Goal: Communication & Community: Answer question/provide support

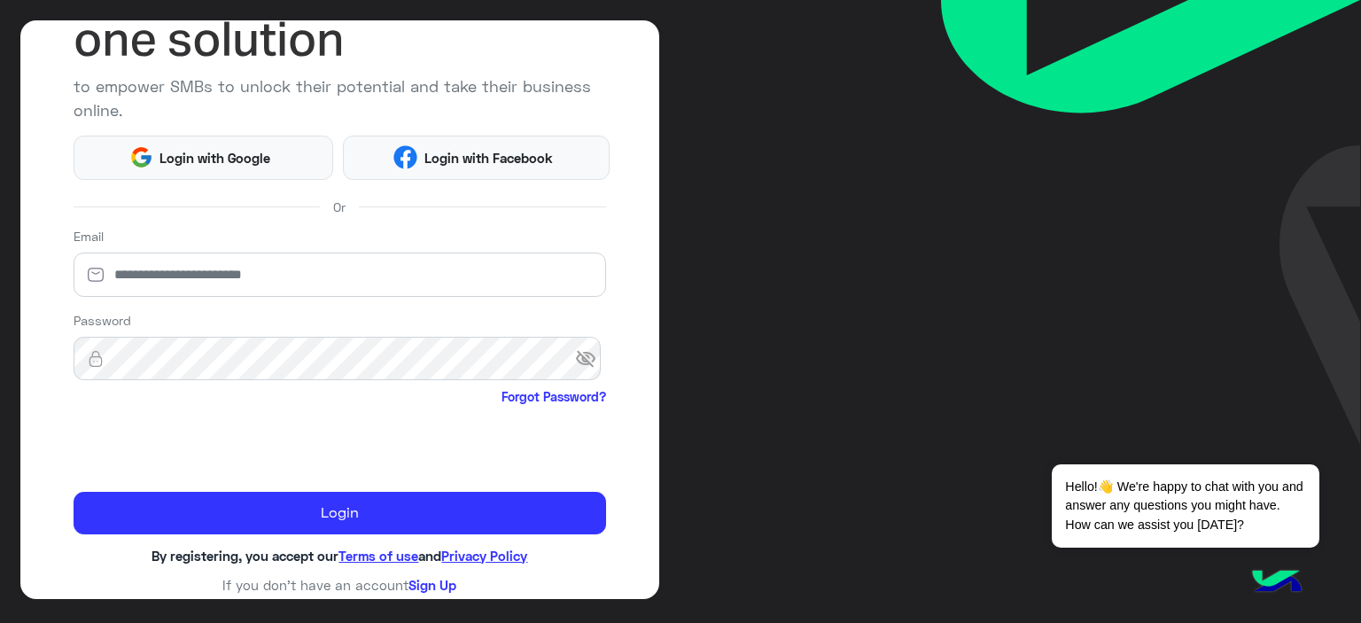
scroll to position [174, 0]
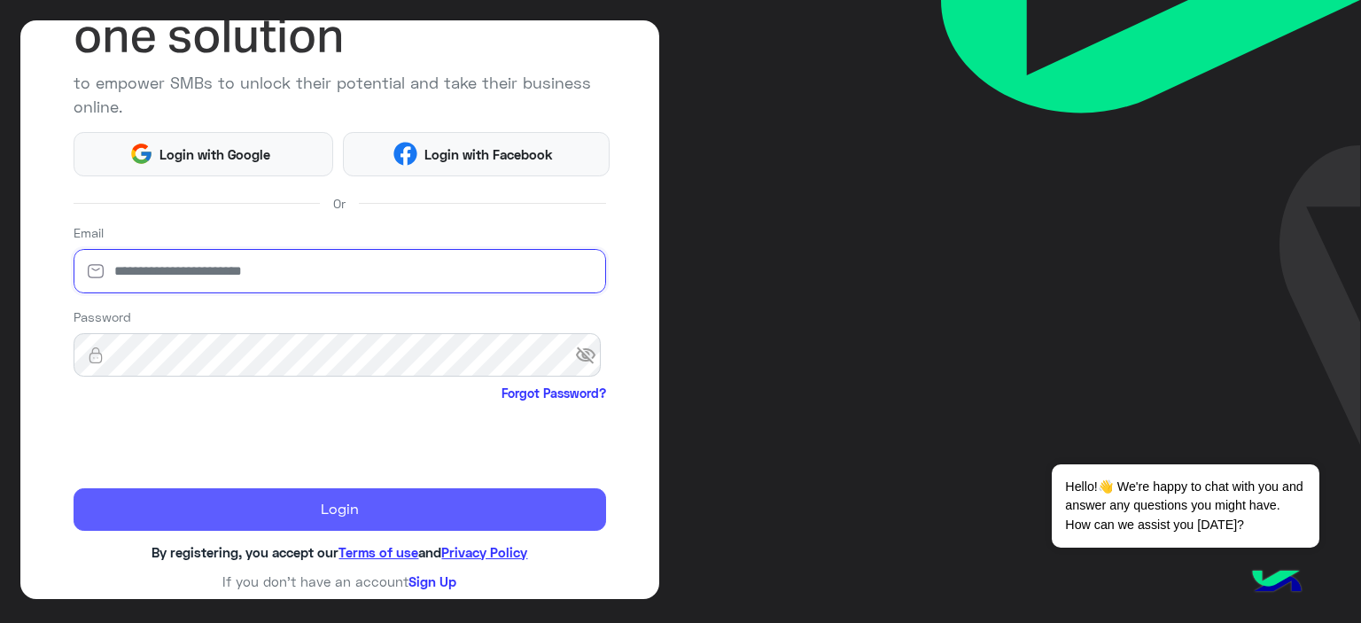
type input "**********"
click at [316, 506] on button "Login" at bounding box center [340, 509] width 533 height 43
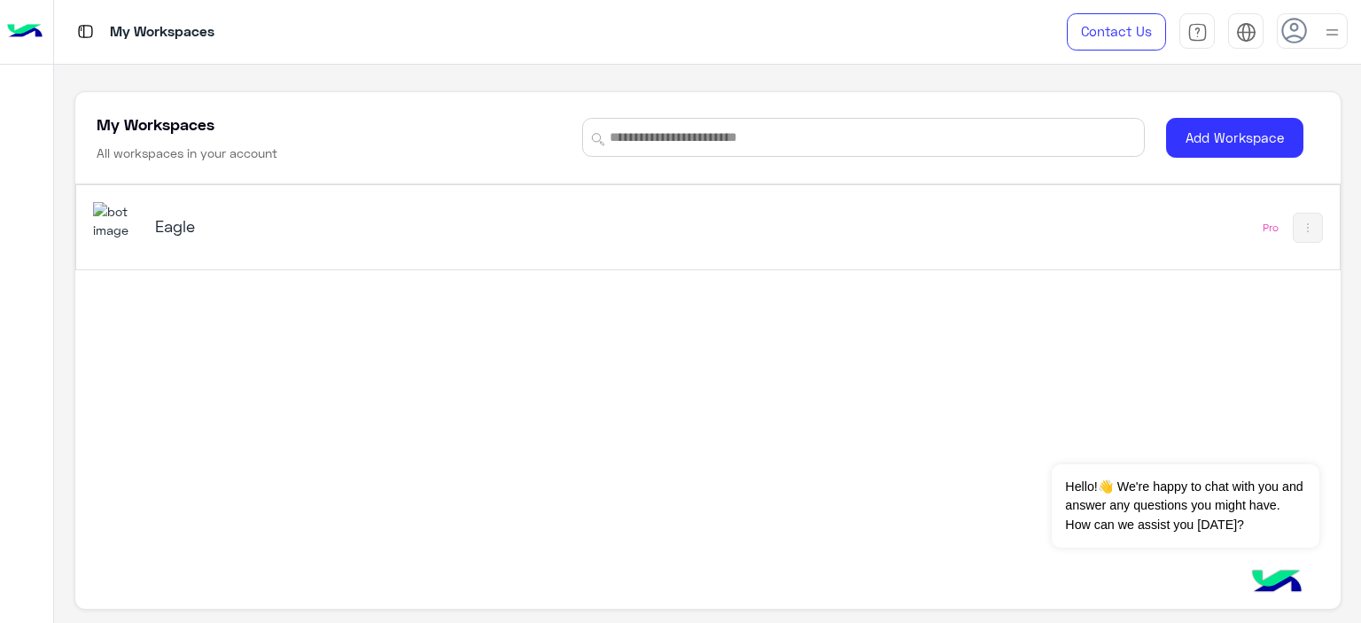
click at [177, 233] on h5 "Eagle" at bounding box center [376, 225] width 443 height 21
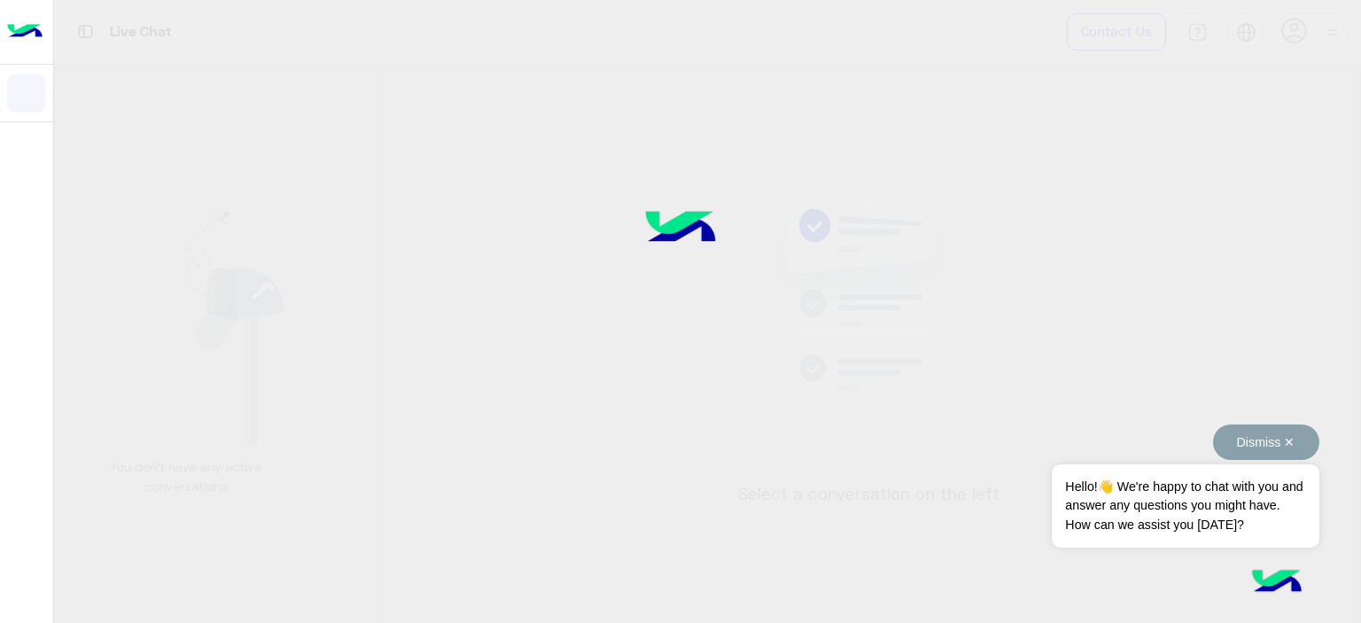
click at [1291, 435] on button "Dismiss ✕" at bounding box center [1266, 441] width 106 height 35
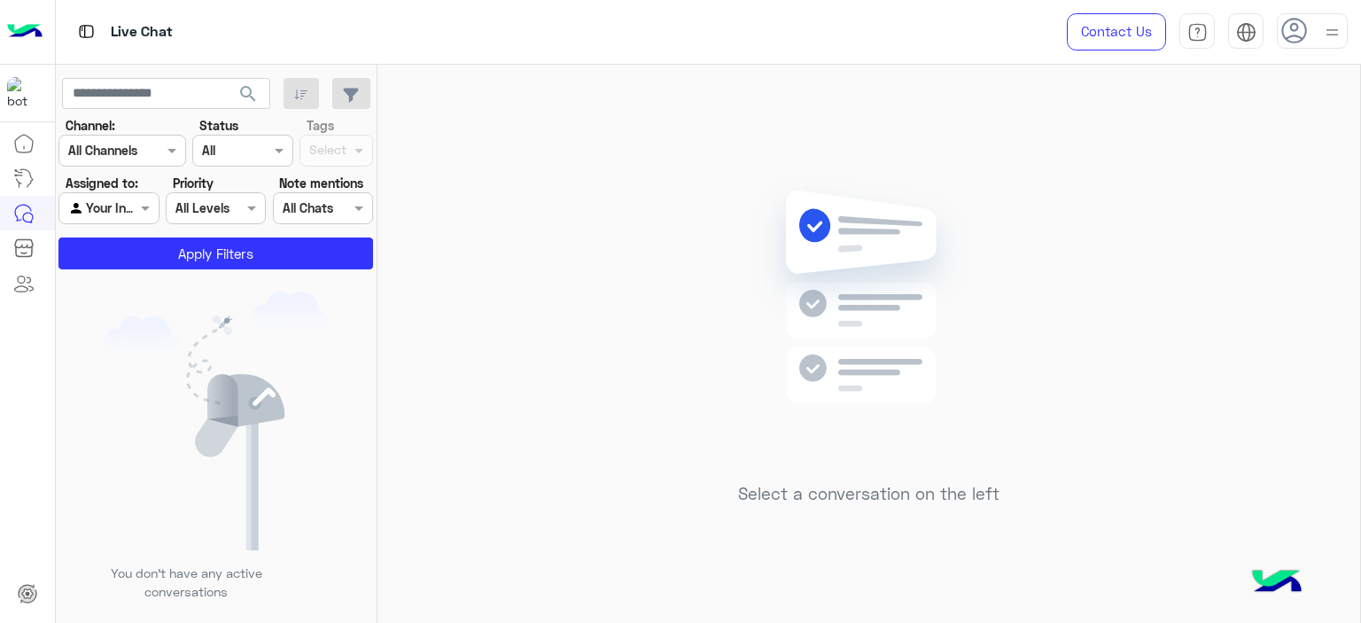
drag, startPoint x: 541, startPoint y: 161, endPoint x: 462, endPoint y: 205, distance: 90.8
click at [462, 205] on div "Select a conversation on the left" at bounding box center [868, 347] width 983 height 565
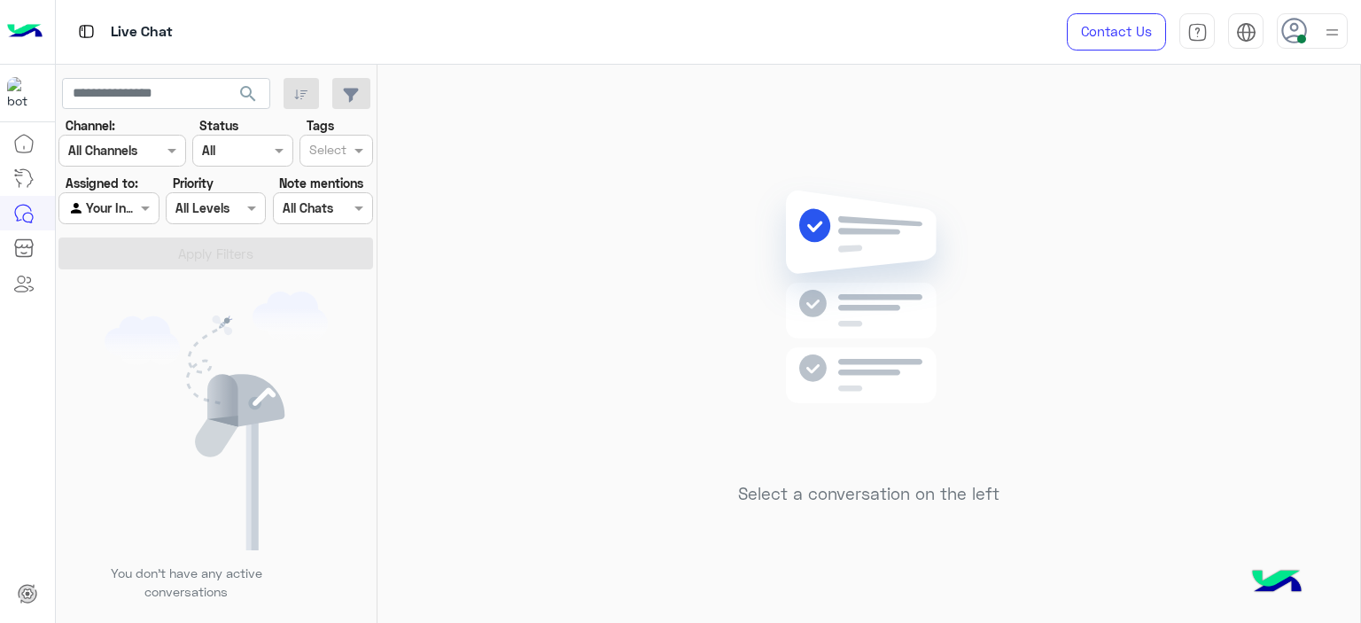
click at [1301, 27] on icon at bounding box center [1294, 31] width 27 height 27
click at [1301, 27] on icon at bounding box center [1295, 32] width 27 height 27
click at [121, 208] on div at bounding box center [108, 208] width 98 height 20
click at [121, 244] on b "Unassigned" at bounding box center [118, 243] width 67 height 15
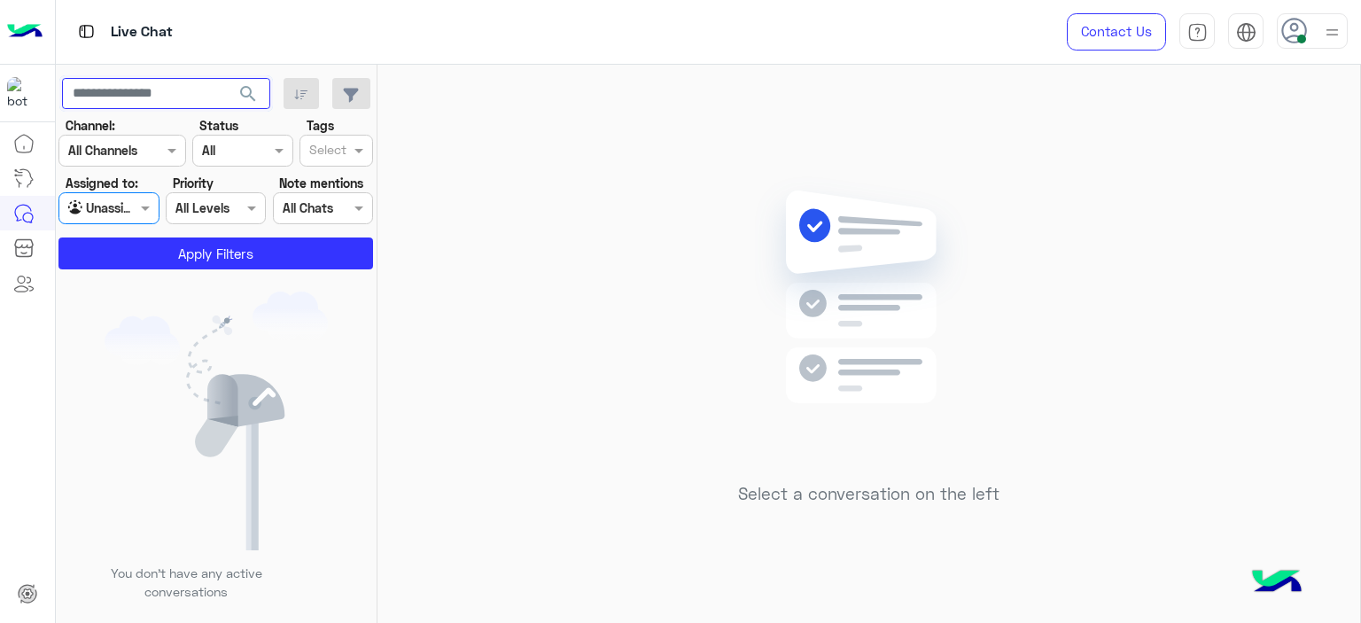
click at [175, 97] on input "text" at bounding box center [166, 94] width 208 height 32
paste input "**********"
click at [245, 81] on button "search" at bounding box center [248, 97] width 43 height 38
drag, startPoint x: 120, startPoint y: 95, endPoint x: 60, endPoint y: 105, distance: 61.2
click at [60, 105] on app-inbox-users-filters "**********" at bounding box center [217, 171] width 322 height 212
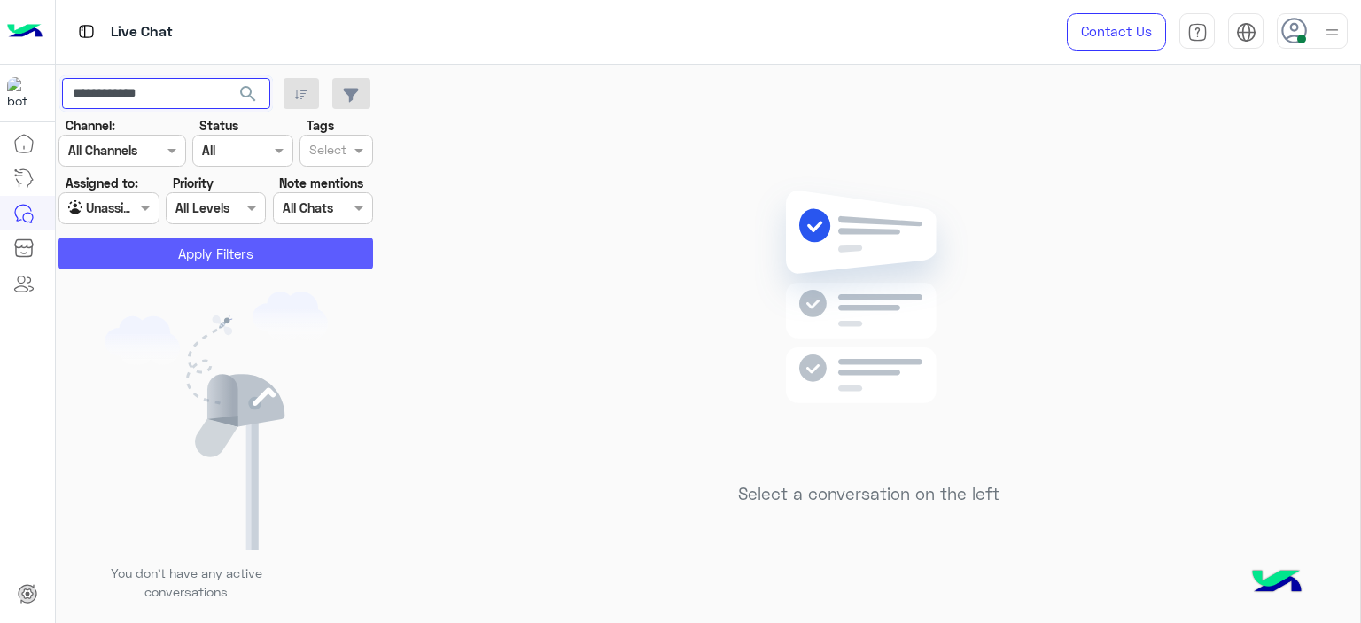
type input "**********"
click at [214, 250] on button "Apply Filters" at bounding box center [215, 253] width 315 height 32
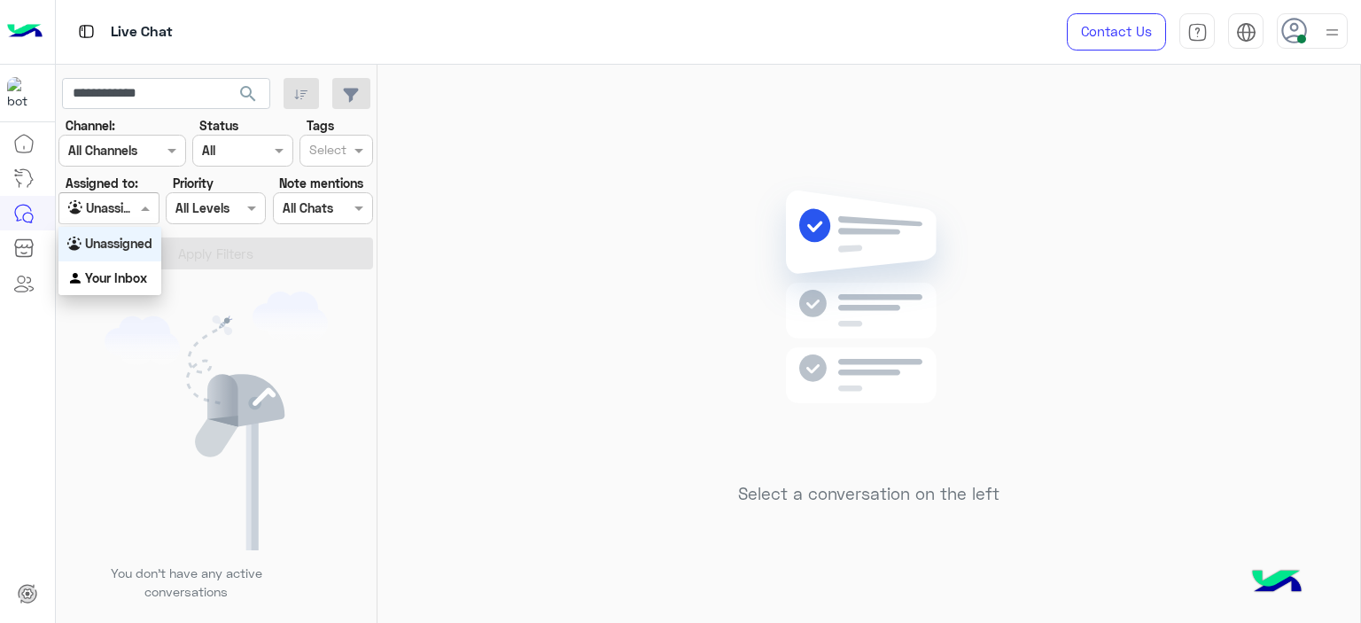
click at [112, 205] on div at bounding box center [108, 208] width 98 height 20
click at [120, 250] on b "Unassigned" at bounding box center [118, 243] width 67 height 15
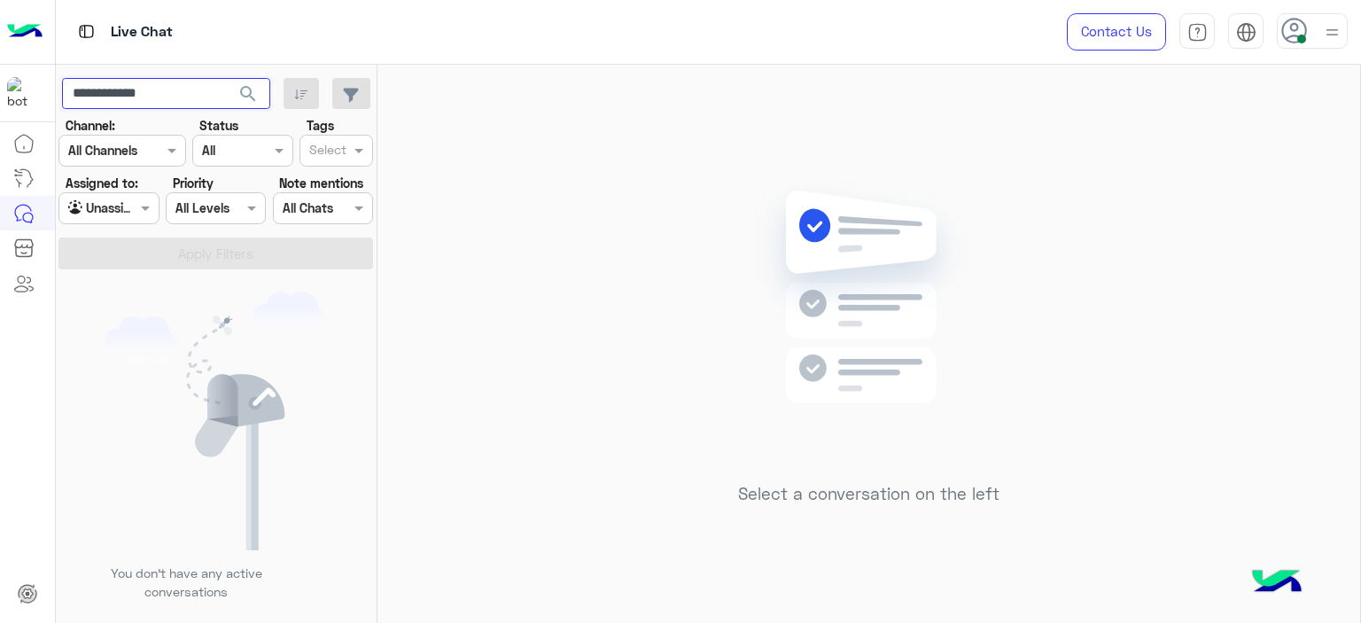
click at [123, 91] on input "**********" at bounding box center [166, 94] width 208 height 32
click at [111, 214] on div at bounding box center [108, 208] width 98 height 20
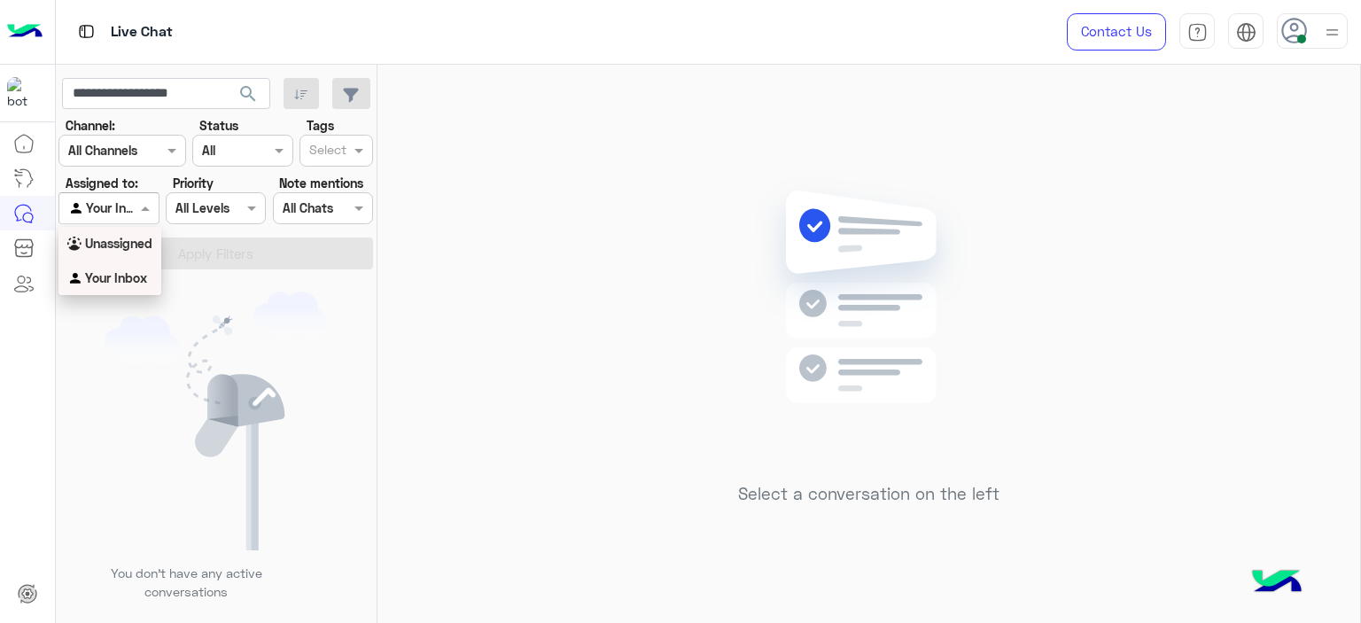
click at [144, 252] on div "Unassigned" at bounding box center [109, 244] width 103 height 35
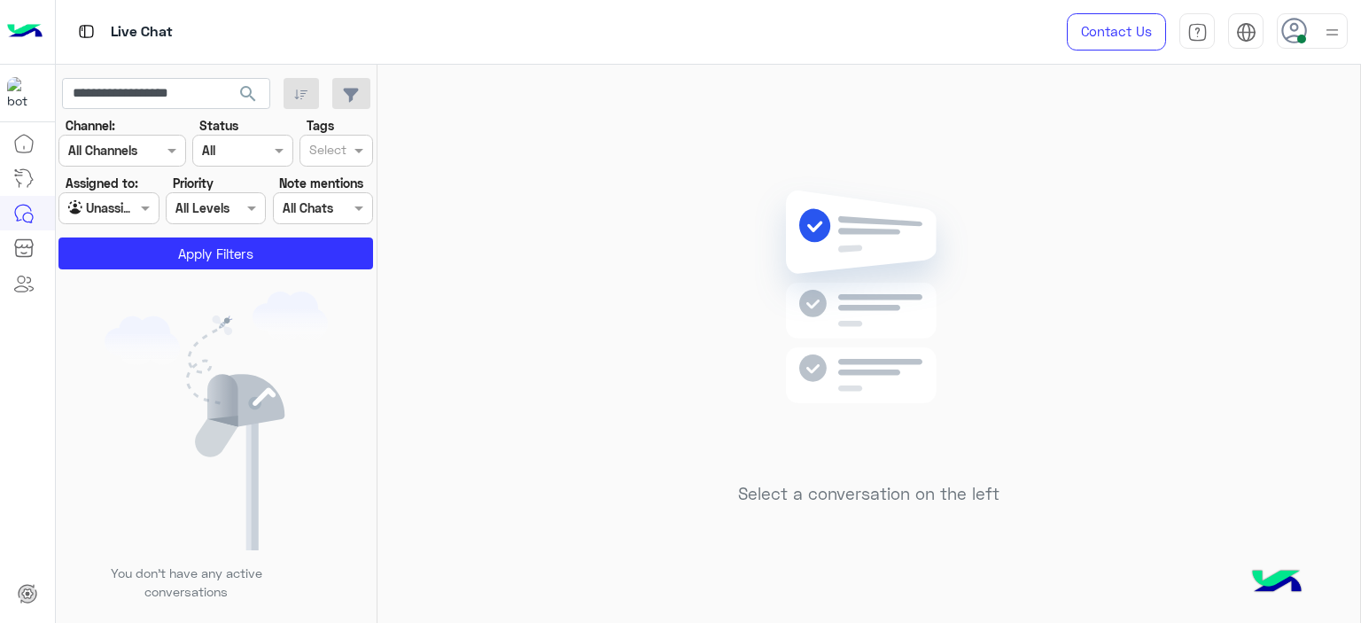
click at [254, 273] on app-inbox-users-filters "**********" at bounding box center [217, 171] width 322 height 212
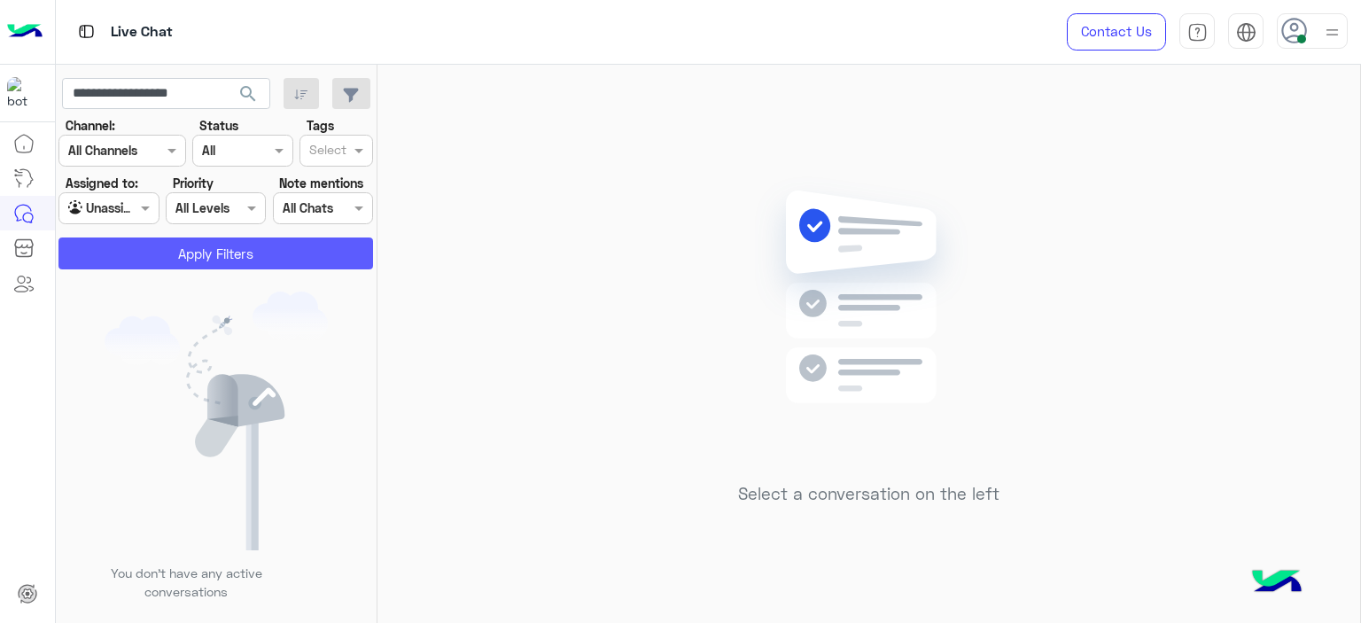
click at [249, 266] on button "Apply Filters" at bounding box center [215, 253] width 315 height 32
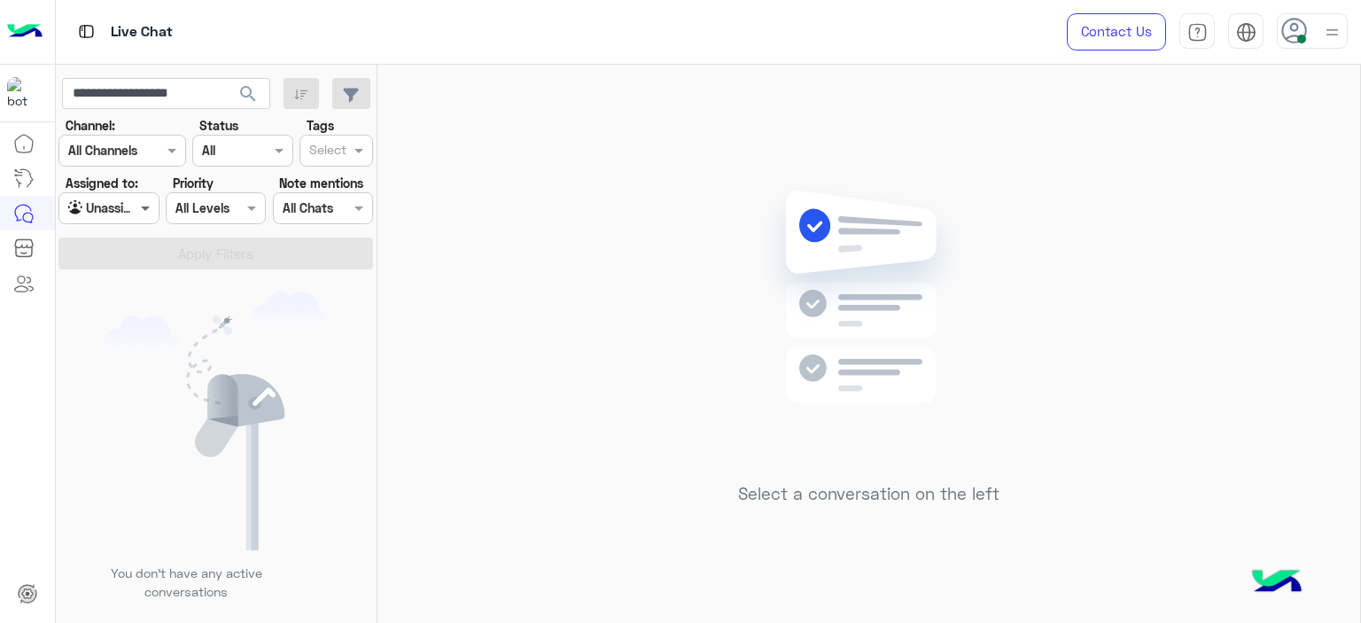
click at [138, 210] on span at bounding box center [147, 207] width 22 height 19
click at [130, 279] on b "Your Inbox" at bounding box center [116, 277] width 62 height 15
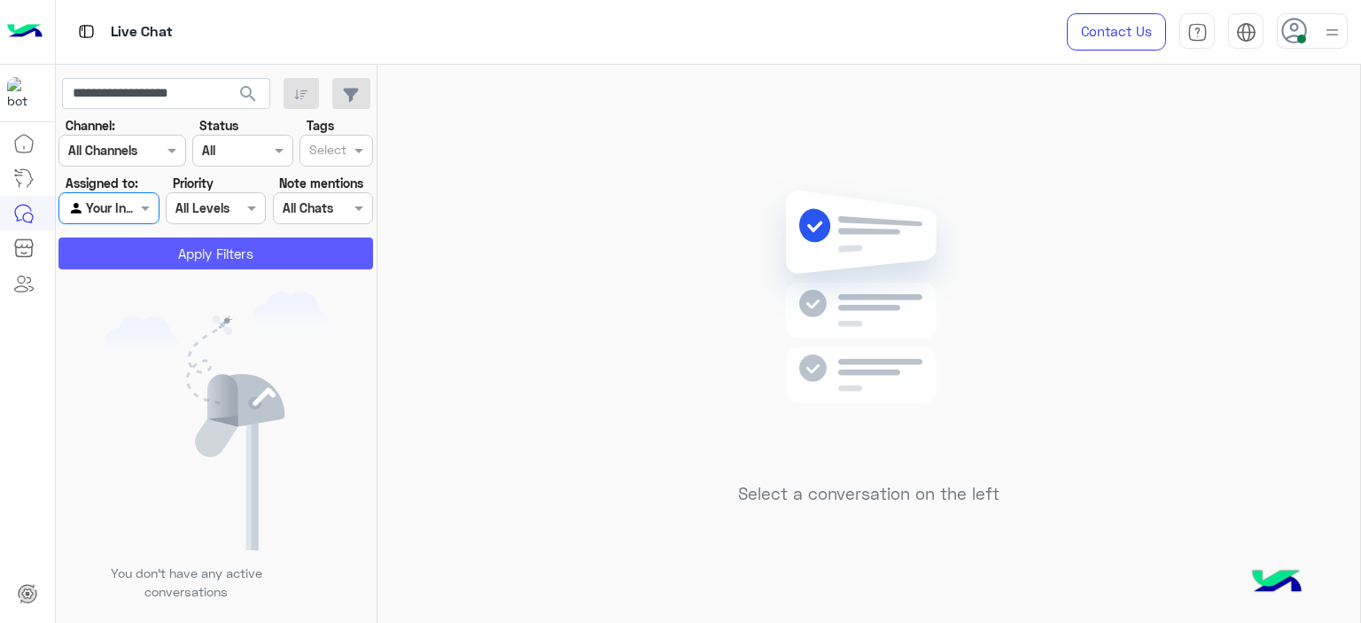
click at [222, 247] on button "Apply Filters" at bounding box center [215, 253] width 315 height 32
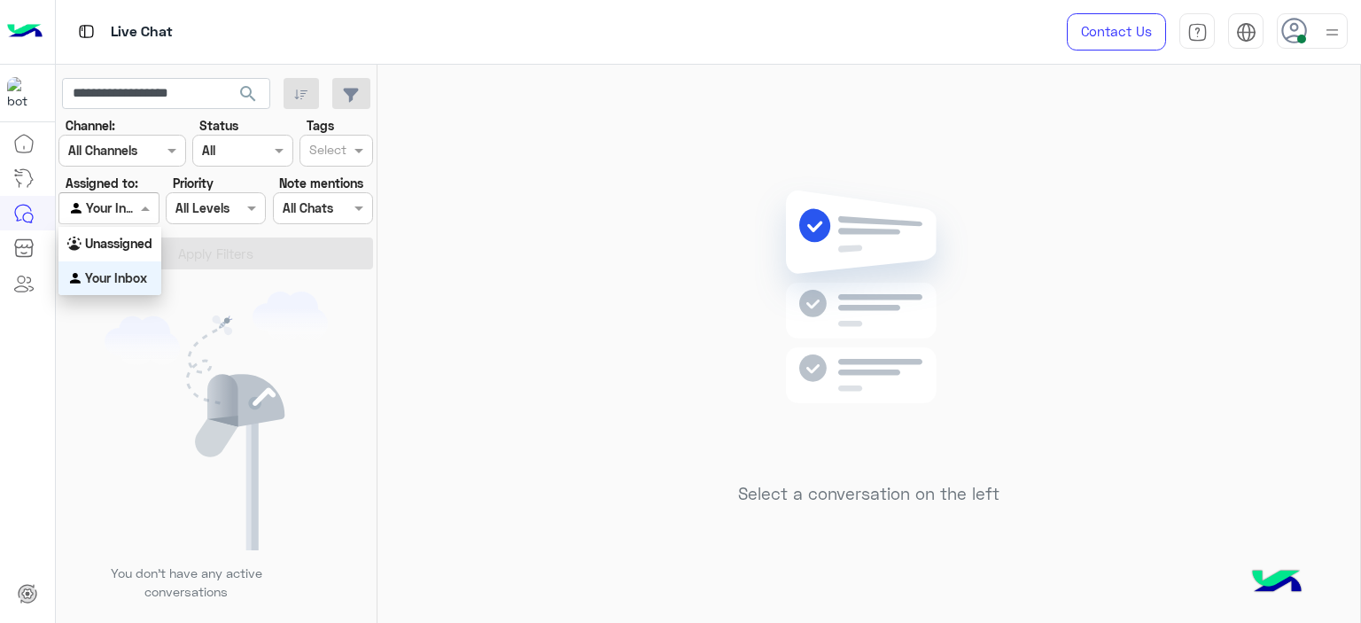
click at [125, 202] on div at bounding box center [108, 208] width 98 height 20
click at [143, 250] on b "Unassigned" at bounding box center [118, 243] width 67 height 15
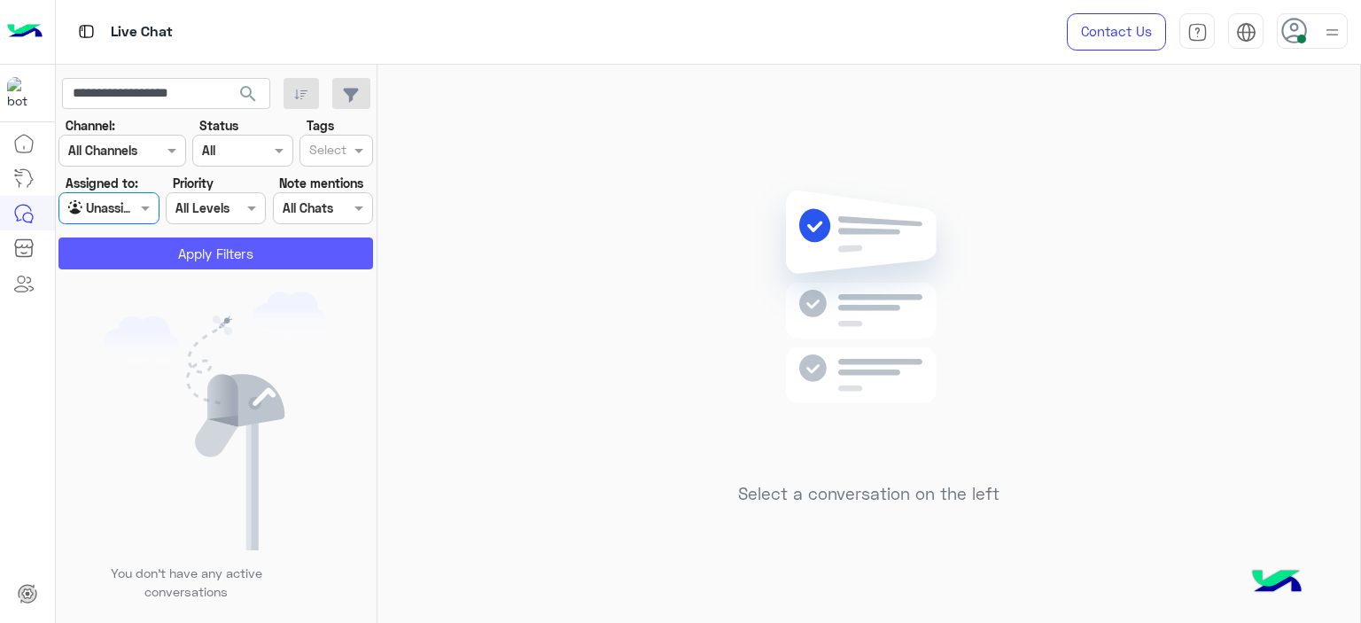
click at [169, 261] on button "Apply Filters" at bounding box center [215, 253] width 315 height 32
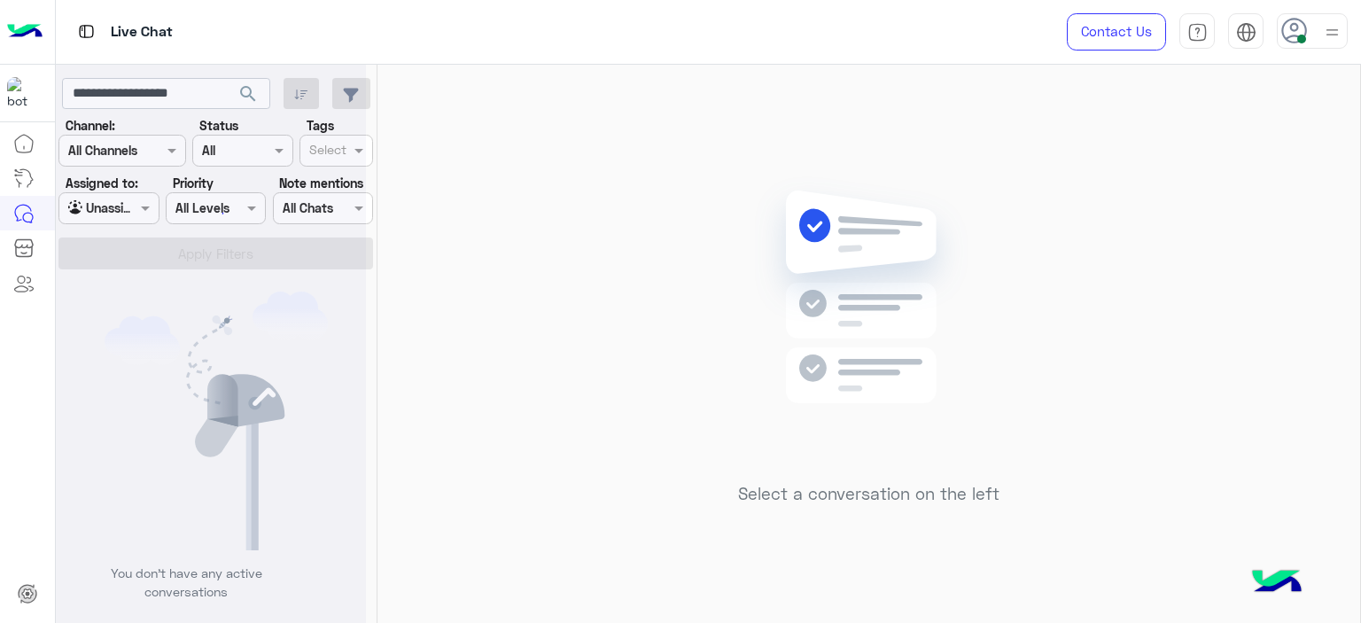
click at [184, 98] on div at bounding box center [211, 318] width 310 height 623
click at [188, 98] on div at bounding box center [211, 318] width 310 height 623
click at [179, 97] on div at bounding box center [211, 318] width 310 height 623
click at [170, 93] on input "**********" at bounding box center [166, 94] width 208 height 32
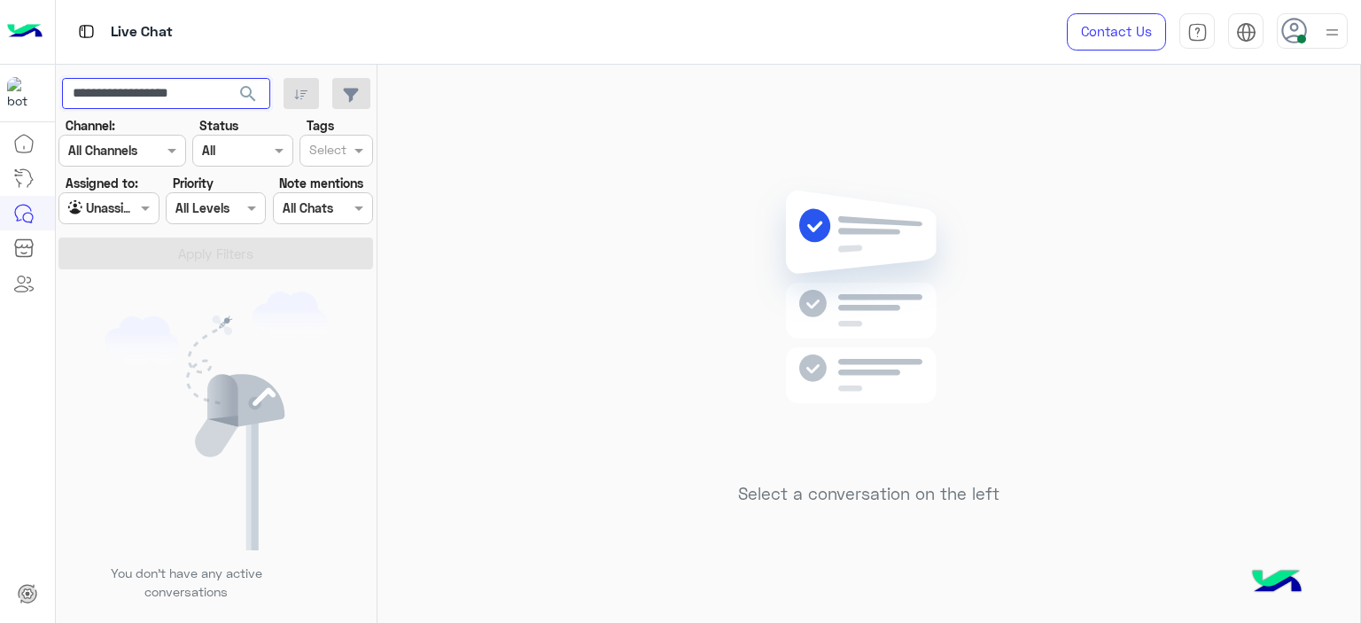
click at [170, 93] on input "**********" at bounding box center [166, 94] width 208 height 32
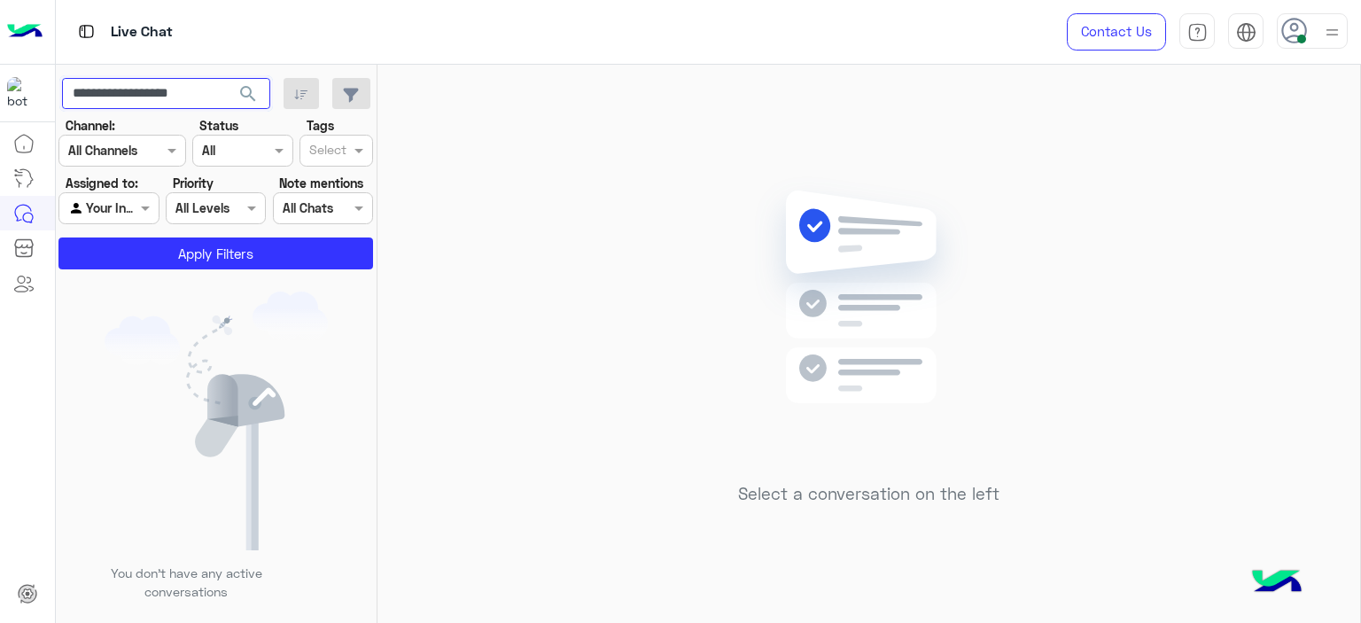
click at [204, 93] on input "**********" at bounding box center [166, 94] width 208 height 32
click at [268, 162] on div "Channel All" at bounding box center [242, 151] width 100 height 32
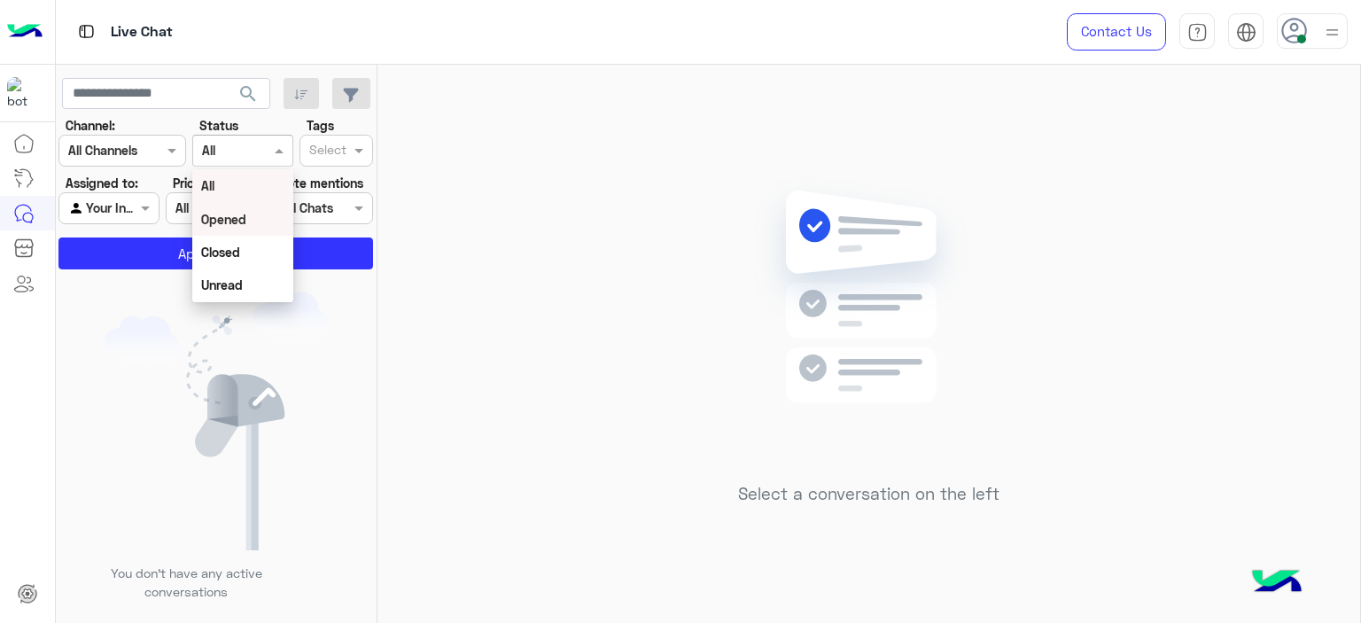
click at [237, 187] on div "All" at bounding box center [242, 185] width 100 height 33
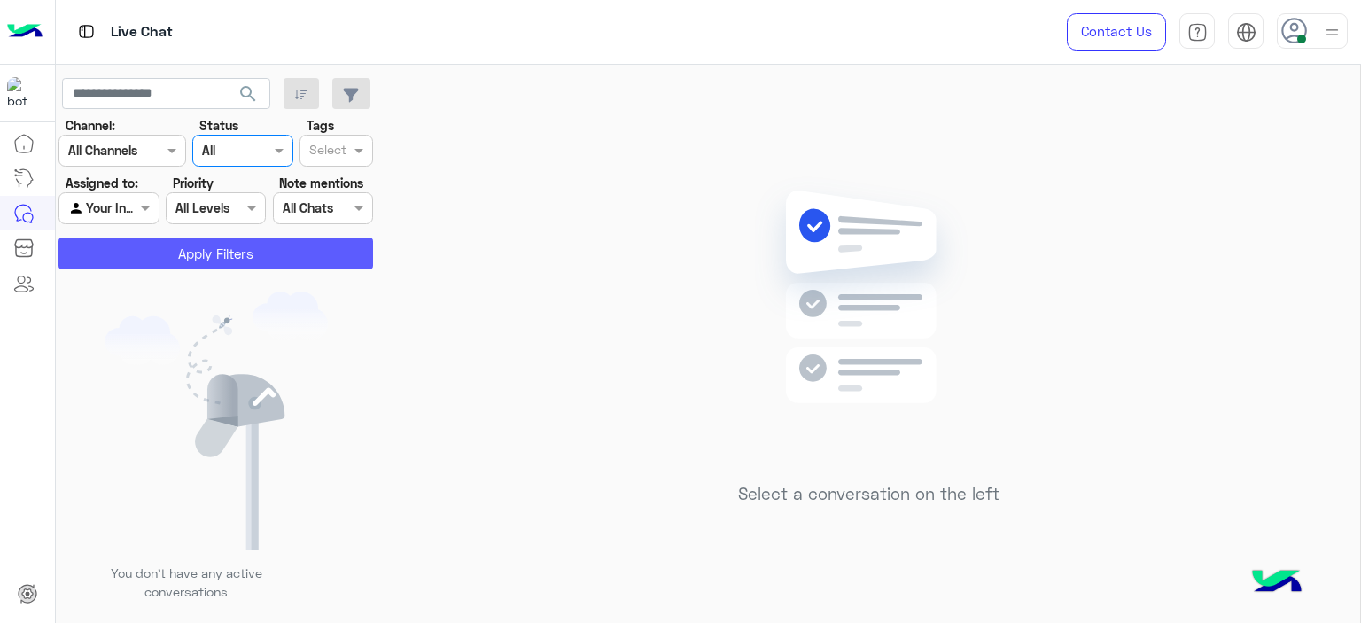
click at [260, 244] on button "Apply Filters" at bounding box center [215, 253] width 315 height 32
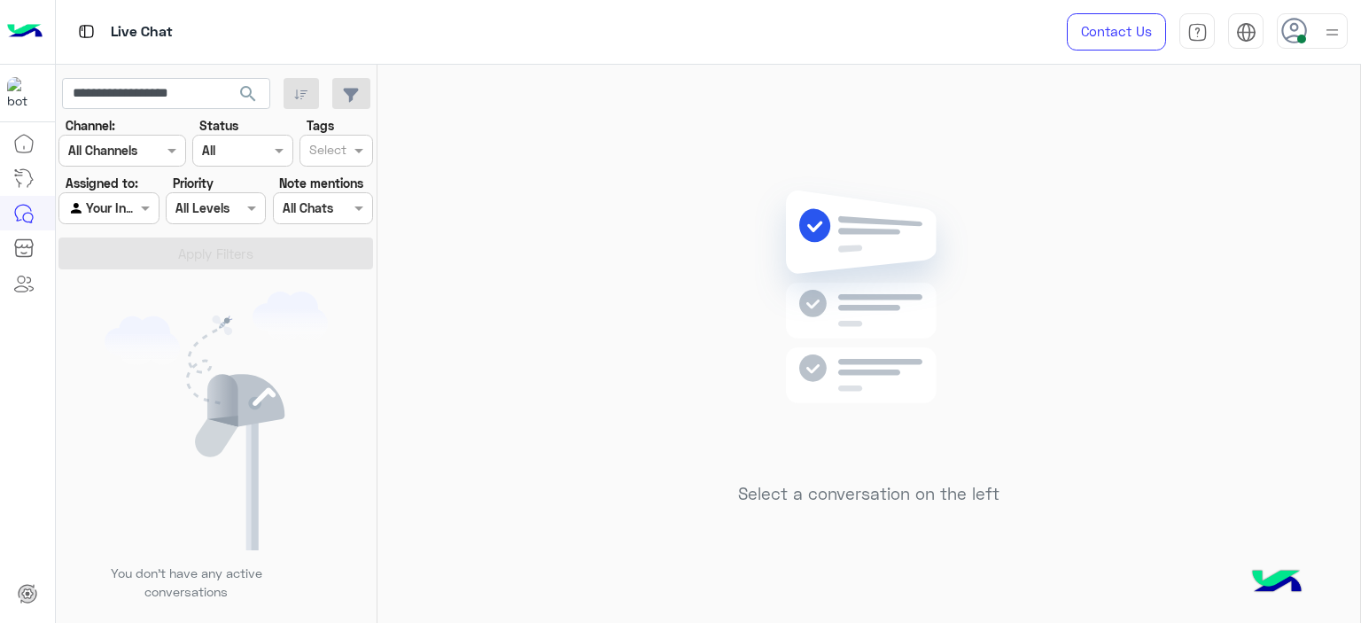
click at [1309, 16] on div at bounding box center [1312, 30] width 71 height 35
click at [1239, 258] on label "Offline" at bounding box center [1236, 252] width 193 height 32
click at [1322, 25] on img at bounding box center [1332, 33] width 20 height 20
click at [1322, 25] on img at bounding box center [1332, 32] width 22 height 22
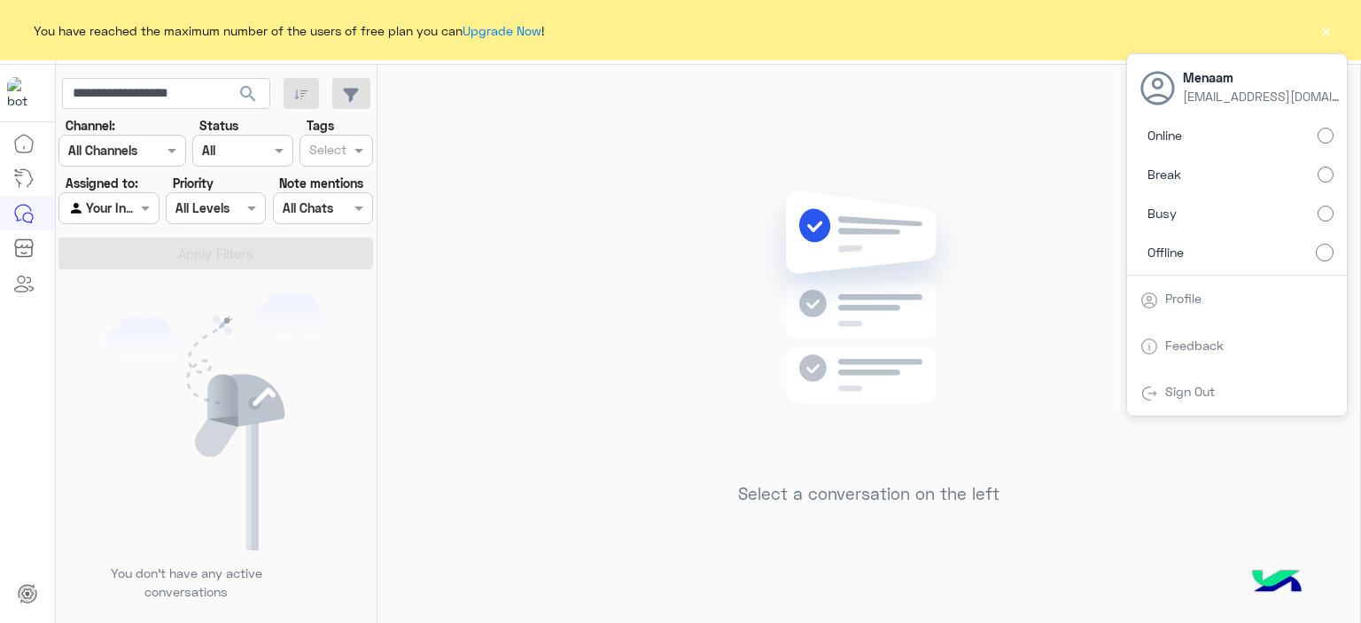
click at [1205, 389] on link "Sign Out" at bounding box center [1190, 391] width 50 height 15
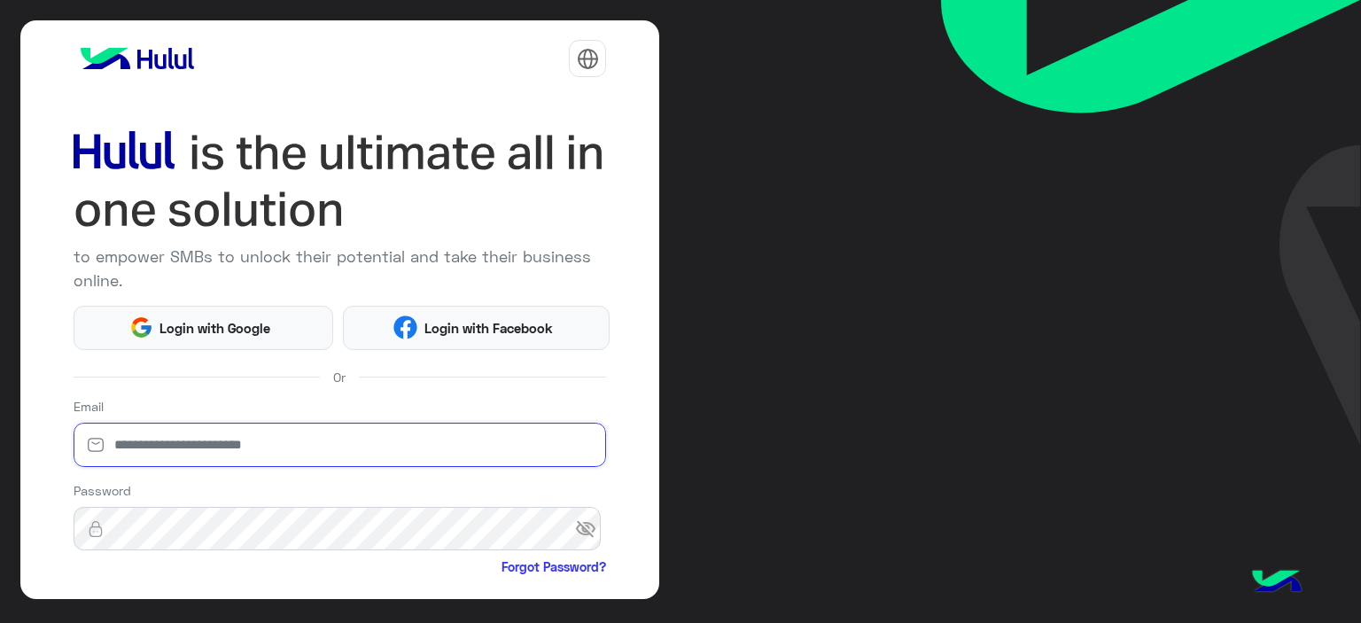
type input "**********"
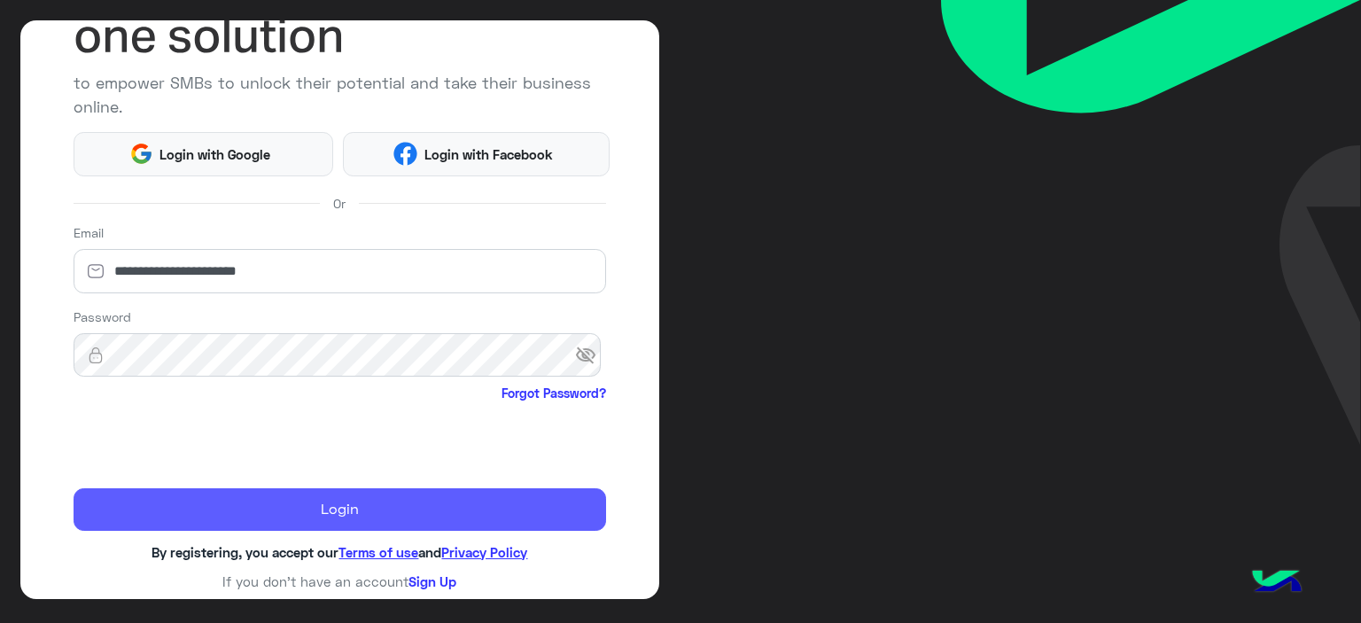
click at [403, 513] on button "Login" at bounding box center [340, 509] width 533 height 43
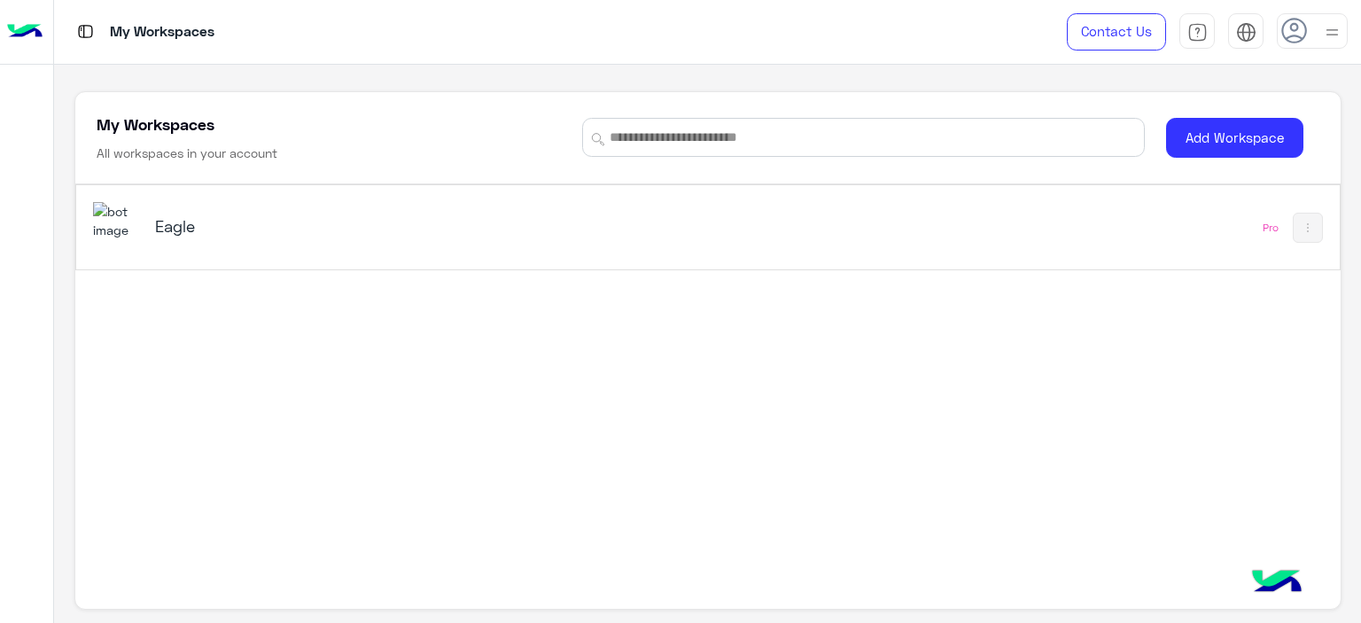
click at [159, 234] on div "Eagle" at bounding box center [462, 227] width 738 height 51
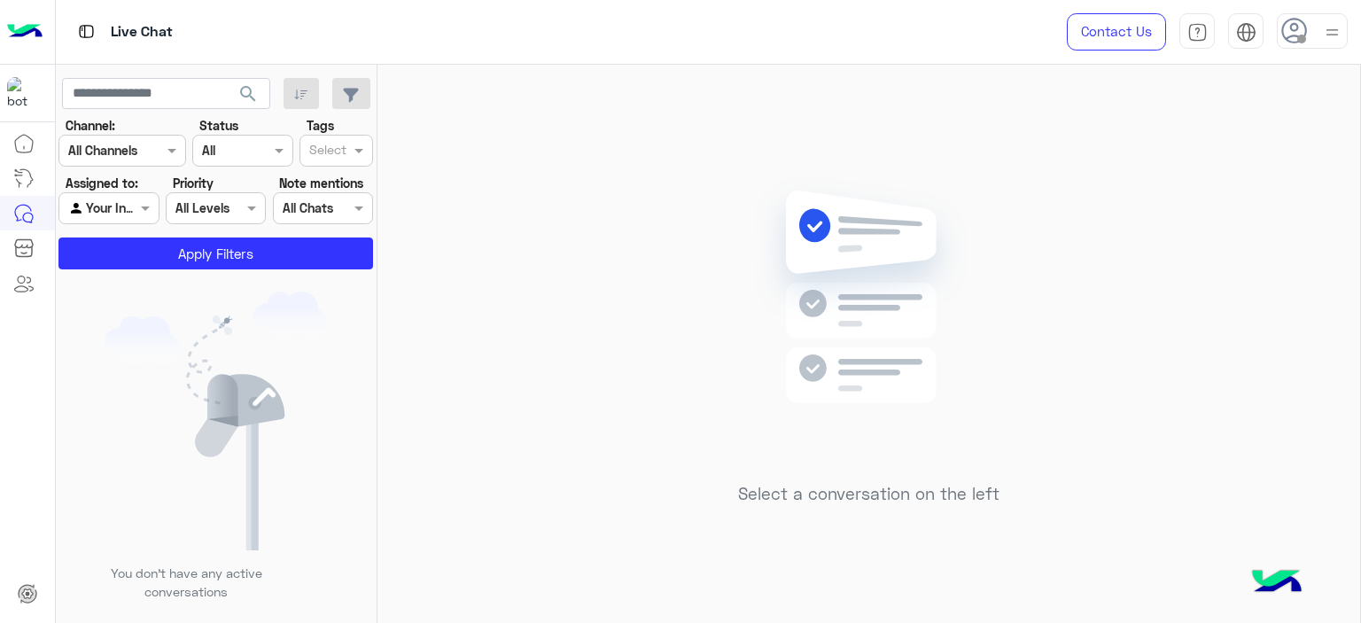
click at [1310, 24] on div at bounding box center [1312, 30] width 71 height 35
click at [1193, 144] on label "Online" at bounding box center [1236, 136] width 193 height 32
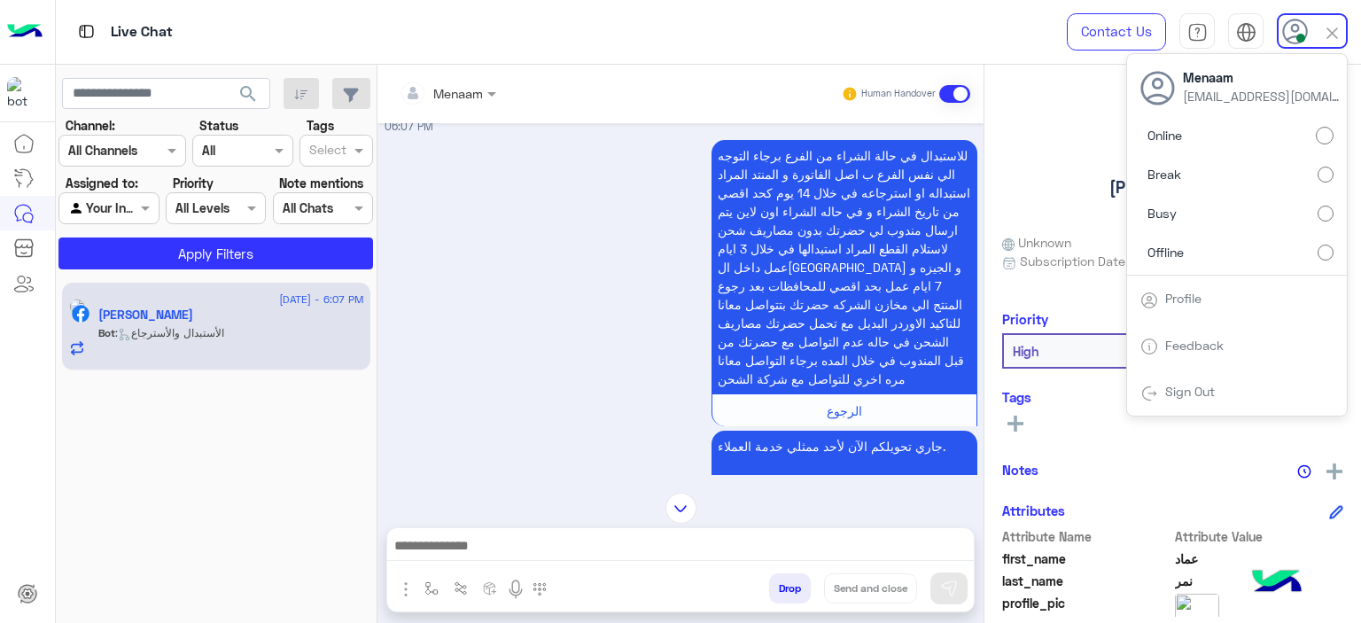
scroll to position [1457, 0]
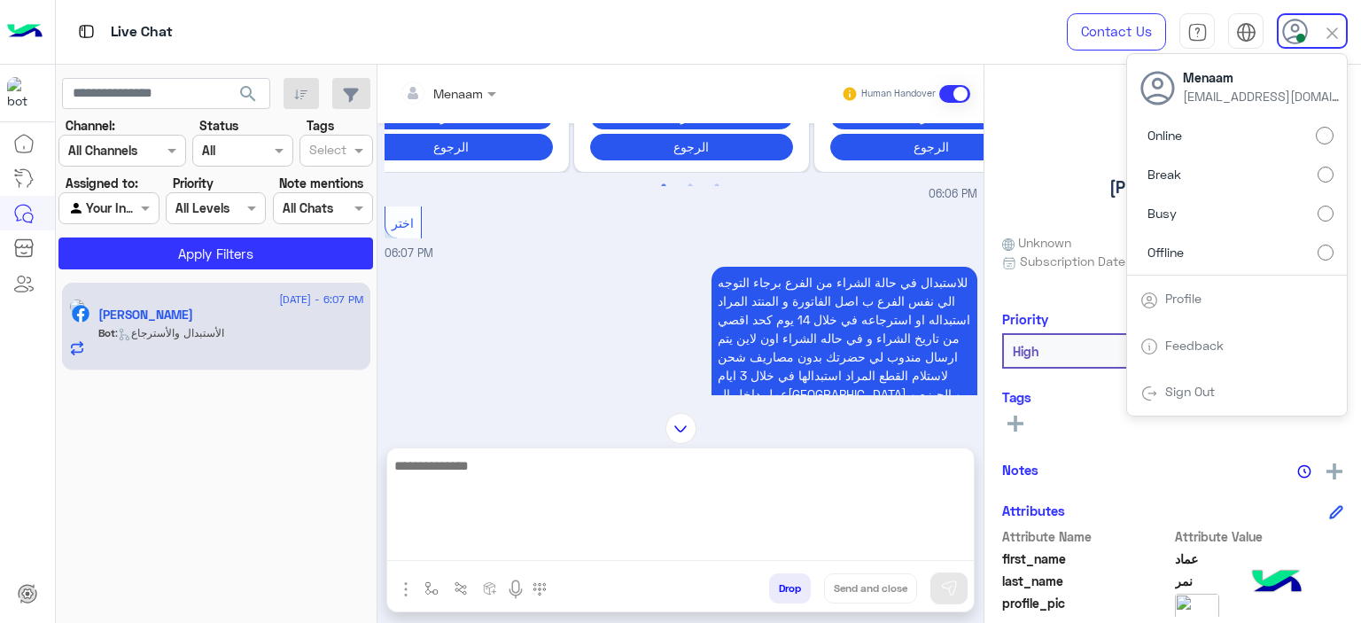
click at [474, 535] on textarea at bounding box center [680, 508] width 587 height 106
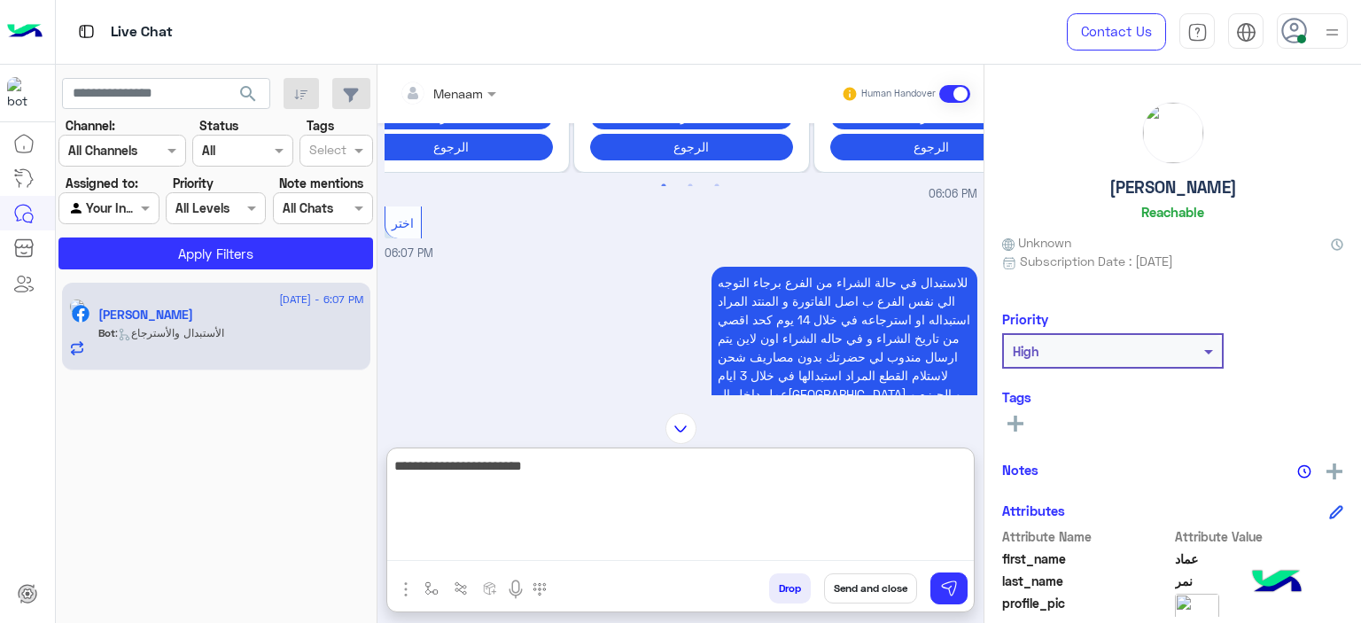
type textarea "**********"
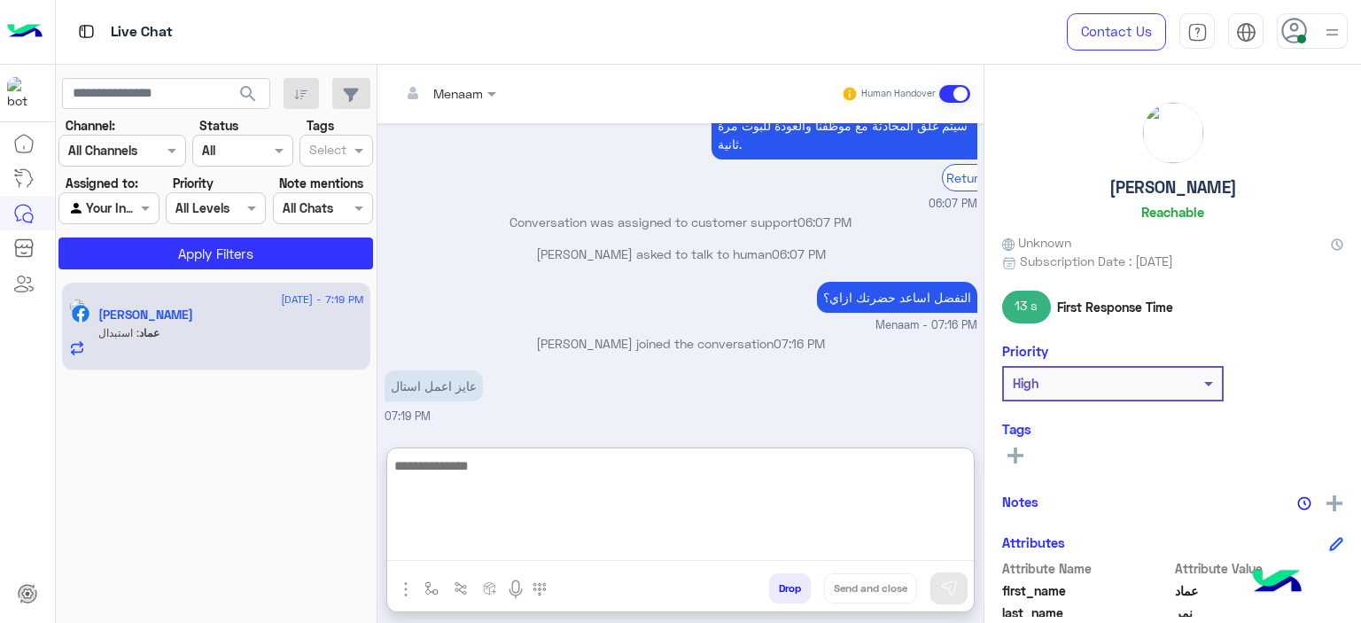
scroll to position [2009, 0]
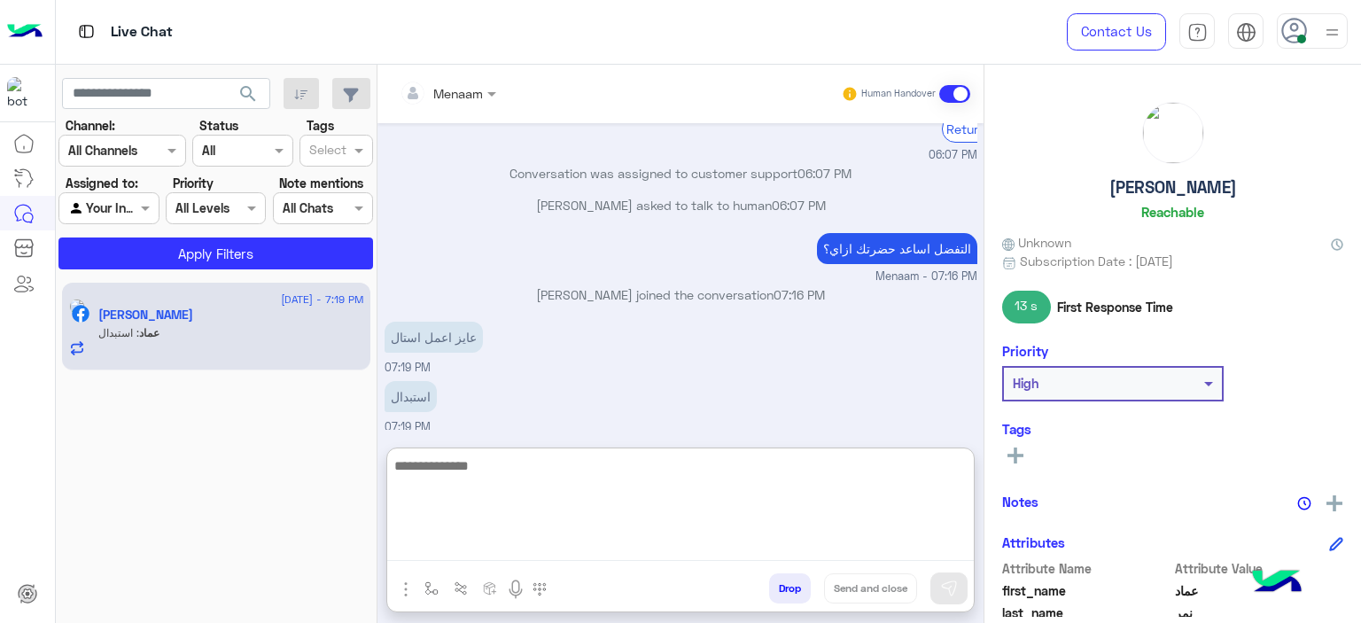
click at [492, 483] on textarea at bounding box center [680, 508] width 587 height 106
type textarea "**********"
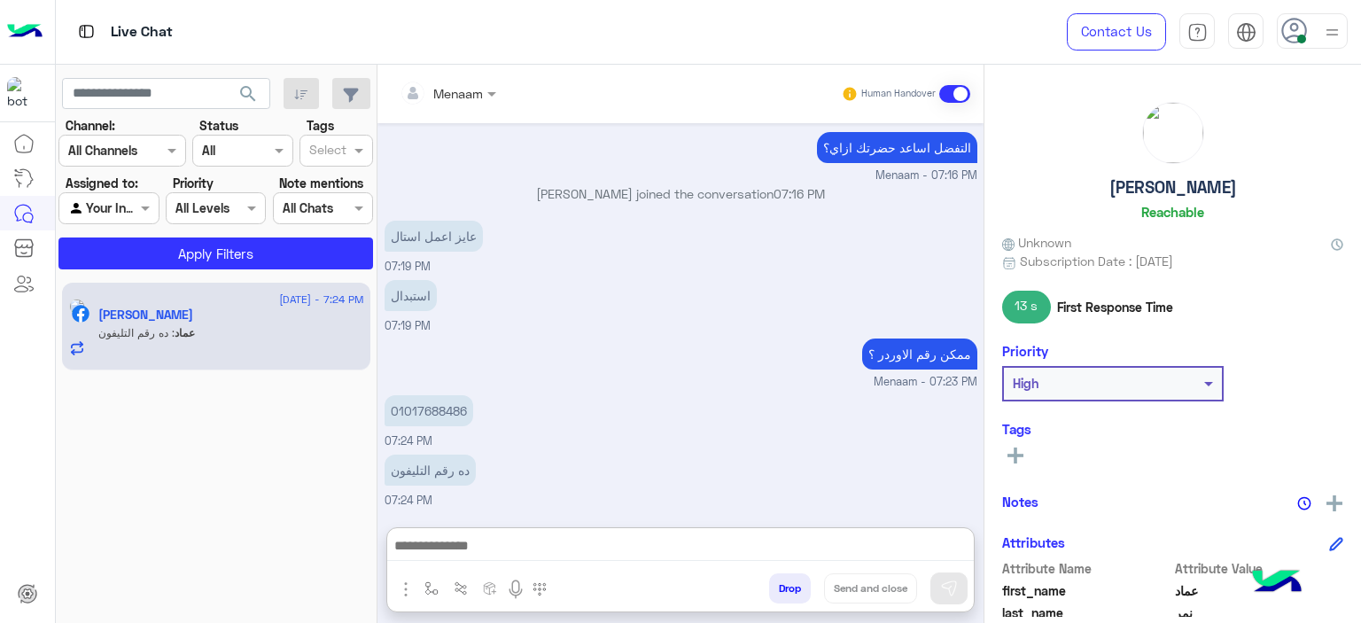
click at [432, 395] on p "01017688486" at bounding box center [429, 410] width 89 height 31
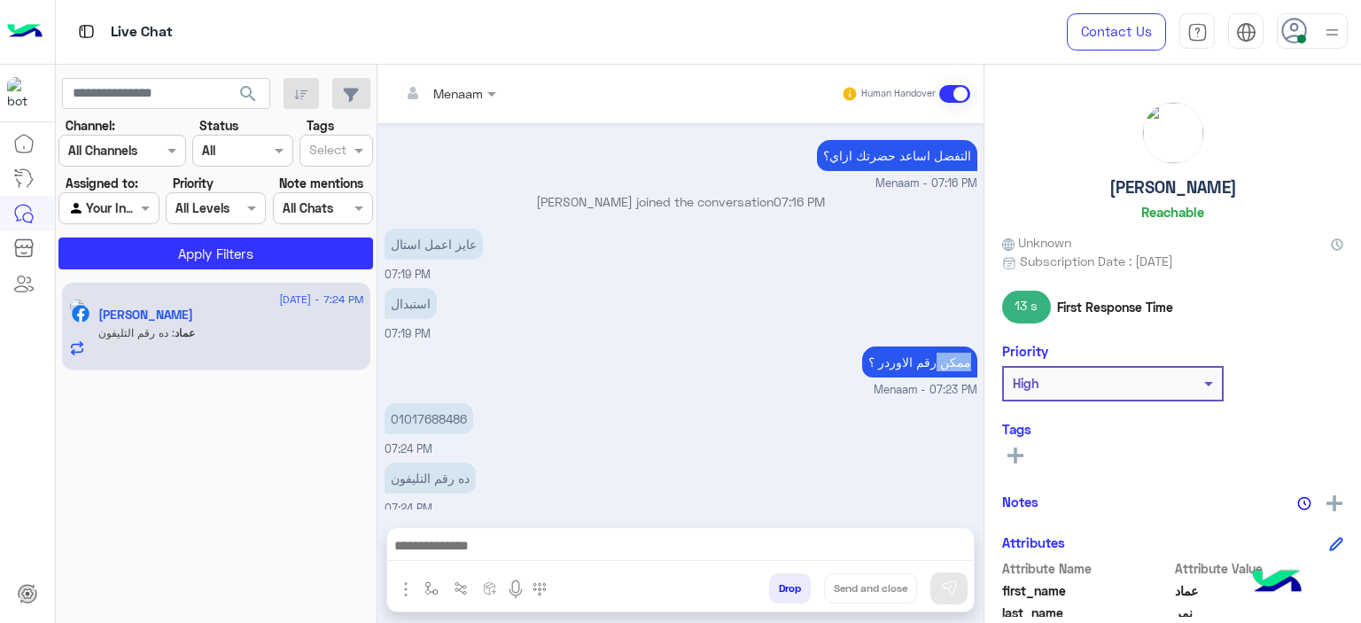
click at [432, 330] on div "Aug 23, 2025 جاري تحويلكم الآن لأحد ممثلي خدمة العملاء. يرجى العلم انه عند الضغ…" at bounding box center [680, 316] width 606 height 386
drag, startPoint x: 432, startPoint y: 330, endPoint x: 441, endPoint y: 410, distance: 81.1
click at [441, 410] on p "01017688486" at bounding box center [429, 418] width 89 height 31
drag, startPoint x: 441, startPoint y: 410, endPoint x: 408, endPoint y: 416, distance: 33.4
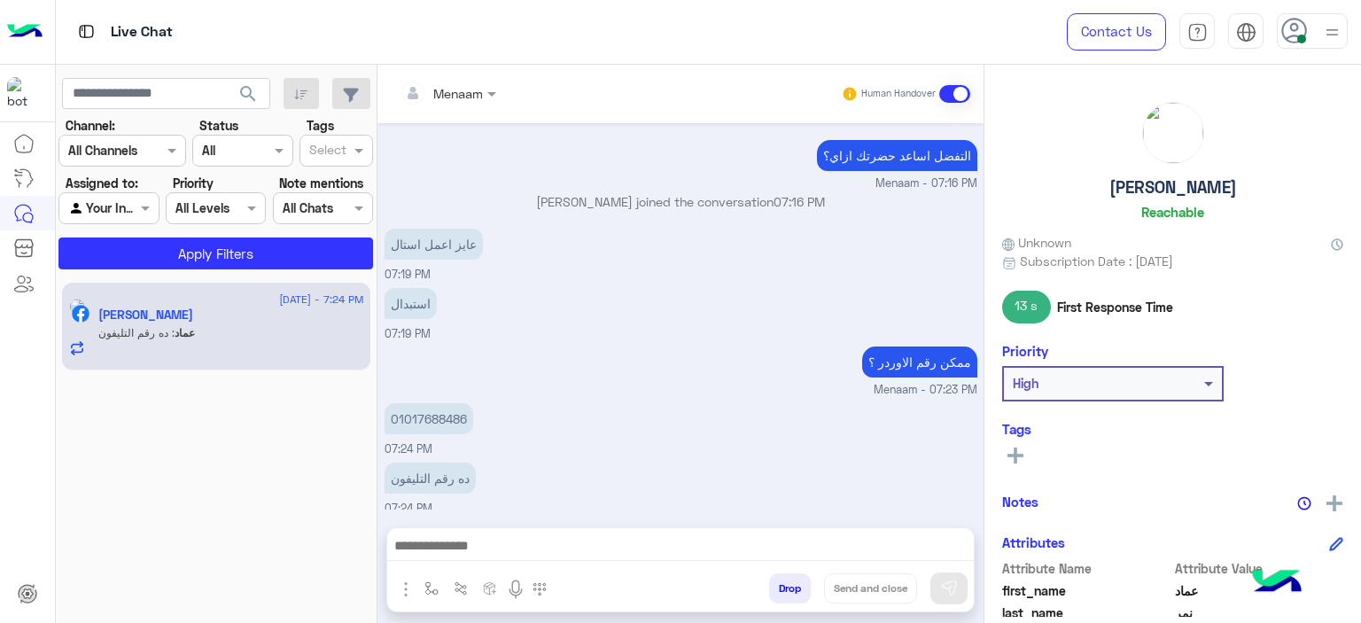
click at [408, 416] on p "01017688486" at bounding box center [429, 418] width 89 height 31
copy p "01017688486"
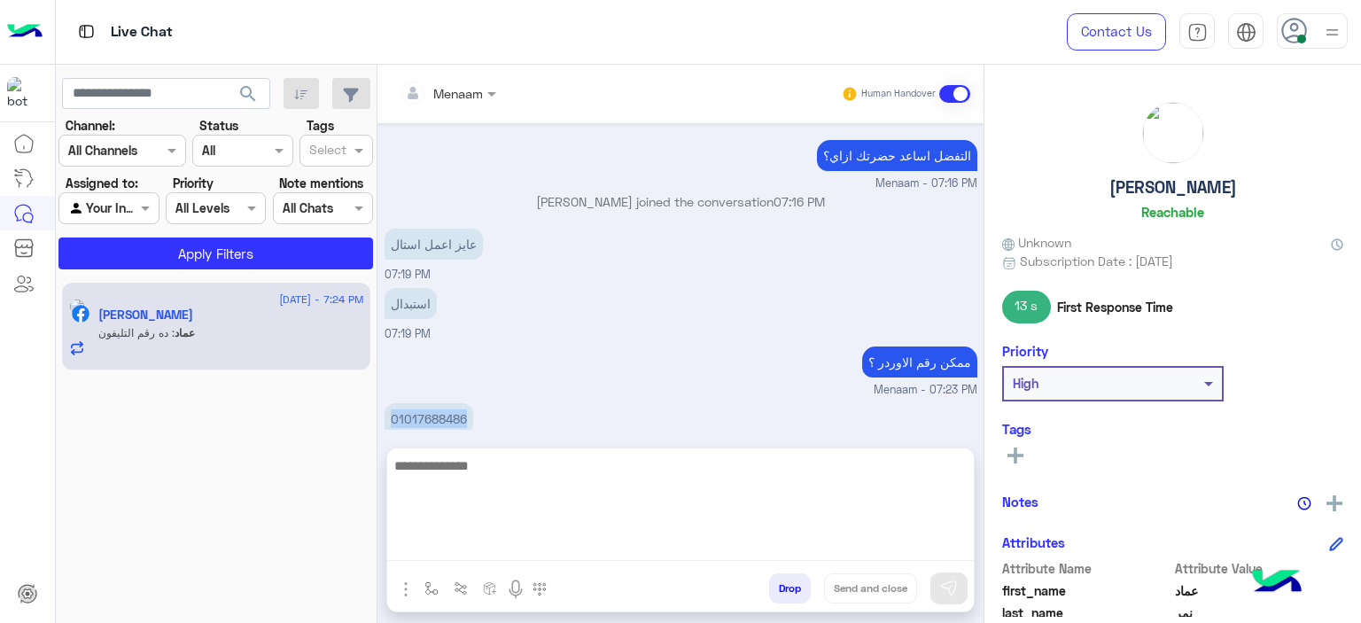
click at [499, 556] on textarea at bounding box center [680, 508] width 587 height 106
paste textarea "**********"
type textarea "**********"
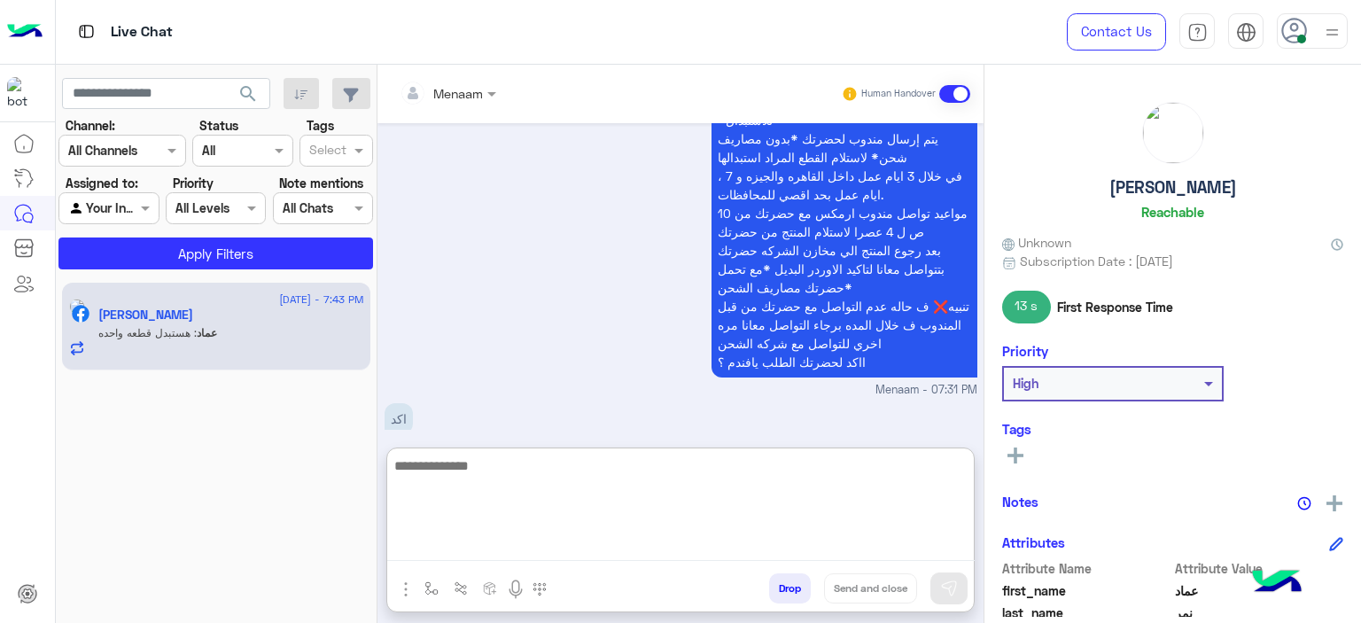
scroll to position [2598, 0]
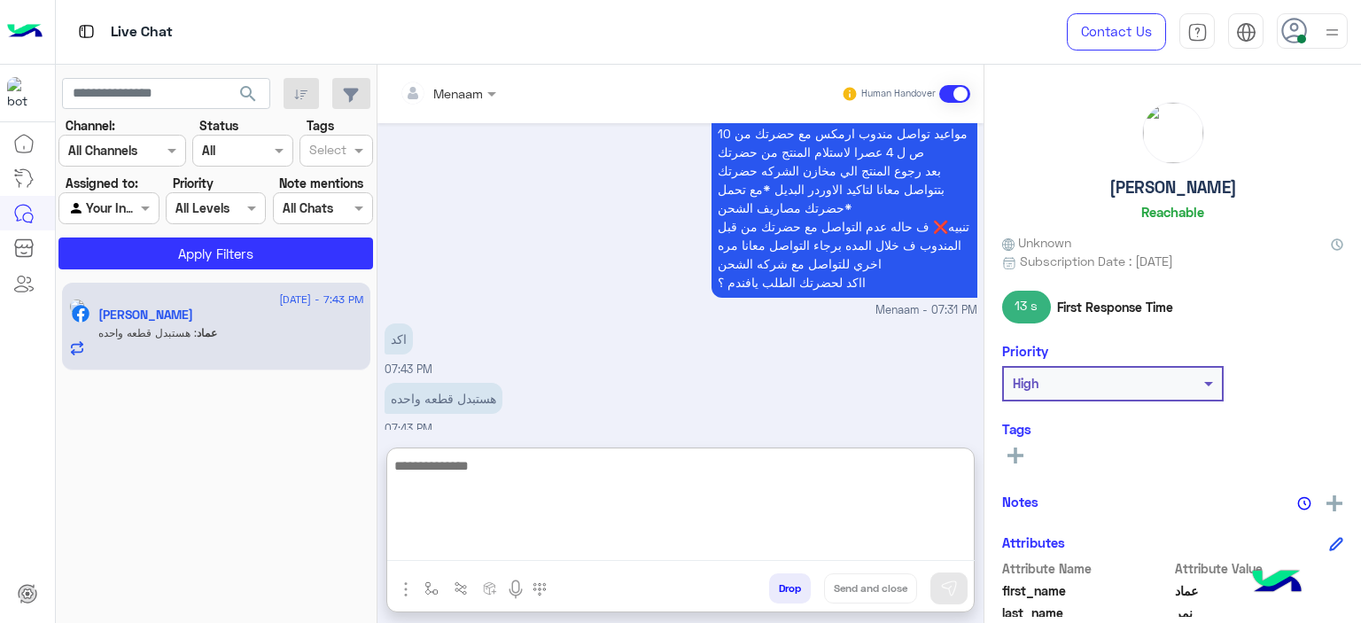
click at [543, 470] on textarea at bounding box center [680, 508] width 587 height 106
paste textarea "**********"
type textarea "**********"
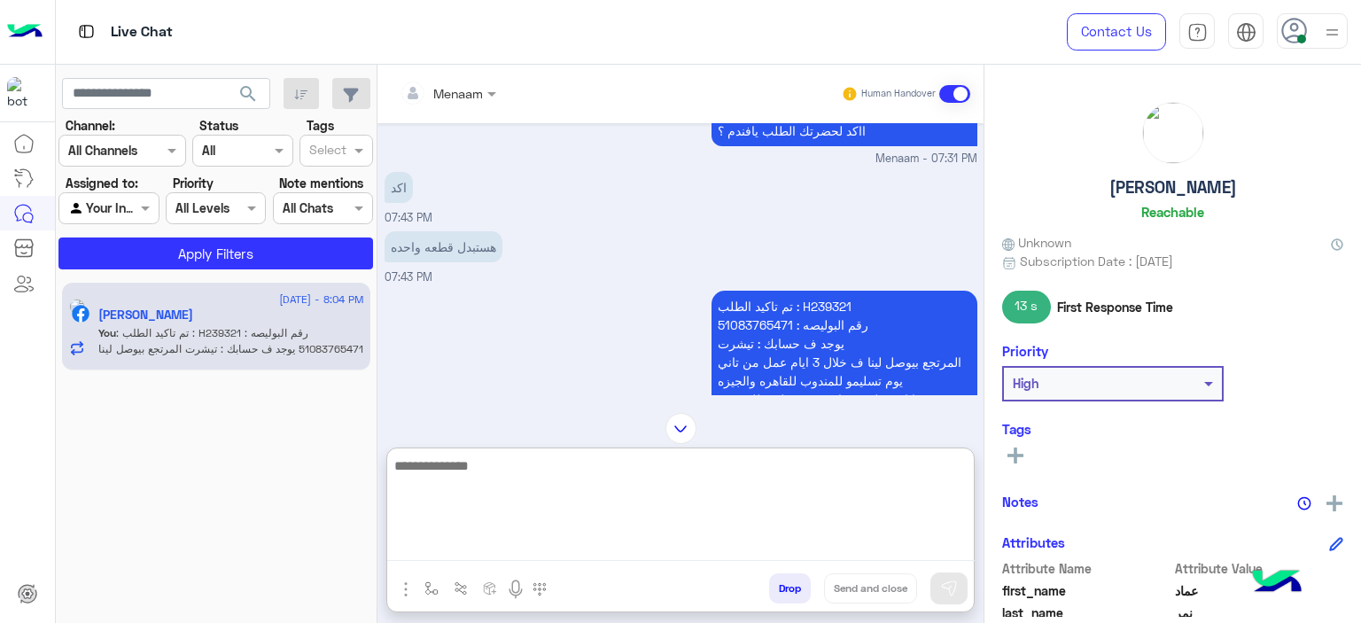
scroll to position [2738, 0]
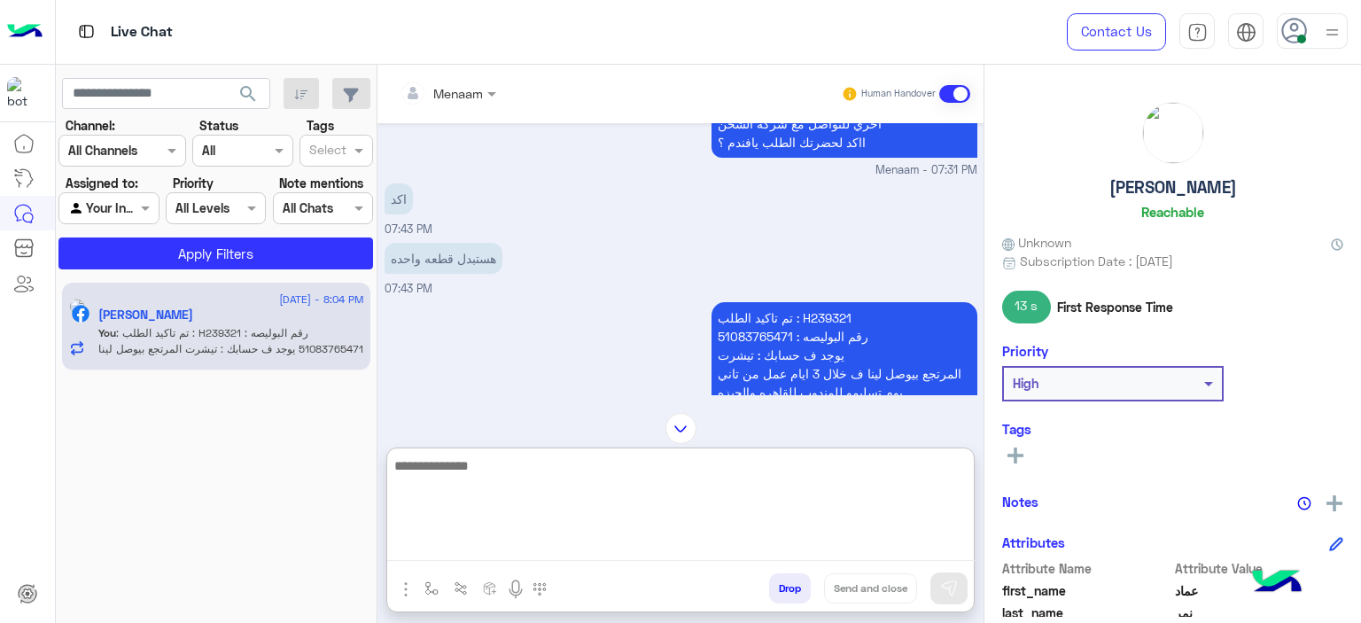
click at [752, 335] on p "تم تاكيد الطلب : H239321 رقم البوليصه : 51083765471 يوجد ف حسابك : تيشرت المرتج…" at bounding box center [844, 447] width 266 height 291
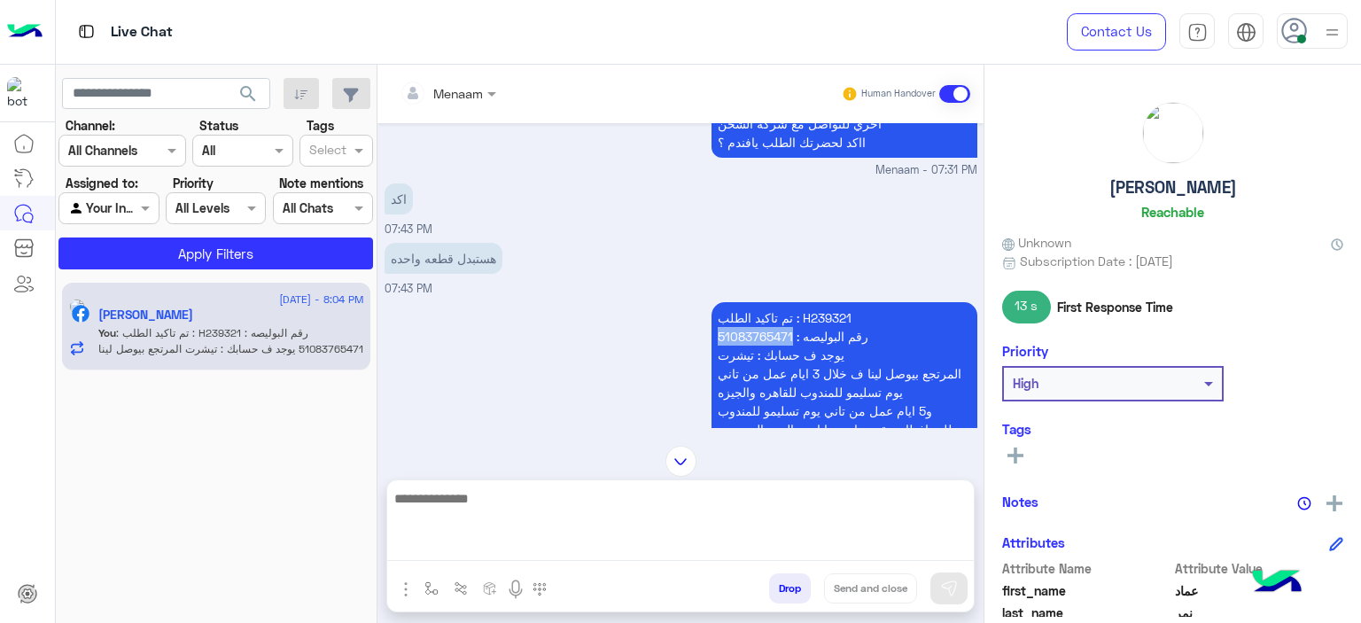
click at [752, 335] on p "تم تاكيد الطلب : H239321 رقم البوليصه : 51083765471 يوجد ف حسابك : تيشرت المرتج…" at bounding box center [844, 447] width 266 height 291
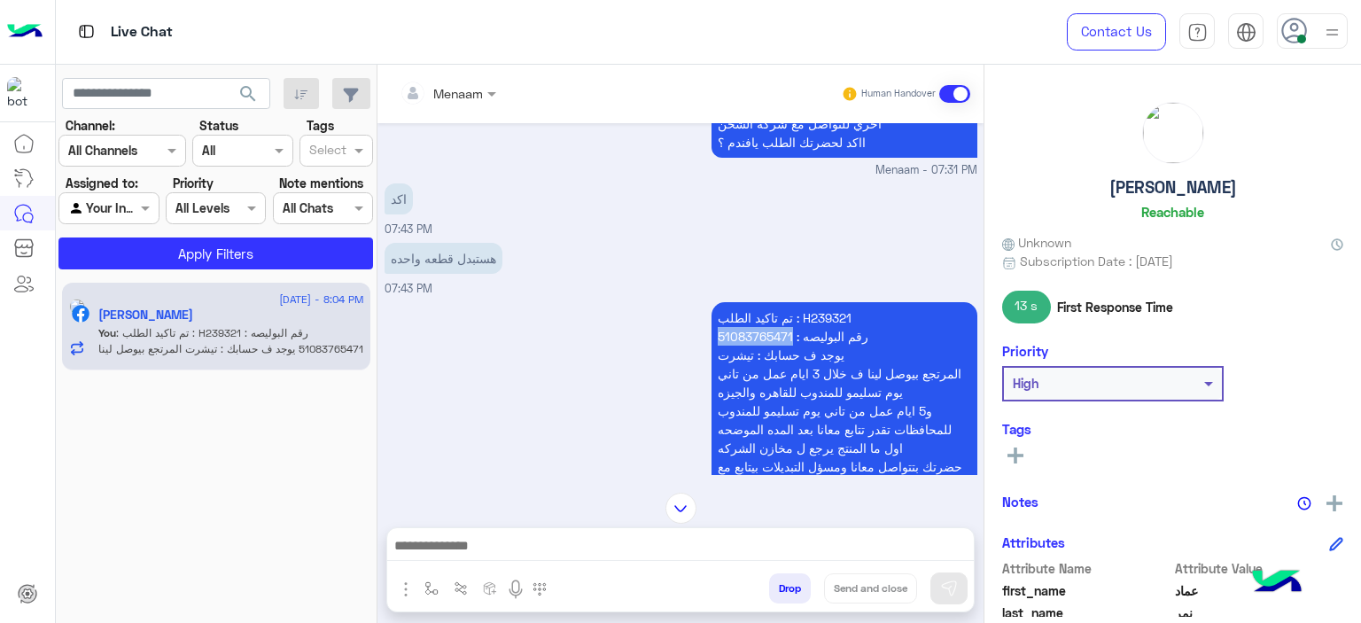
copy p "51083765471"
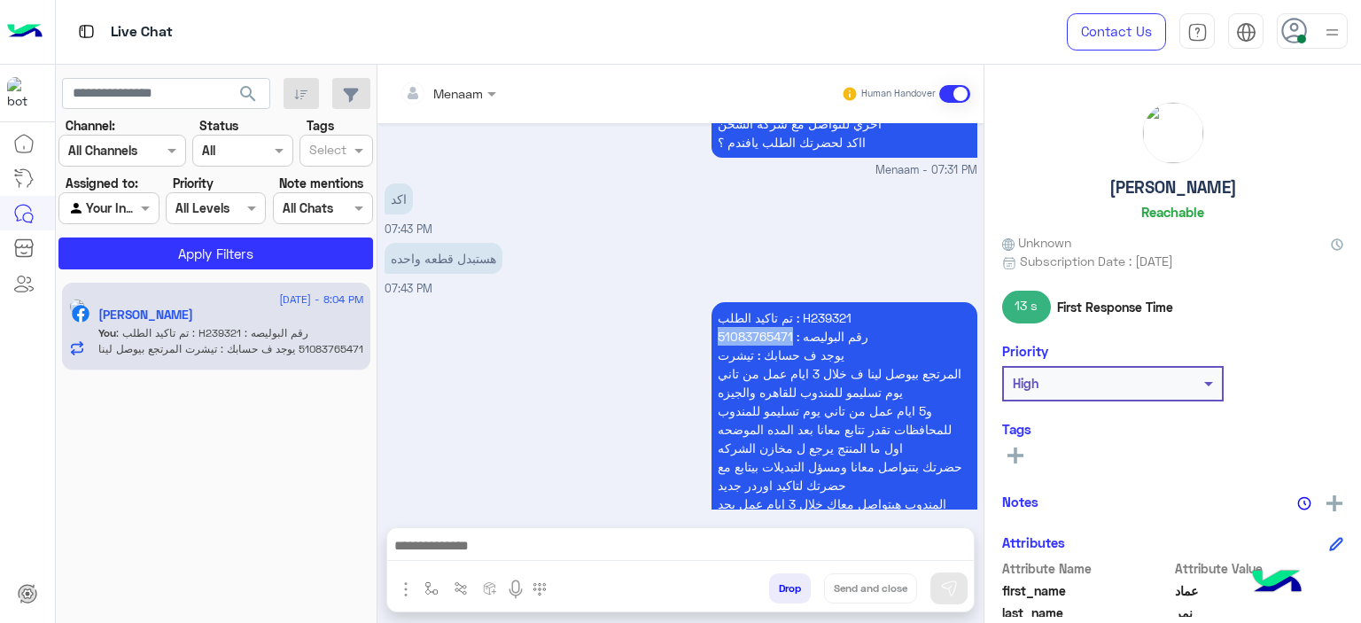
scroll to position [2835, 0]
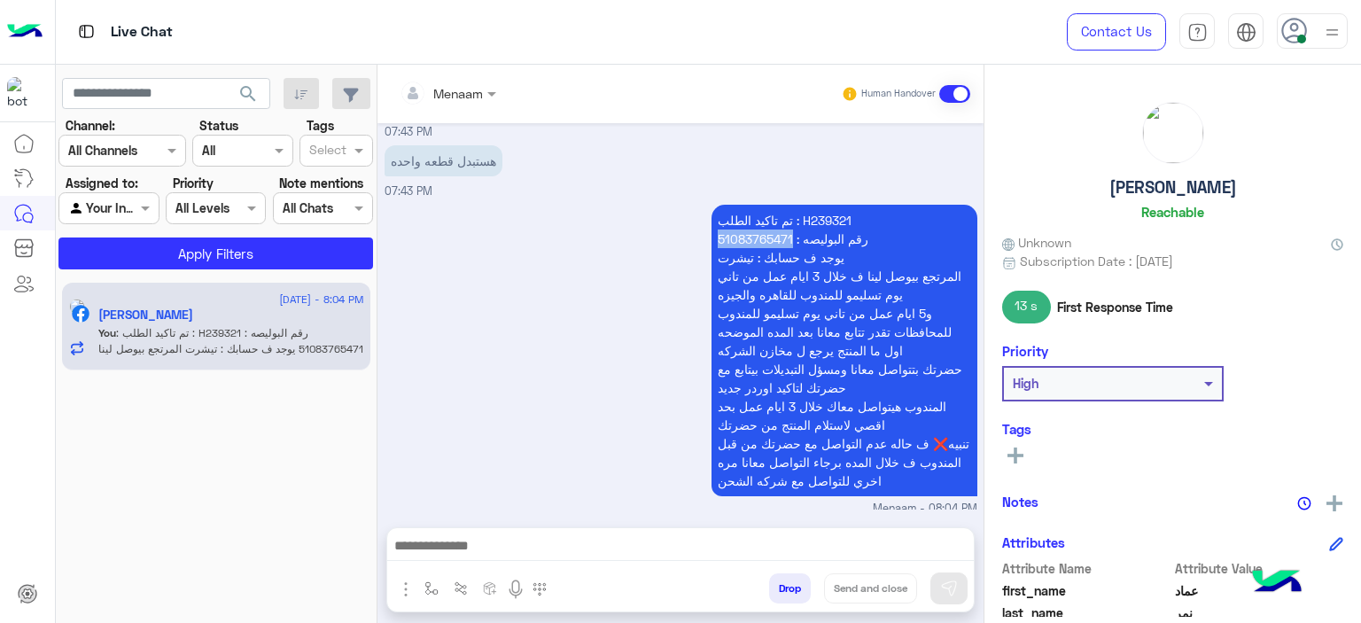
click at [789, 601] on button "Drop" at bounding box center [790, 588] width 42 height 30
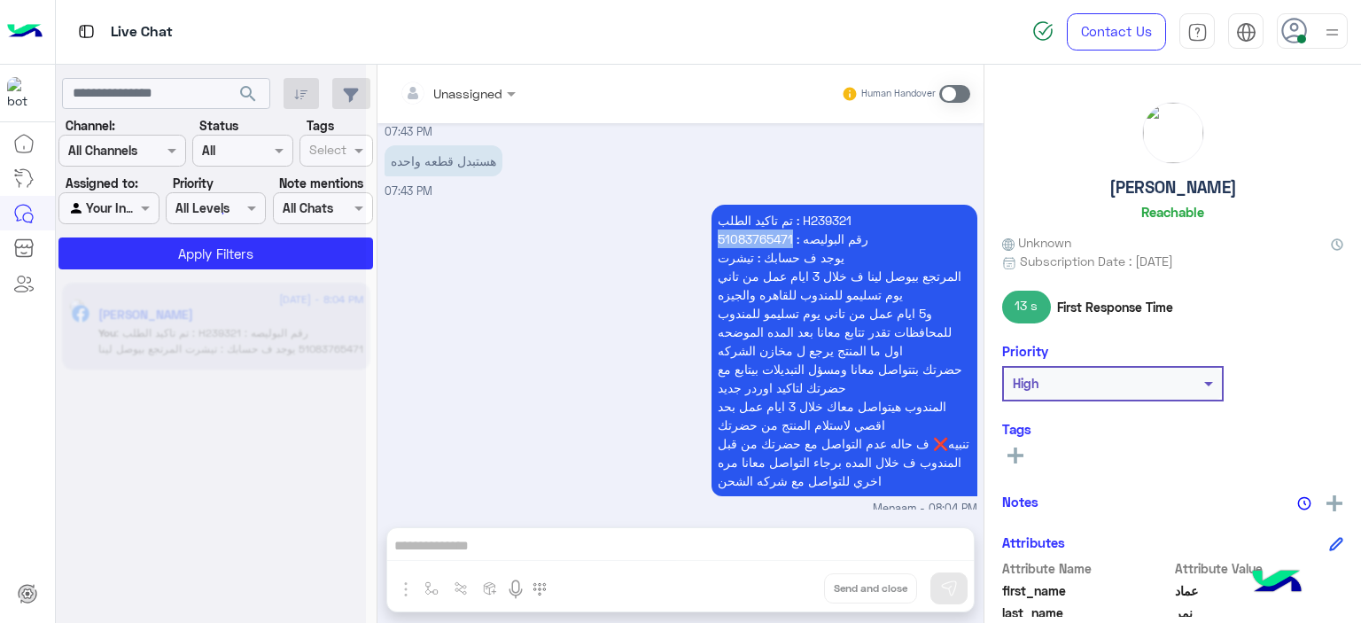
scroll to position [2867, 0]
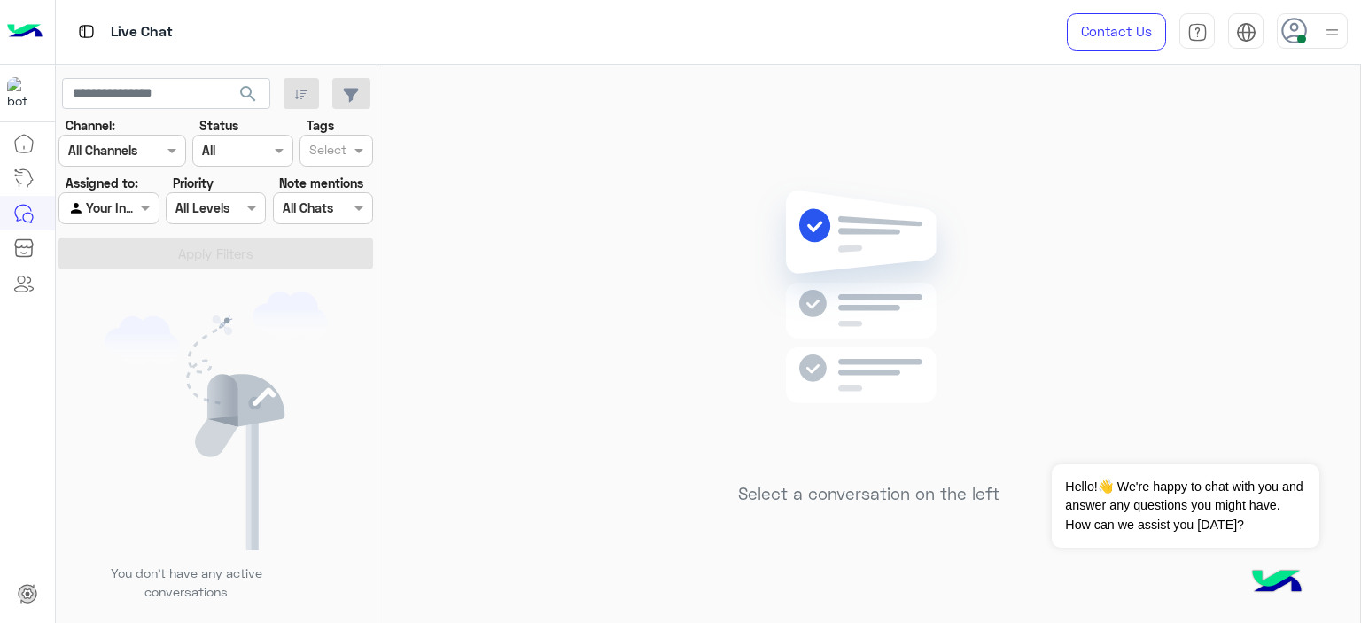
click at [1215, 573] on div "Select a conversation on the left" at bounding box center [868, 347] width 983 height 565
click at [1152, 88] on div "Select a conversation on the left" at bounding box center [868, 347] width 983 height 565
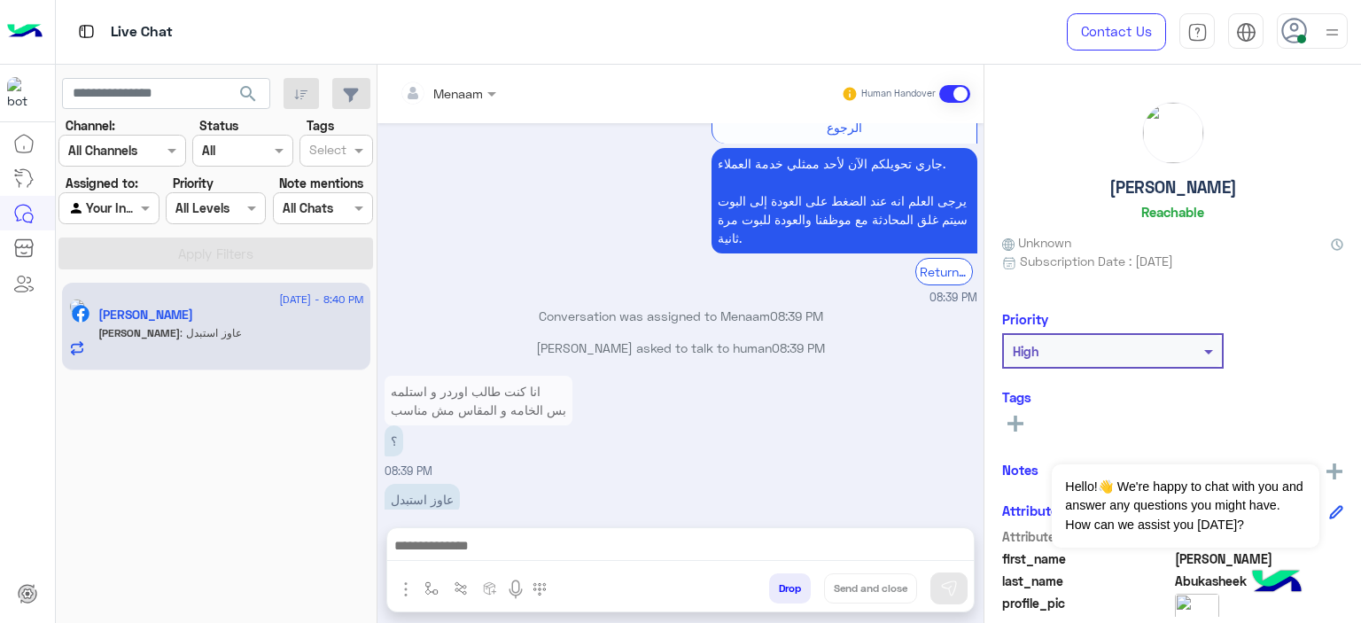
scroll to position [2144, 0]
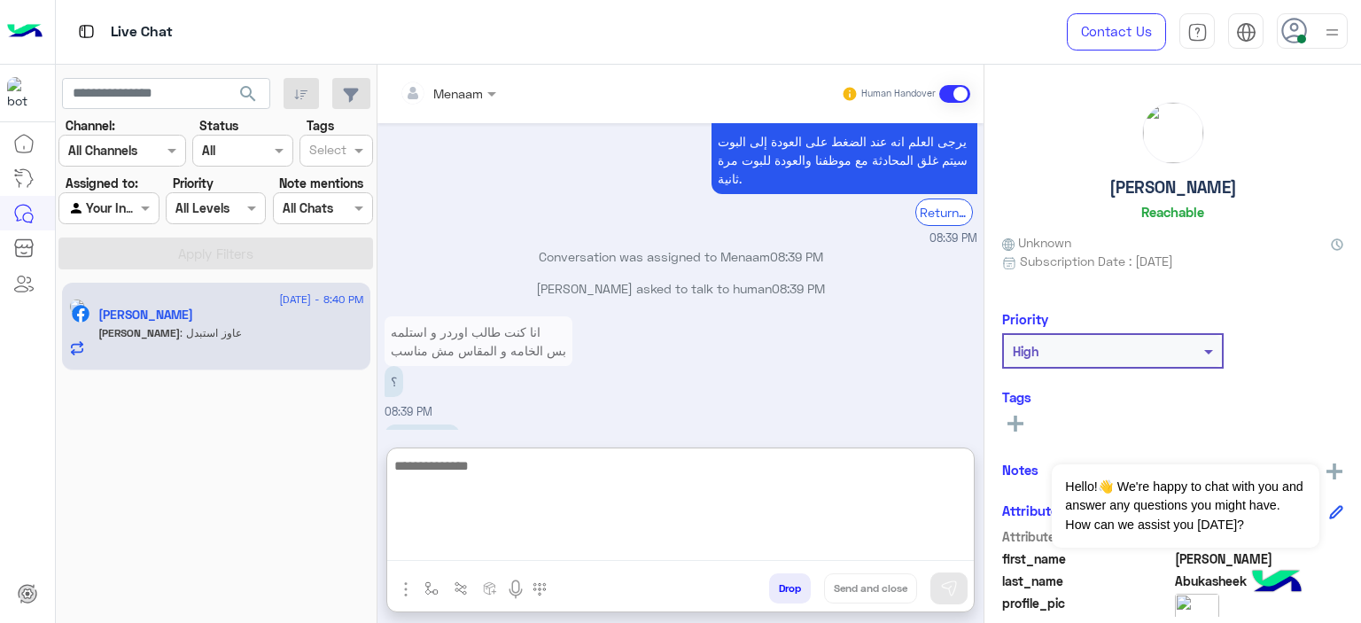
click at [489, 547] on textarea at bounding box center [680, 508] width 587 height 106
type textarea "**********"
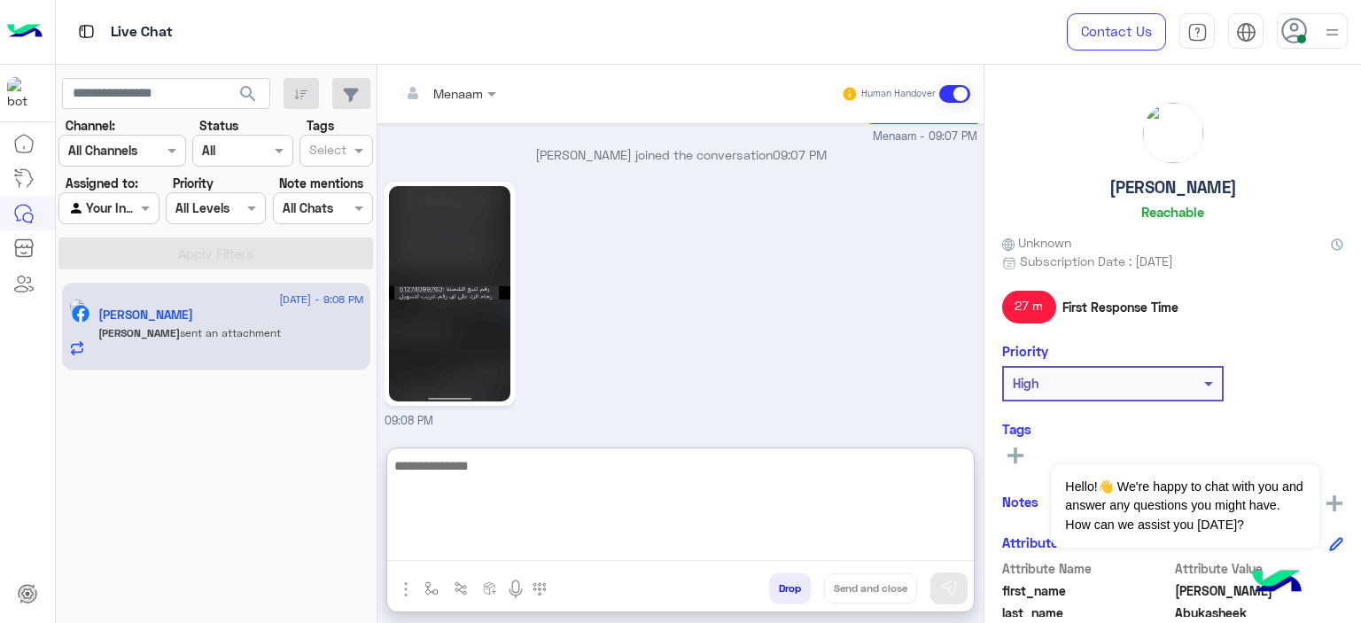
scroll to position [2564, 0]
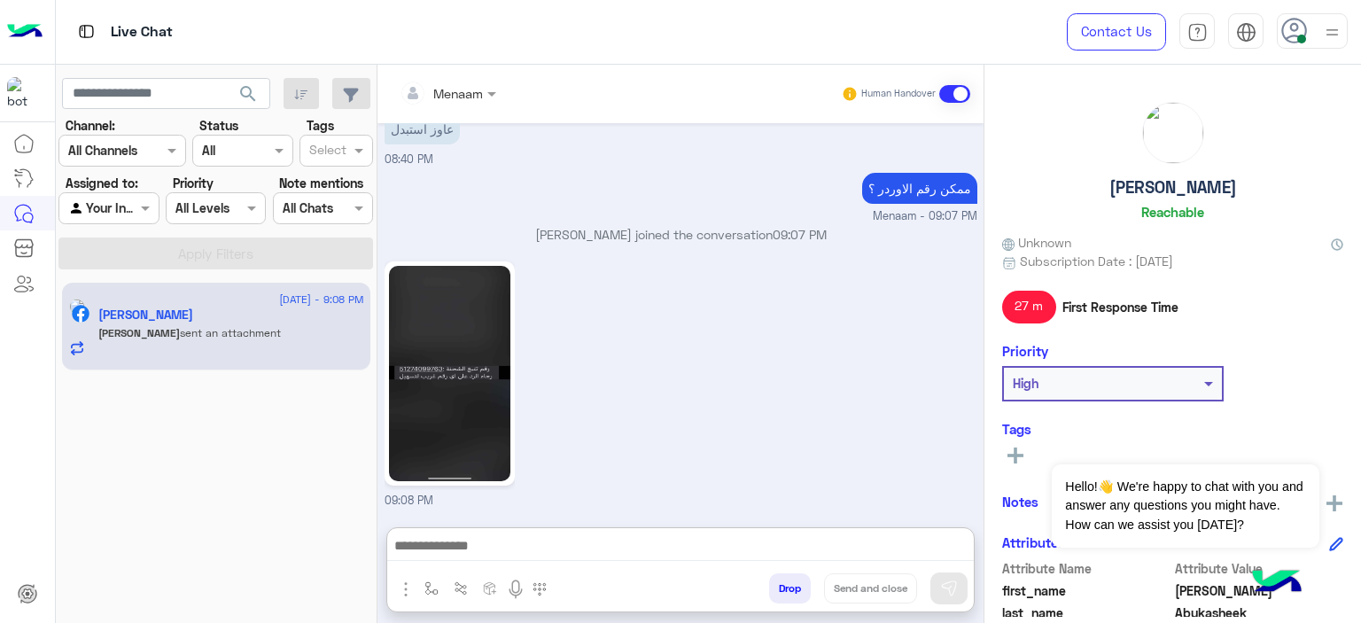
click at [456, 297] on img at bounding box center [449, 373] width 121 height 215
click at [448, 400] on img at bounding box center [449, 373] width 121 height 215
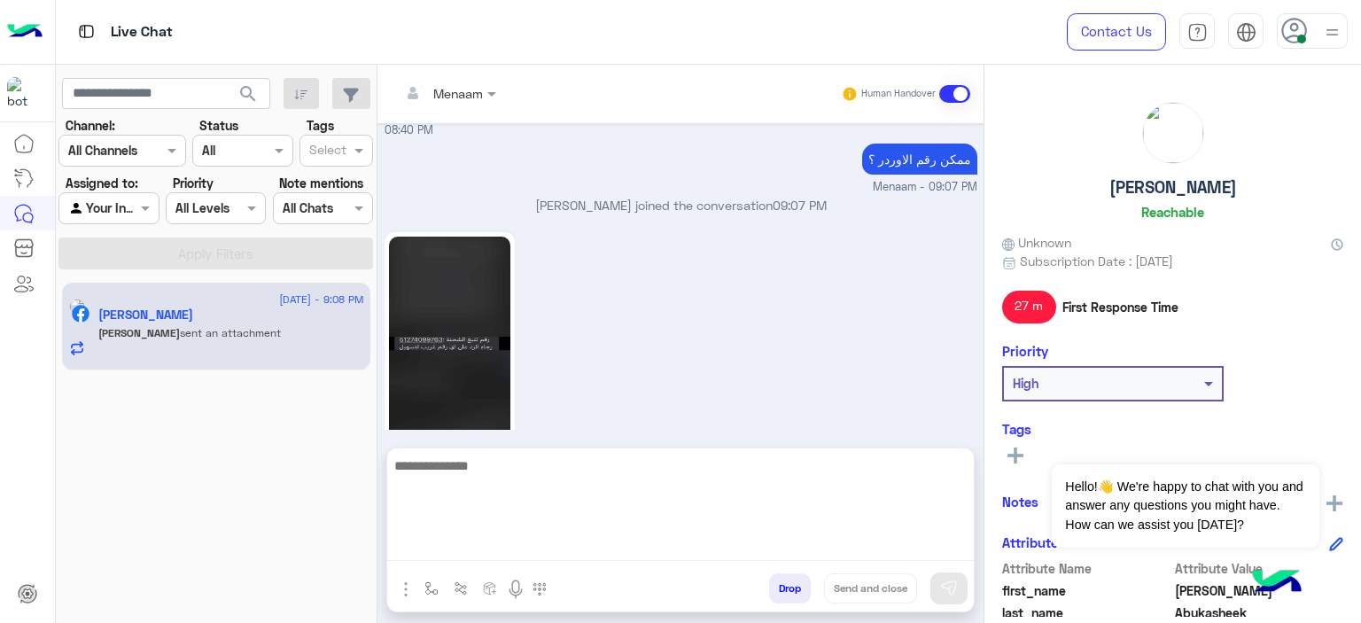
click at [500, 539] on textarea at bounding box center [680, 508] width 587 height 106
type textarea "**********"
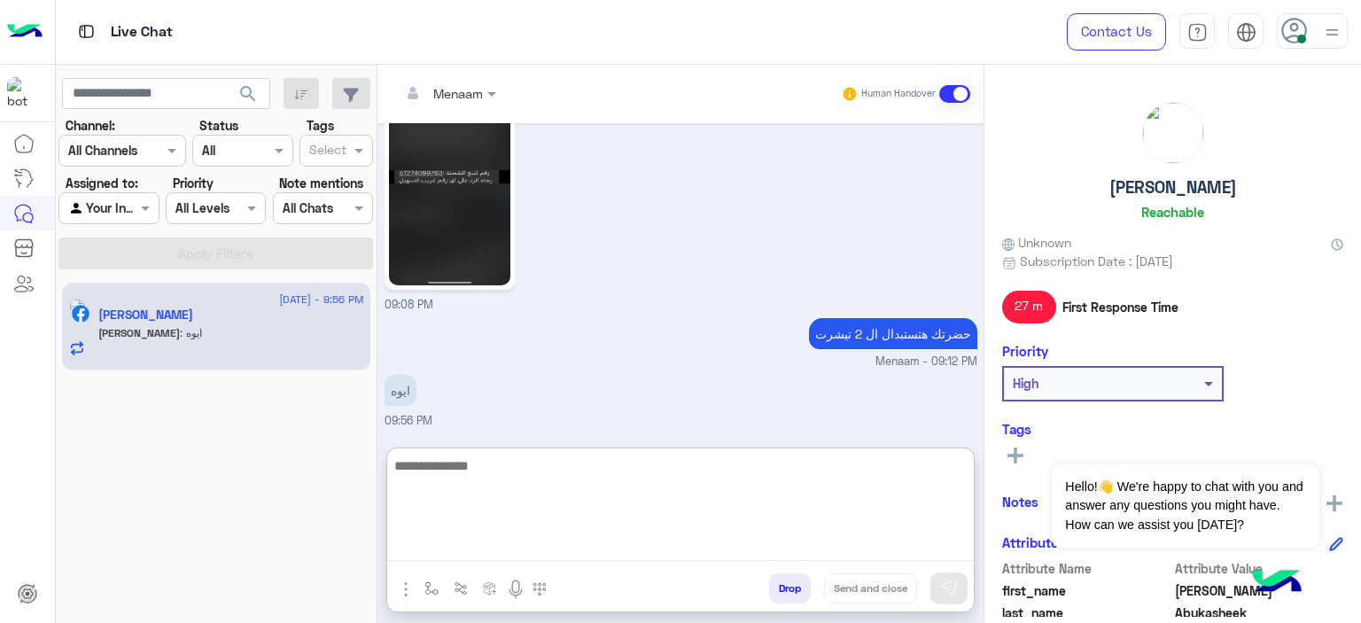
scroll to position [2679, 0]
click at [524, 474] on textarea at bounding box center [680, 508] width 587 height 106
paste textarea "**********"
type textarea "**********"
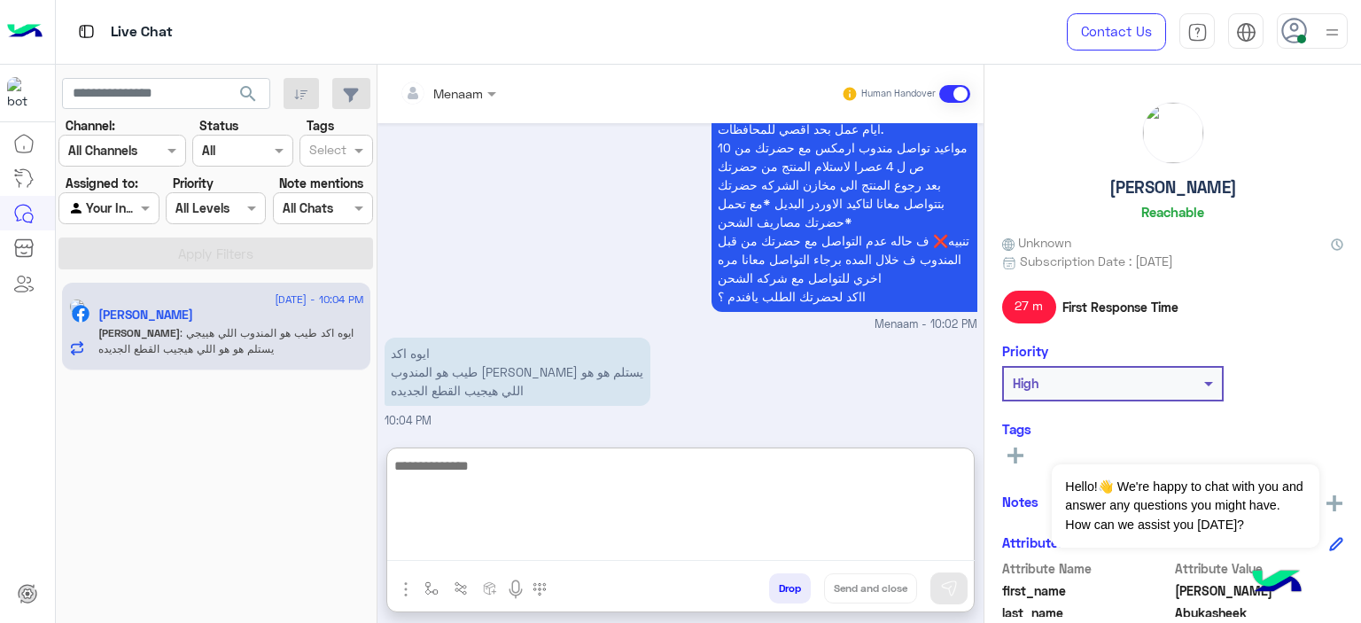
scroll to position [3073, 0]
click at [499, 475] on textarea at bounding box center [680, 508] width 587 height 106
type textarea "*"
type textarea "**********"
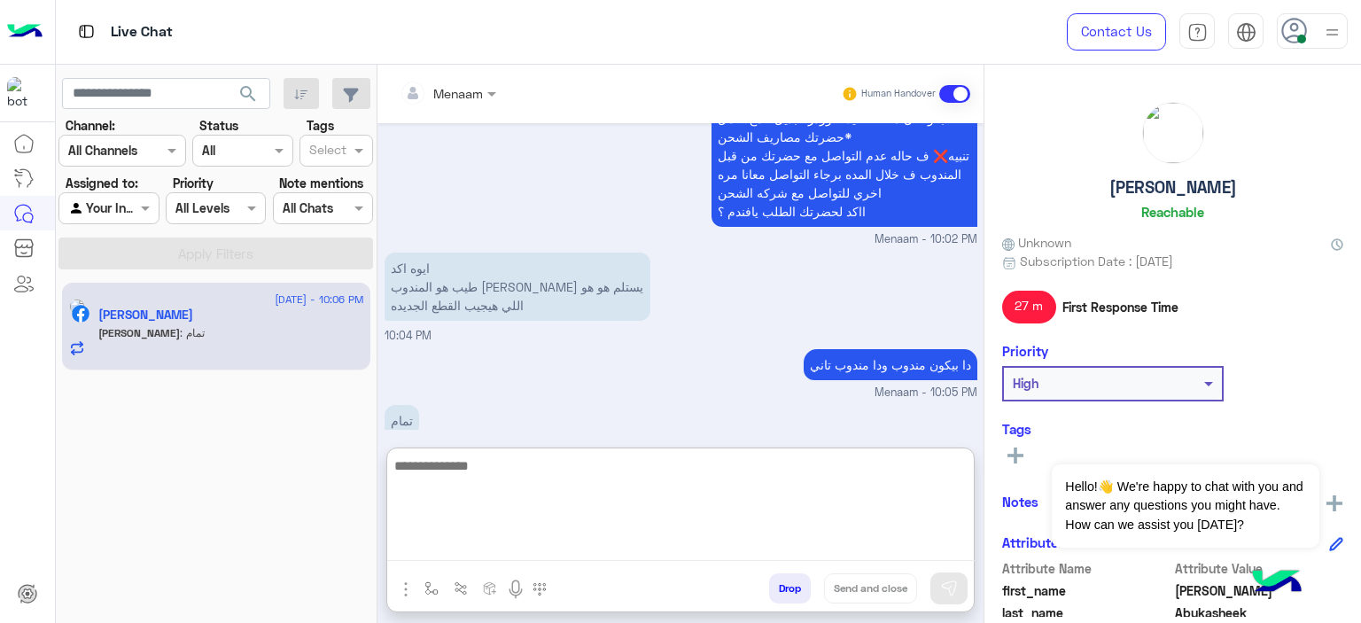
scroll to position [3190, 0]
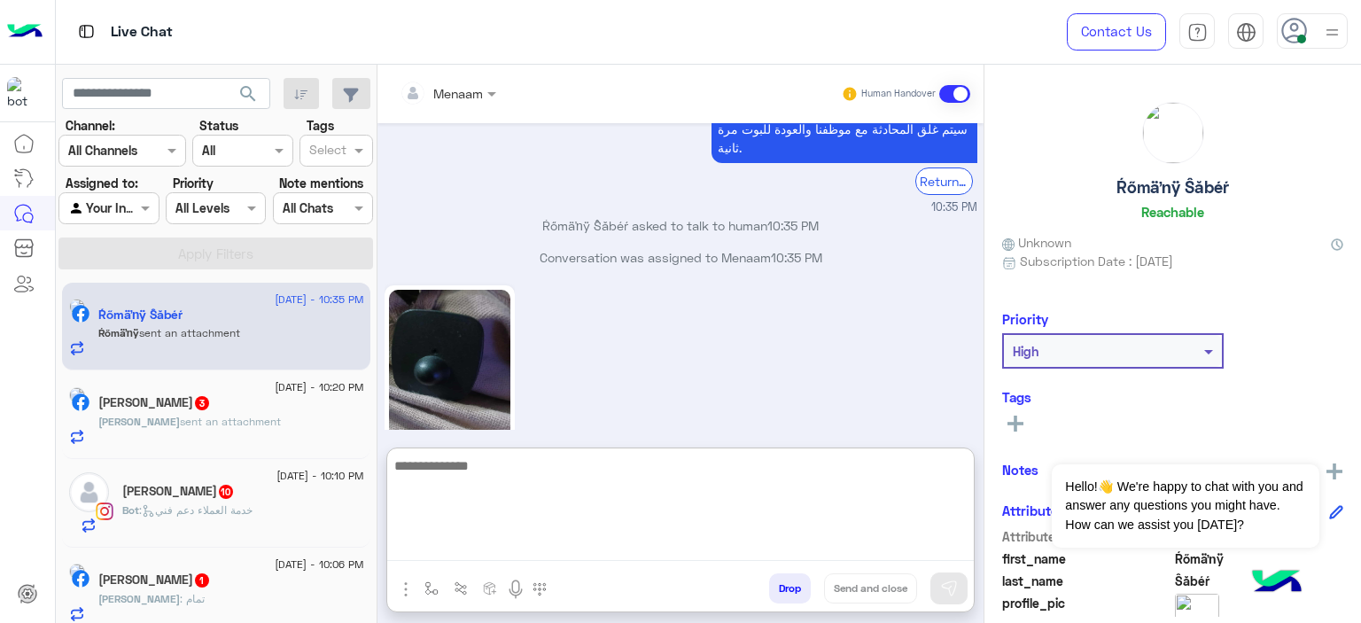
click at [476, 543] on textarea at bounding box center [680, 508] width 587 height 106
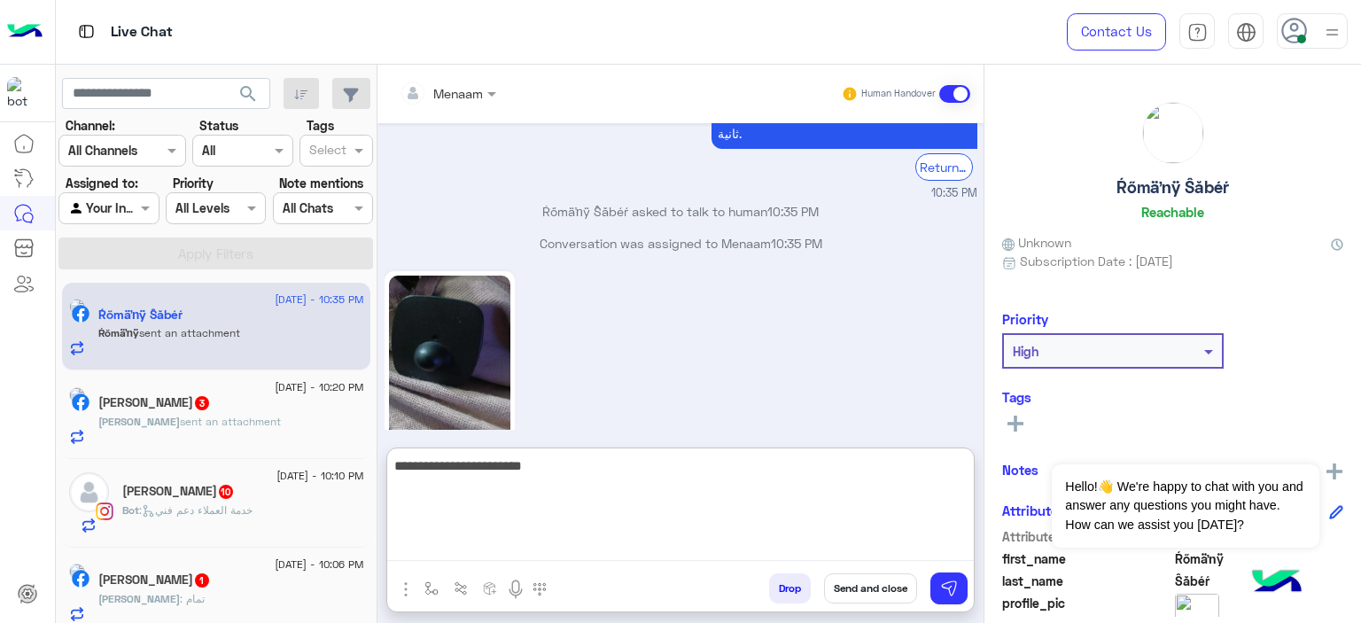
type textarea "**********"
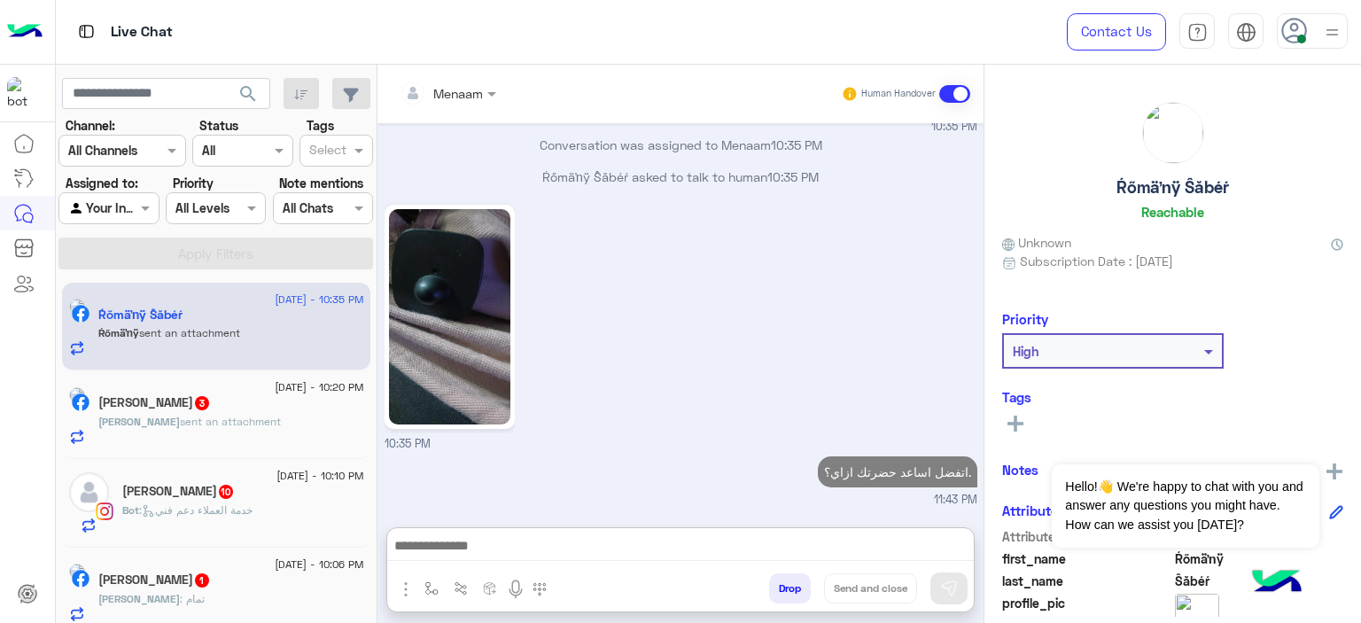
click at [180, 428] on span "sent an attachment" at bounding box center [230, 421] width 101 height 13
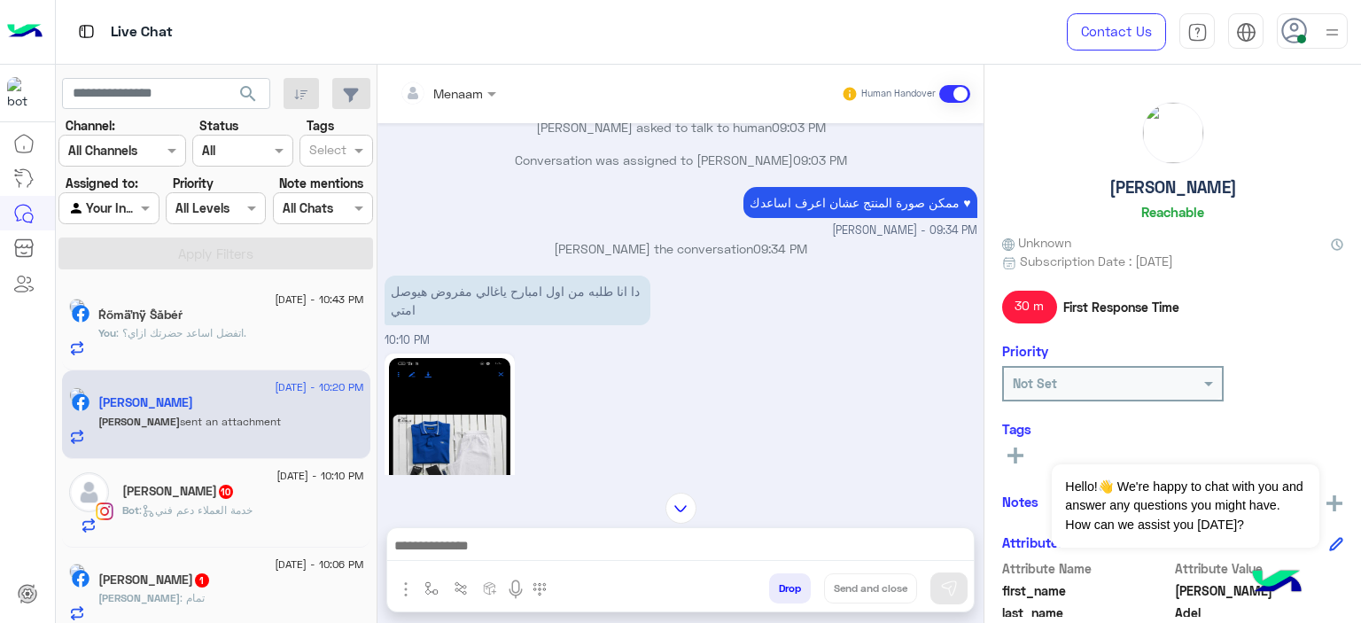
scroll to position [966, 0]
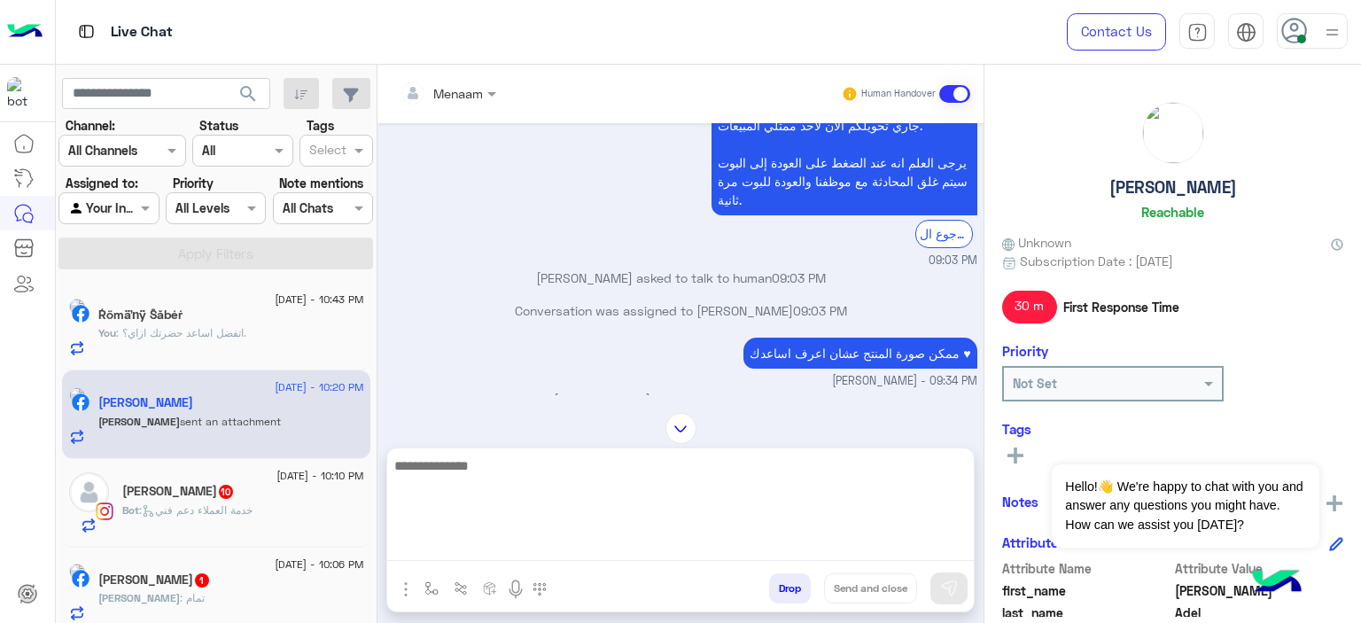
click at [470, 559] on textarea at bounding box center [680, 508] width 587 height 106
click at [464, 542] on textarea at bounding box center [680, 508] width 587 height 106
click at [465, 492] on textarea at bounding box center [680, 508] width 587 height 106
type textarea "**********"
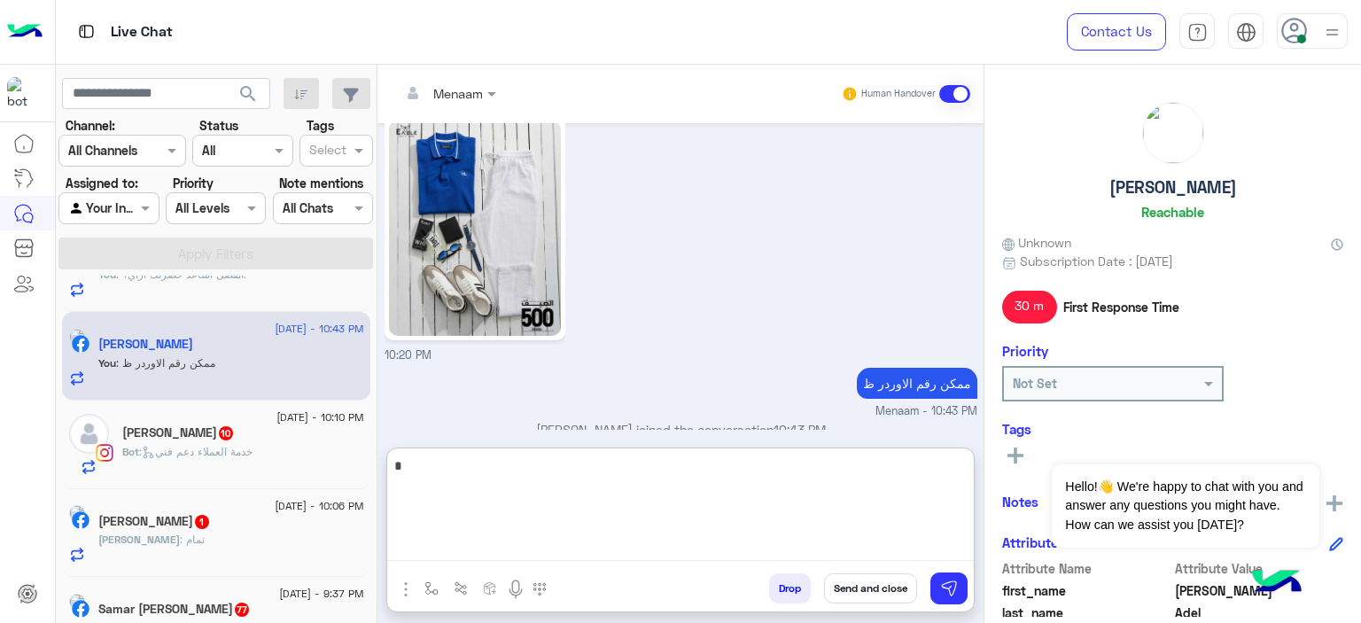
scroll to position [101, 0]
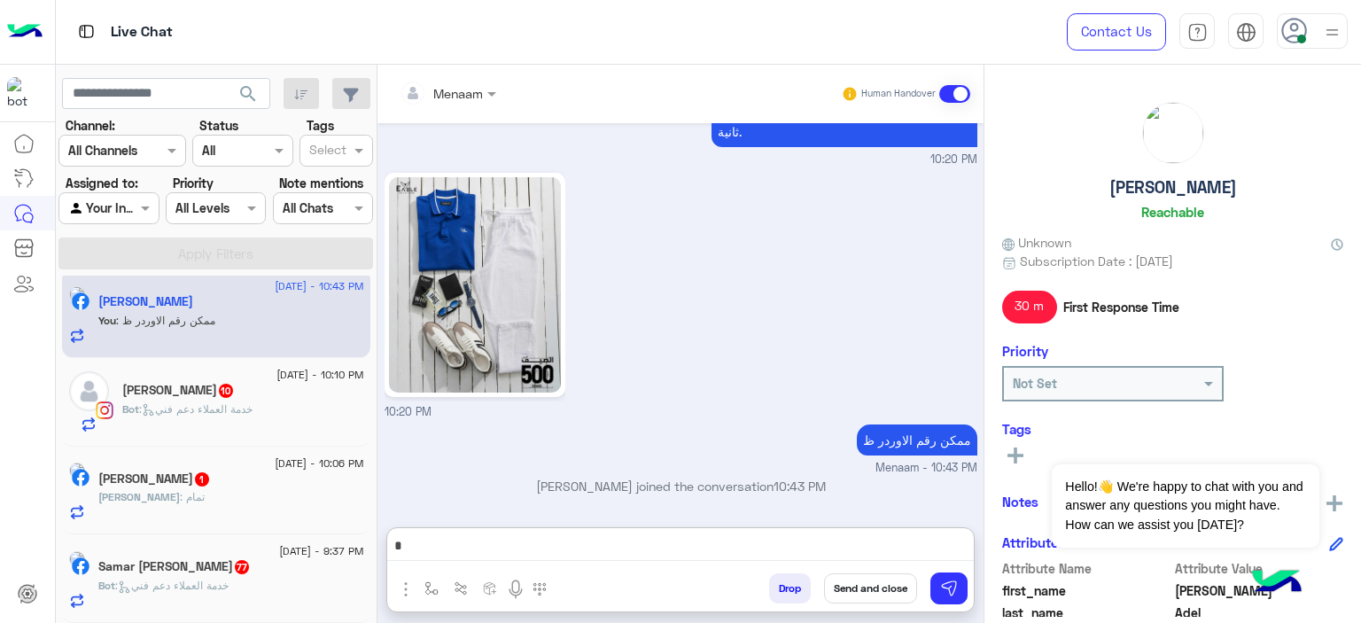
click at [225, 407] on span ": خدمة العملاء دعم فني" at bounding box center [195, 408] width 113 height 13
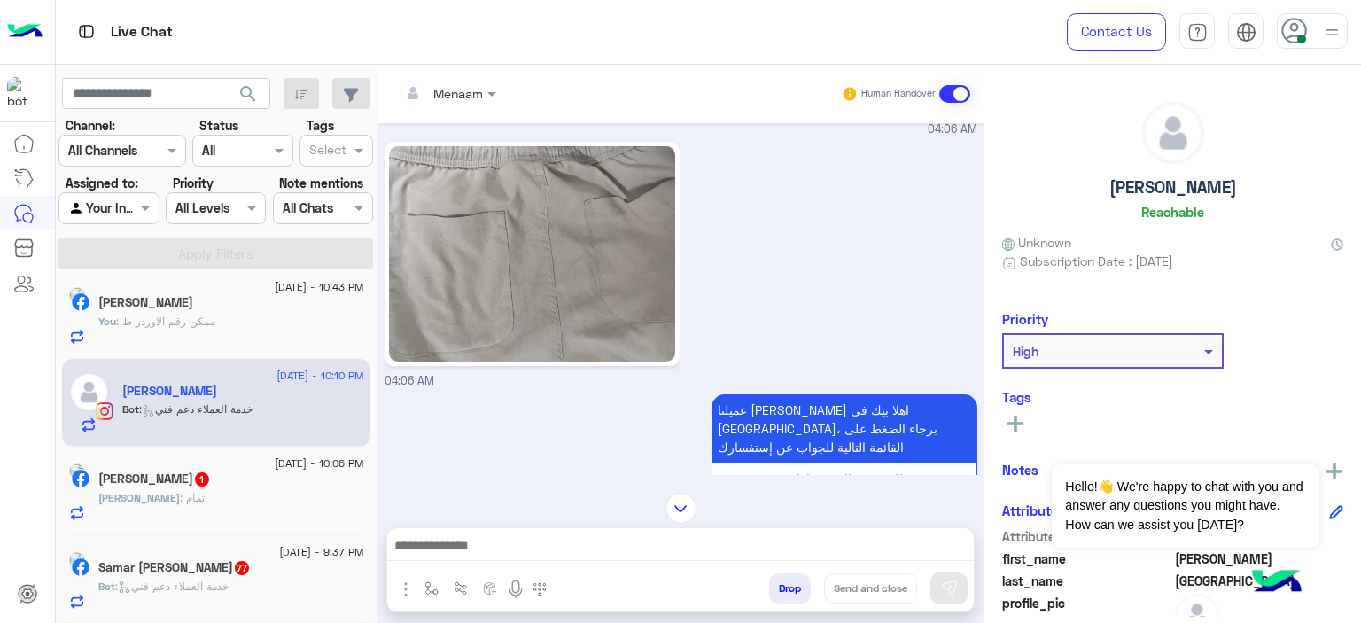
scroll to position [194, 0]
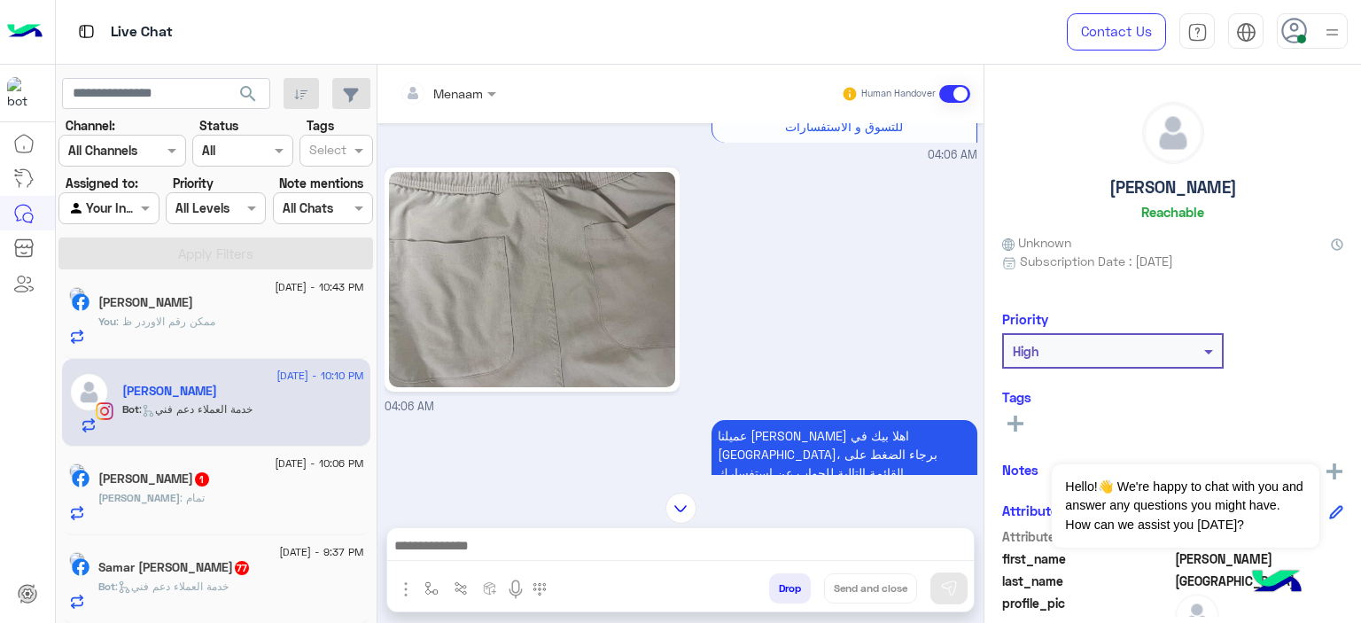
click at [565, 258] on img at bounding box center [532, 279] width 287 height 215
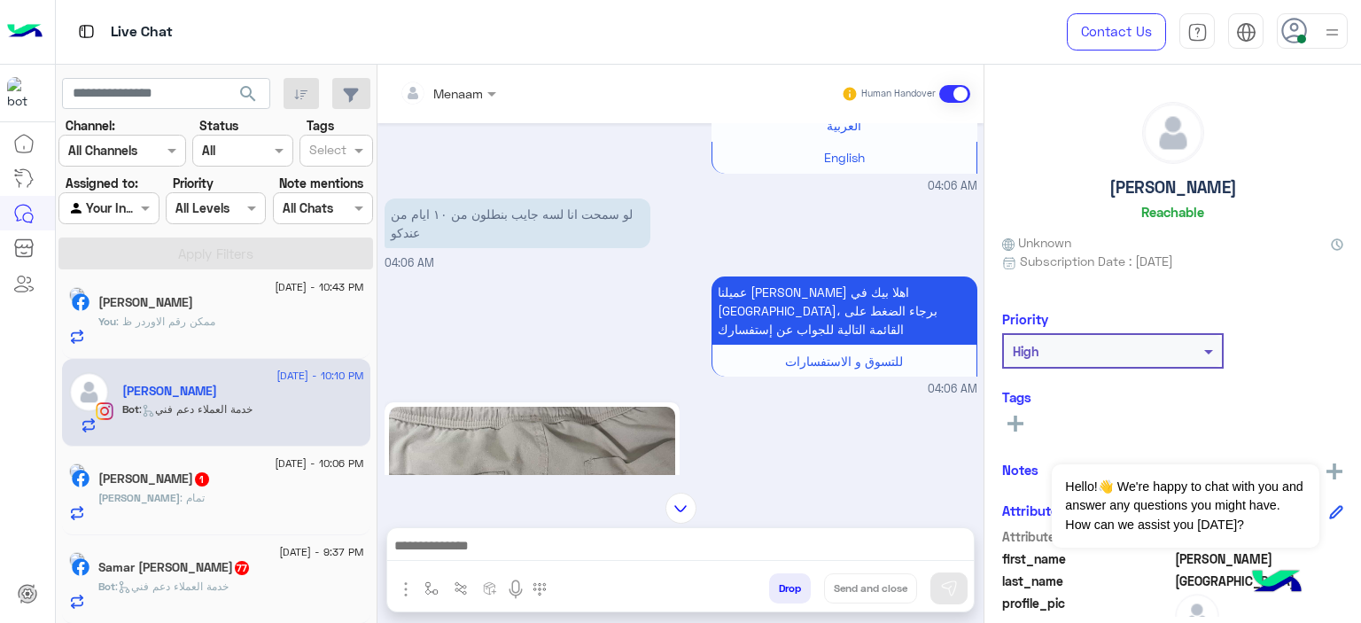
scroll to position [0, 0]
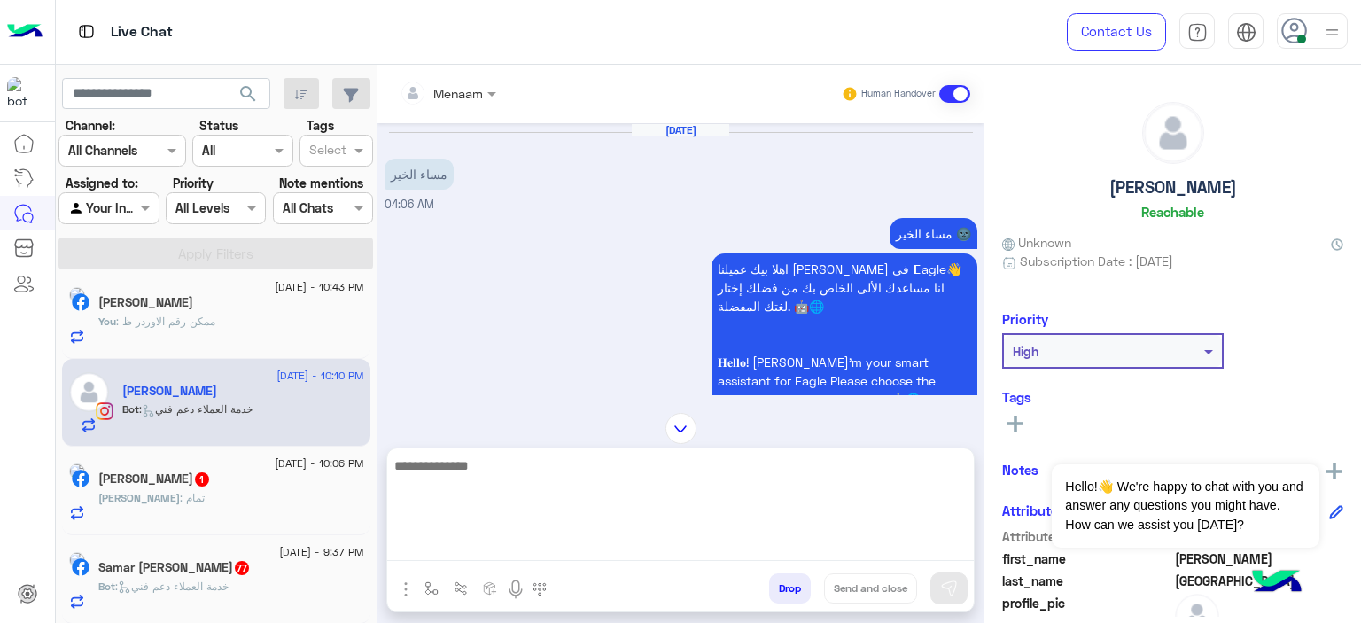
click at [459, 549] on textarea at bounding box center [680, 508] width 587 height 106
type textarea "**********"
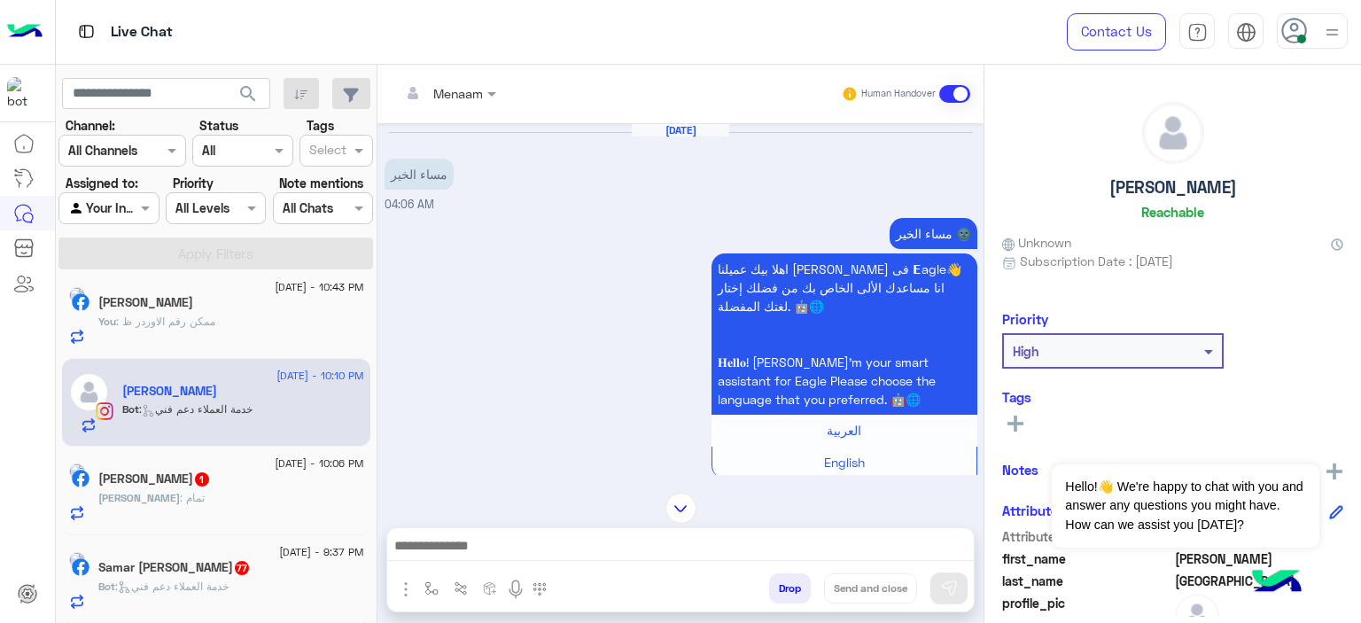
click at [248, 494] on div "Ahmed : تمام" at bounding box center [231, 505] width 266 height 31
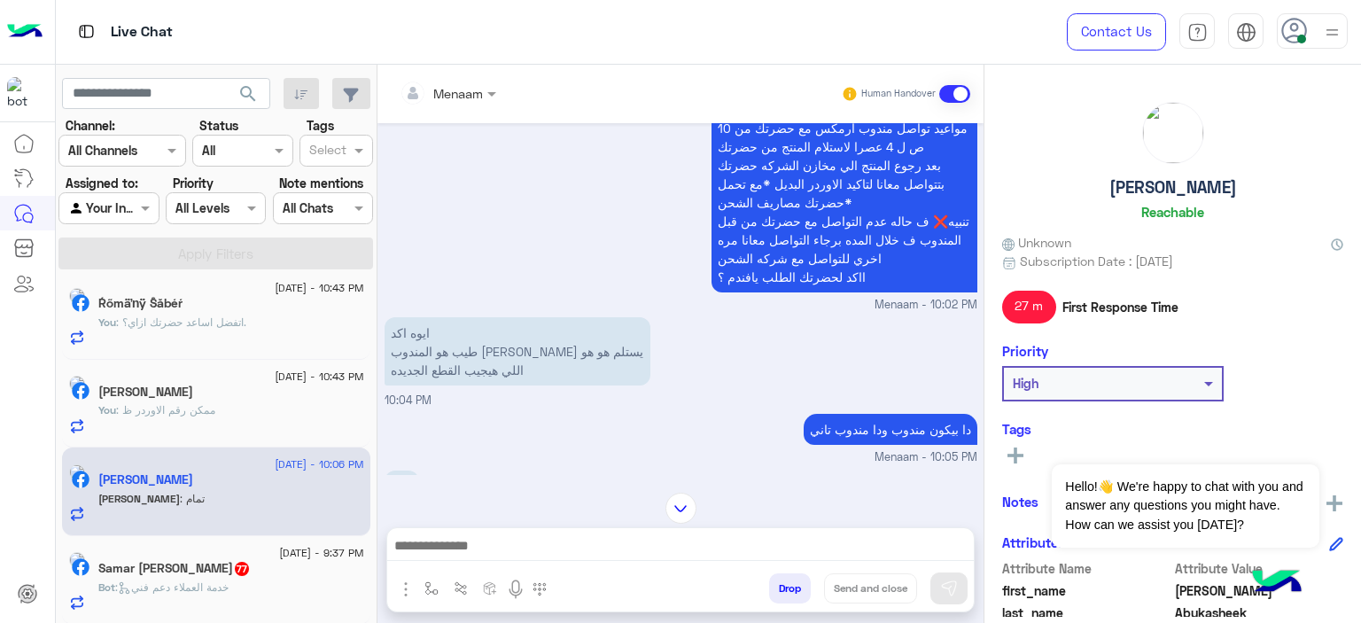
scroll to position [1988, 0]
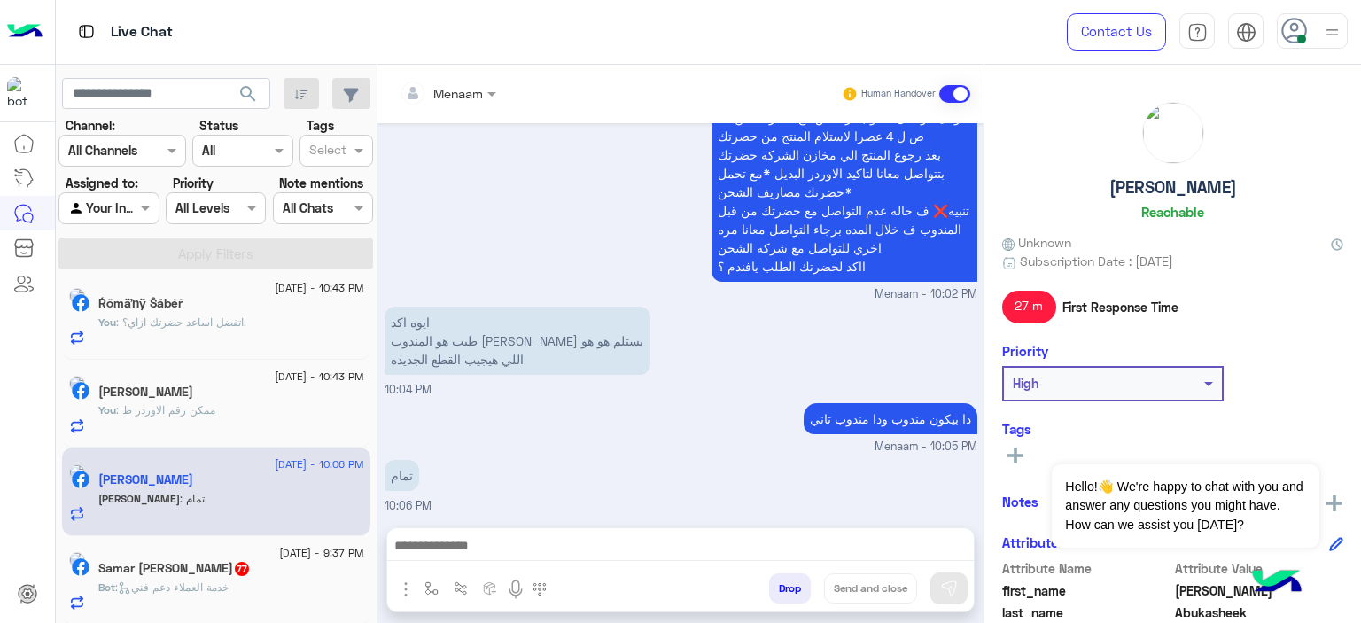
click at [501, 532] on div at bounding box center [680, 550] width 587 height 44
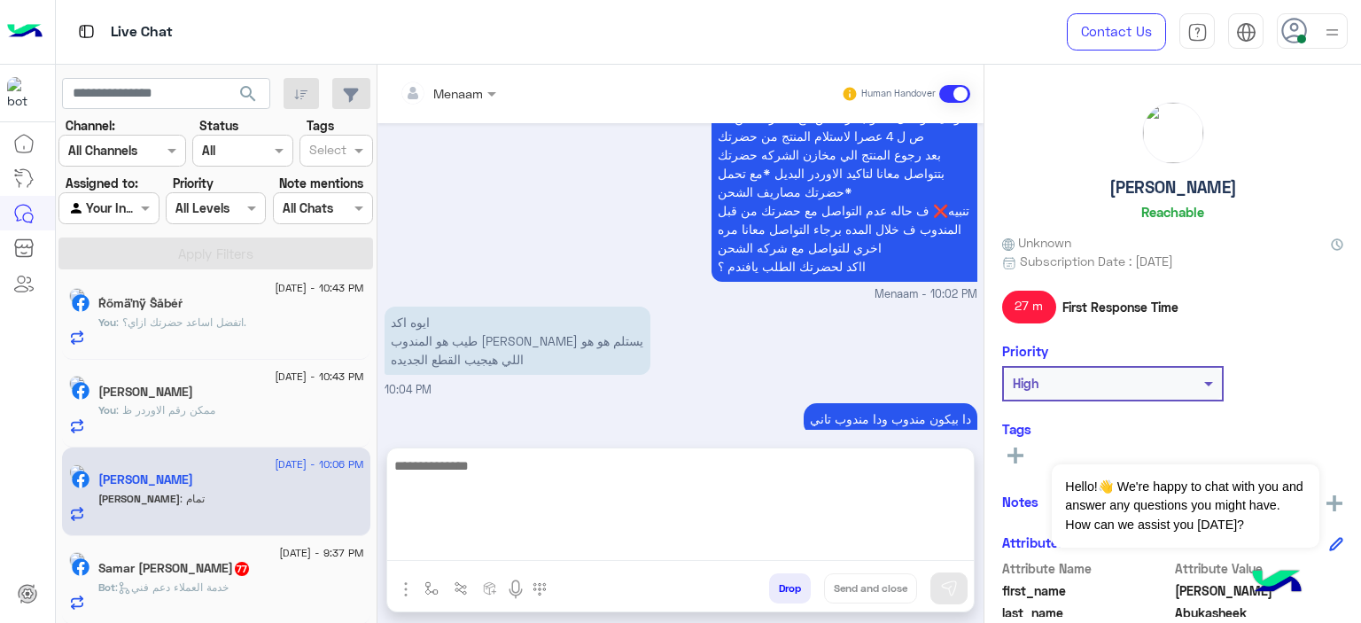
click at [493, 548] on textarea at bounding box center [680, 508] width 587 height 106
type textarea "**********"
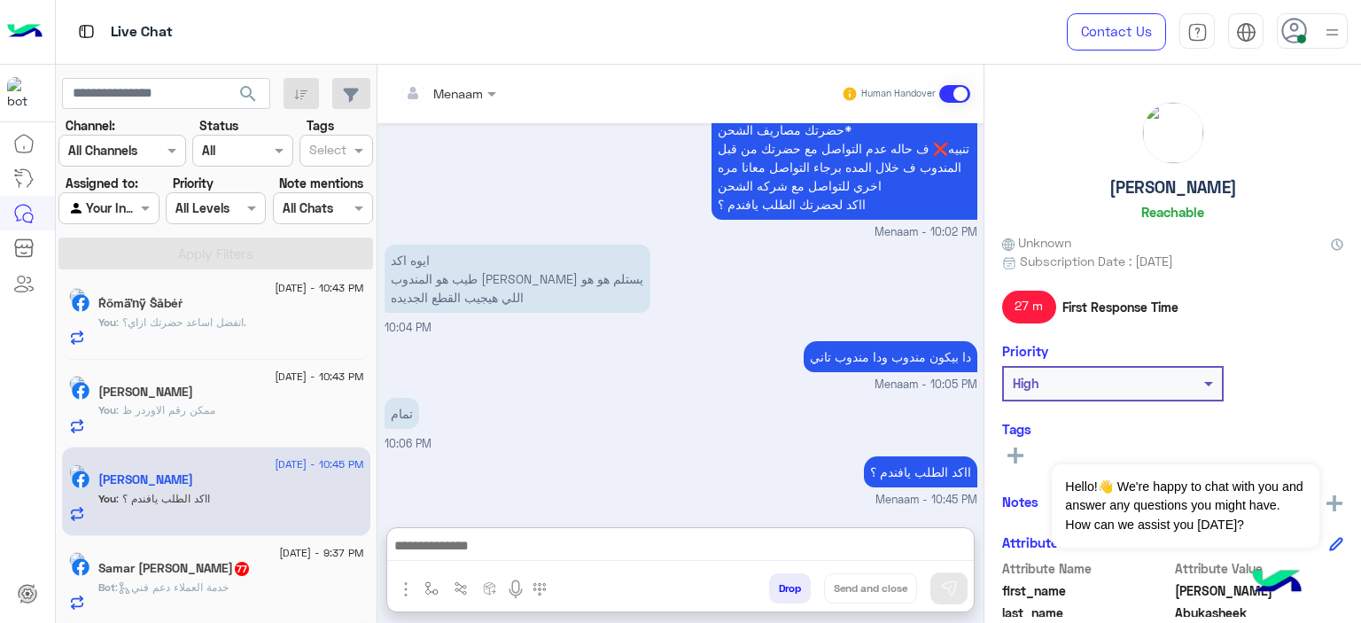
click at [225, 580] on span ": خدمة العملاء دعم فني" at bounding box center [171, 586] width 113 height 13
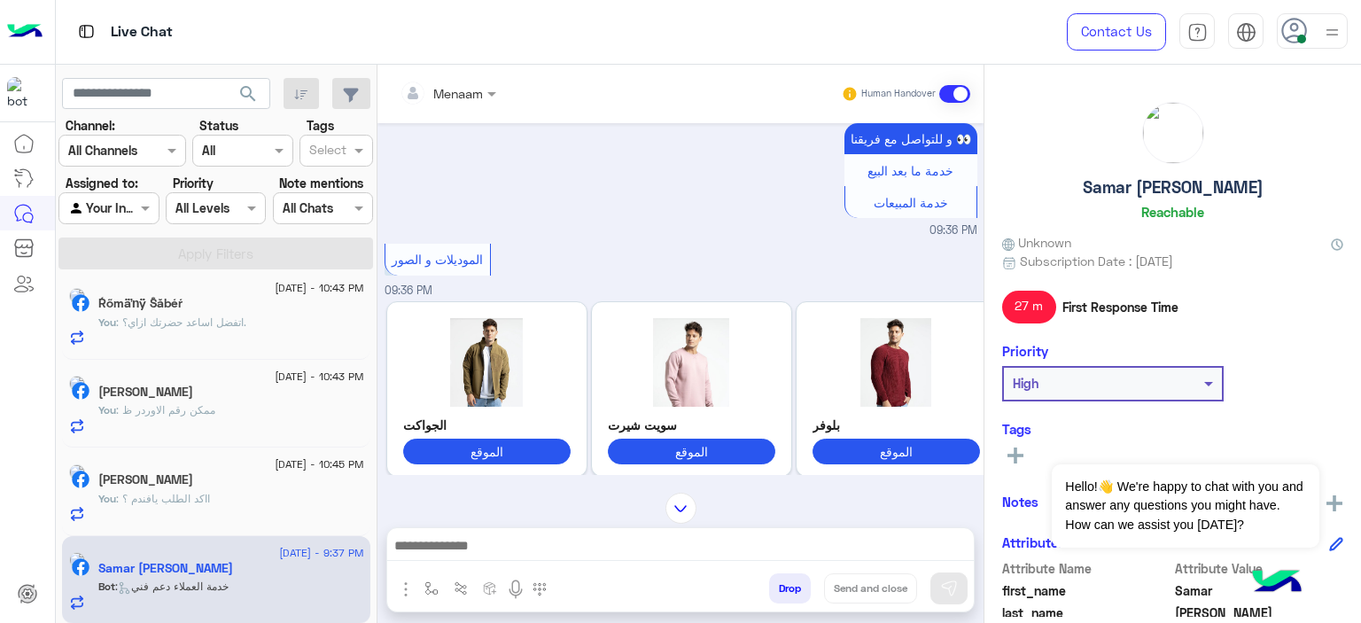
scroll to position [8, 0]
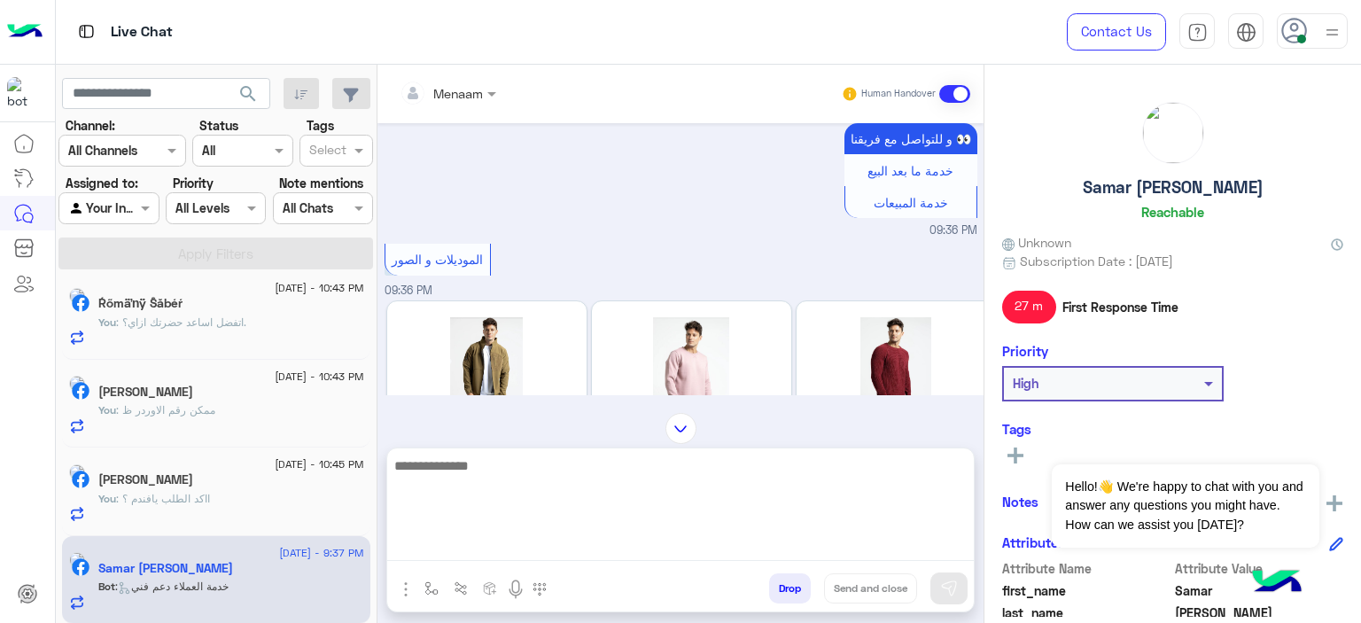
click at [509, 548] on textarea at bounding box center [680, 508] width 587 height 106
type textarea "**********"
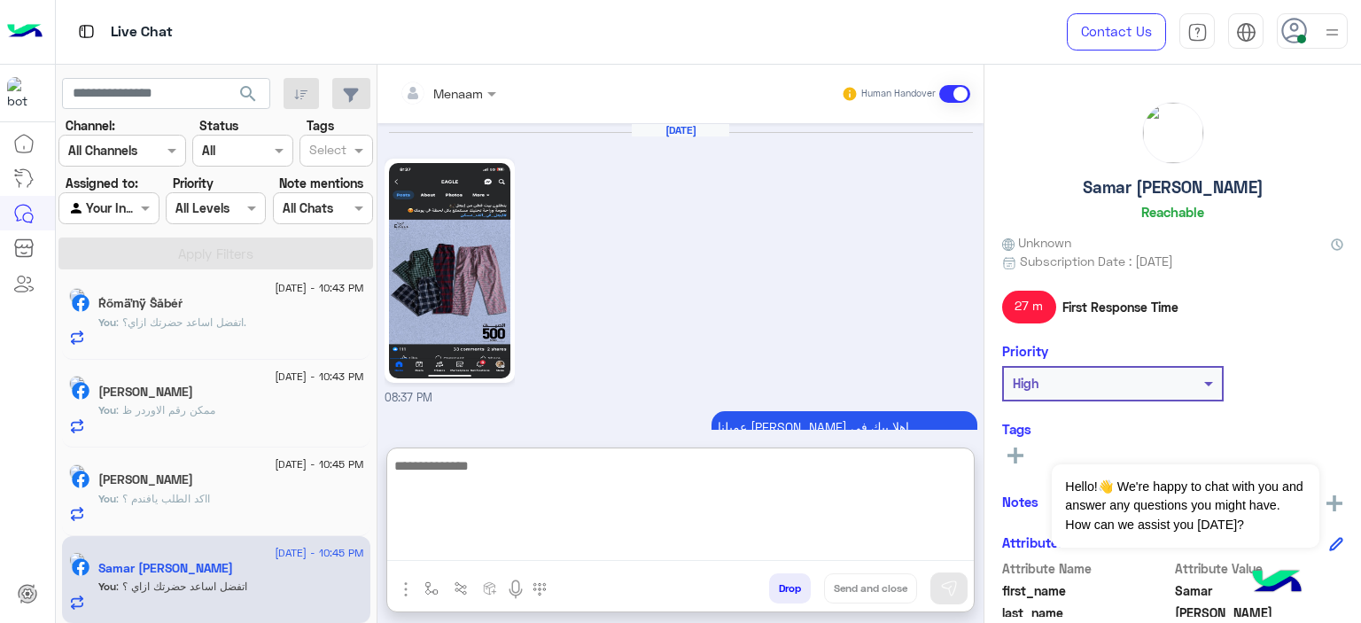
scroll to position [0, 0]
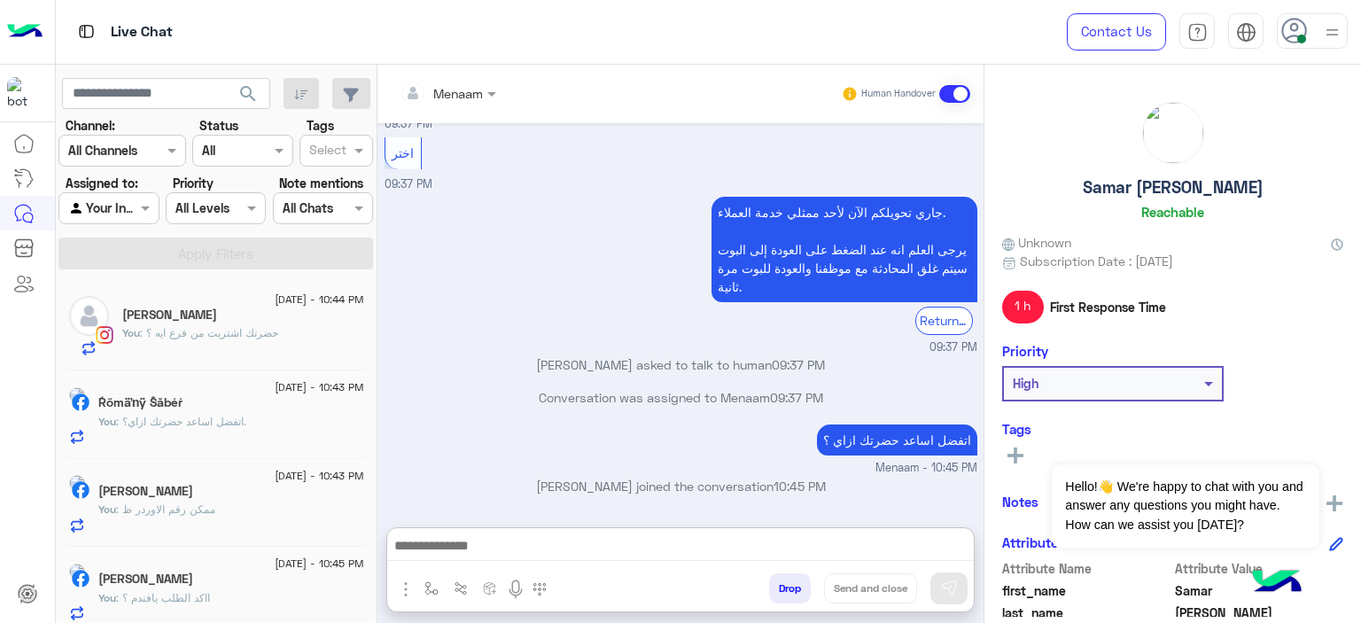
click at [261, 330] on span ": حضرتك اشتريت من فرع ايه ؟" at bounding box center [209, 332] width 138 height 13
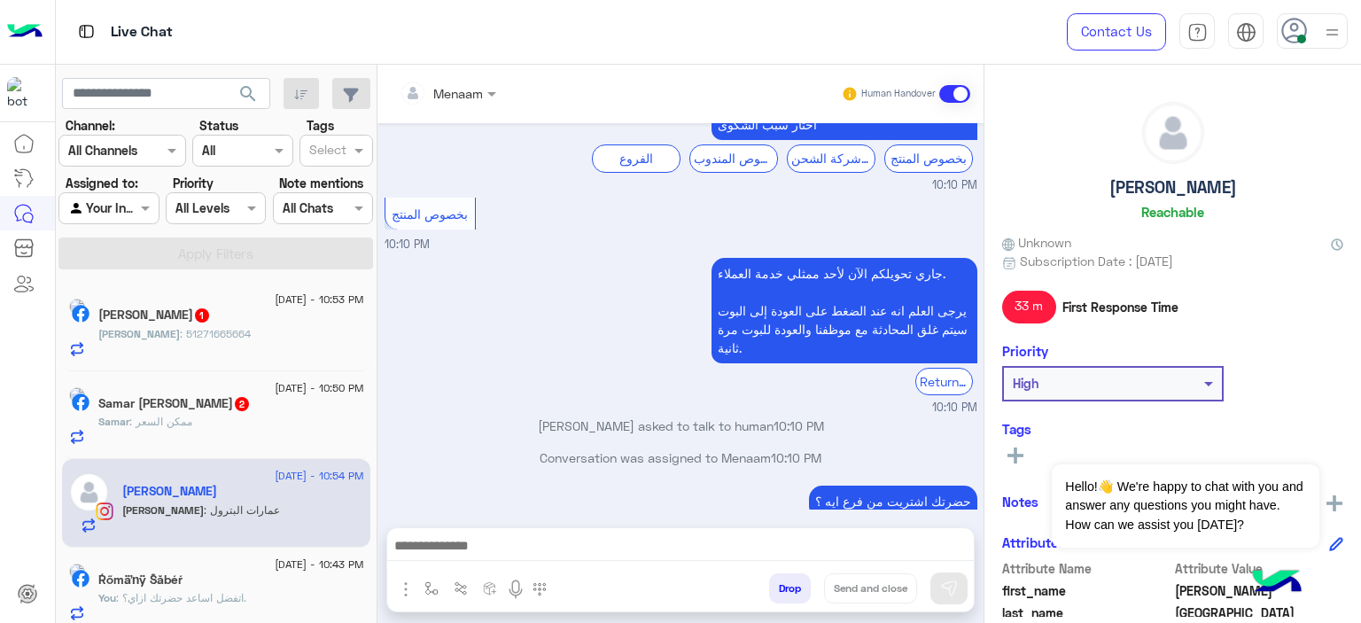
scroll to position [1840, 0]
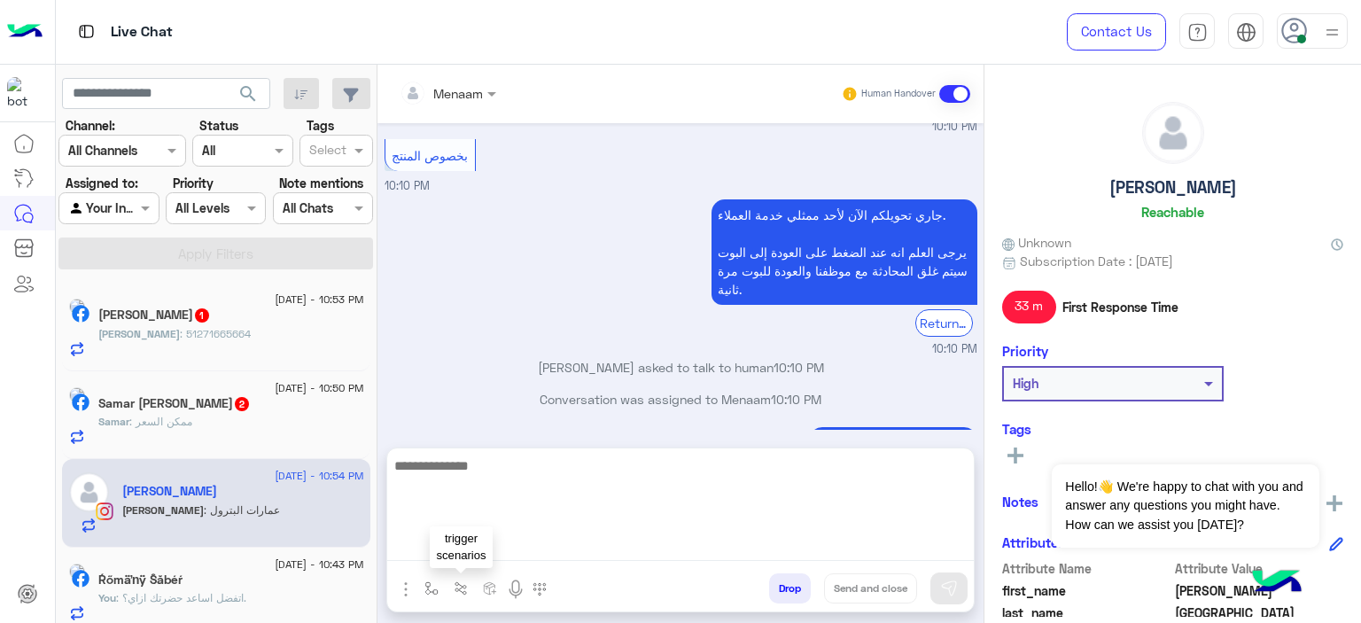
click at [461, 551] on textarea at bounding box center [680, 508] width 587 height 106
paste textarea "**********"
type textarea "**********"
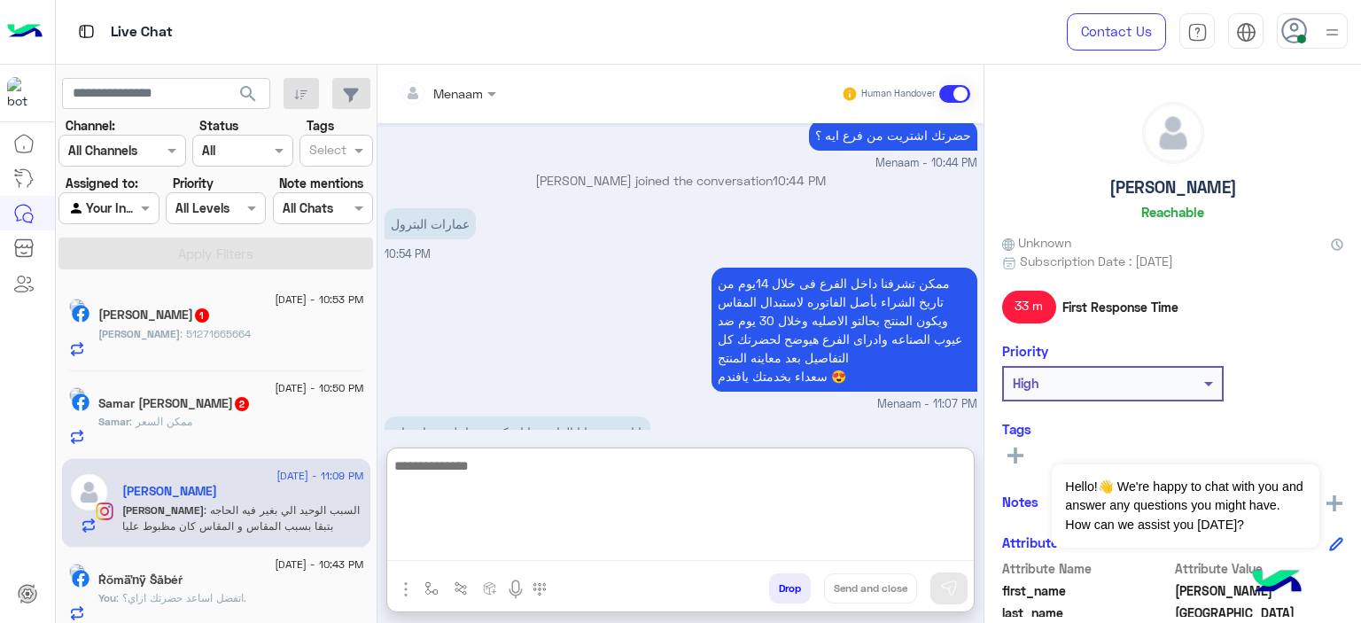
scroll to position [2243, 0]
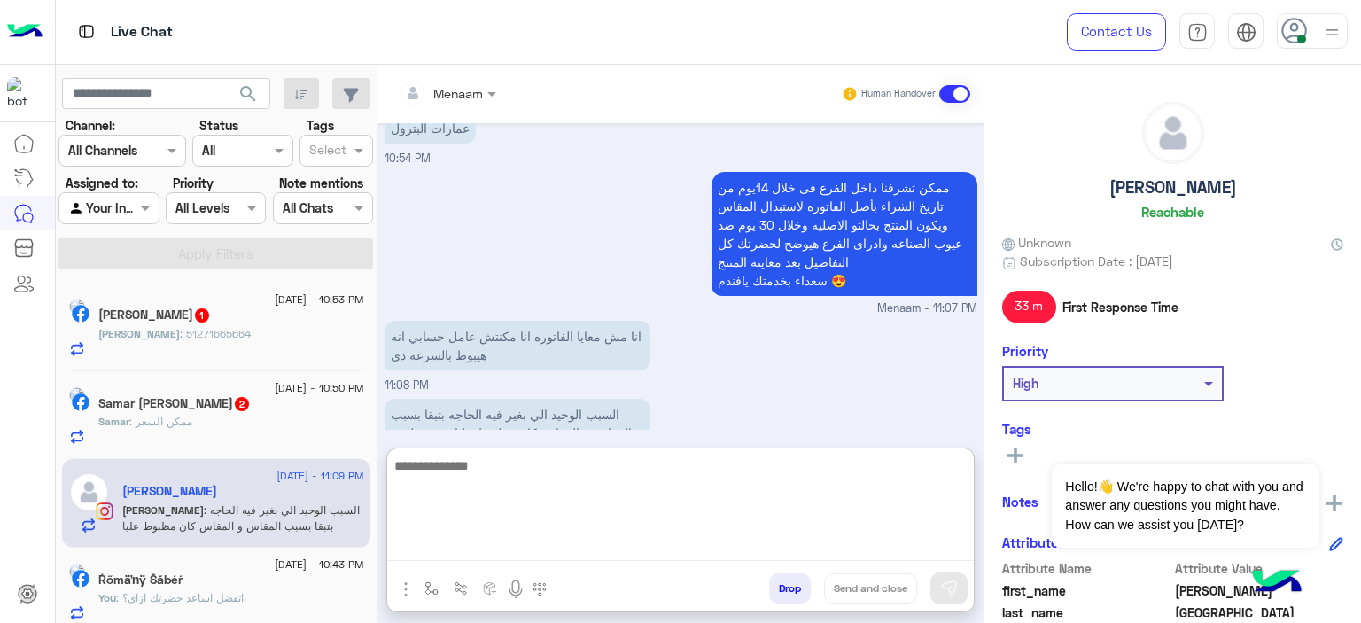
click at [468, 467] on textarea at bounding box center [680, 508] width 587 height 106
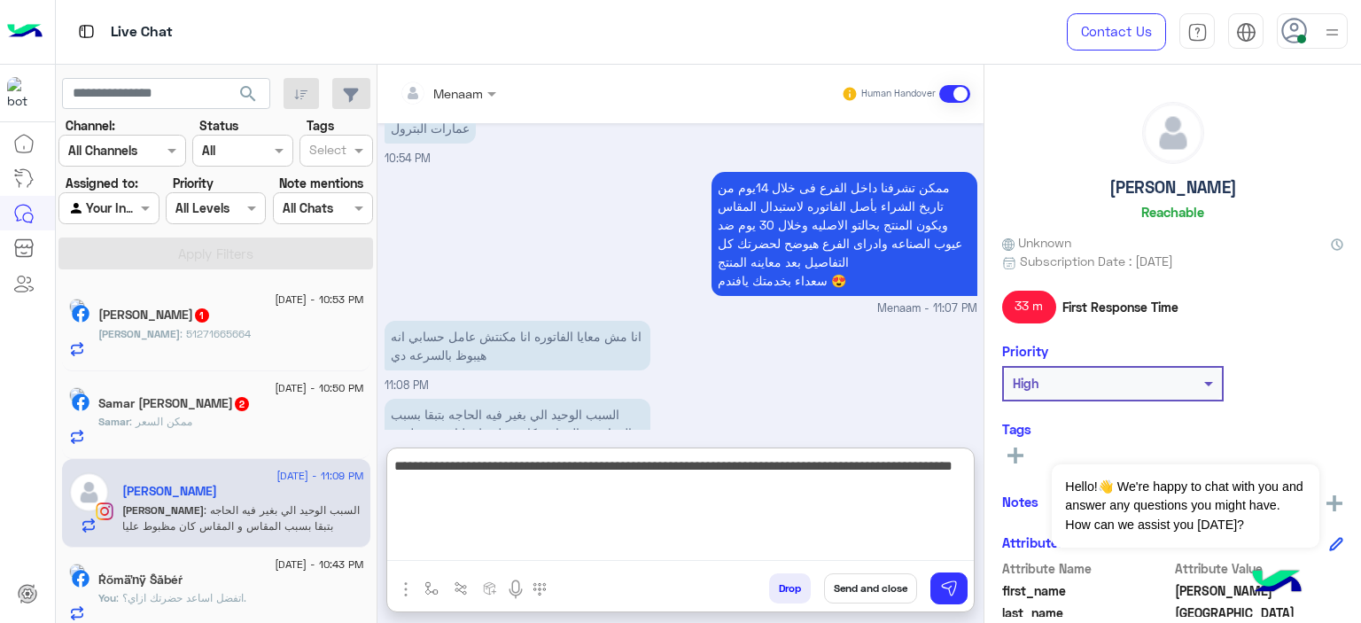
type textarea "**********"
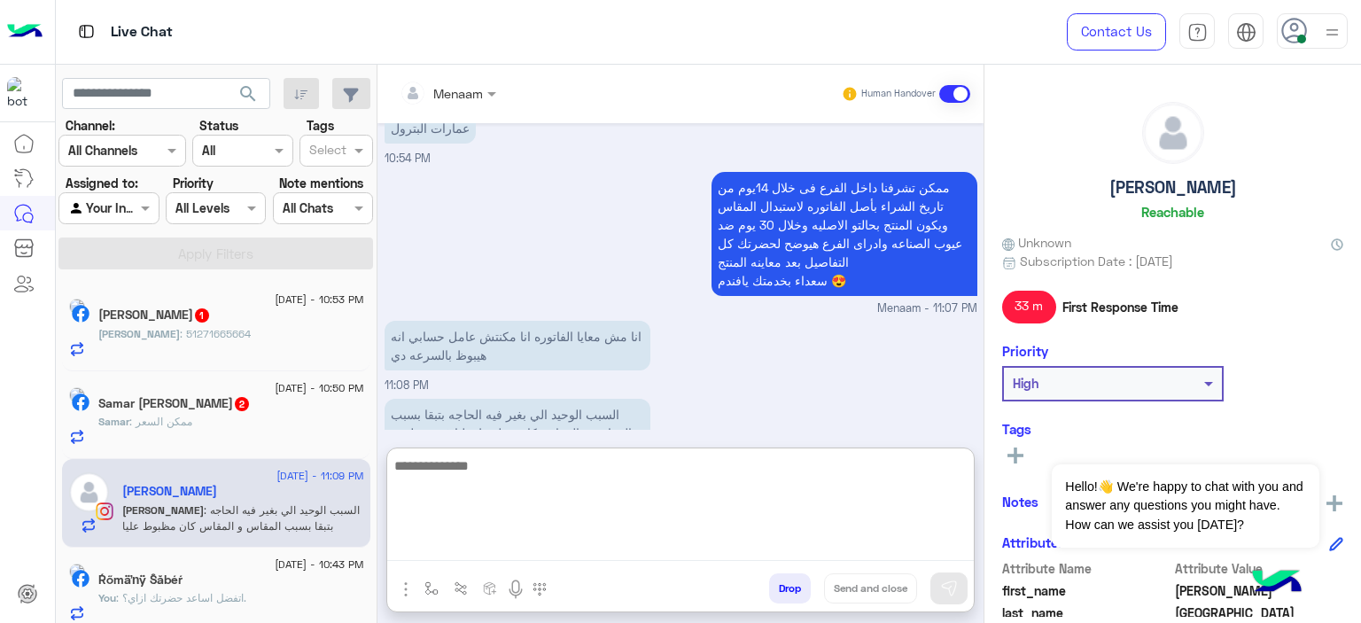
scroll to position [2368, 0]
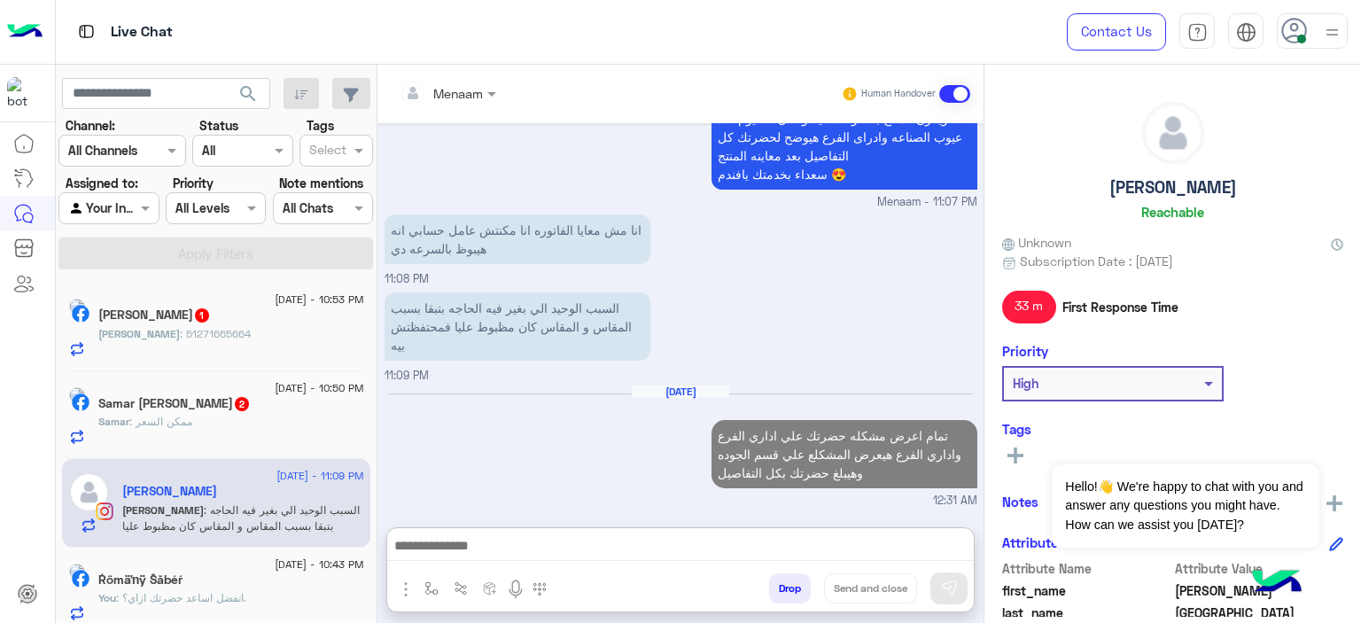
click at [1147, 190] on h5 "Youssef Salem" at bounding box center [1173, 187] width 128 height 20
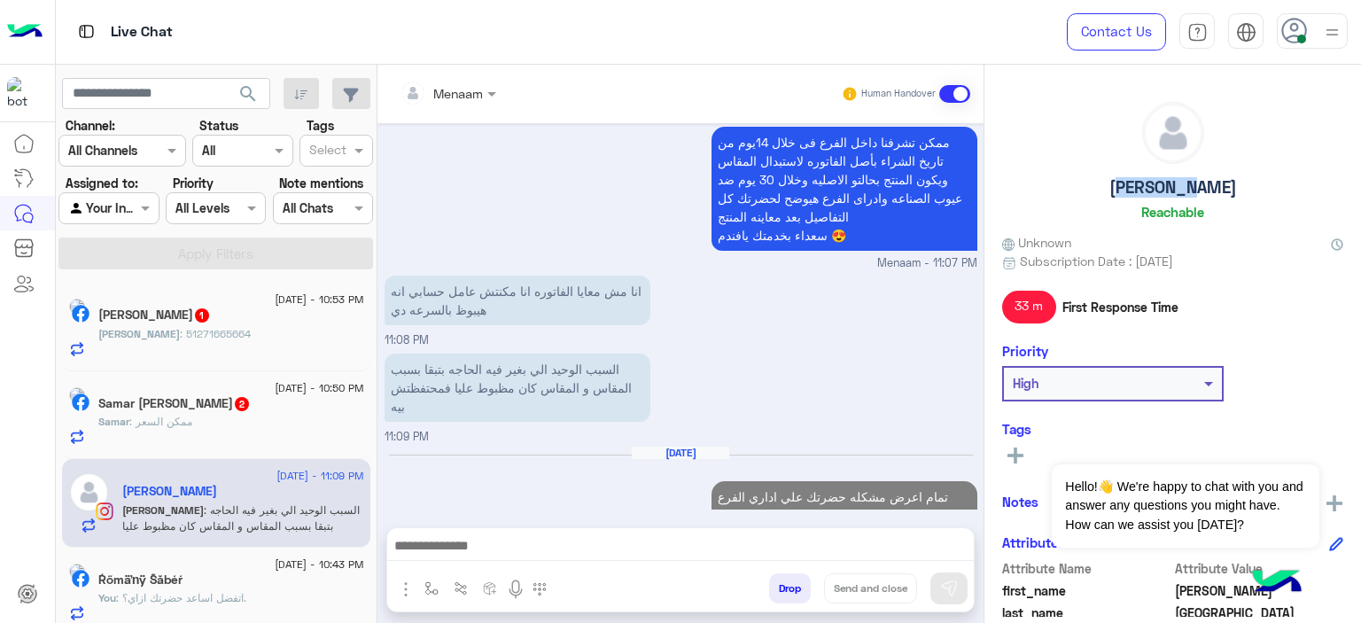
click at [1147, 190] on h5 "Youssef Salem" at bounding box center [1173, 187] width 128 height 20
copy h5 "Youssef Salem"
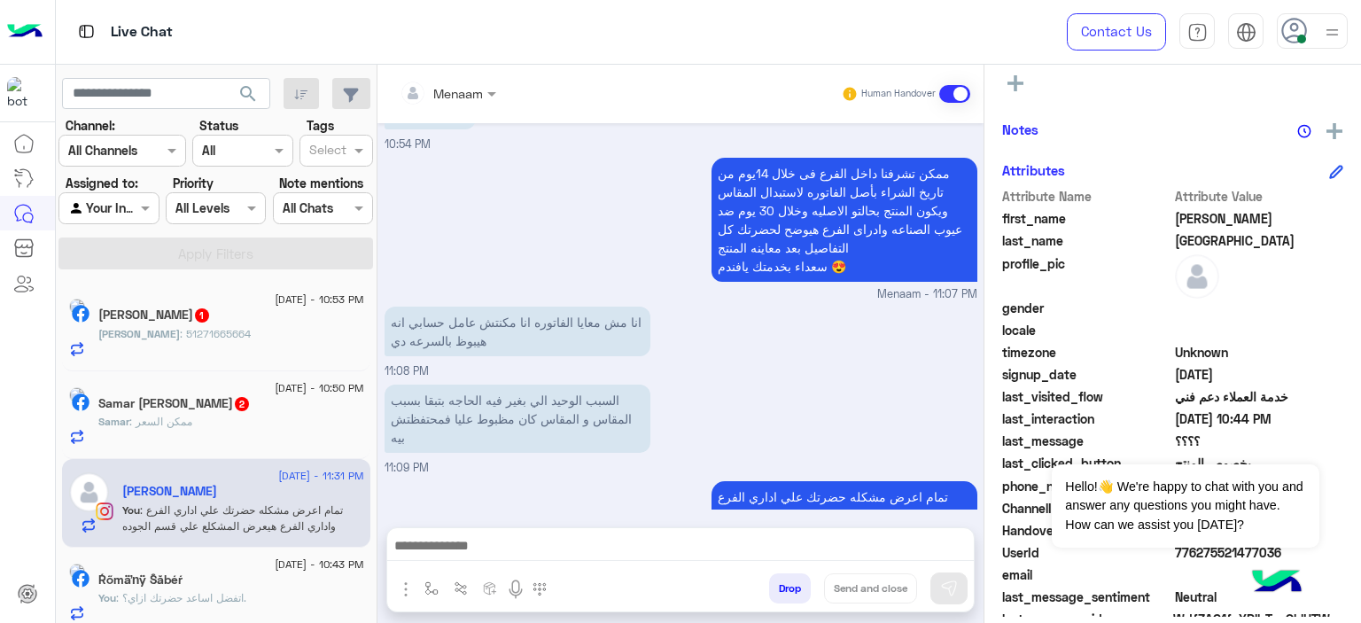
scroll to position [404, 0]
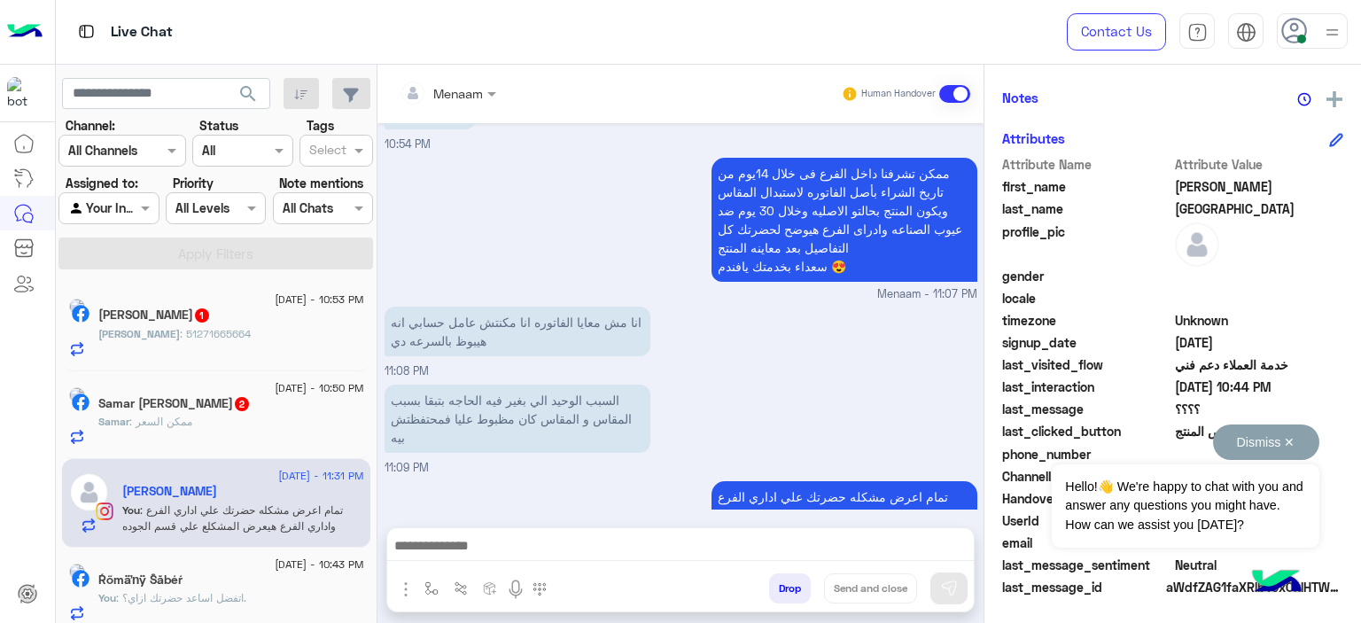
click at [1286, 437] on button "Dismiss ✕" at bounding box center [1266, 441] width 106 height 35
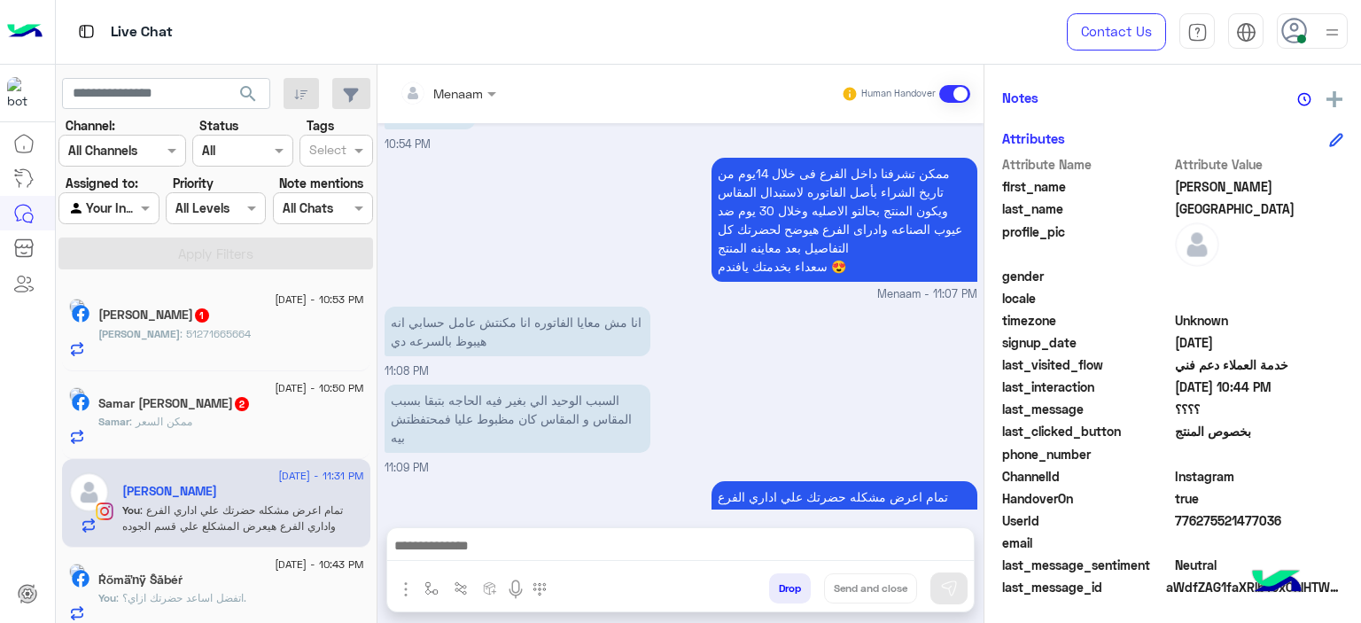
click at [1201, 520] on span "776275521477036" at bounding box center [1259, 520] width 169 height 19
copy span "776275521477036"
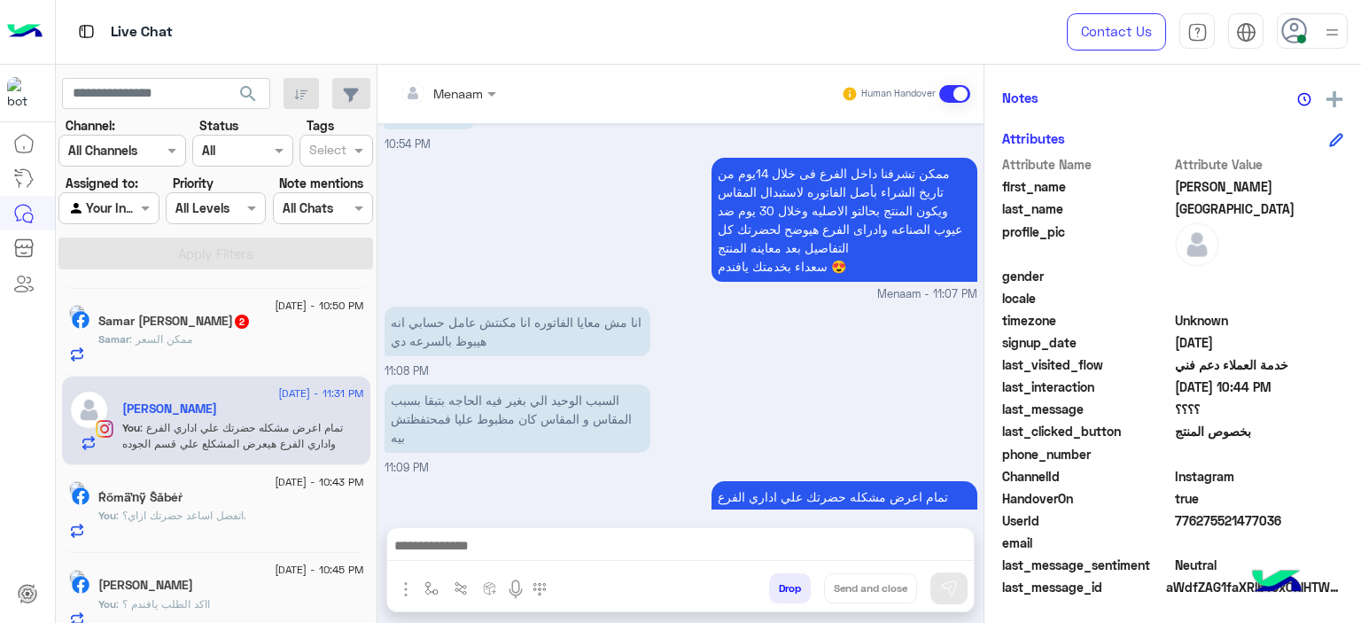
scroll to position [100, 0]
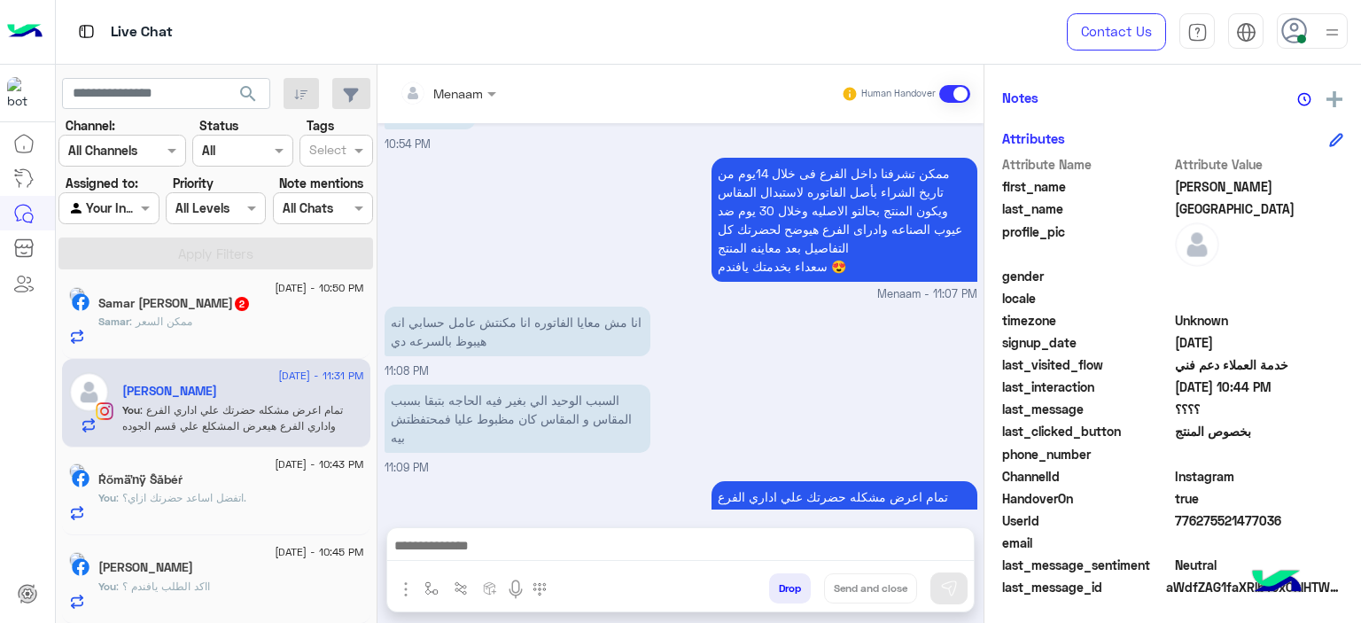
click at [216, 512] on div "You : اتفضل اساعد حضرتك ازاي؟." at bounding box center [231, 505] width 266 height 31
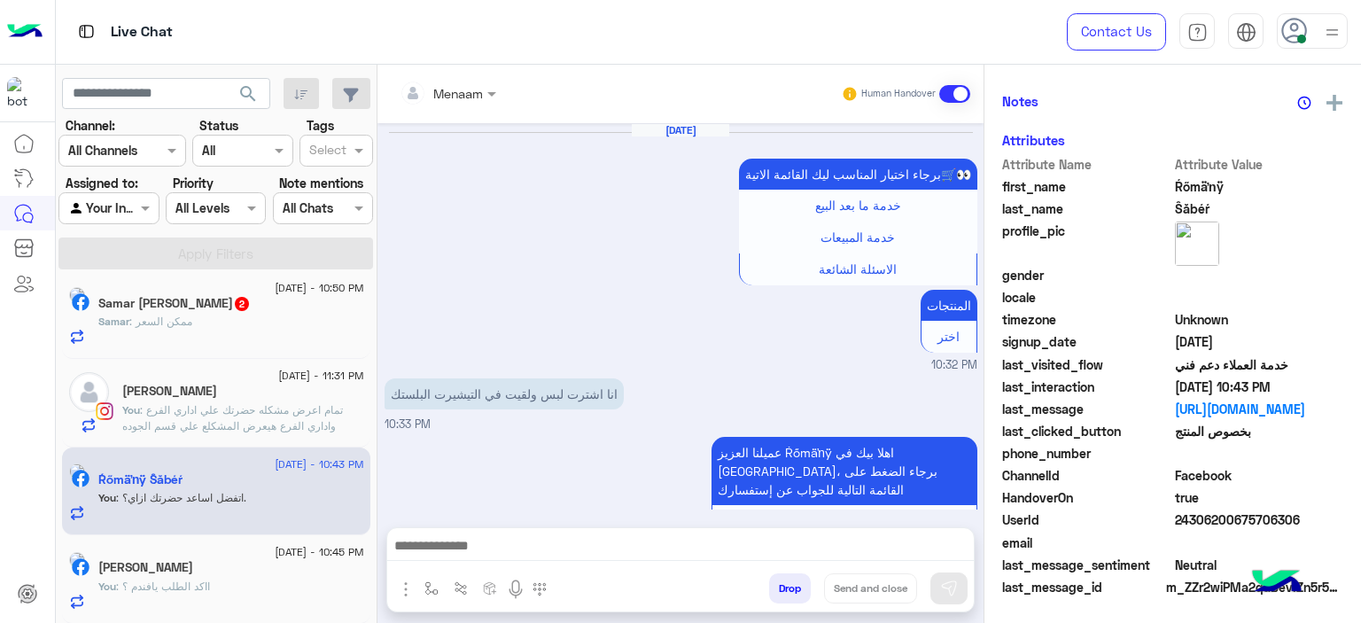
scroll to position [1919, 0]
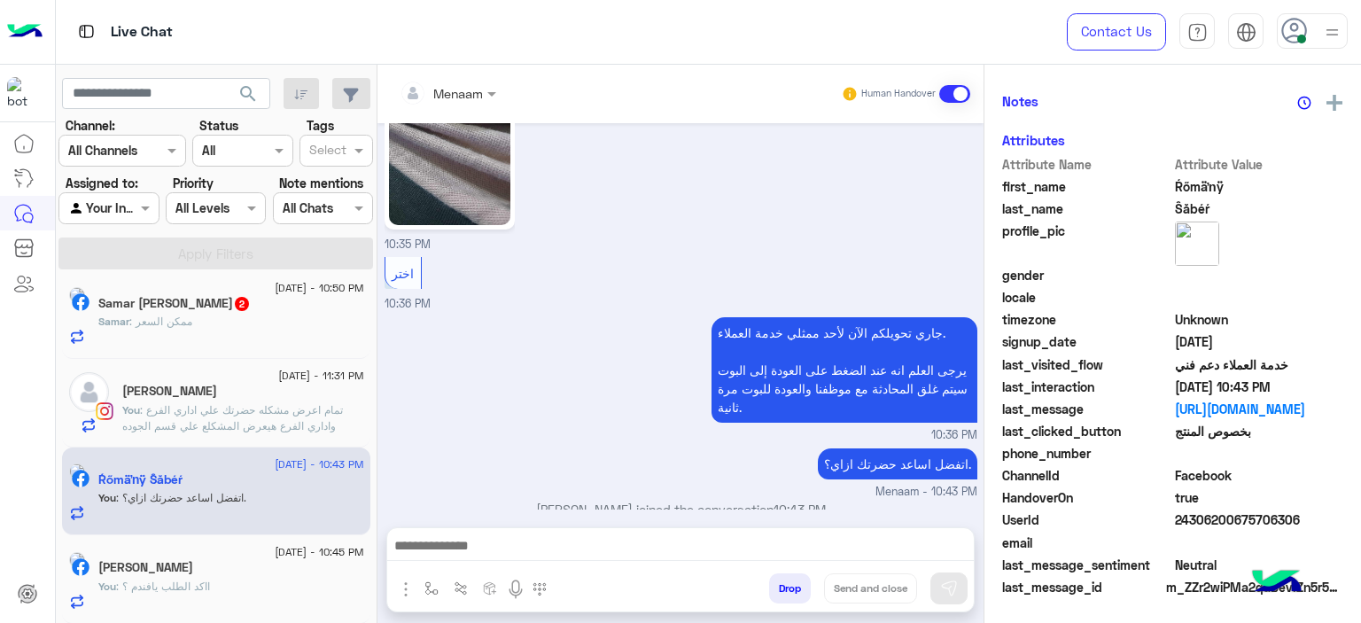
click at [229, 323] on div "Samar : ممكن السعر" at bounding box center [231, 329] width 266 height 31
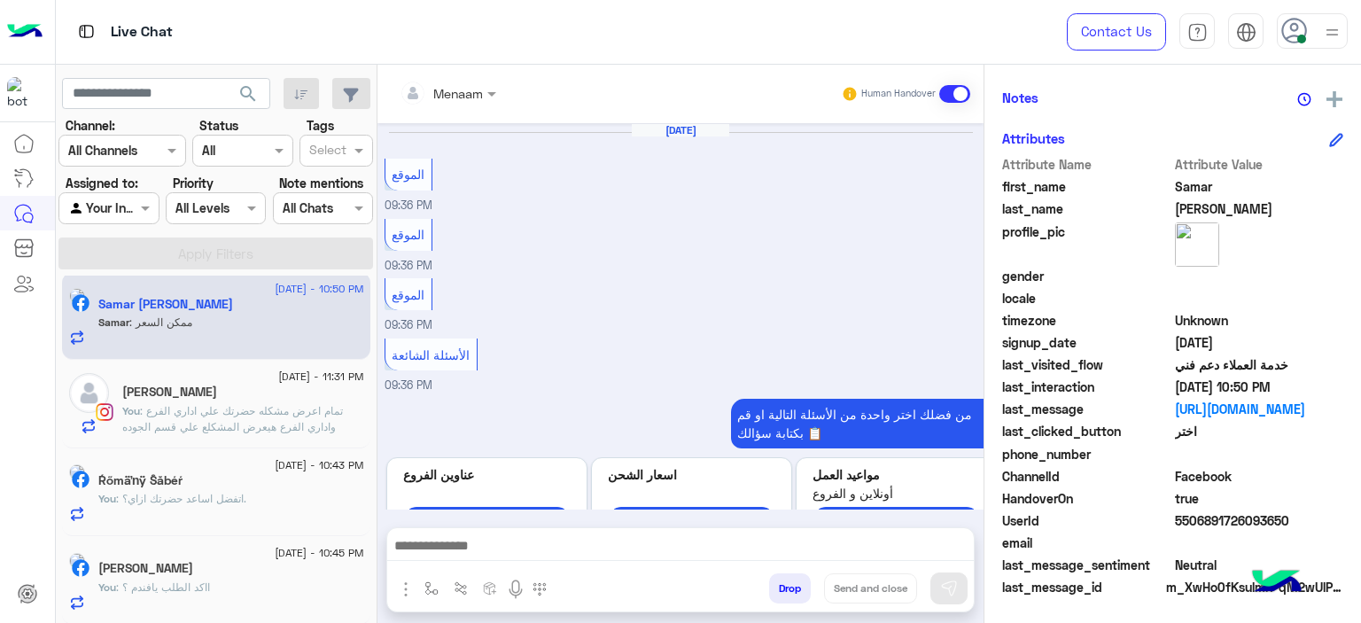
scroll to position [1701, 0]
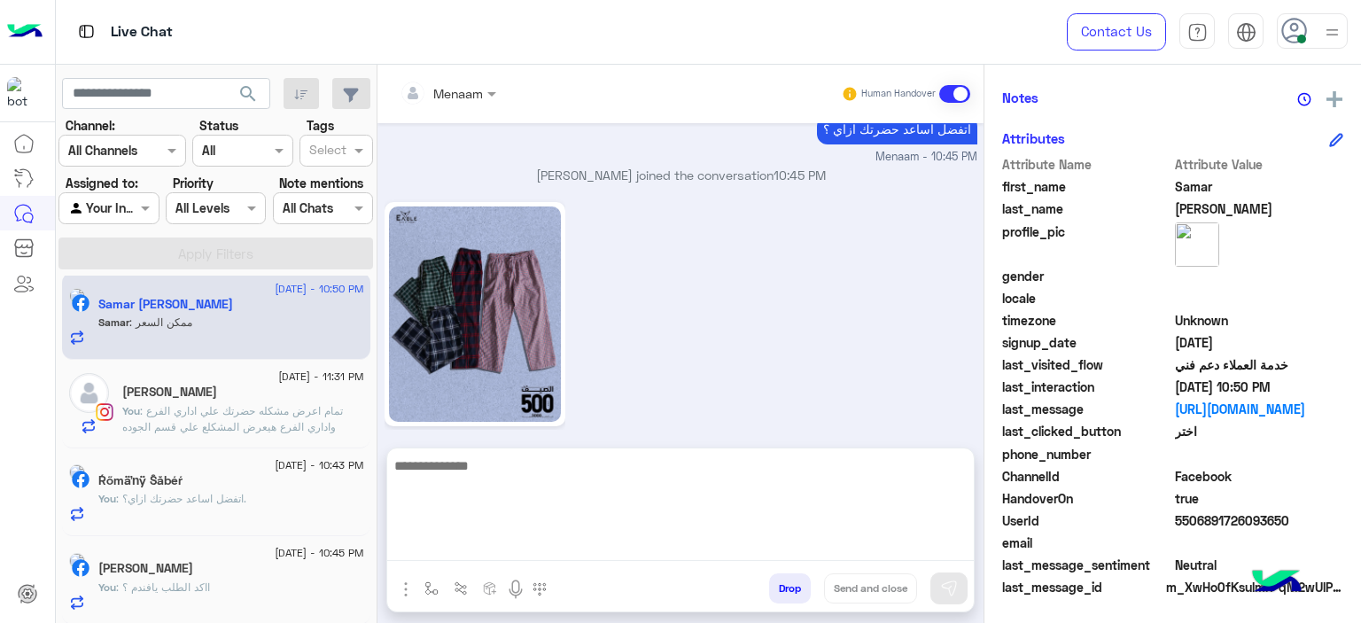
click at [482, 550] on textarea at bounding box center [680, 508] width 587 height 106
type textarea "****"
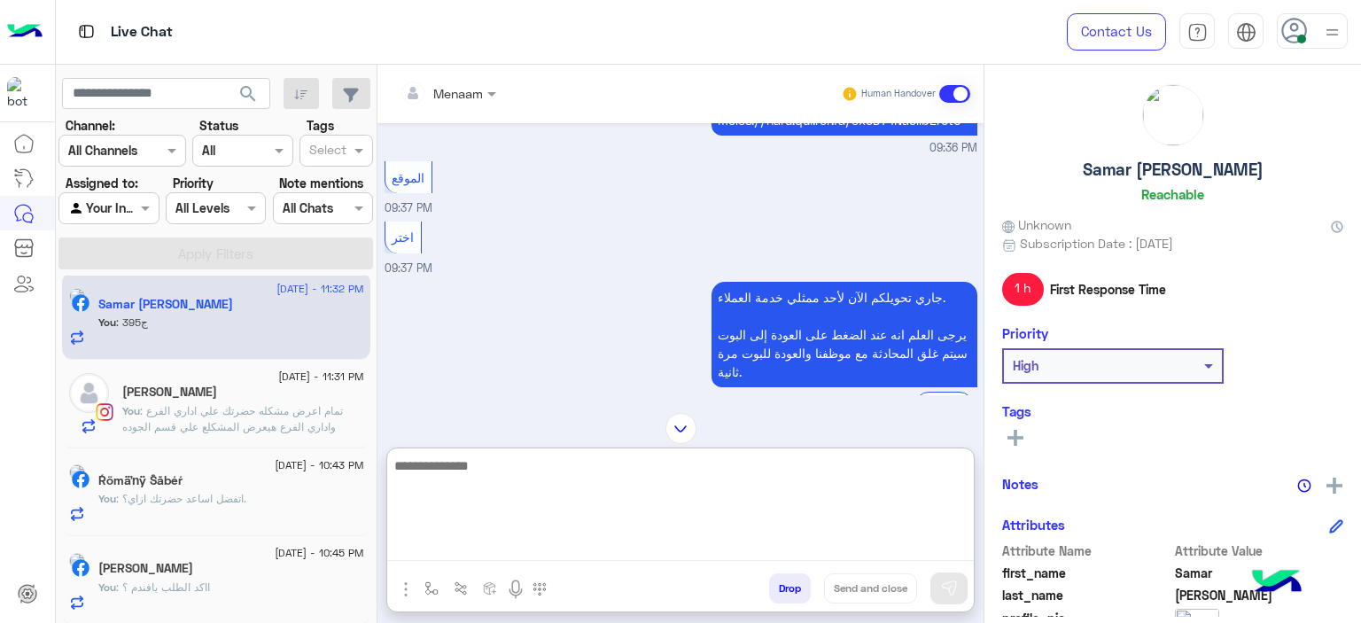
scroll to position [0, 0]
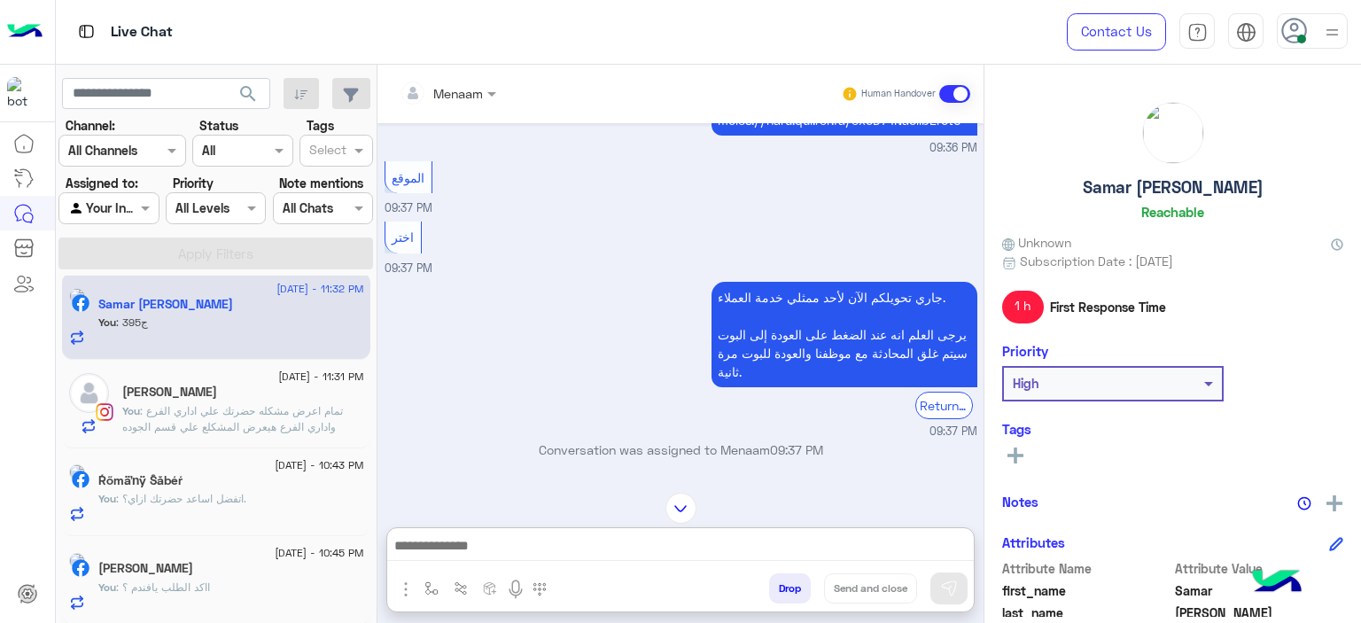
click at [1138, 187] on h5 "Samar Abo Dahy" at bounding box center [1173, 187] width 181 height 20
copy h5 "Samar Abo Dahy"
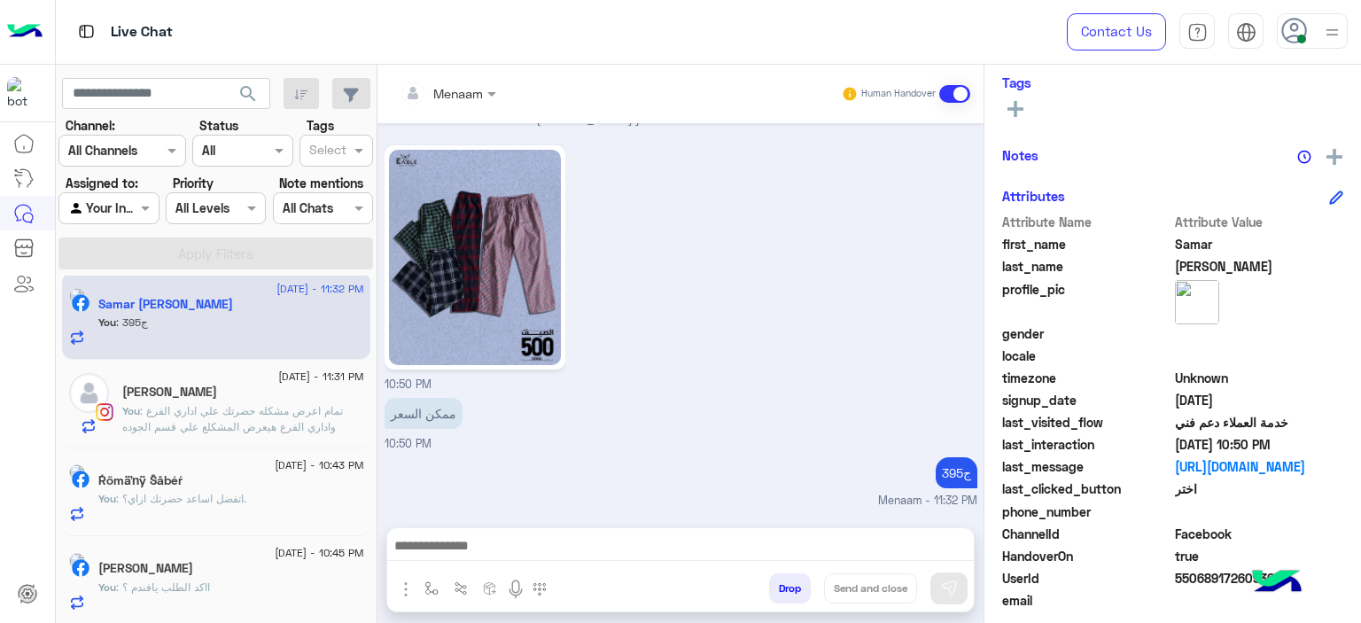
scroll to position [404, 0]
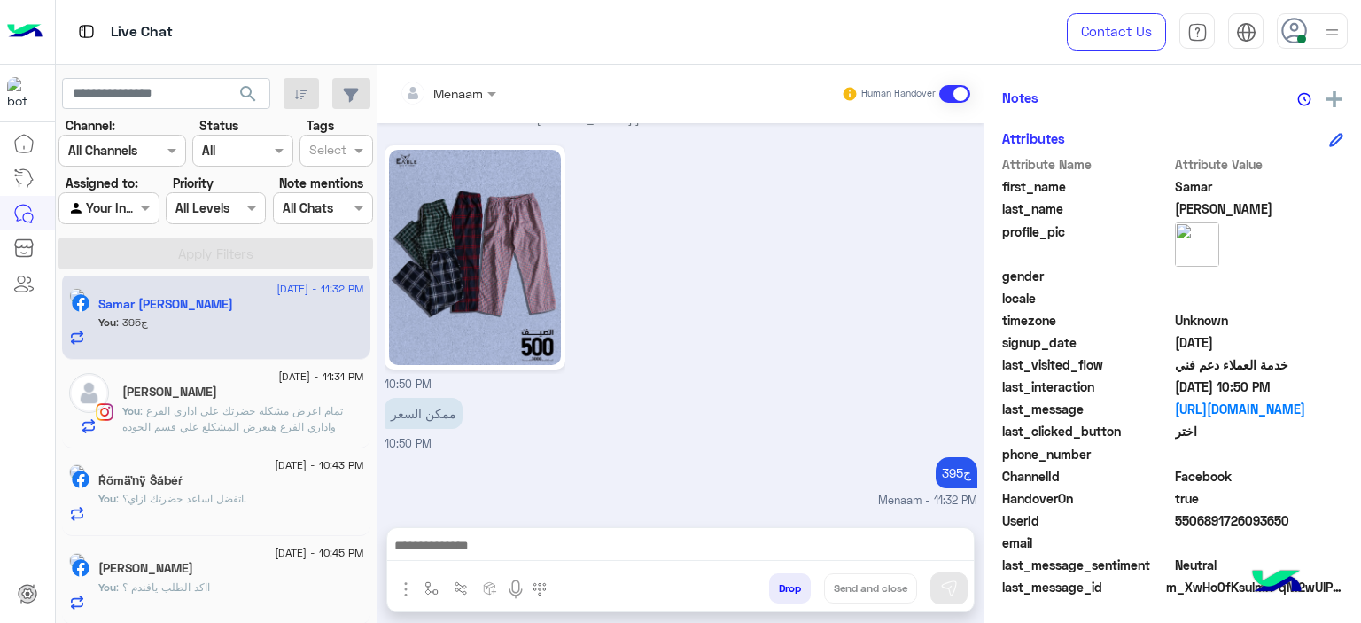
click at [1187, 519] on span "5506891726093650" at bounding box center [1259, 520] width 169 height 19
copy span "5506891726093650"
click at [438, 88] on input "text" at bounding box center [427, 93] width 55 height 19
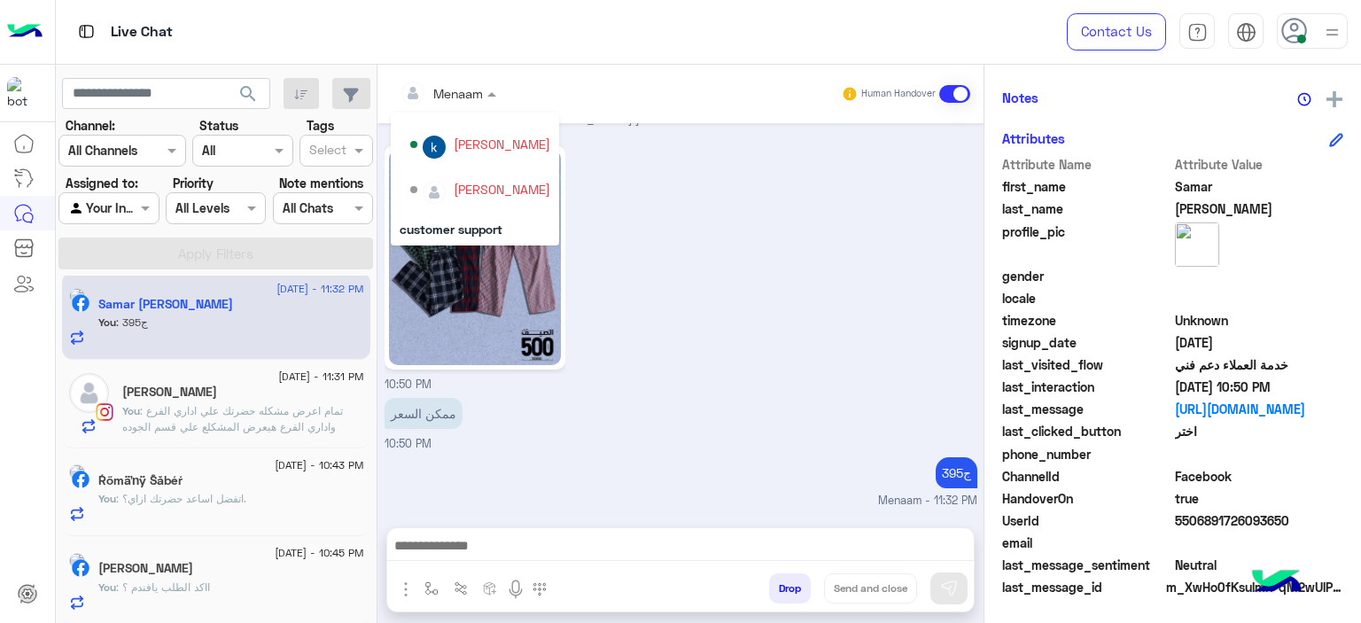
scroll to position [158, 0]
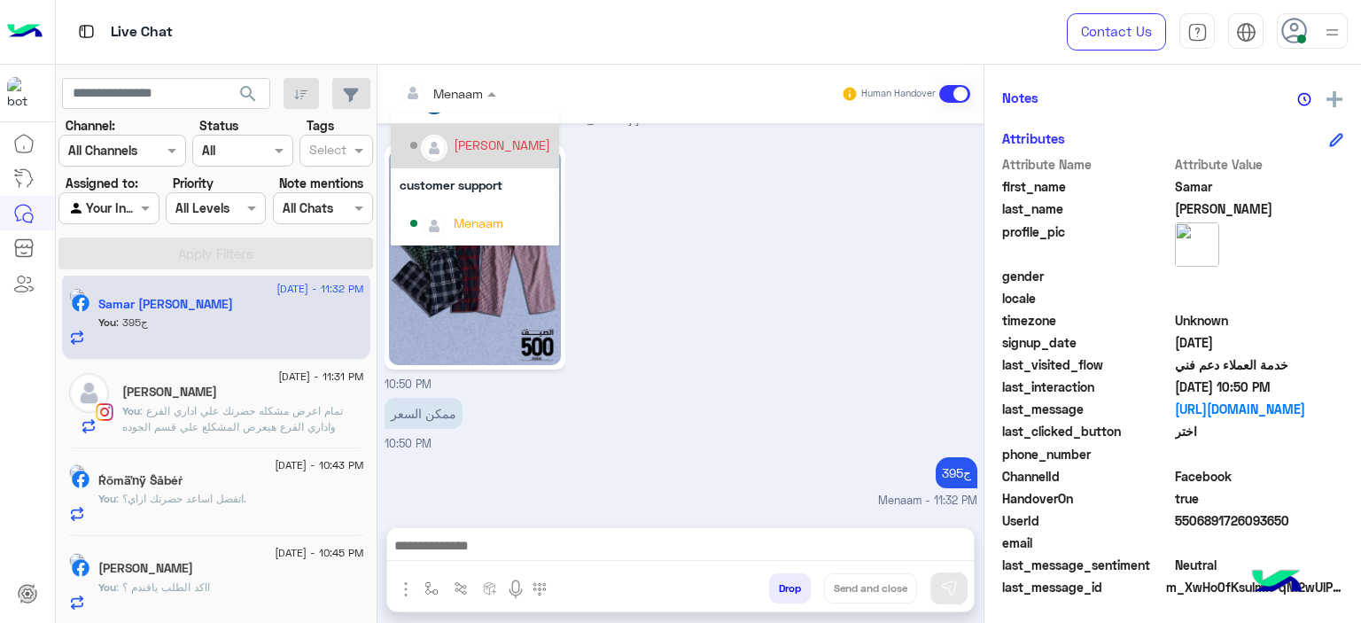
click at [490, 144] on div "Tarek Hassan" at bounding box center [502, 145] width 97 height 19
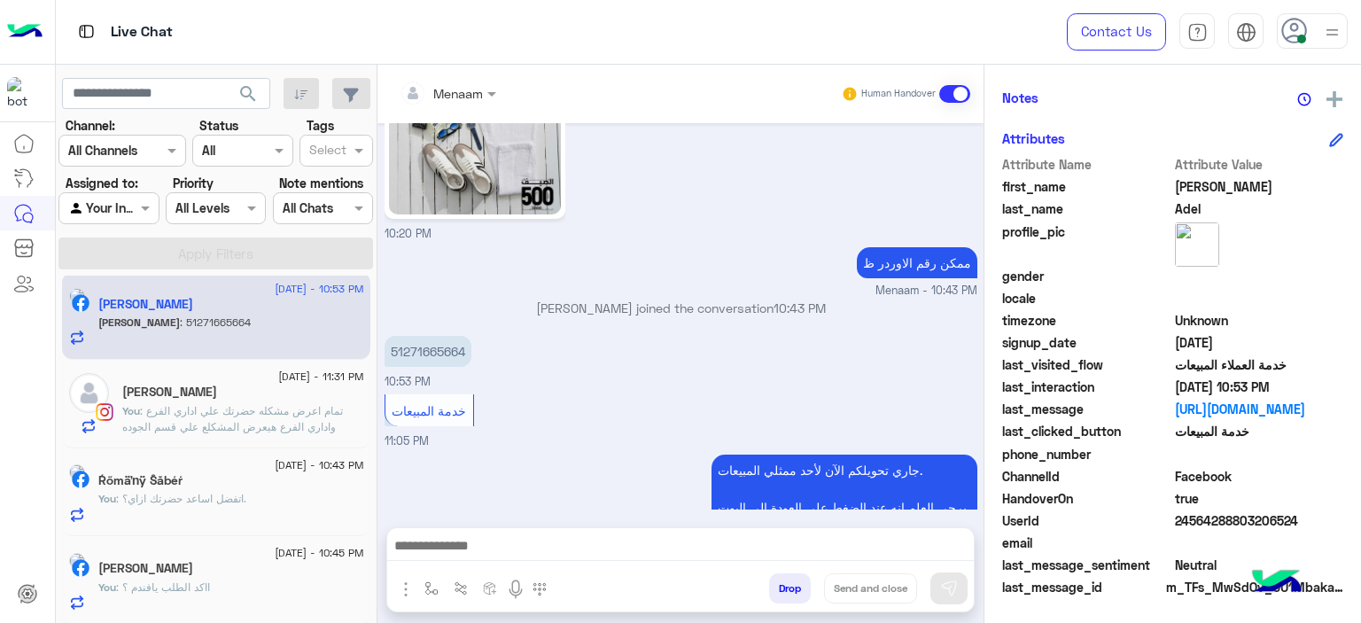
scroll to position [1604, 0]
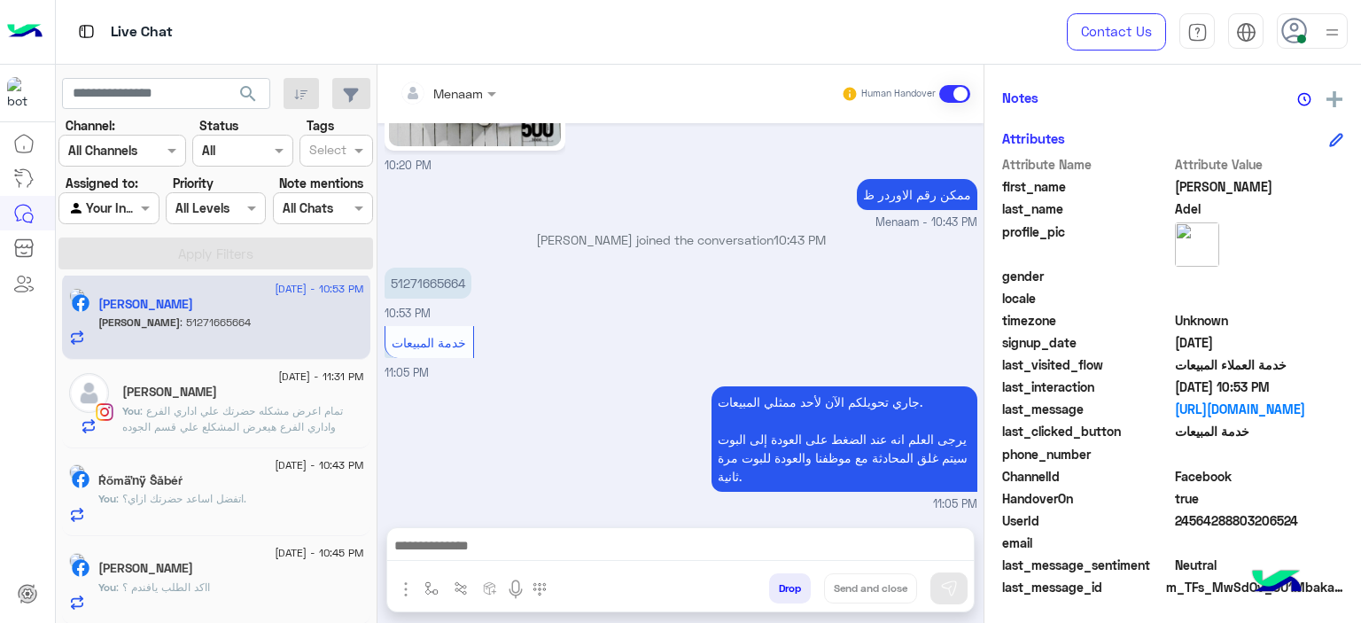
click at [447, 273] on p "51271665664" at bounding box center [428, 283] width 87 height 31
copy p "51271665664"
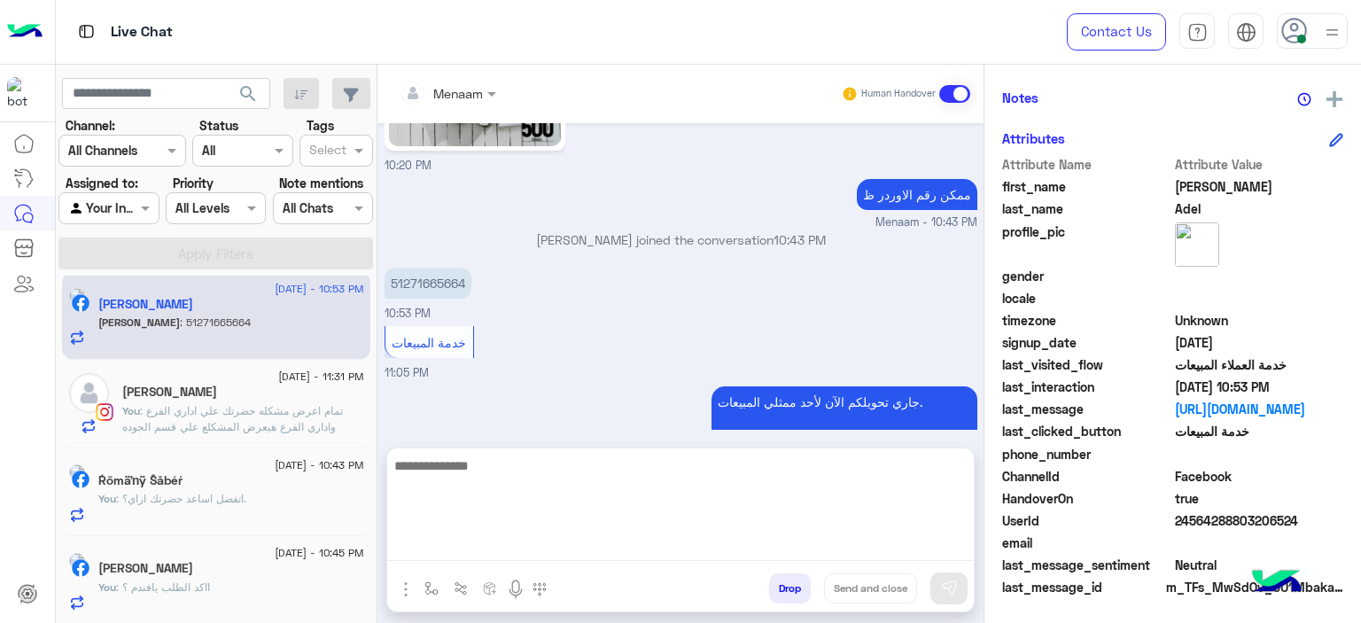
click at [461, 556] on textarea at bounding box center [680, 508] width 587 height 106
type textarea "**********"
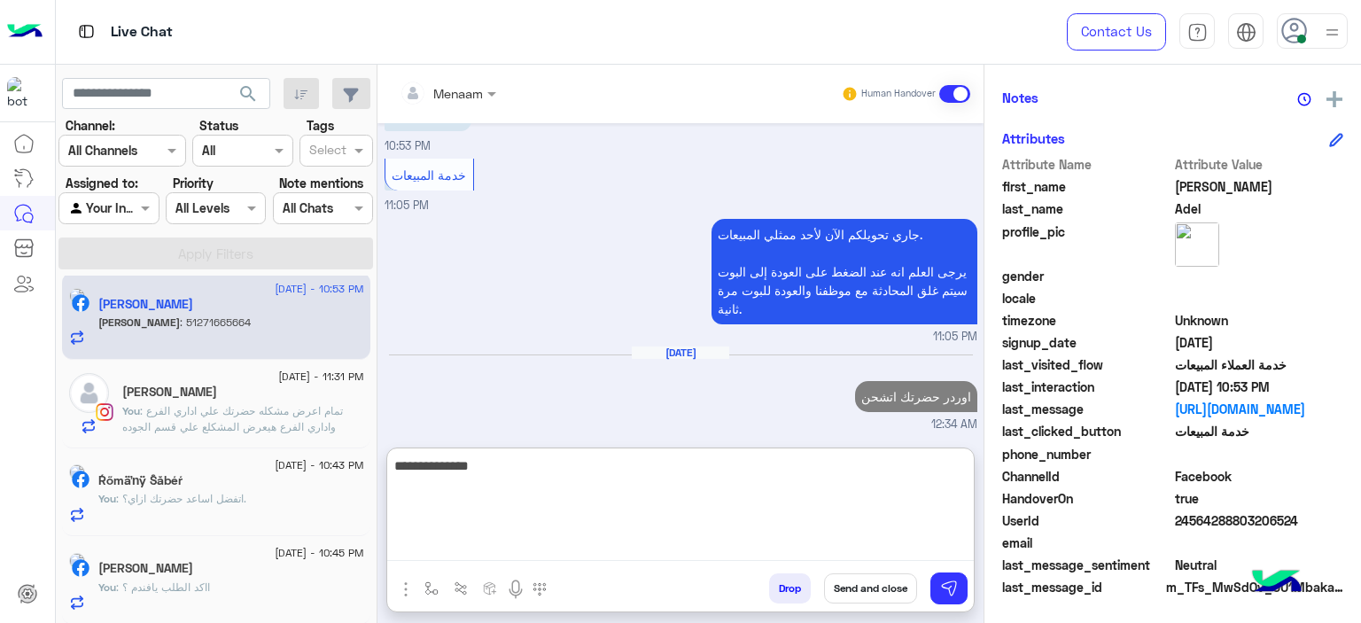
scroll to position [1740, 0]
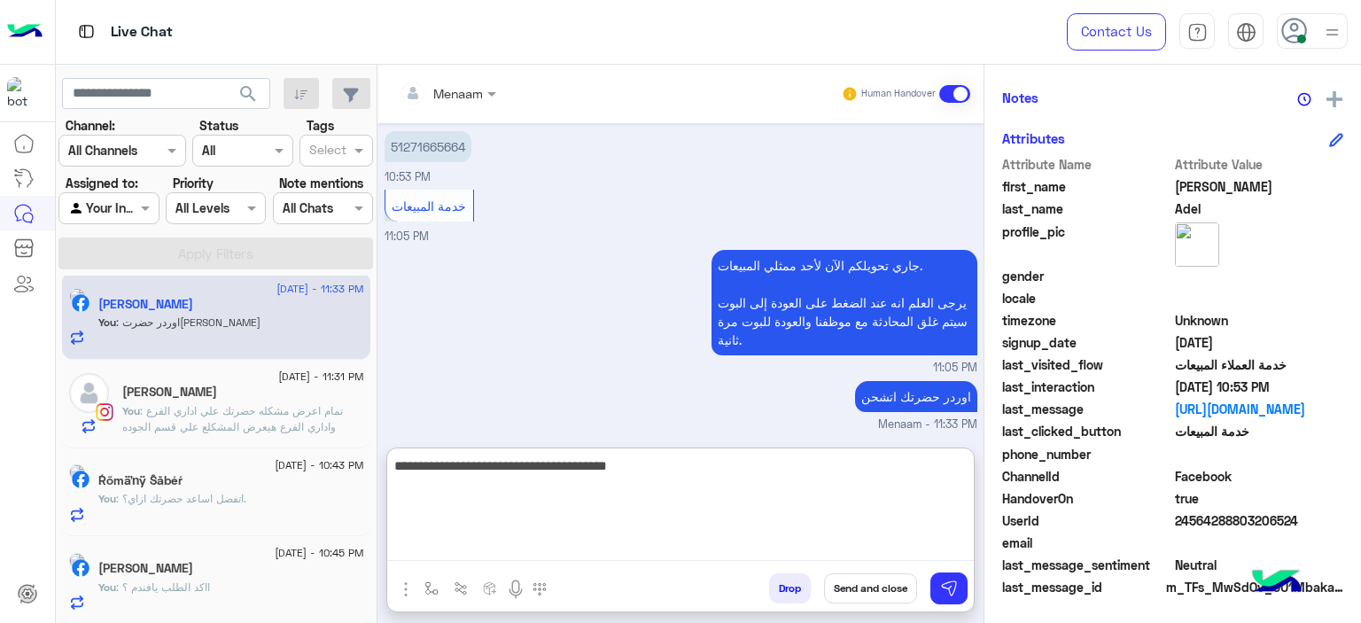
type textarea "**********"
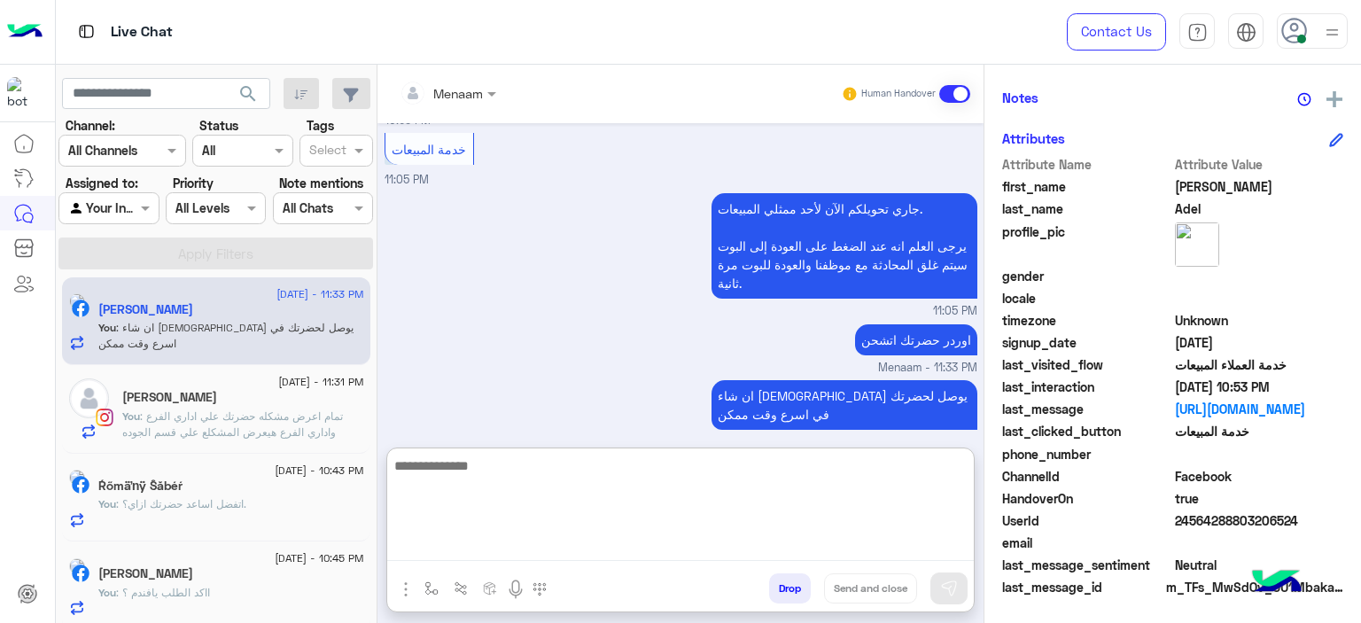
scroll to position [0, 0]
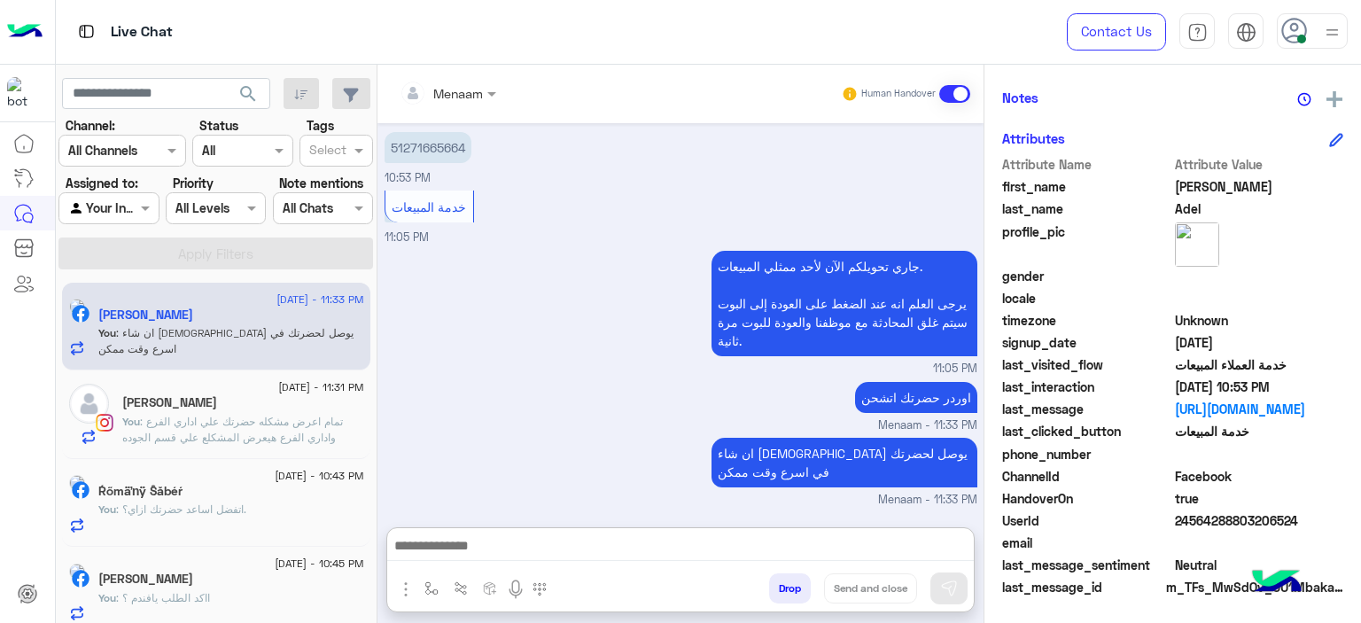
click at [221, 425] on span ": تمام اعرض مشكله حضرتك علي اداري الفرع واداري الفرع هيعرض المشكلع علي قسم الجو…" at bounding box center [232, 437] width 221 height 45
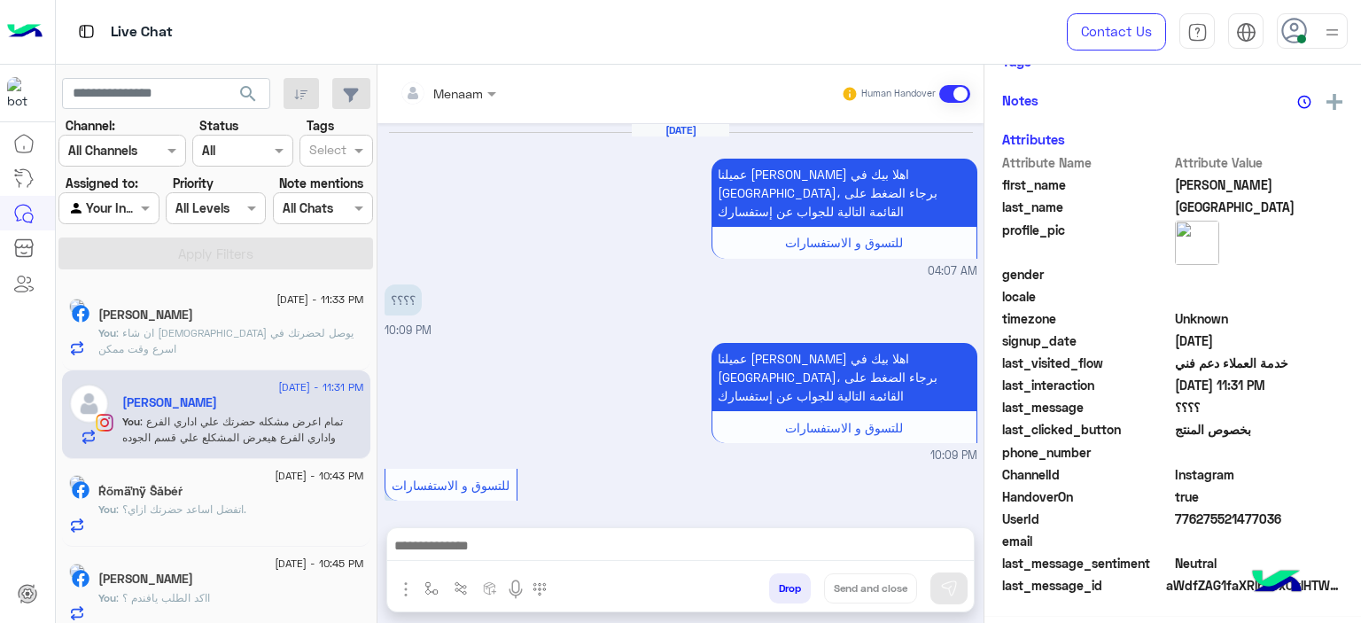
scroll to position [1480, 0]
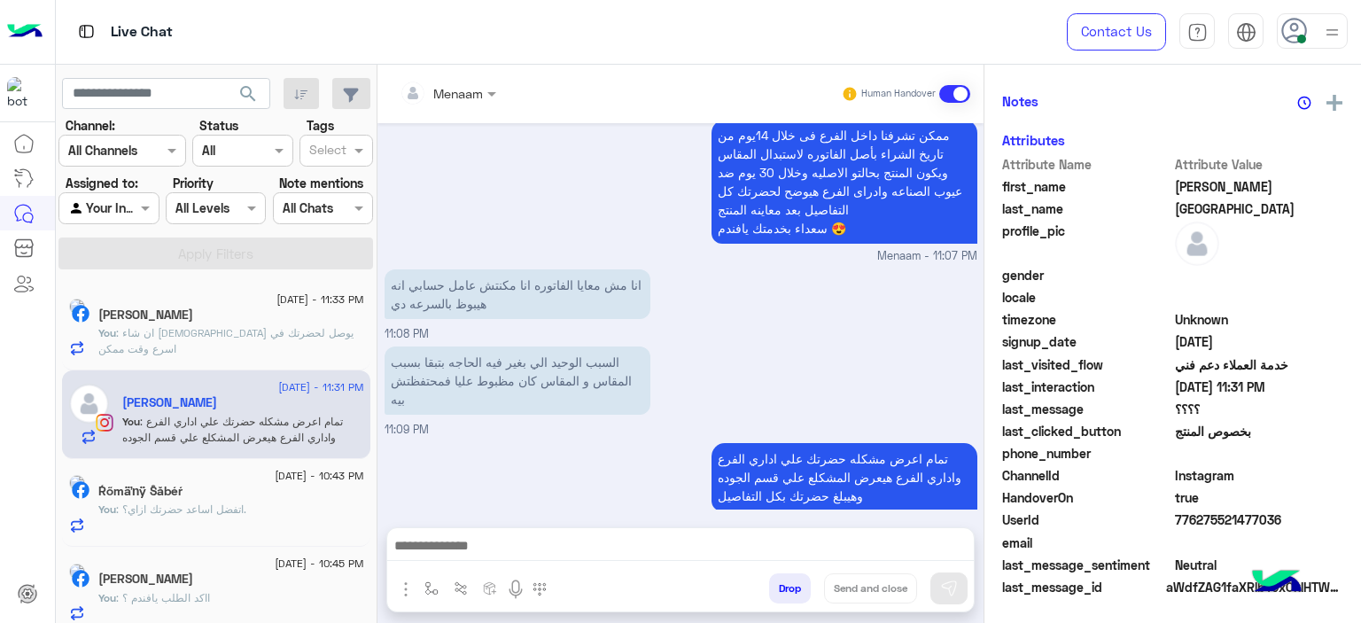
click at [268, 492] on div "Ŕőmäŉÿ Ŝăbéŕ" at bounding box center [231, 493] width 266 height 19
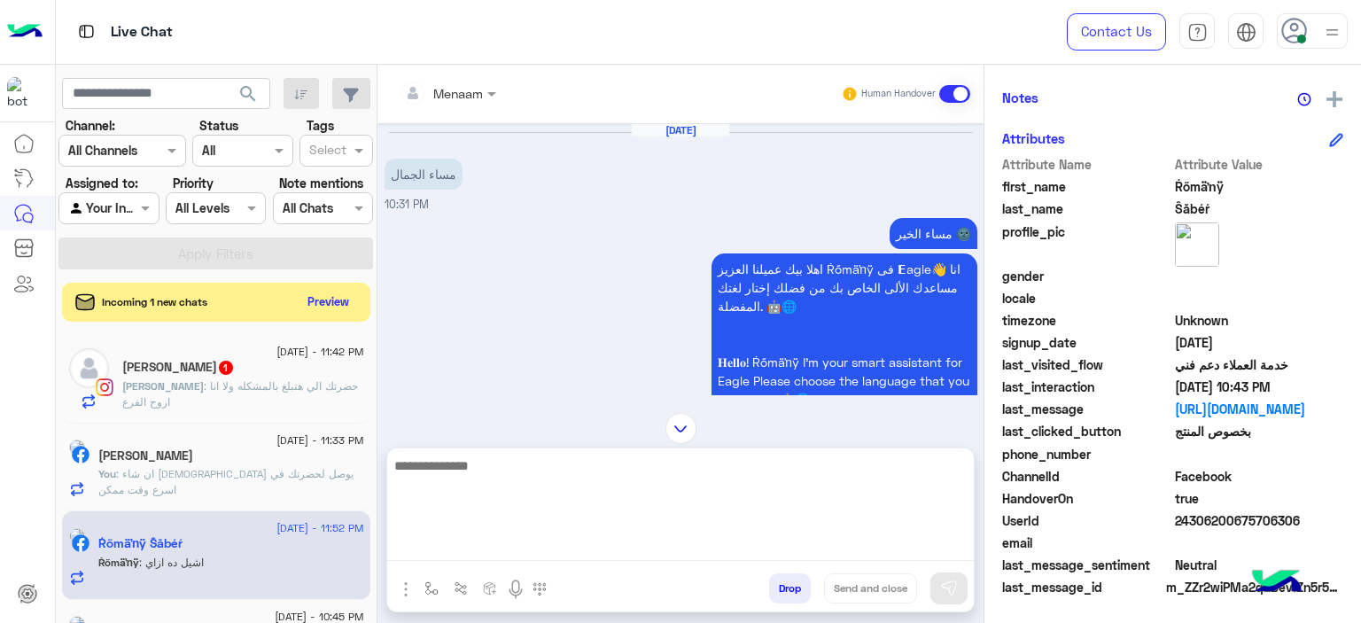
click at [549, 552] on textarea at bounding box center [680, 508] width 587 height 106
type textarea "**********"
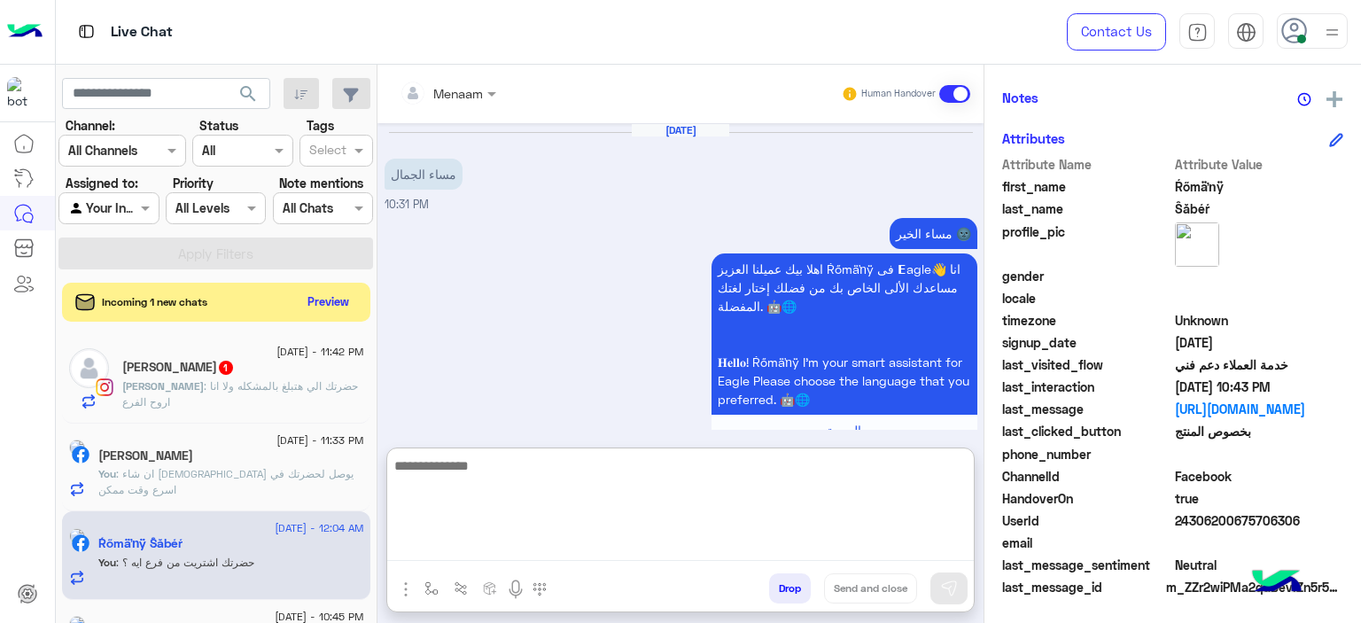
scroll to position [2801, 0]
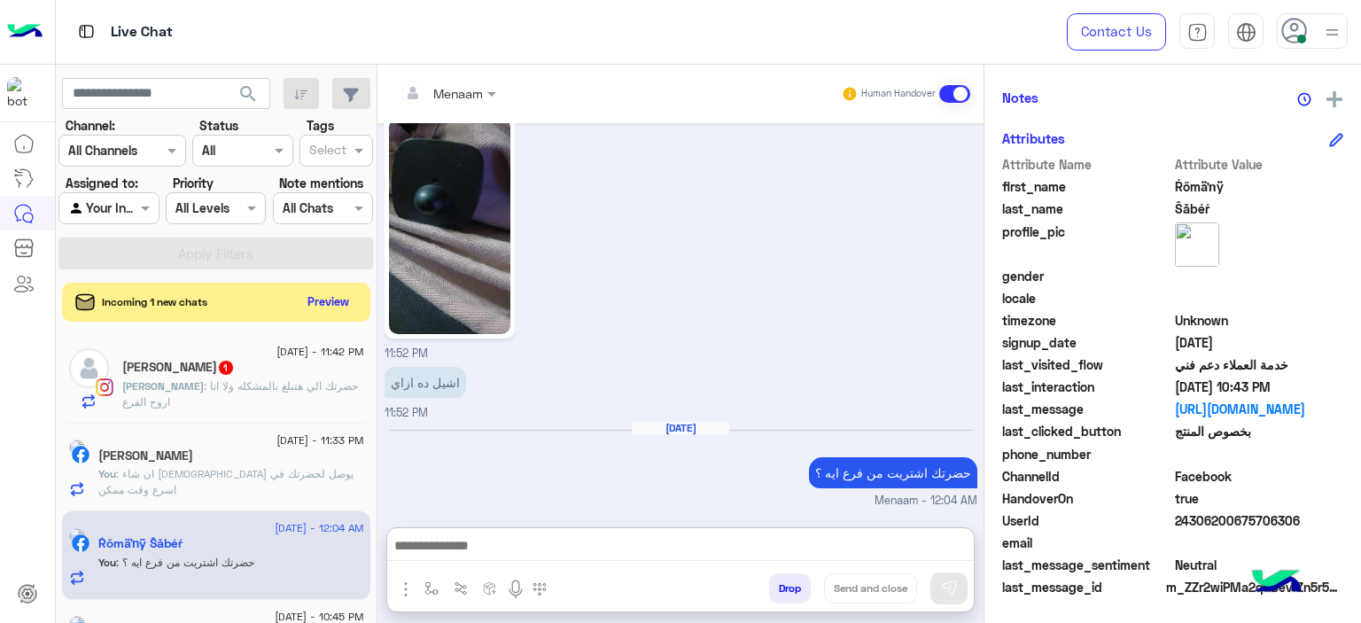
click at [228, 389] on span ": حضرتك الي هتبلغ بالمشكله ولا انا اروح الفرع" at bounding box center [240, 393] width 236 height 29
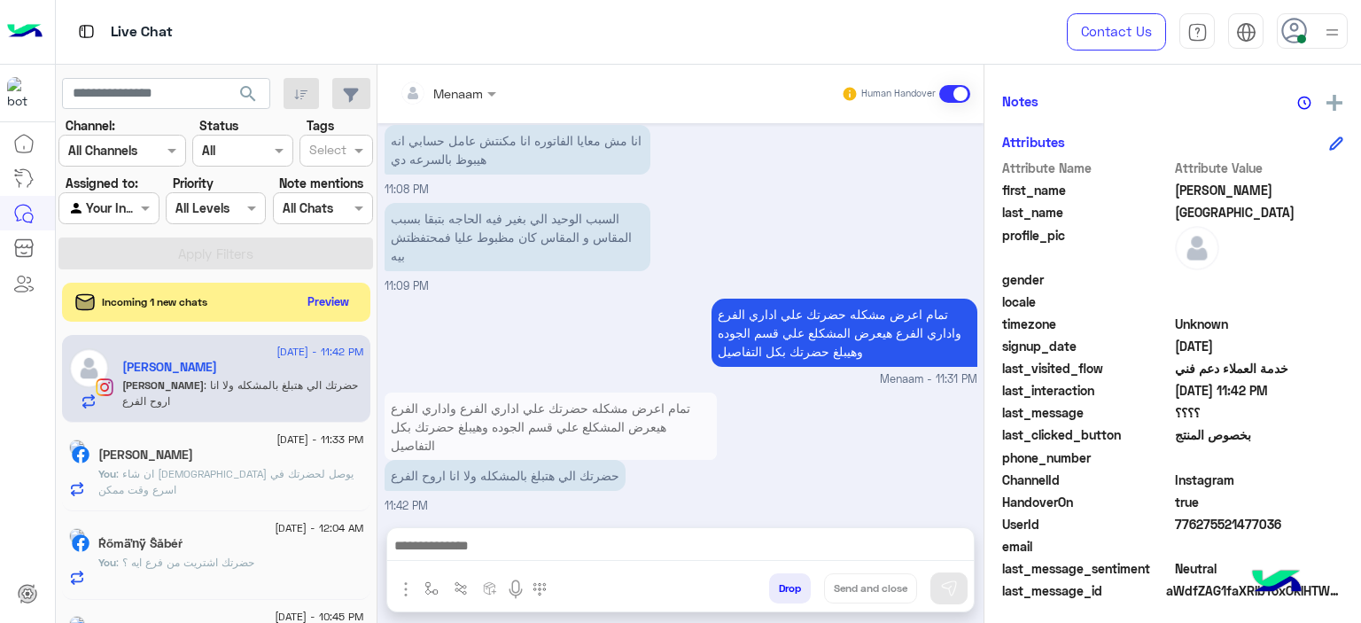
scroll to position [404, 0]
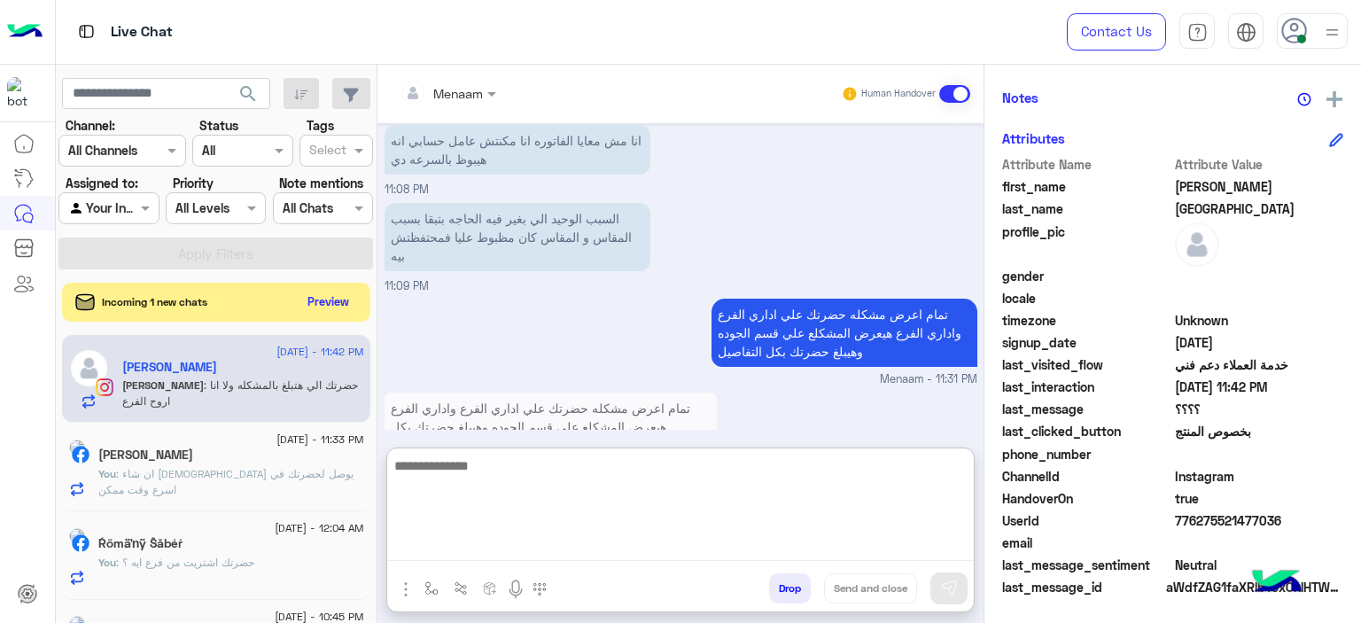
click at [482, 548] on textarea at bounding box center [680, 508] width 587 height 106
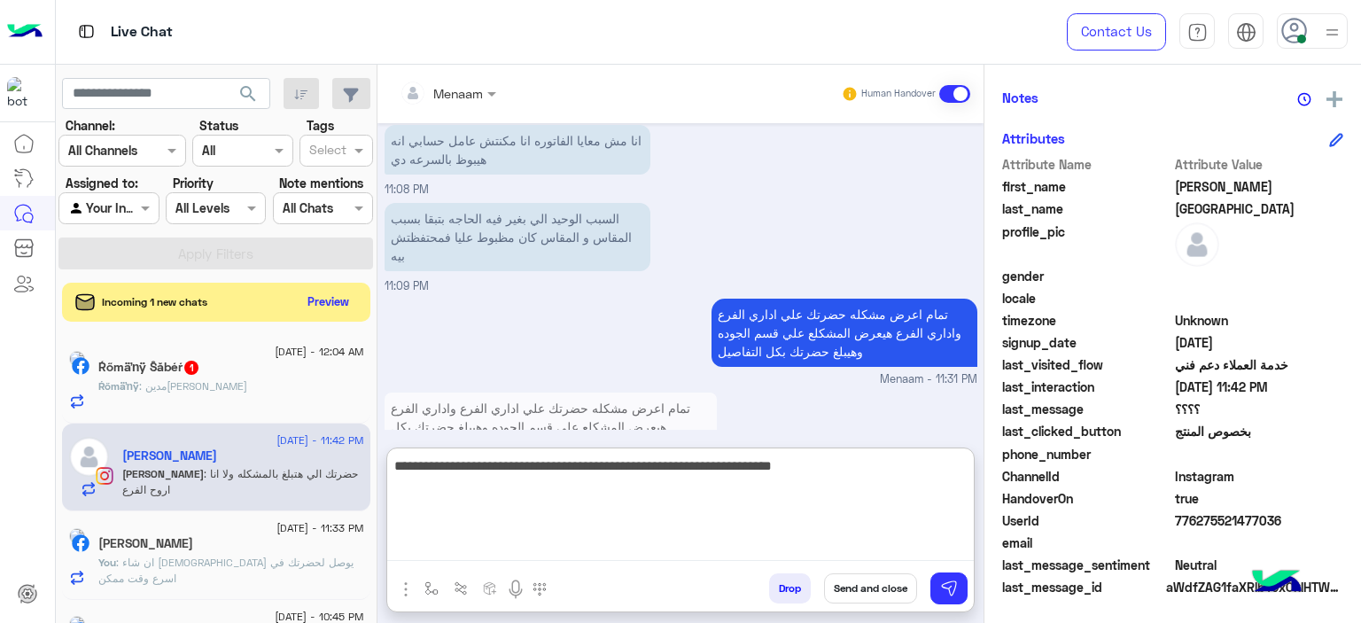
type textarea "**********"
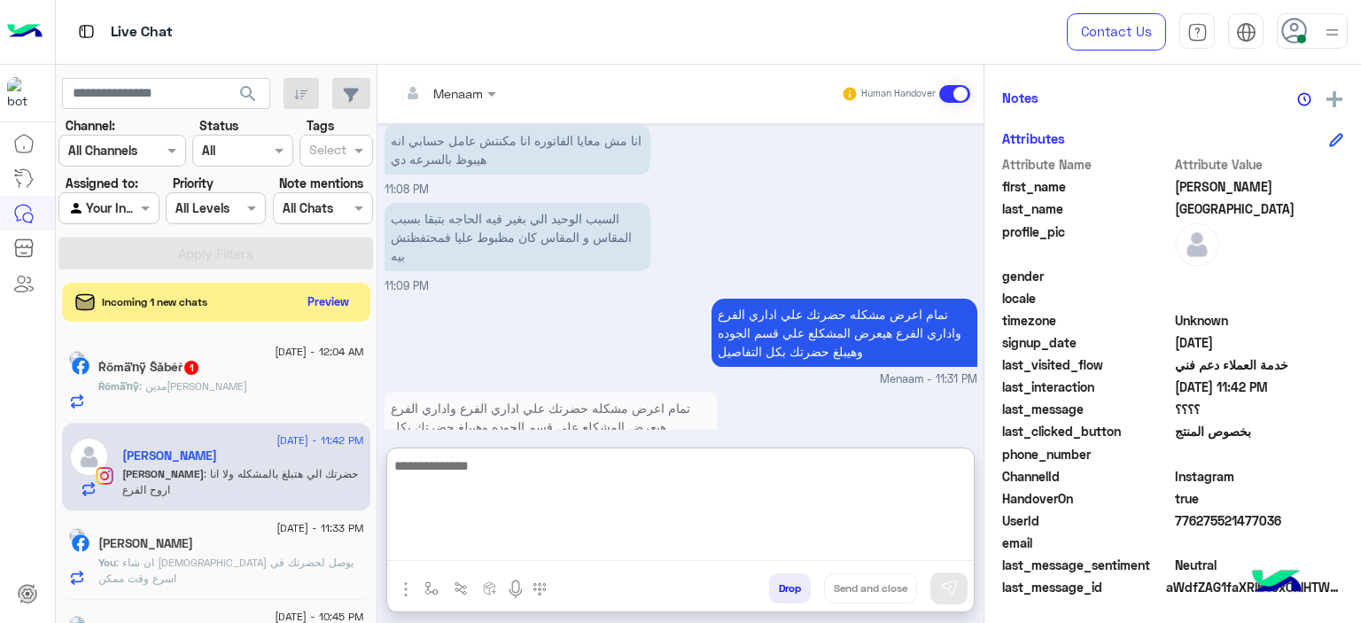
scroll to position [1685, 0]
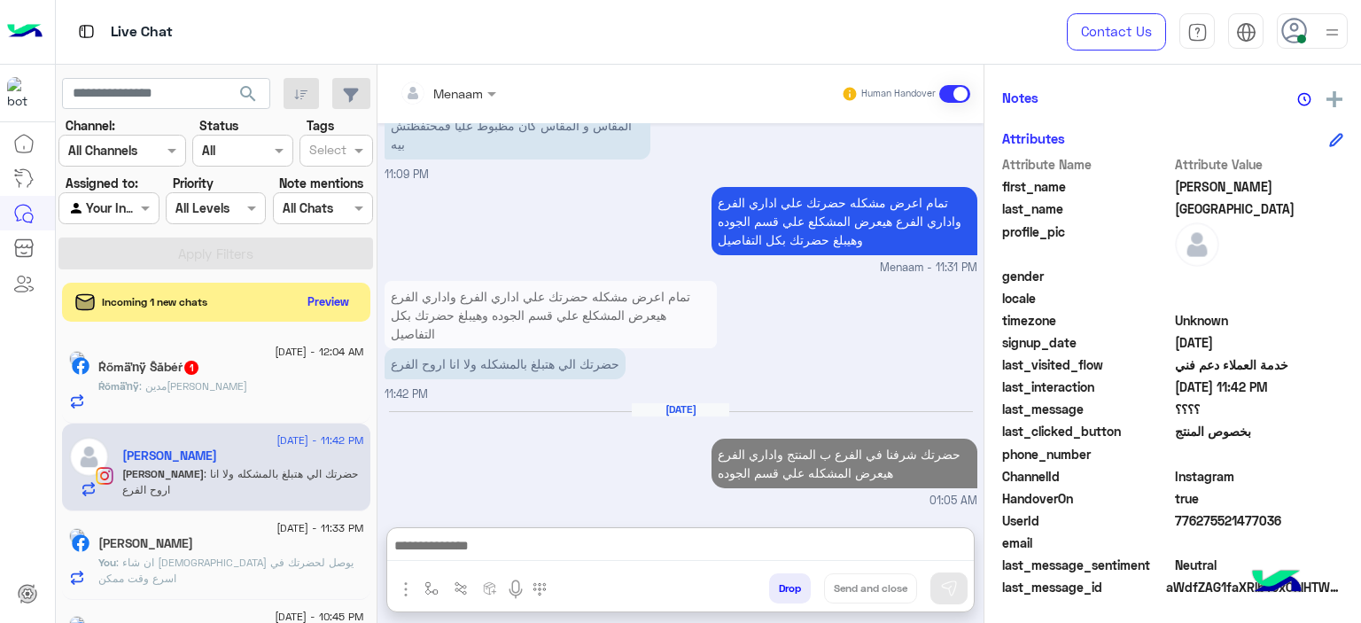
click at [197, 384] on span ": مدينه نصر" at bounding box center [193, 385] width 108 height 13
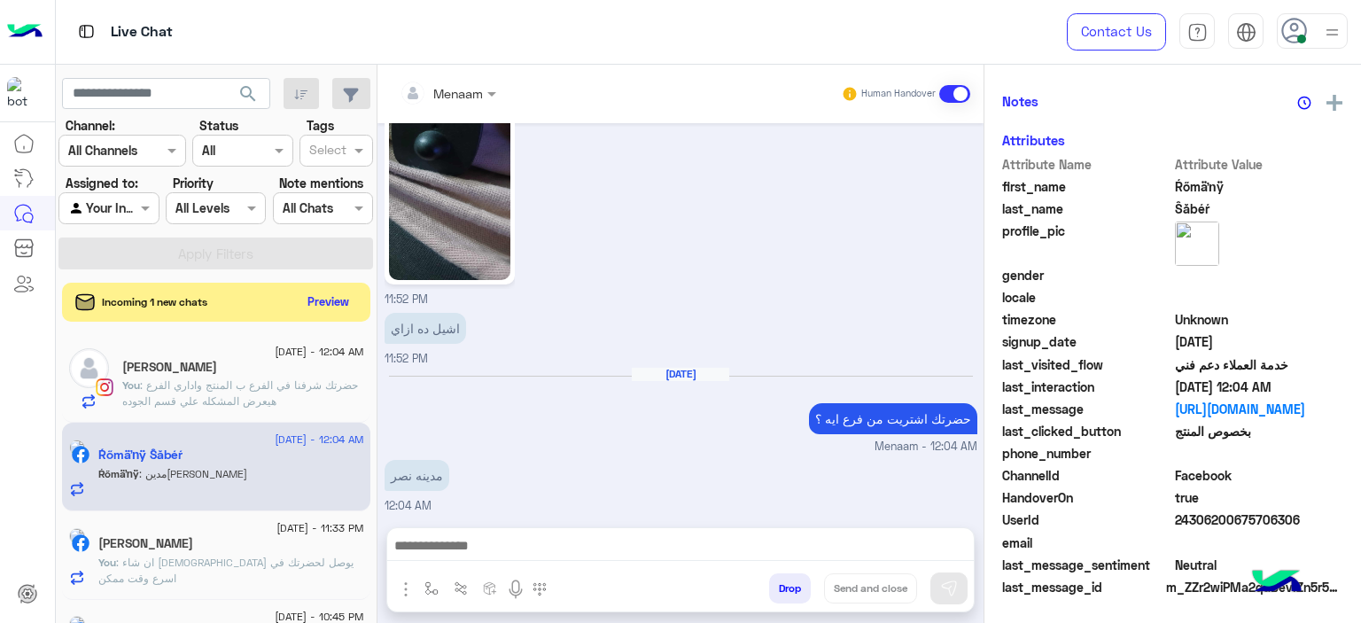
scroll to position [404, 0]
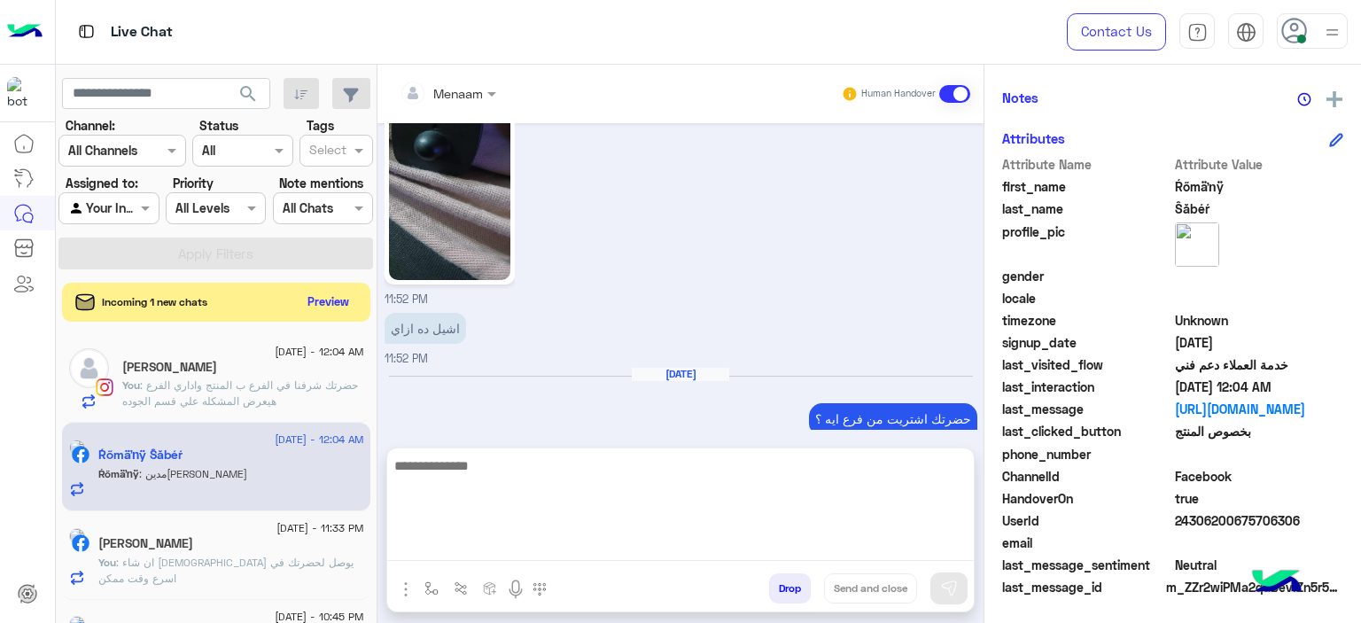
click at [471, 551] on textarea at bounding box center [680, 508] width 587 height 106
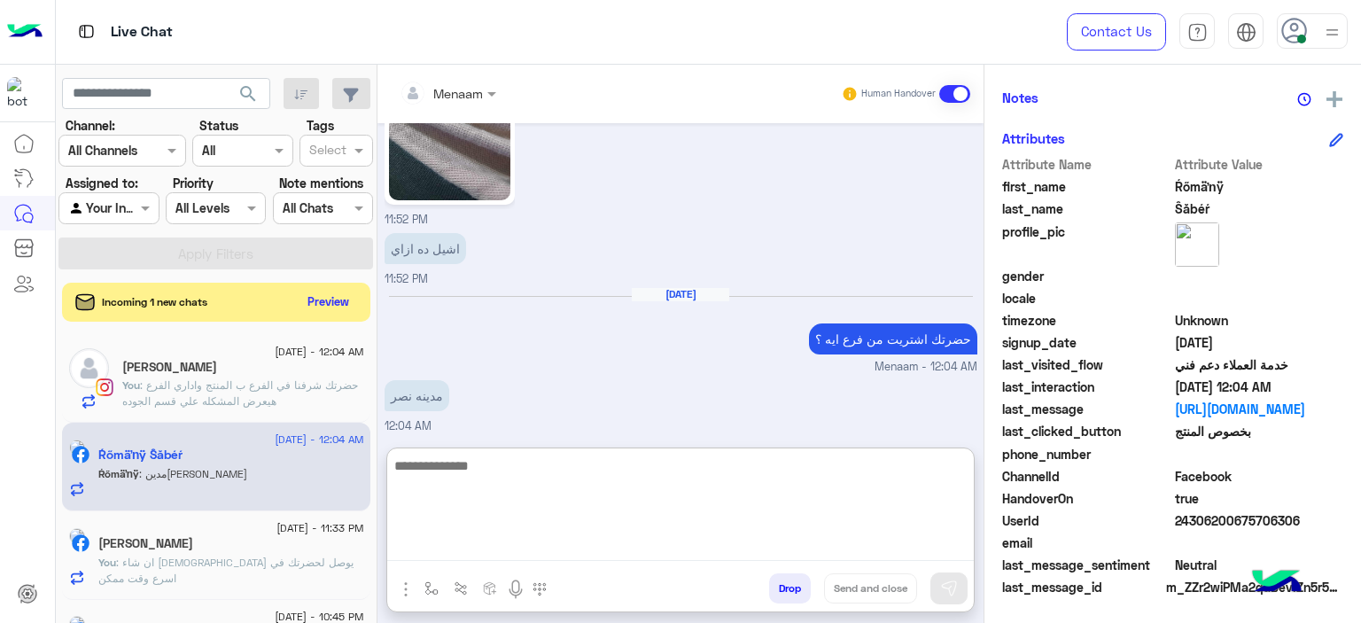
click at [526, 474] on textarea at bounding box center [680, 508] width 587 height 106
type textarea "**********"
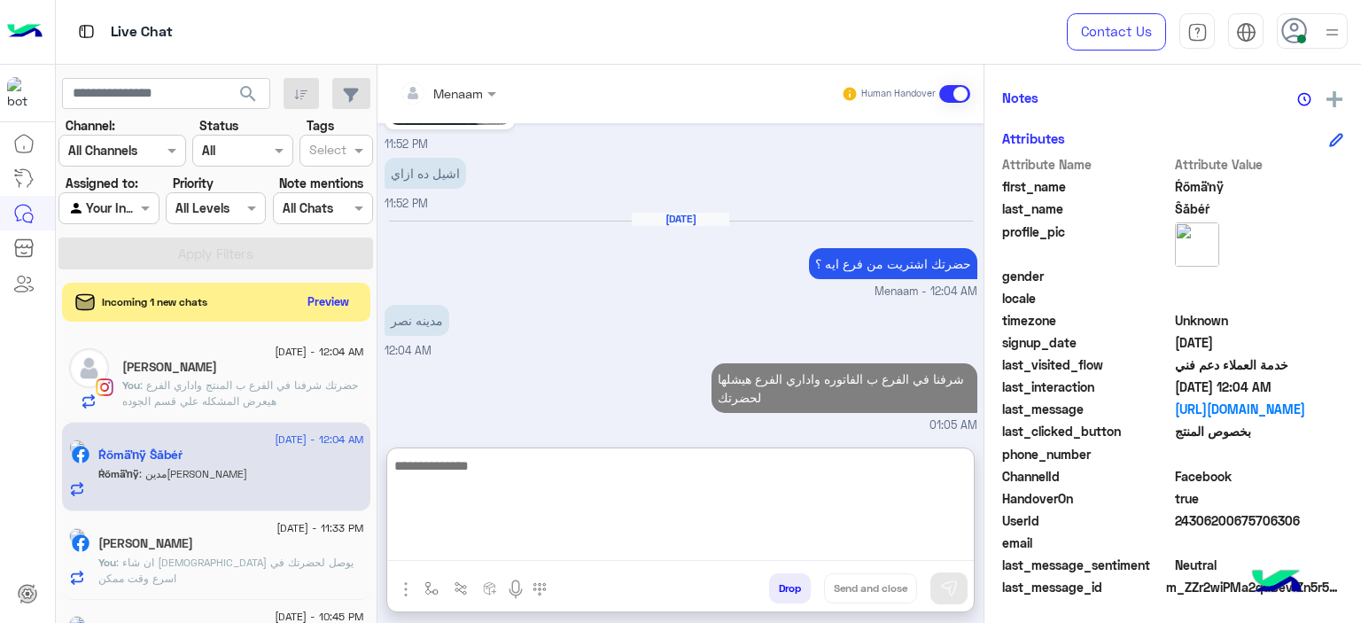
scroll to position [0, 0]
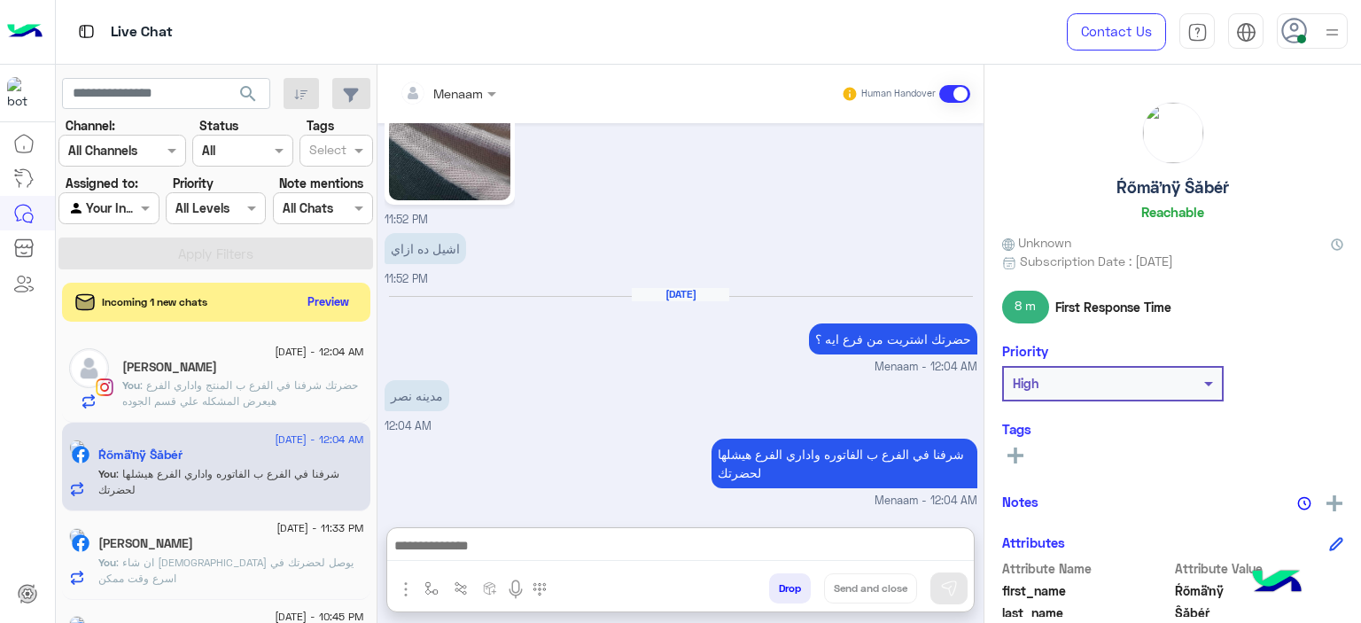
click at [1169, 179] on h5 "Ŕőmäŉÿ Ŝăbéŕ" at bounding box center [1172, 187] width 113 height 20
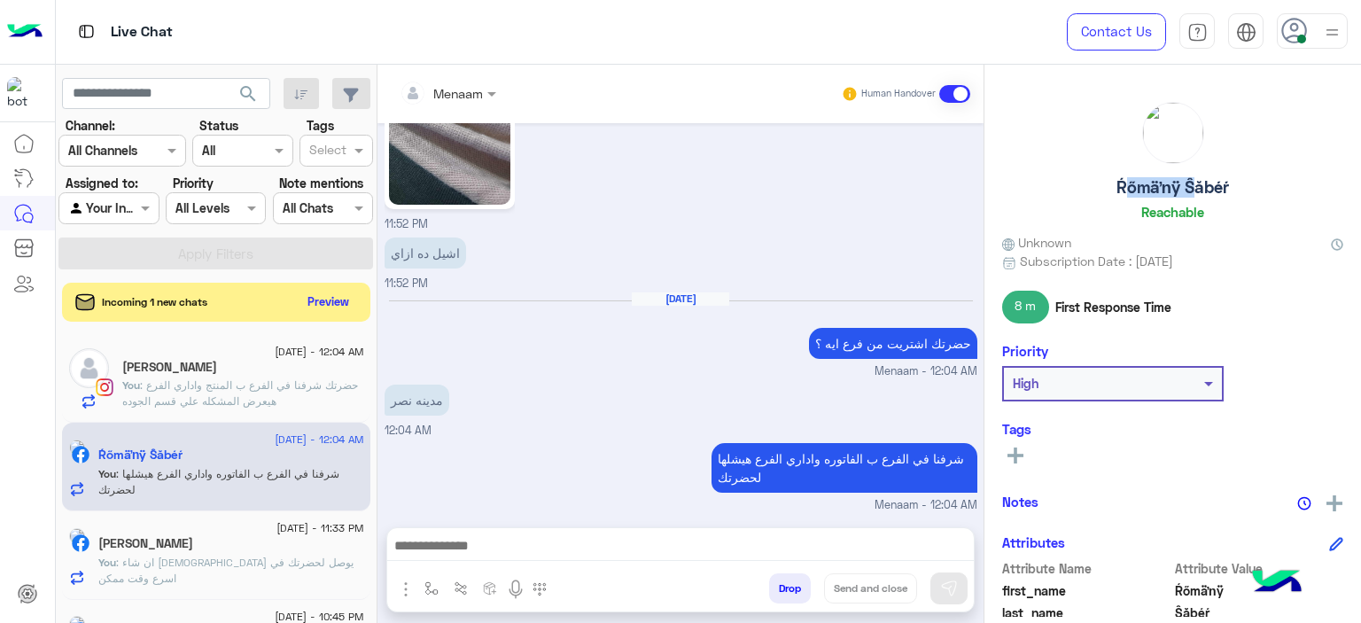
click at [1169, 179] on h5 "Ŕőmäŉÿ Ŝăbéŕ" at bounding box center [1172, 187] width 113 height 20
copy h5 "Ŕőmäŉÿ Ŝăbéŕ"
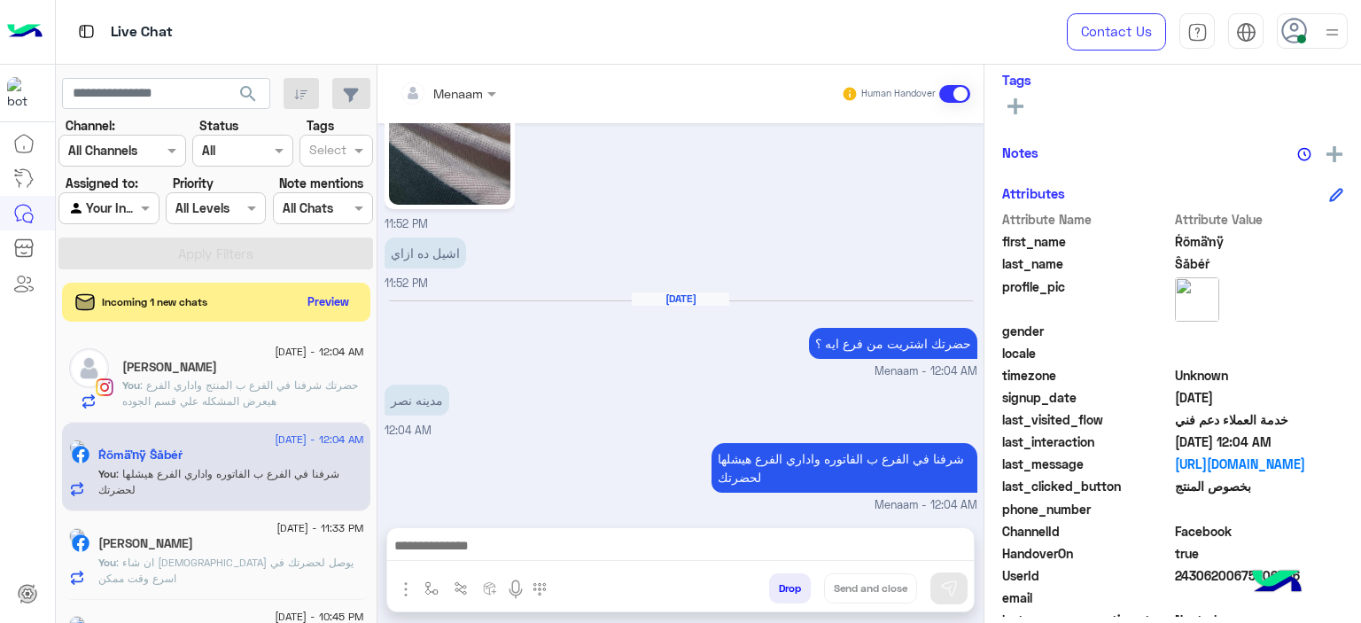
scroll to position [404, 0]
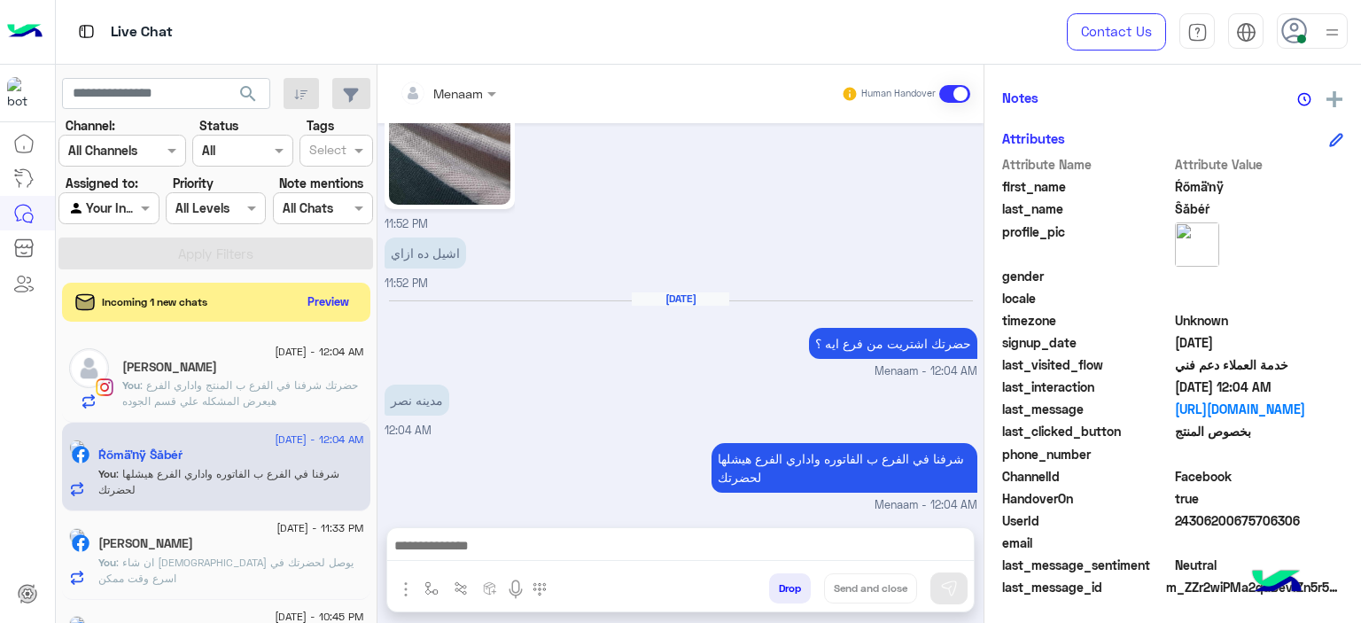
click at [1210, 524] on span "24306200675706306" at bounding box center [1259, 520] width 169 height 19
copy span "24306200675706306"
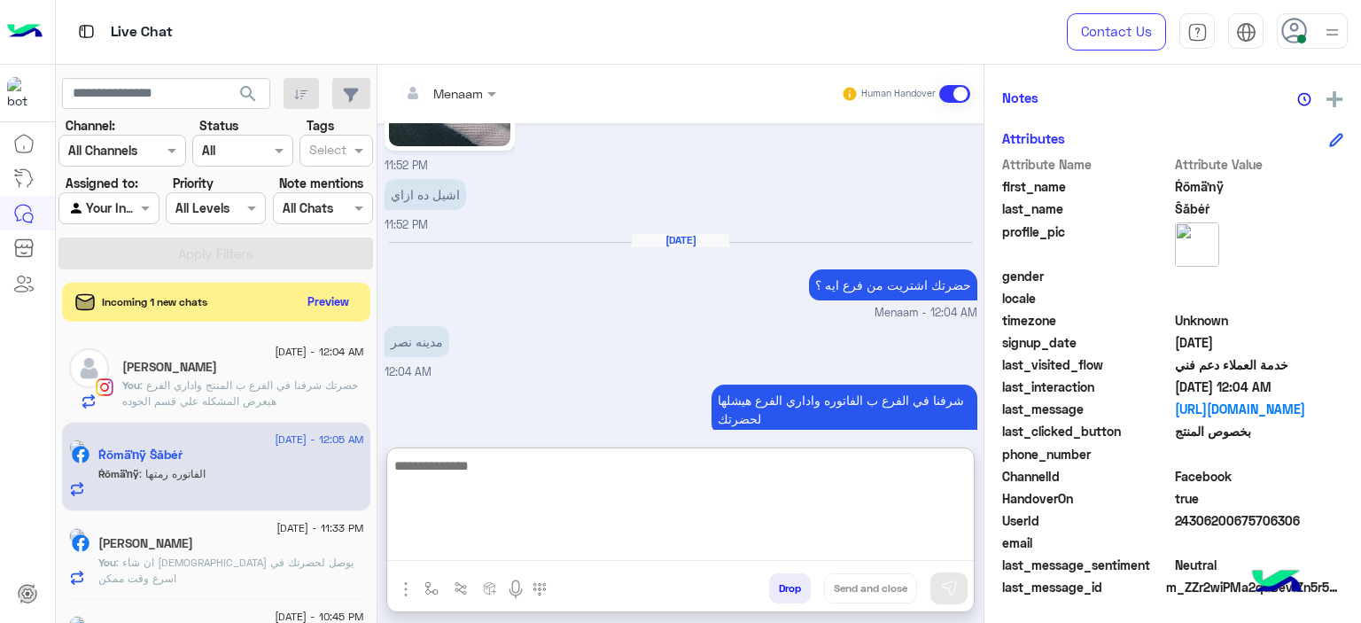
drag, startPoint x: 500, startPoint y: 552, endPoint x: 518, endPoint y: 556, distance: 18.9
click at [501, 552] on textarea at bounding box center [680, 508] width 587 height 106
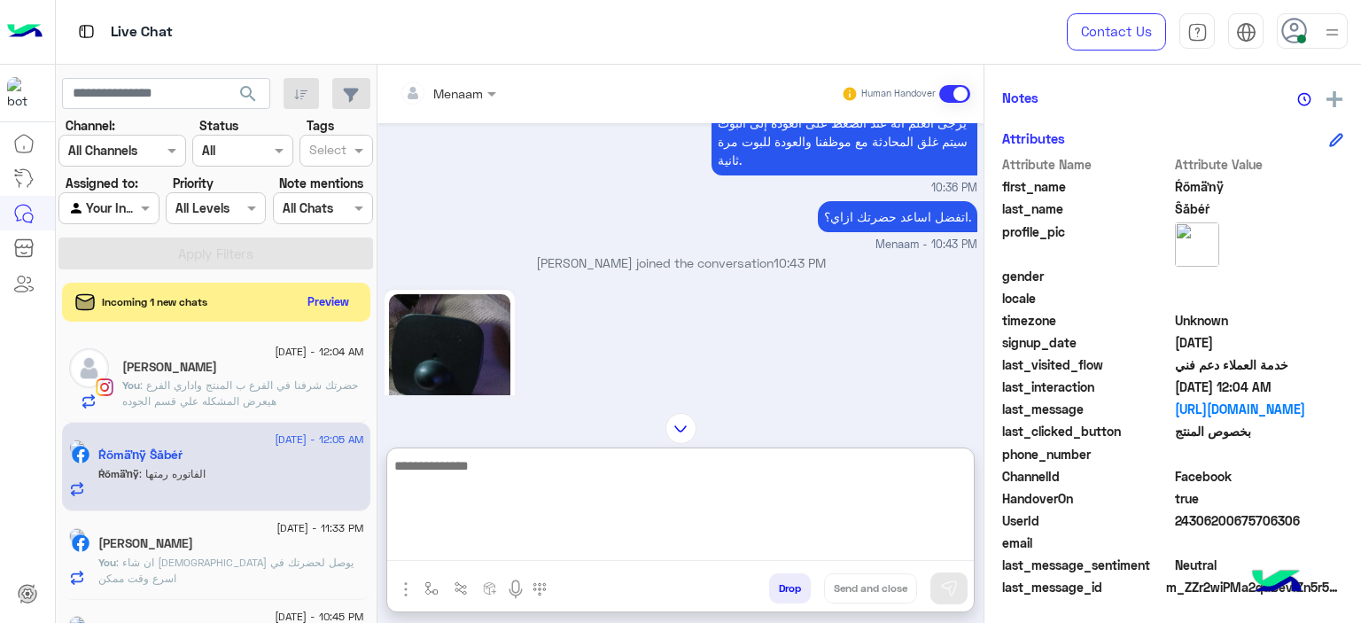
scroll to position [1953, 0]
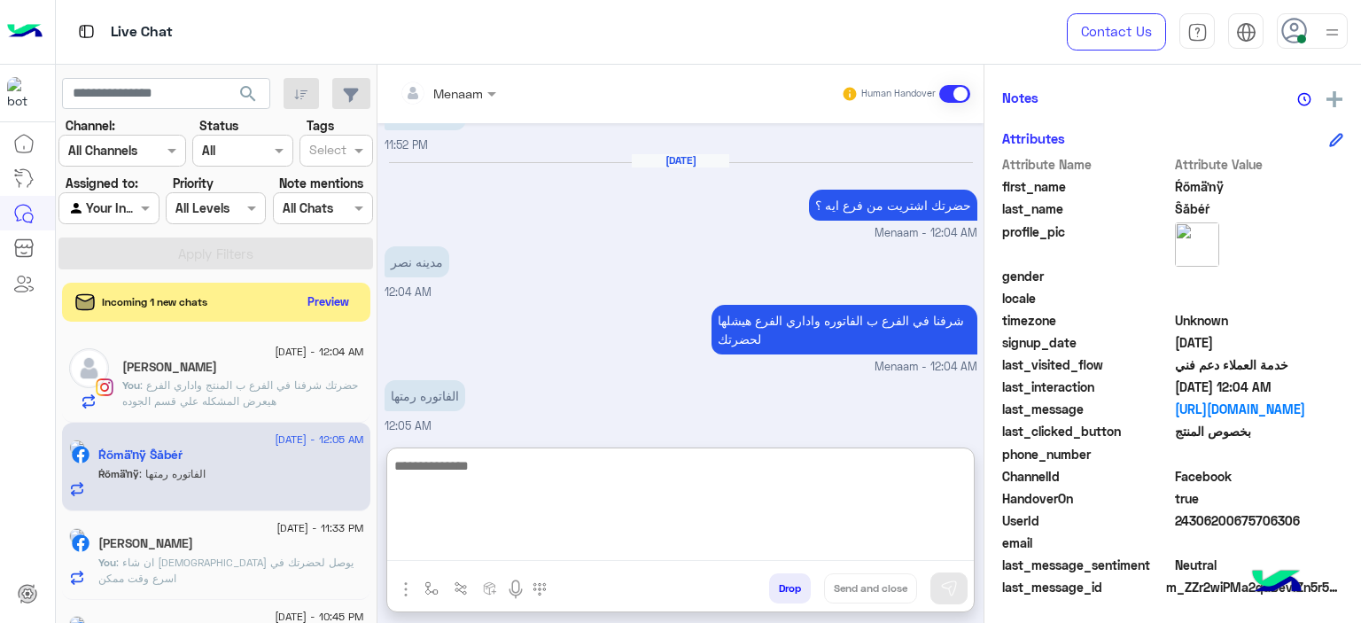
click at [465, 468] on textarea at bounding box center [680, 508] width 587 height 106
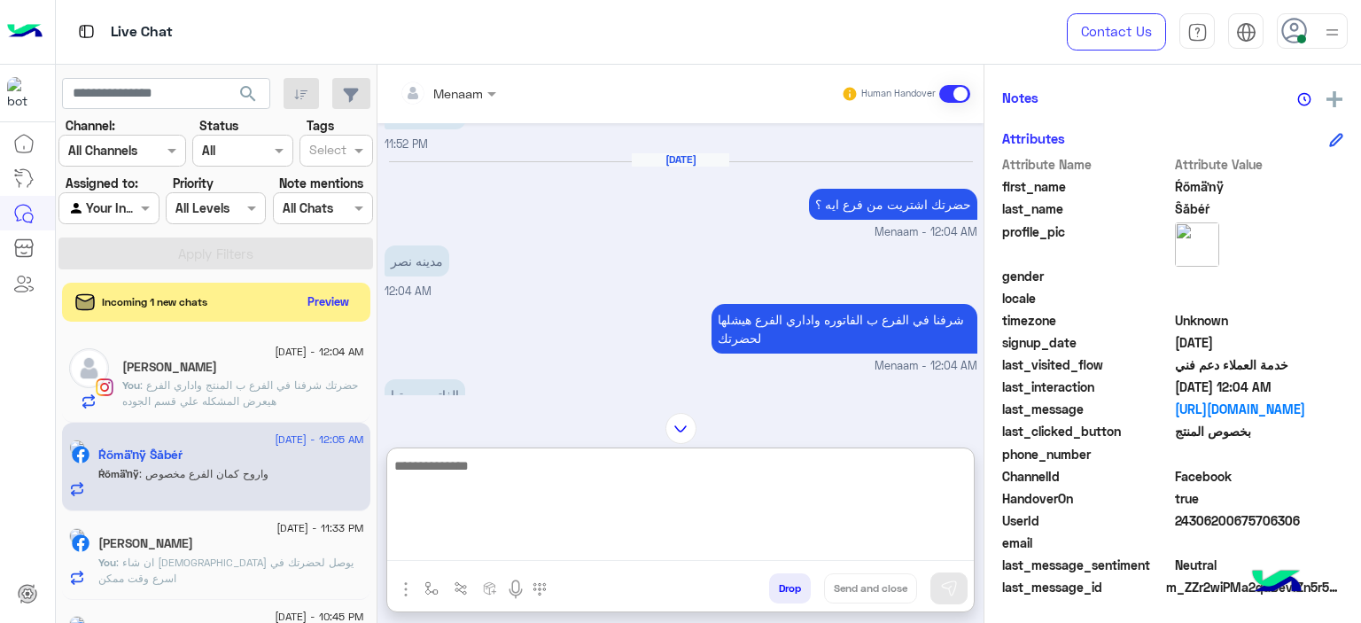
scroll to position [2012, 0]
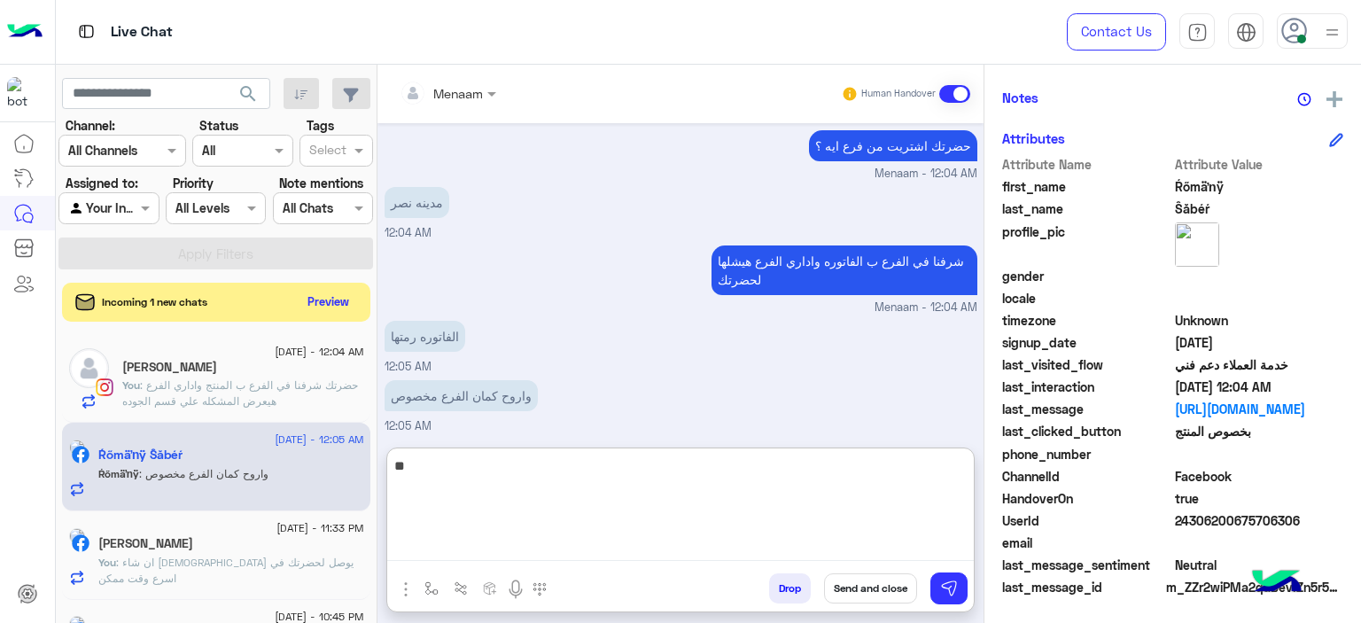
type textarea "*"
type textarea "**********"
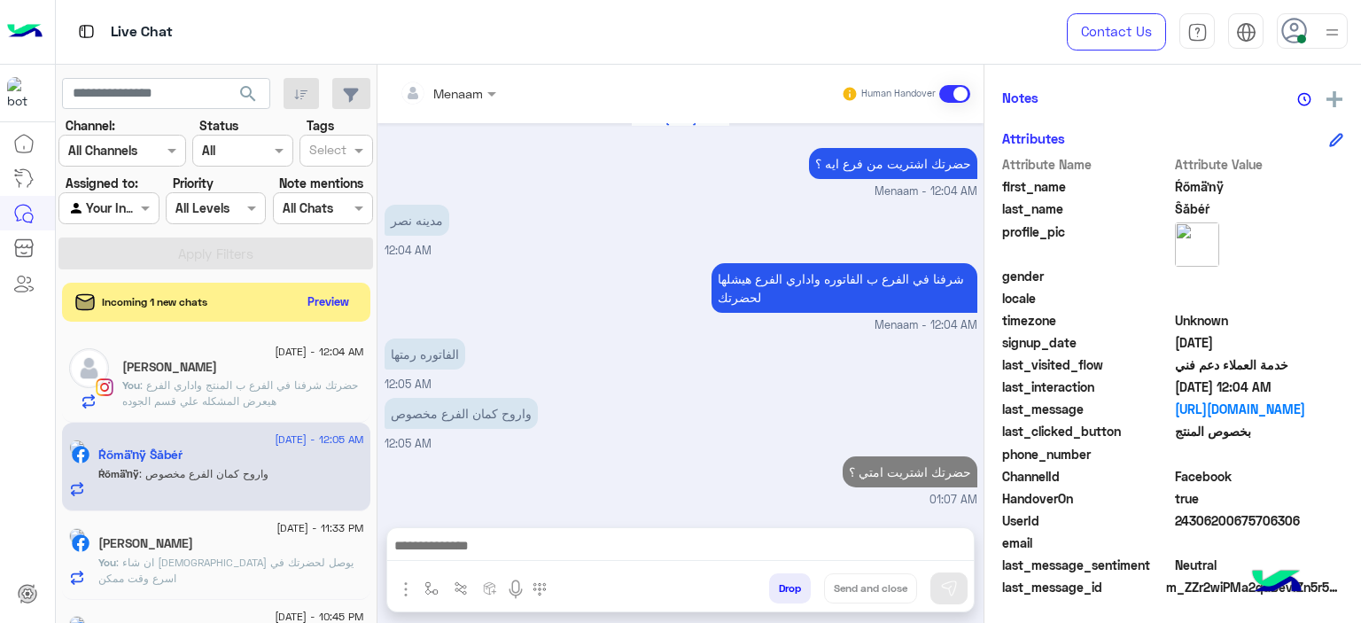
click at [285, 379] on span ": حضرتك شرفنا في الفرع ب المنتج واداري الفرع هيعرض المشكله علي قسم الجوده" at bounding box center [240, 392] width 236 height 29
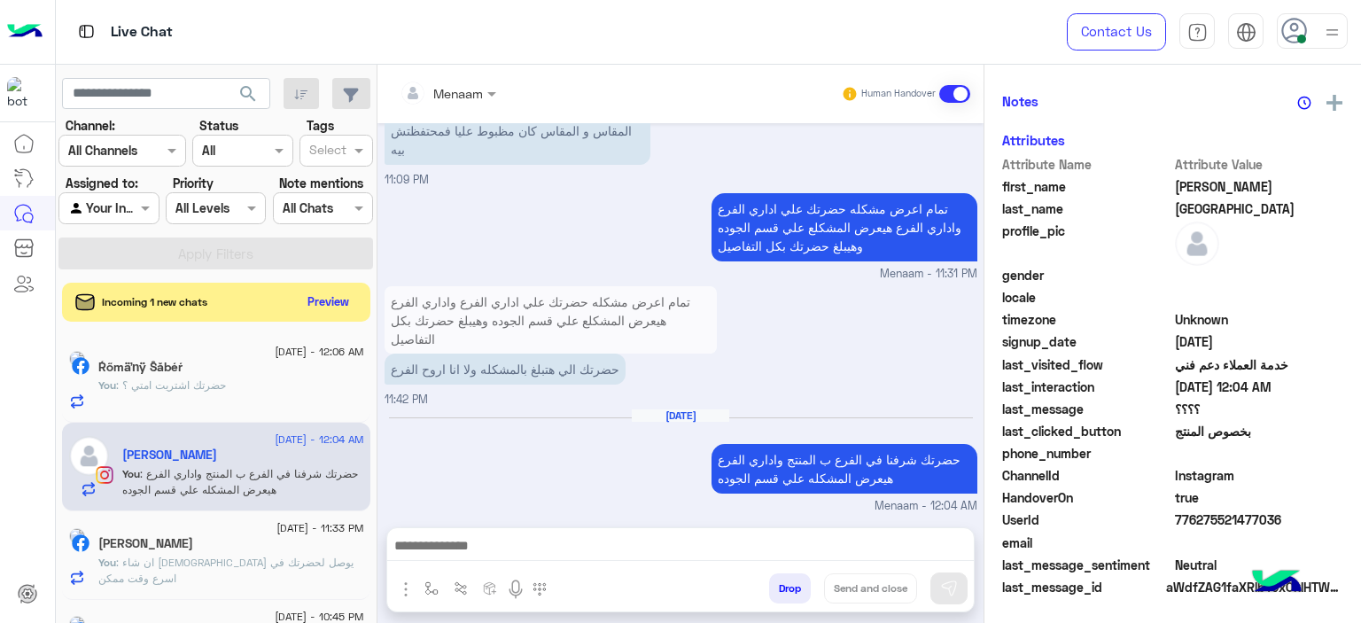
scroll to position [404, 0]
click at [301, 315] on div "Incoming 1 new chats Preview" at bounding box center [216, 302] width 308 height 39
click at [318, 307] on button "Preview" at bounding box center [329, 301] width 55 height 24
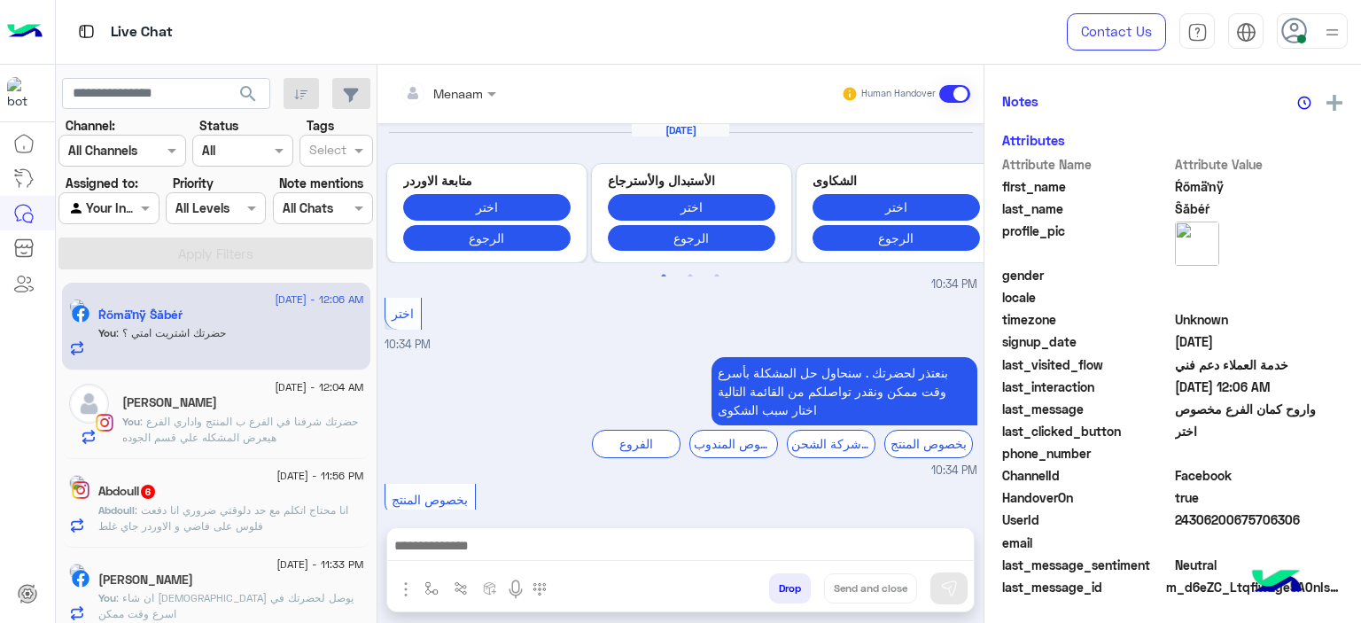
scroll to position [1510, 0]
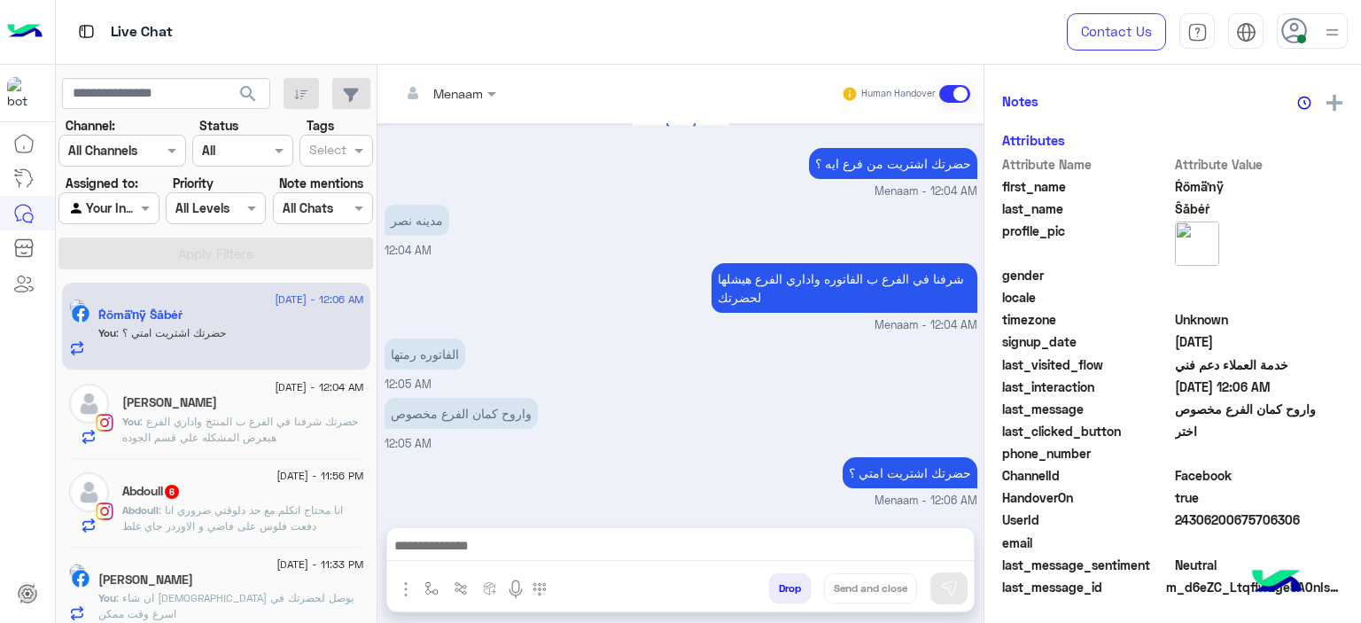
click at [225, 449] on div "24 August - 12:04 AM Youssef Salem You : حضرتك شرفنا في الفرع ب المنتج واداري ا…" at bounding box center [216, 414] width 308 height 89
click at [198, 416] on span ": حضرتك شرفنا في الفرع ب المنتج واداري الفرع هيعرض المشكله علي قسم الجوده" at bounding box center [240, 429] width 236 height 29
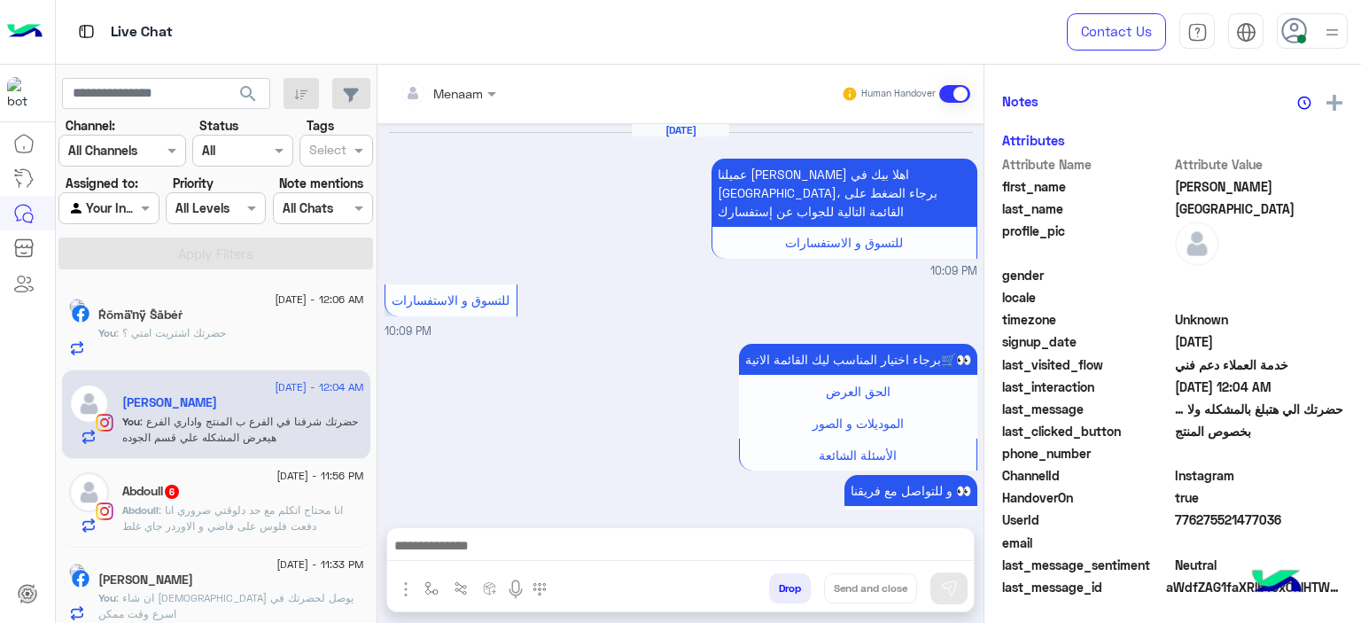
scroll to position [1546, 0]
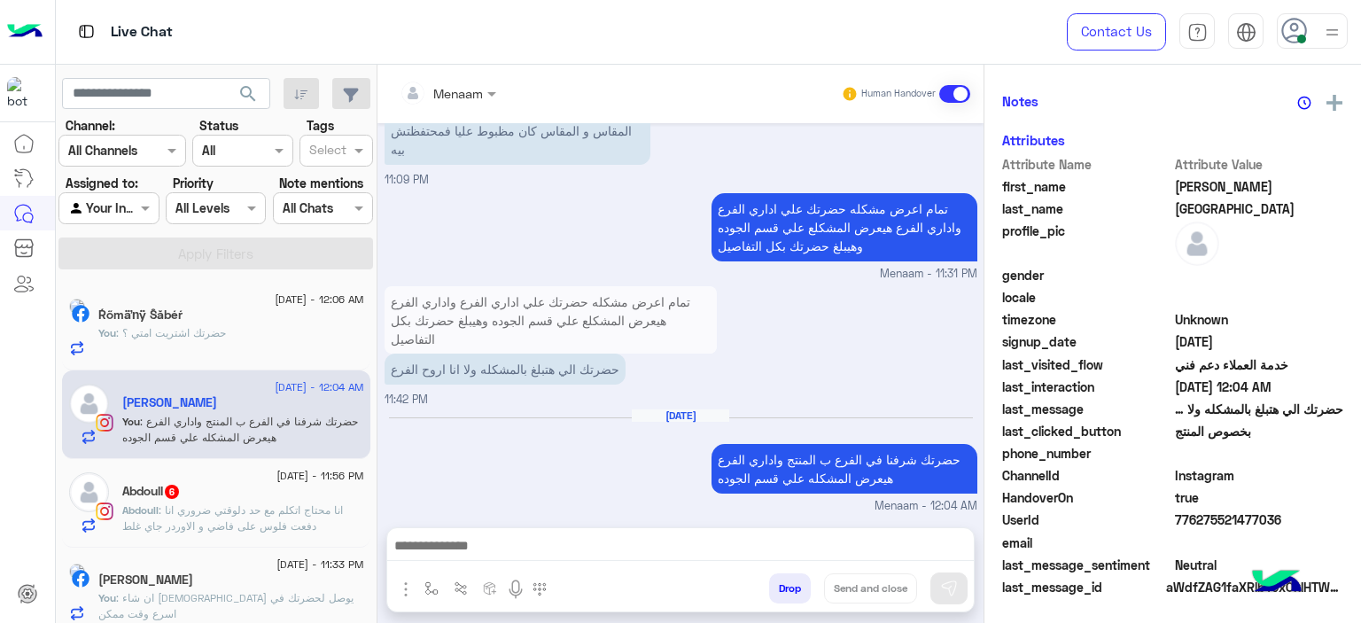
click at [229, 515] on span ": انا محتاج اتكلم مع حد دلوقتي ضروري انا دفعت فلوس على فاضي و الاوردر جاي غلط" at bounding box center [232, 517] width 221 height 29
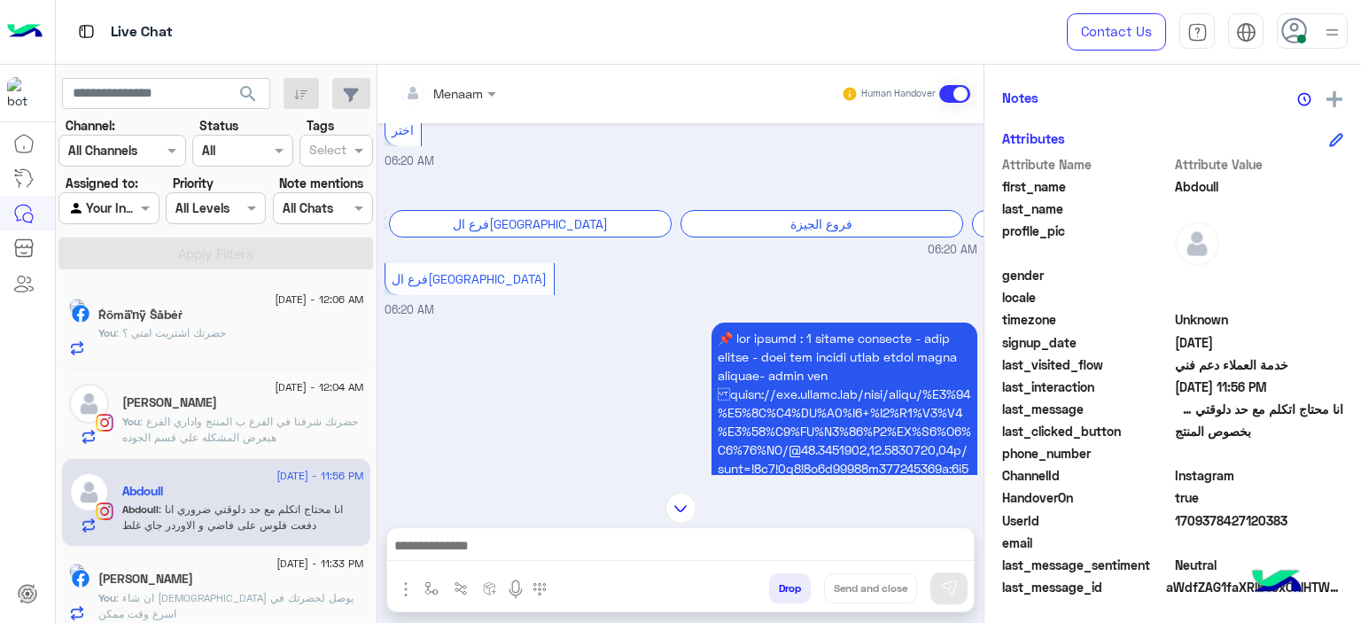
scroll to position [613, 0]
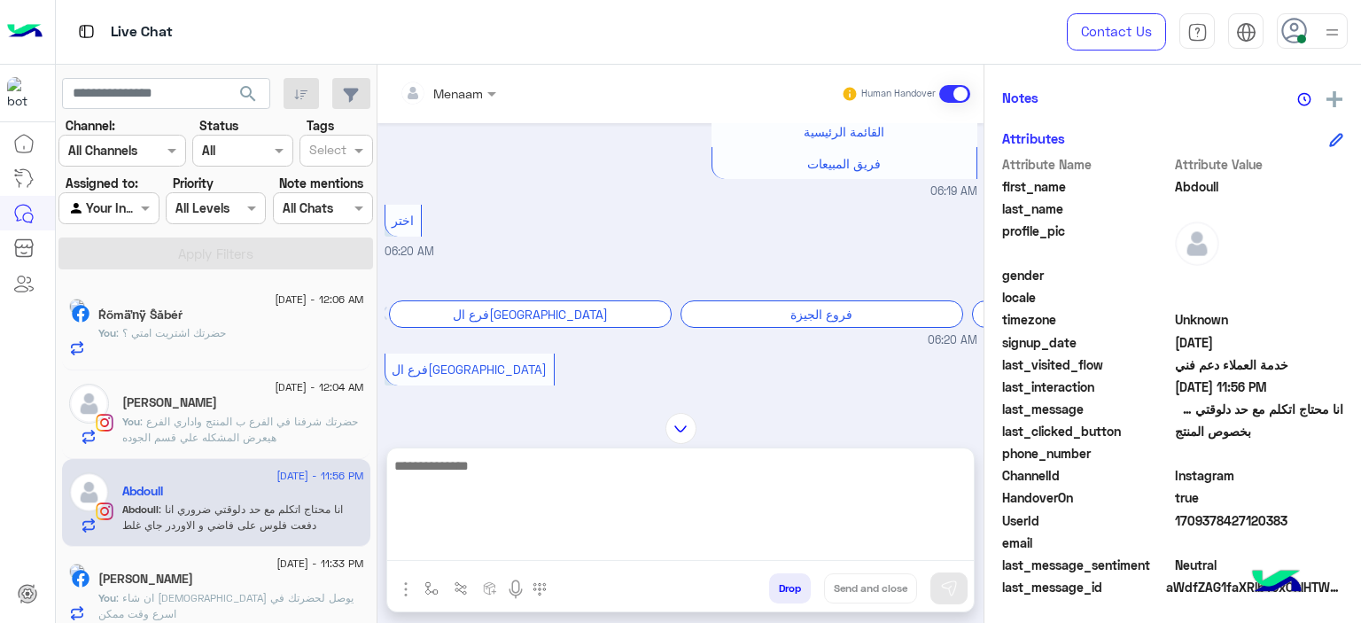
click at [444, 555] on textarea at bounding box center [680, 508] width 587 height 106
type textarea "**********"
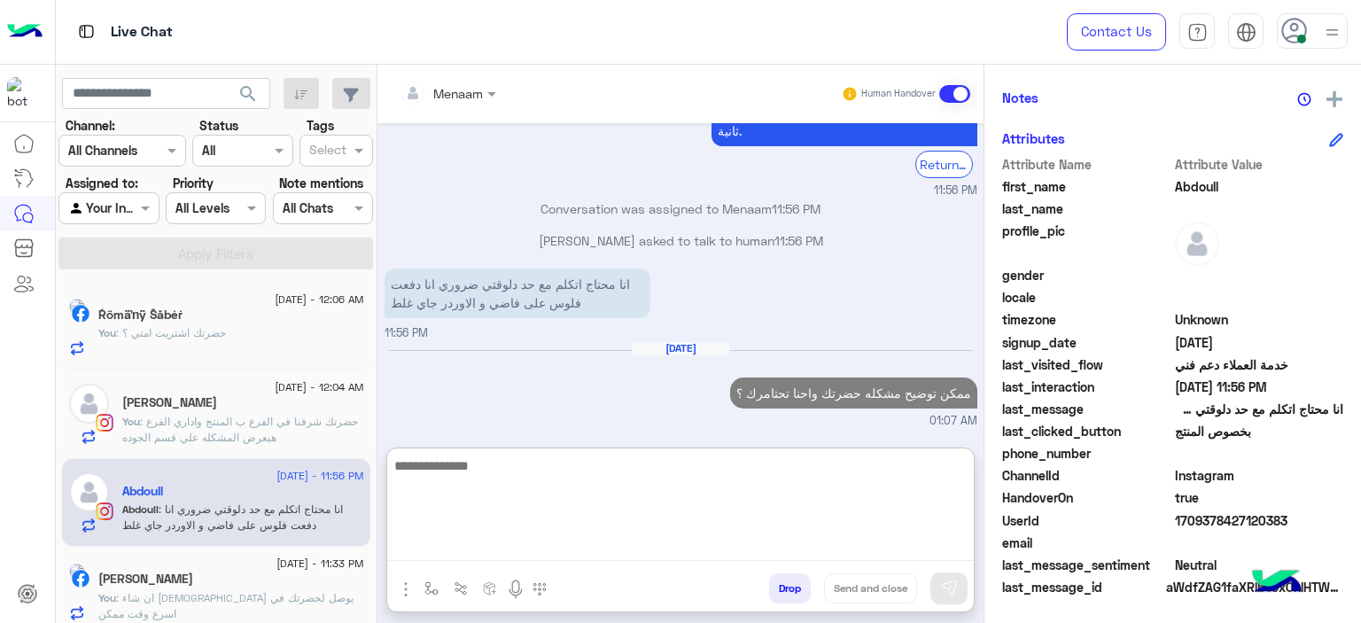
scroll to position [4172, 0]
click at [527, 483] on textarea at bounding box center [680, 508] width 587 height 106
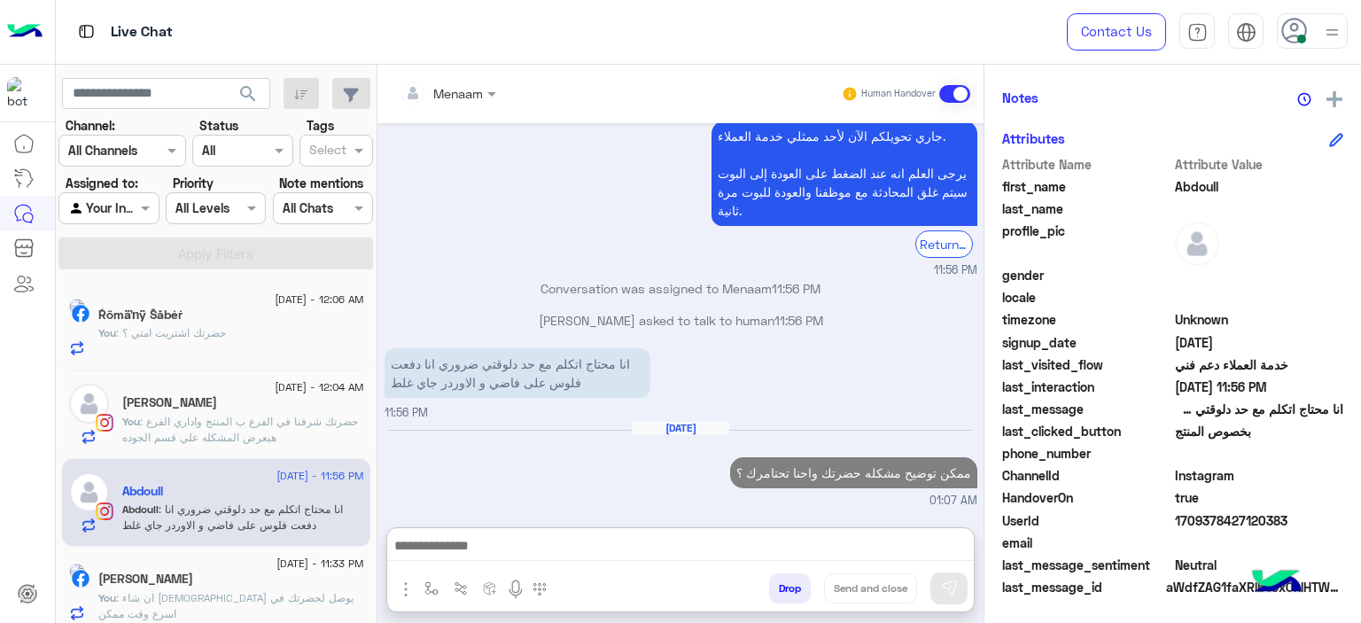
click at [803, 457] on p "ممكن توضيح مشكله حضرتك واحنا تحتامرك ؟" at bounding box center [853, 472] width 247 height 31
click at [803, 394] on div "Aug 7, 2025 من فضلك اختر واحدة من الأسئلة التالية او قم بكتابة سؤالك 📋 Previous…" at bounding box center [680, 316] width 606 height 386
click at [789, 471] on p "ممكن توضيح مشكله حضرتك واحنا تحتامرك ؟" at bounding box center [853, 472] width 247 height 31
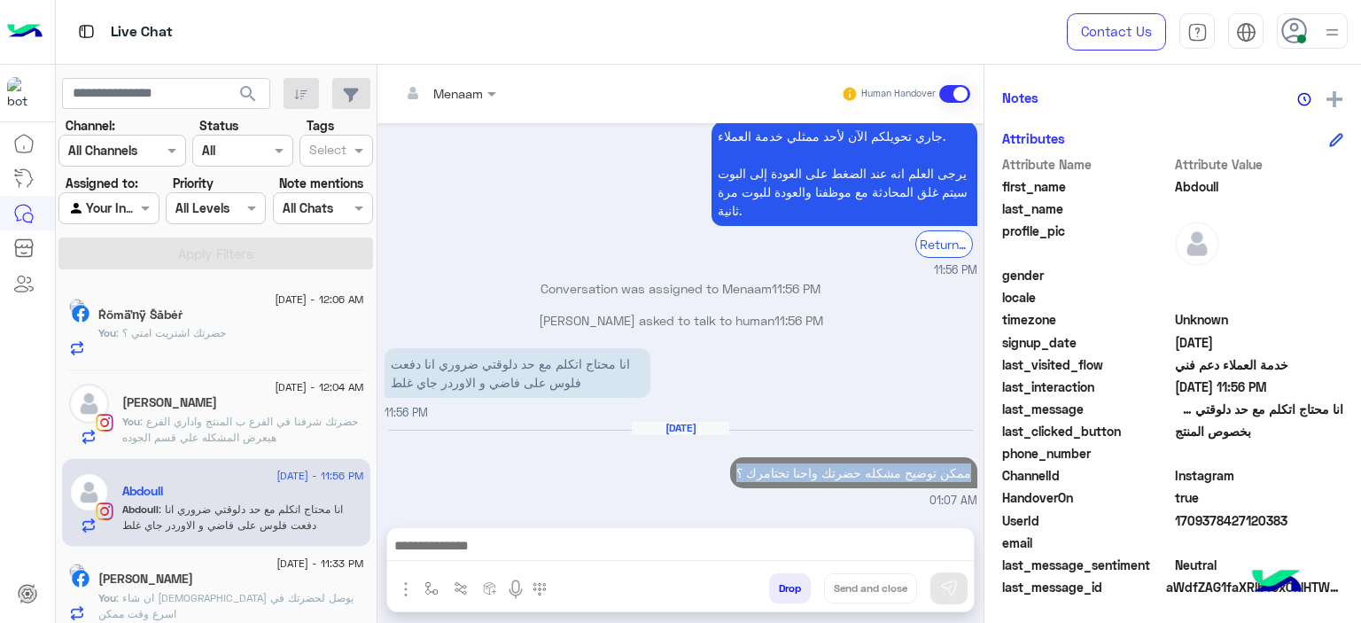
click at [789, 471] on p "ممكن توضيح مشكله حضرتك واحنا تحتامرك ؟" at bounding box center [853, 472] width 247 height 31
copy p "ممكن توضيح مشكله حضرتك واحنا تحتامرك ؟"
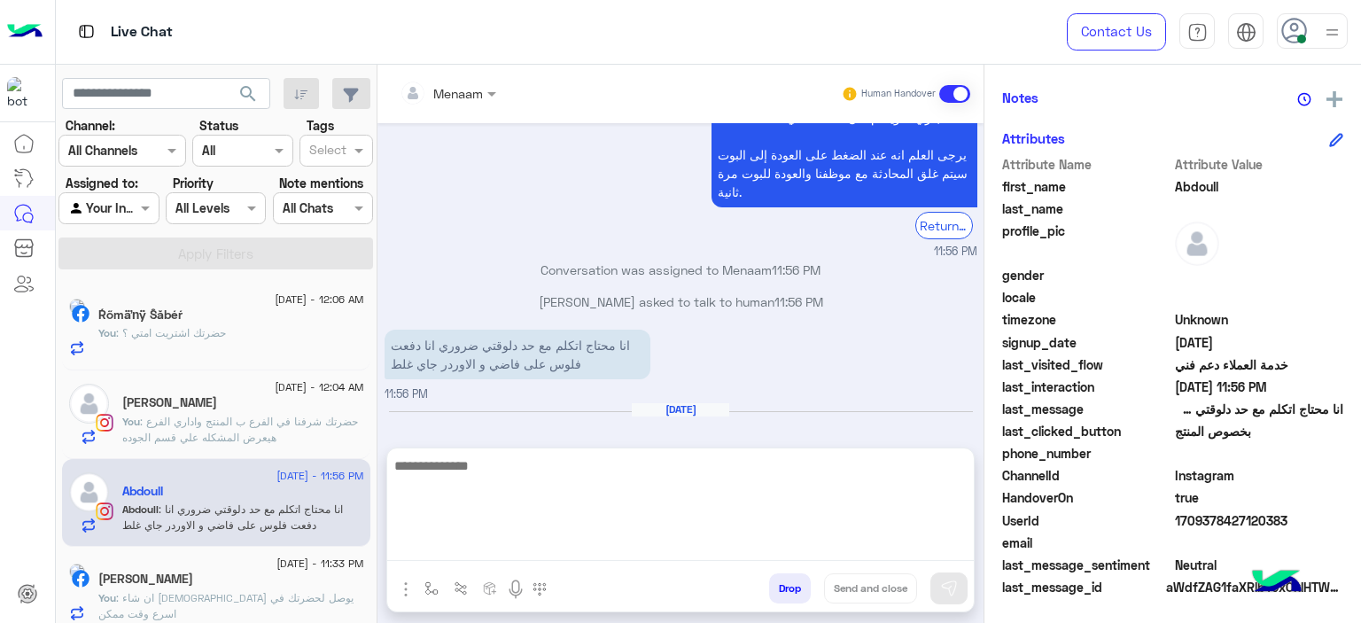
click at [455, 544] on textarea at bounding box center [680, 508] width 587 height 106
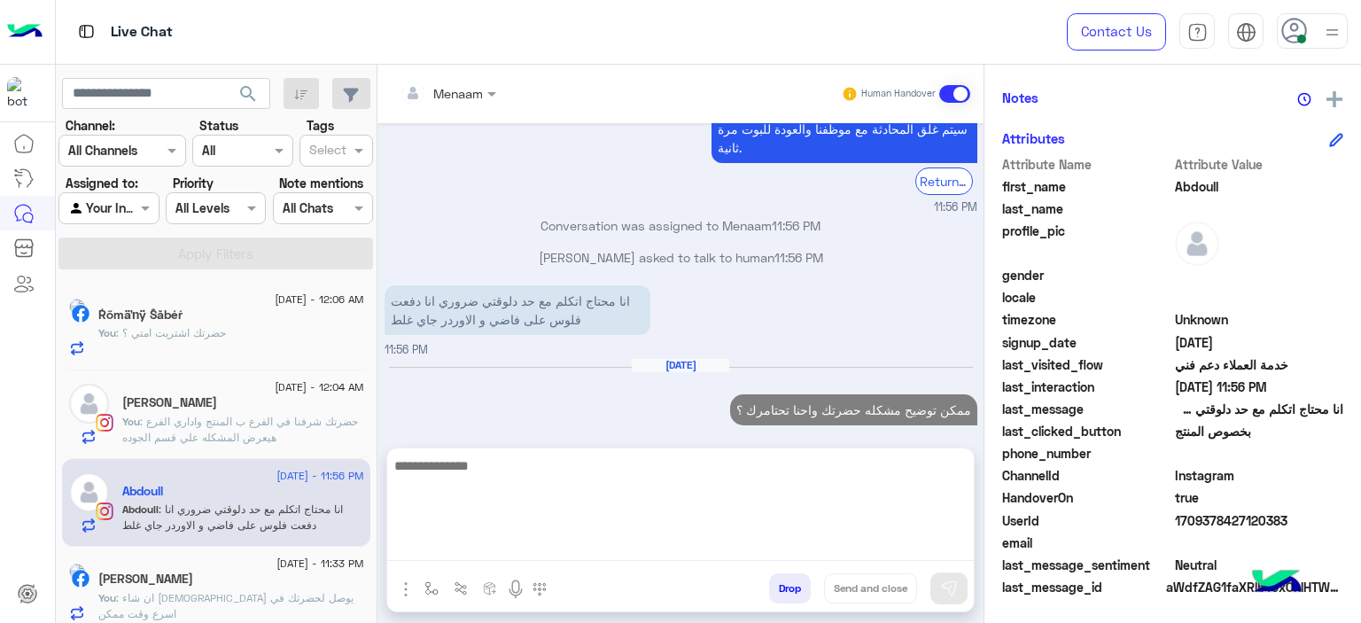
paste textarea "**********"
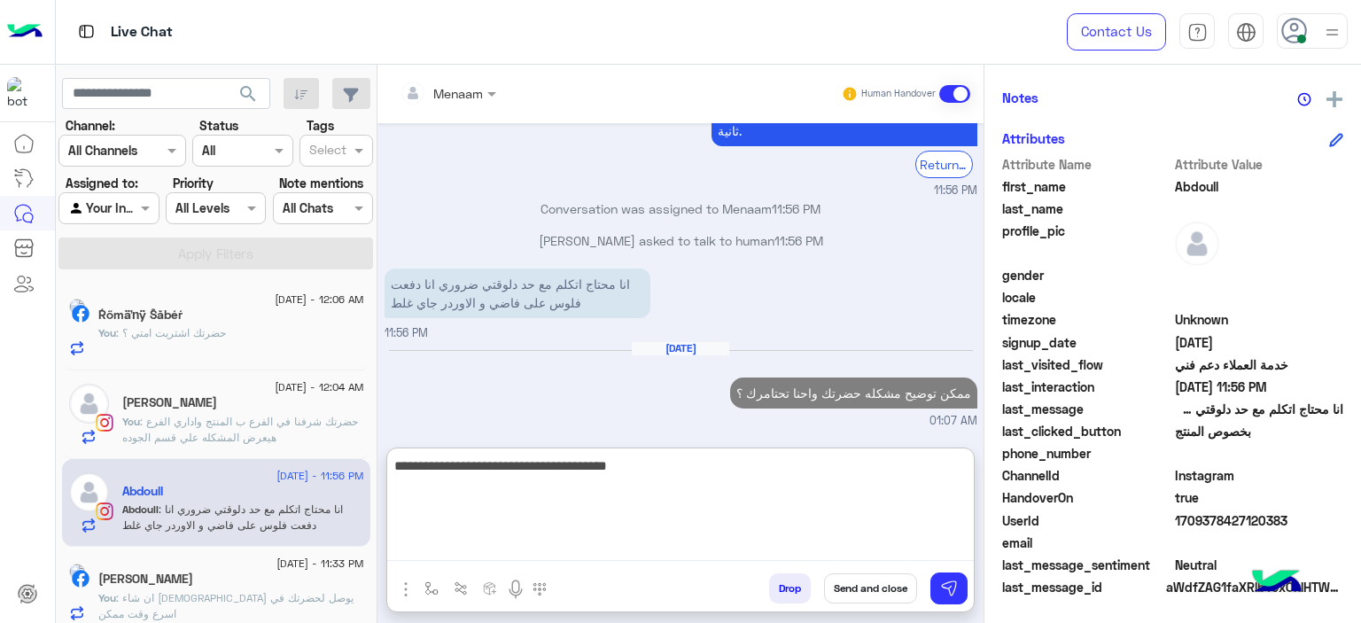
scroll to position [4172, 0]
click at [762, 470] on textarea "**********" at bounding box center [680, 508] width 587 height 106
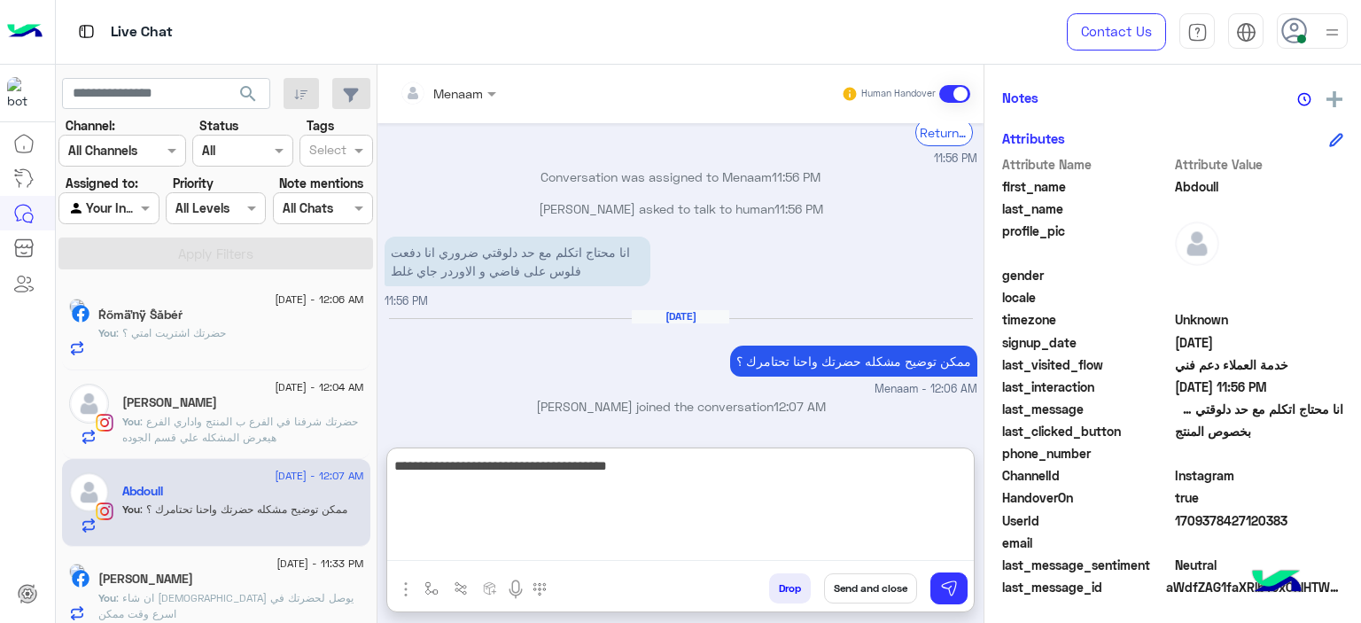
scroll to position [404, 0]
click at [758, 466] on textarea "**********" at bounding box center [680, 508] width 587 height 106
click at [649, 474] on textarea "**********" at bounding box center [680, 508] width 587 height 106
type textarea "**********"
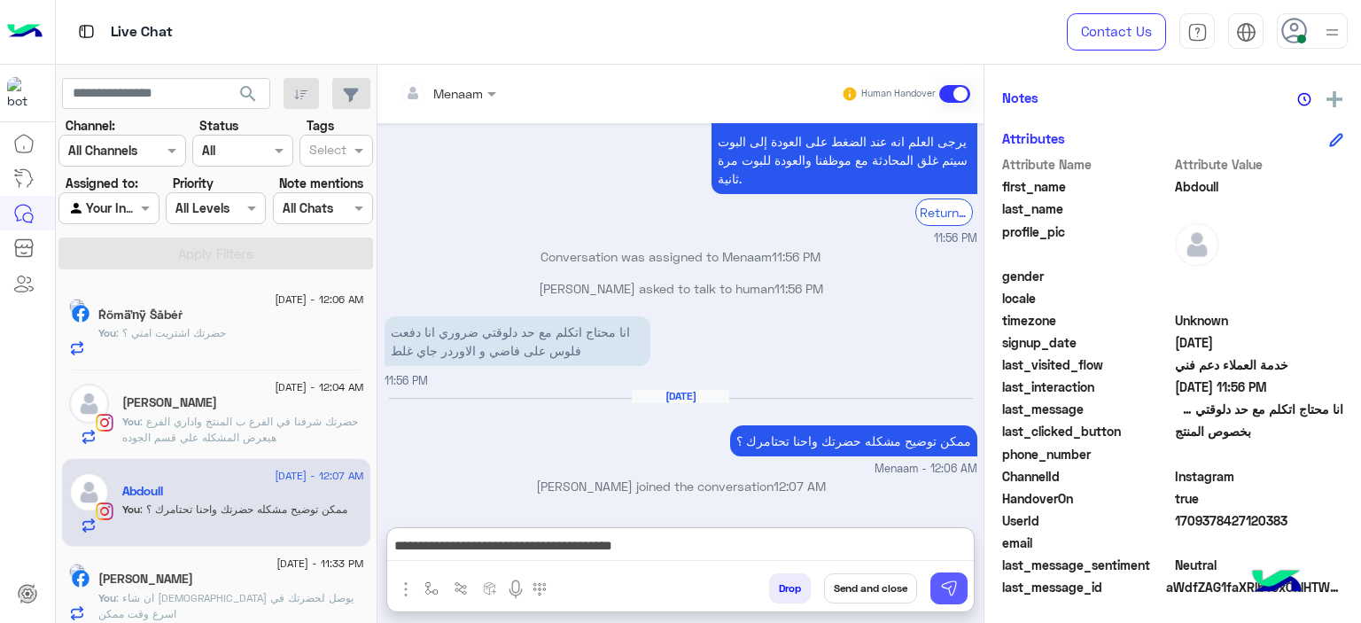
click at [932, 591] on button at bounding box center [948, 588] width 37 height 32
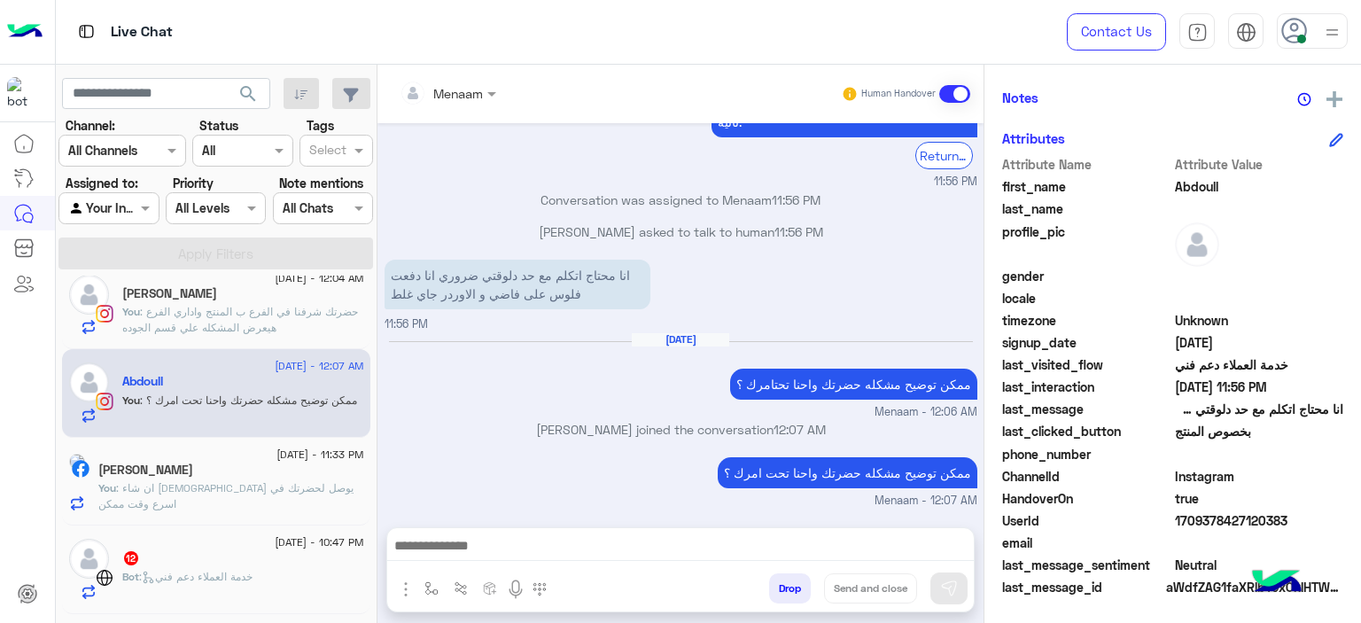
scroll to position [0, 0]
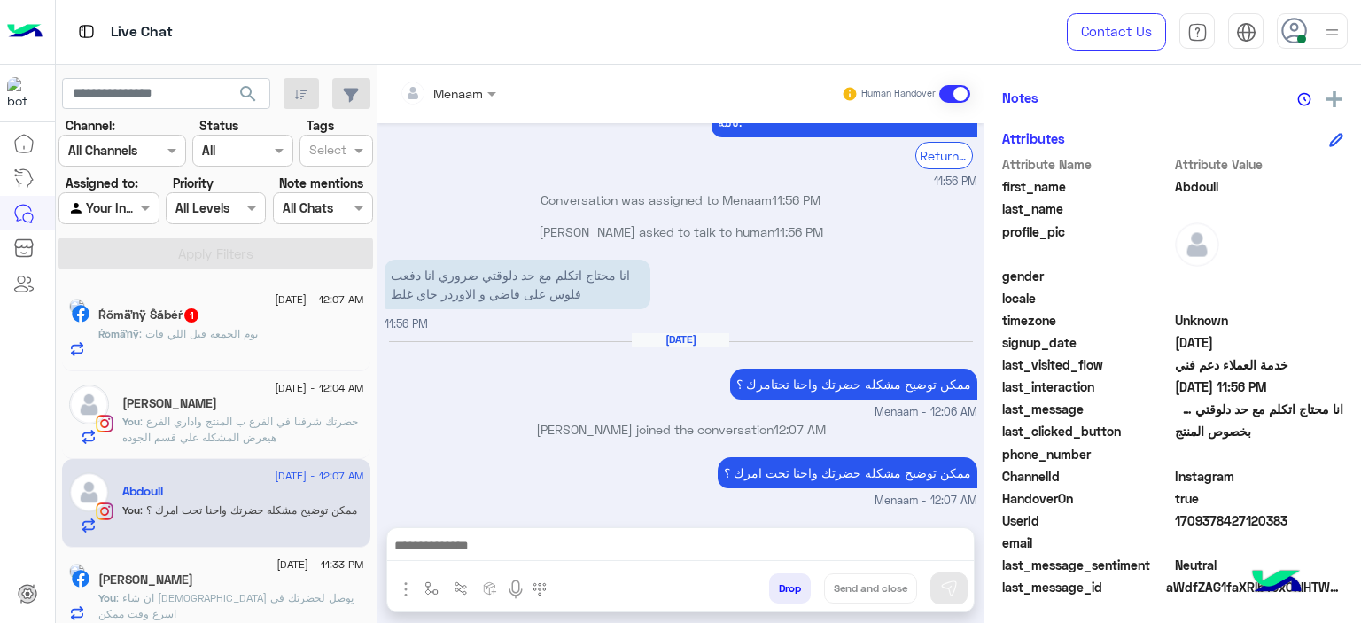
click at [257, 419] on span ": حضرتك شرفنا في الفرع ب المنتج واداري الفرع هيعرض المشكله علي قسم الجوده" at bounding box center [240, 429] width 236 height 29
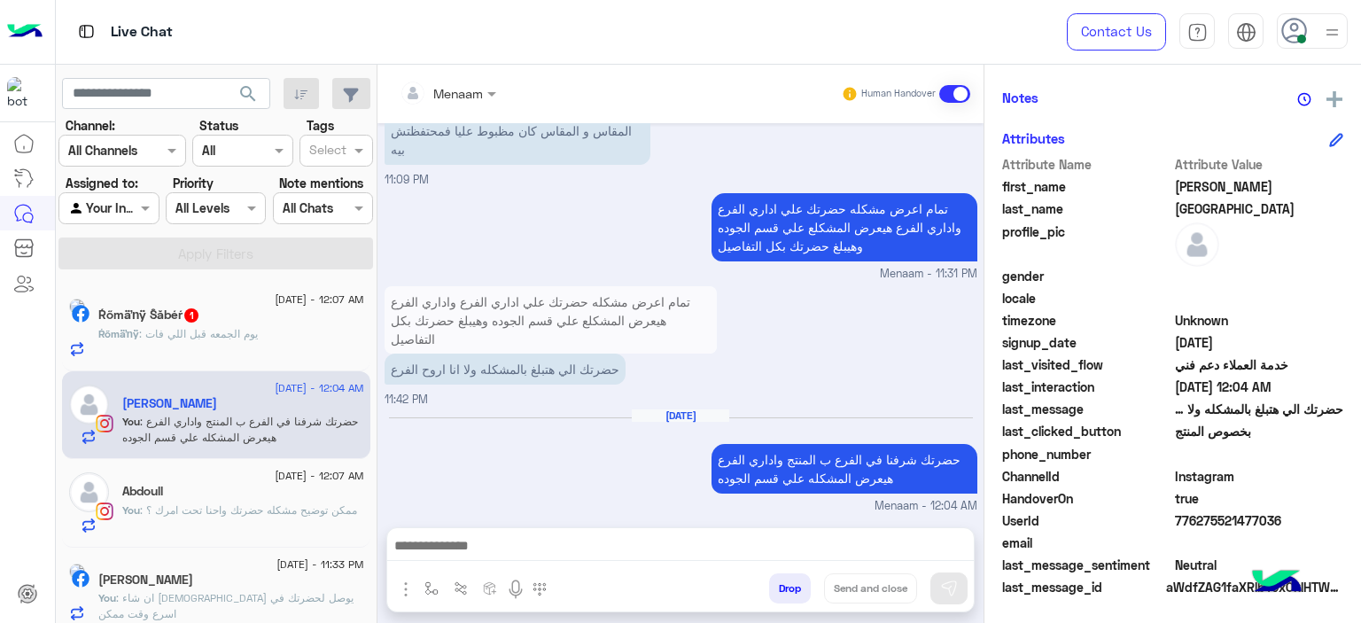
click at [246, 525] on div "You : ممكن توضيح مشكله حضرتك واحنا تحت امرك ؟" at bounding box center [243, 517] width 242 height 31
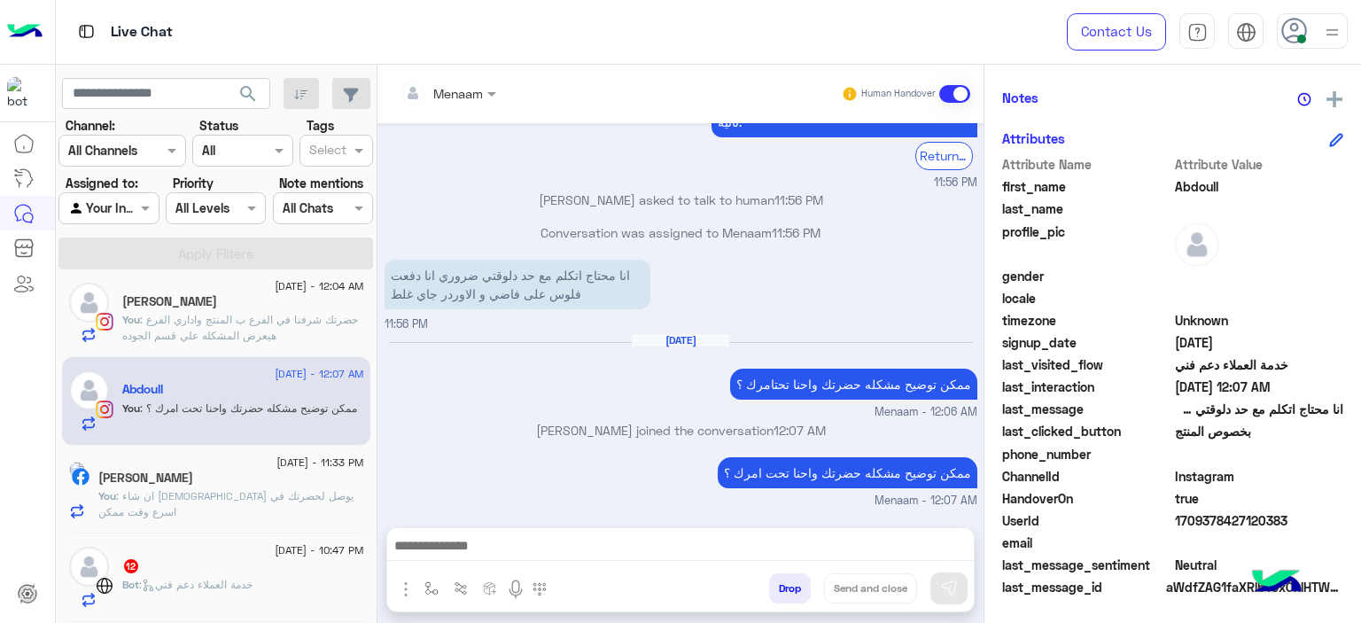
scroll to position [188, 0]
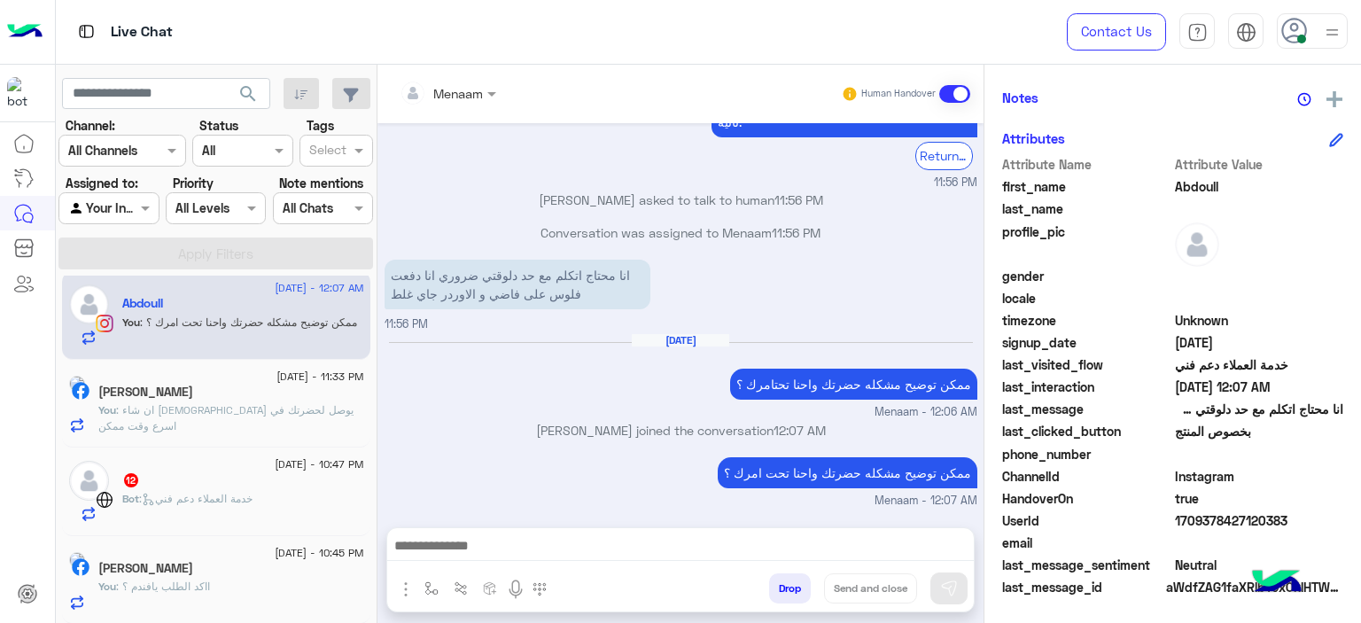
click at [246, 410] on span ": ان شاء الله يوصل لحضرتك في اسرع وقت ممكن" at bounding box center [225, 417] width 255 height 29
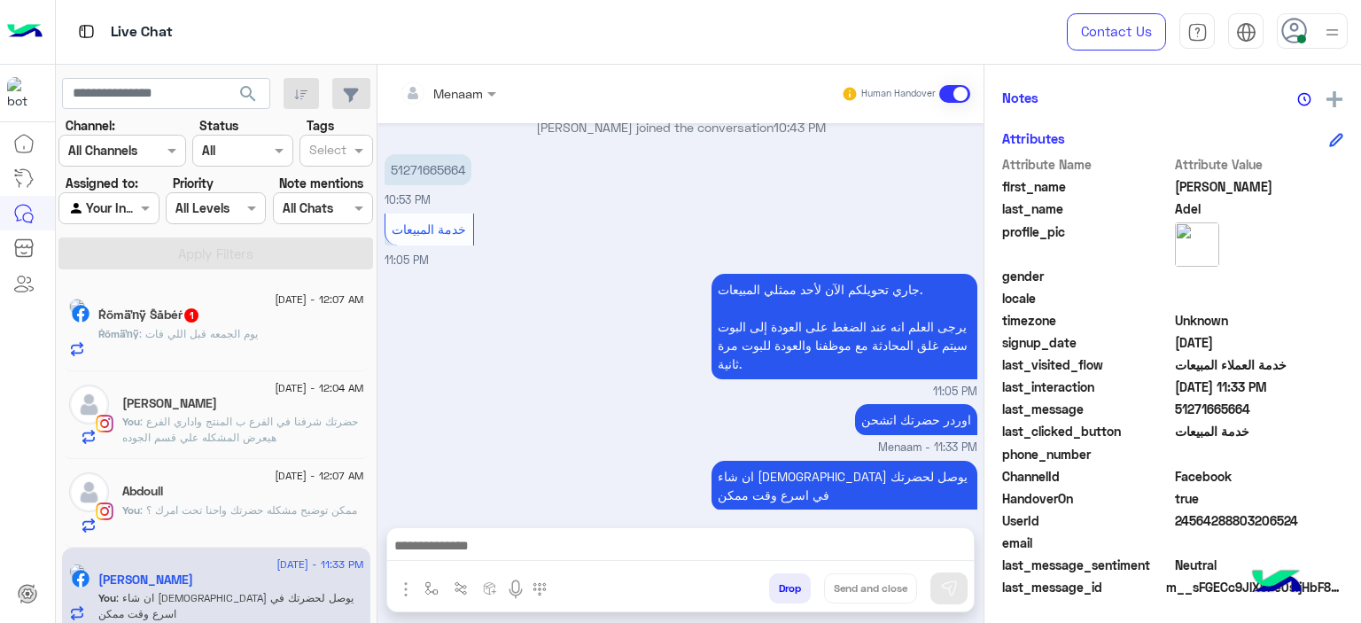
click at [179, 431] on span ": حضرتك شرفنا في الفرع ب المنتج واداري الفرع هيعرض المشكله علي قسم الجوده" at bounding box center [240, 429] width 236 height 29
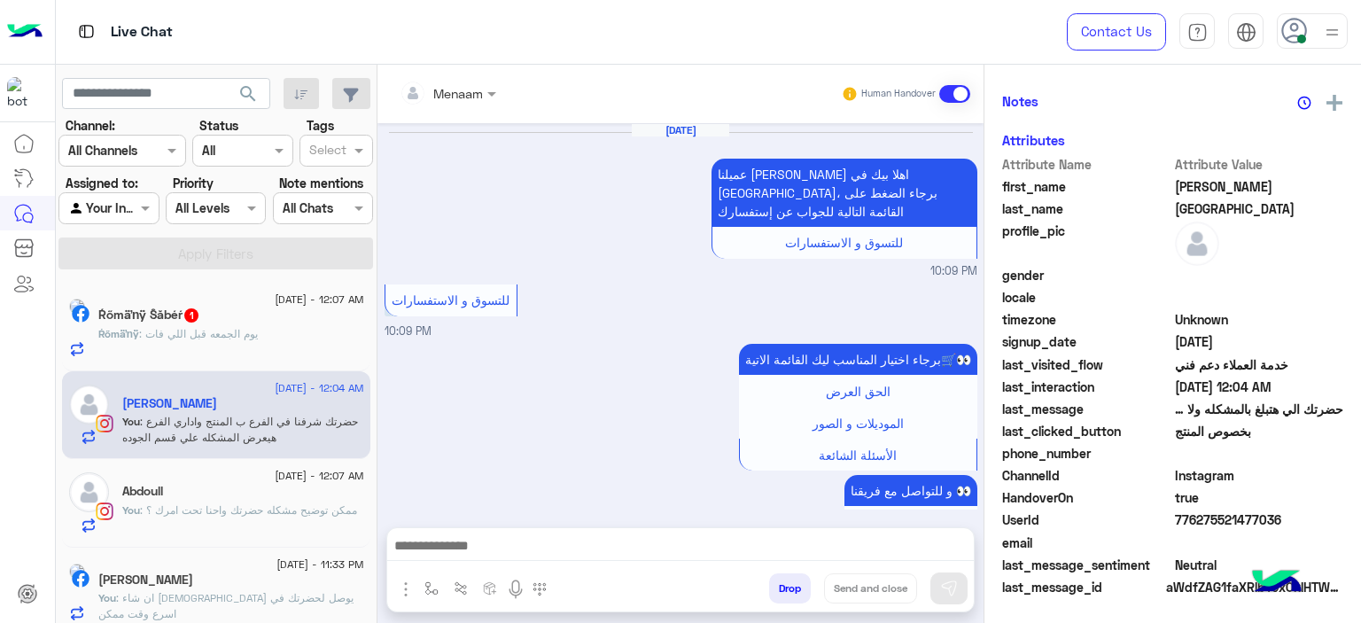
scroll to position [1546, 0]
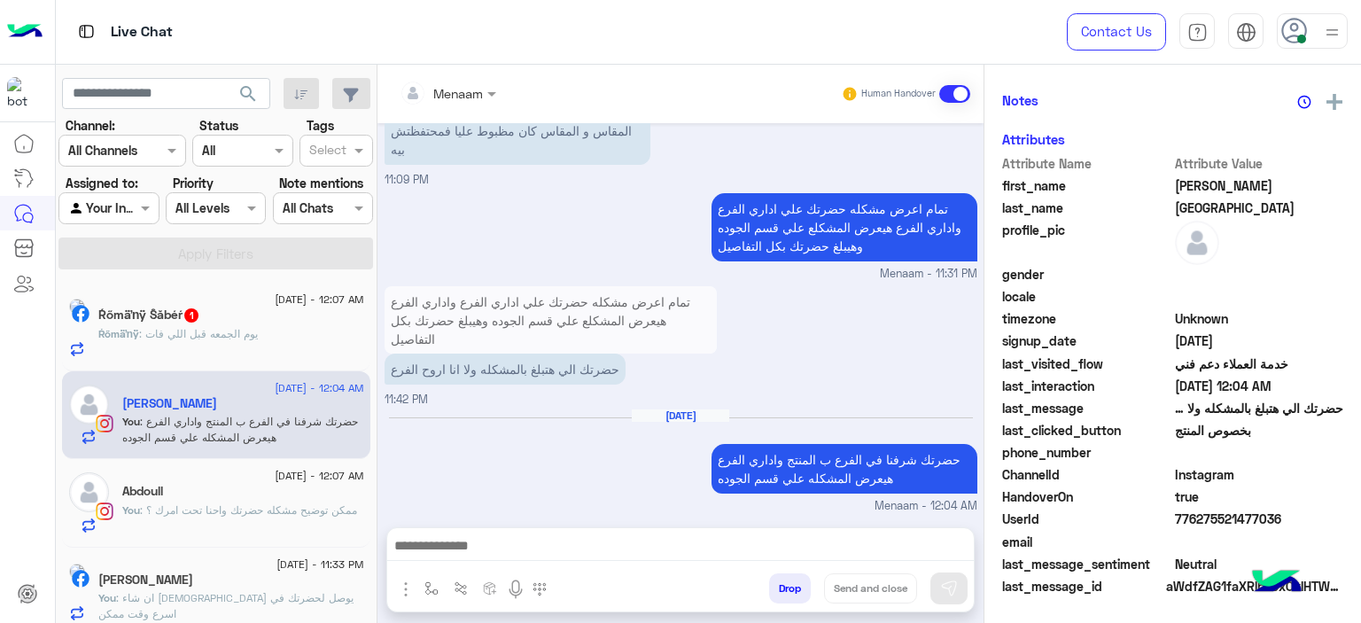
click at [227, 488] on div "Abdoull" at bounding box center [243, 493] width 242 height 19
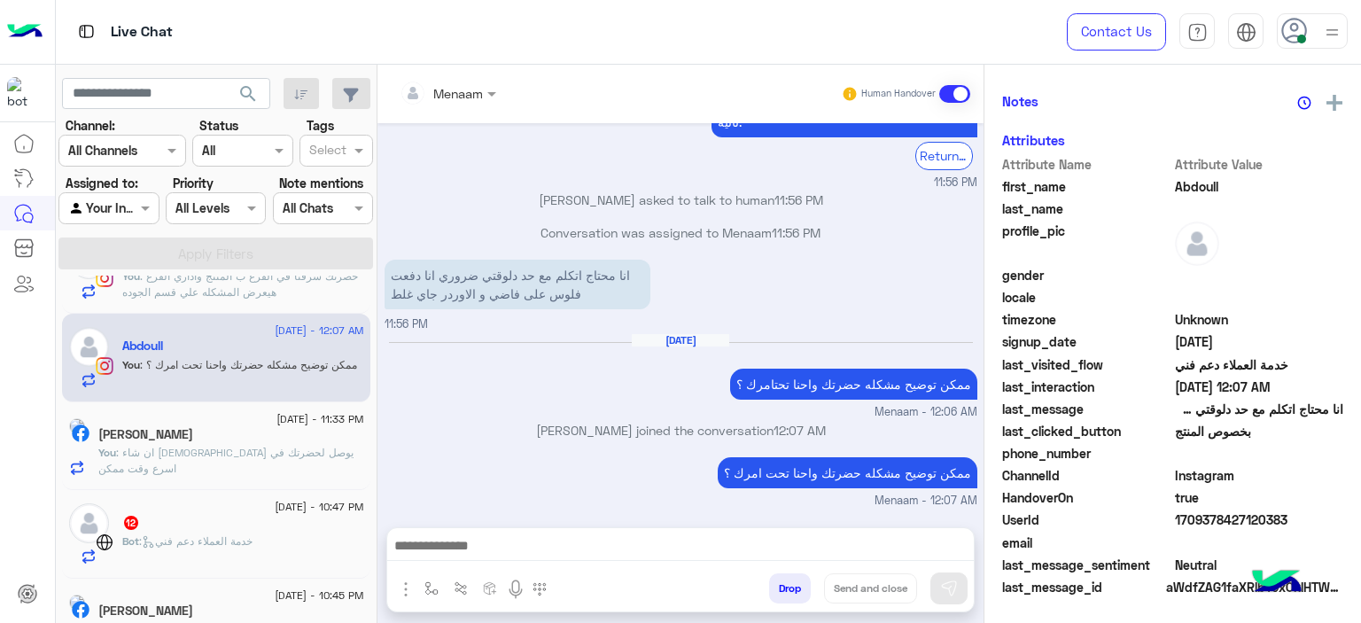
scroll to position [188, 0]
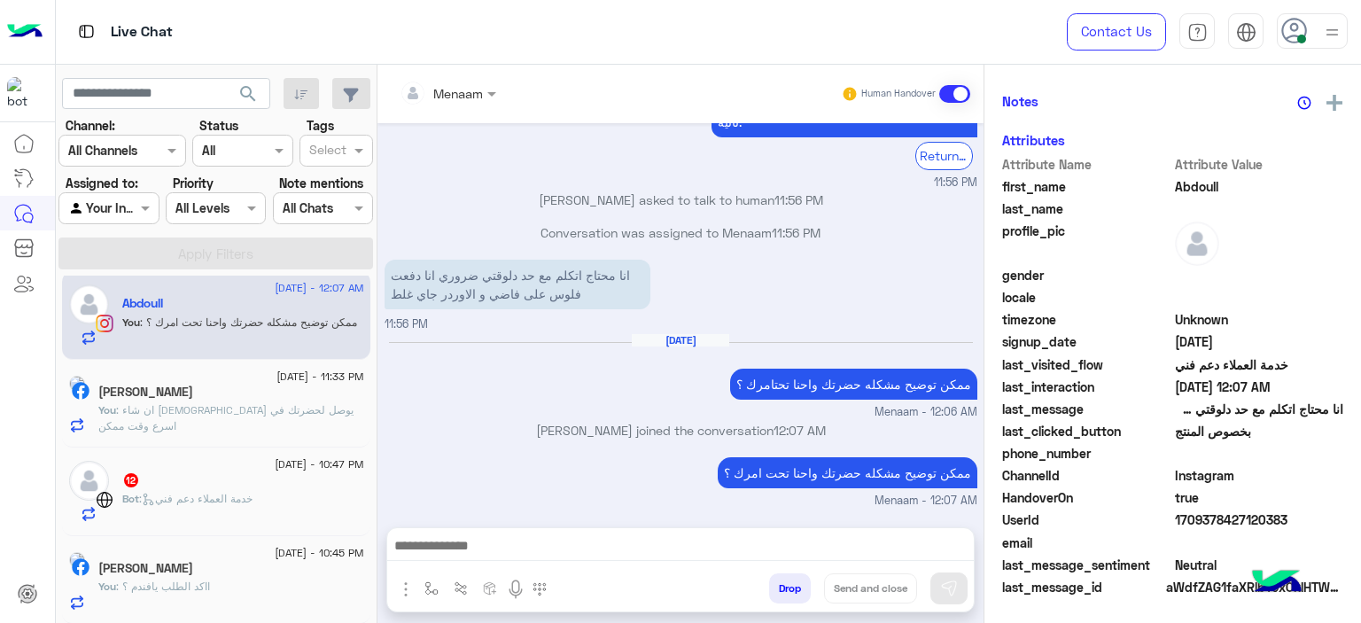
click at [262, 392] on div "Ahmed Adel" at bounding box center [231, 394] width 266 height 19
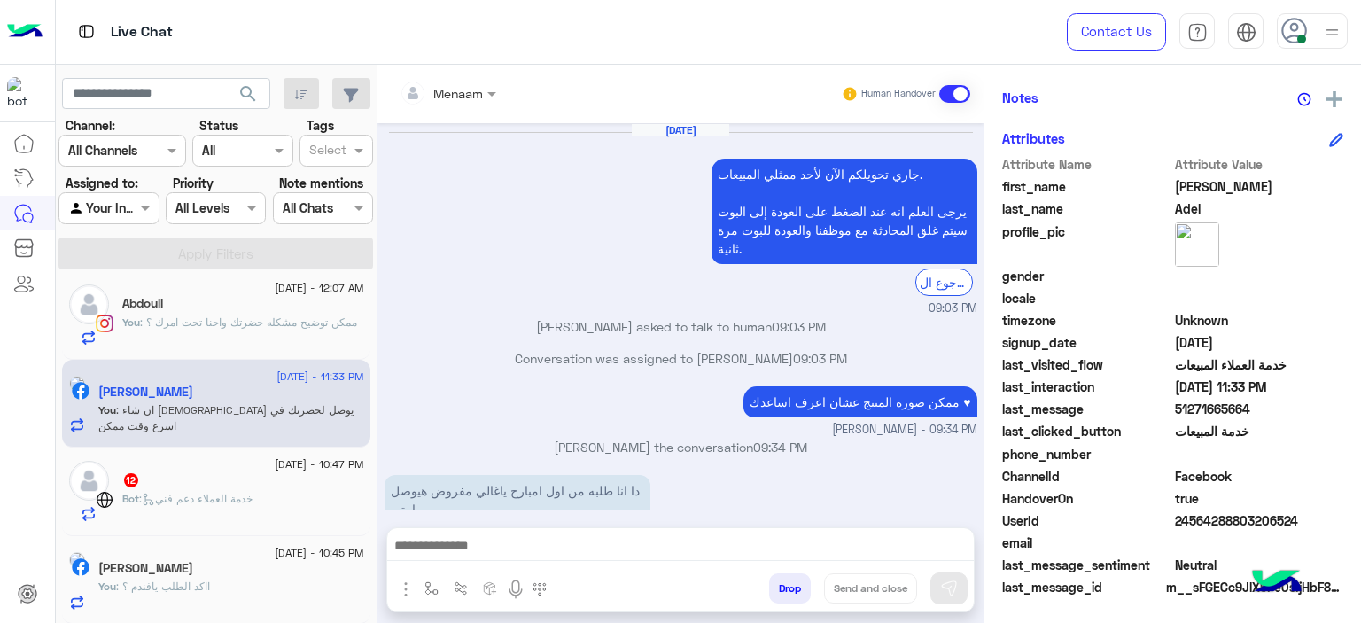
scroll to position [1405, 0]
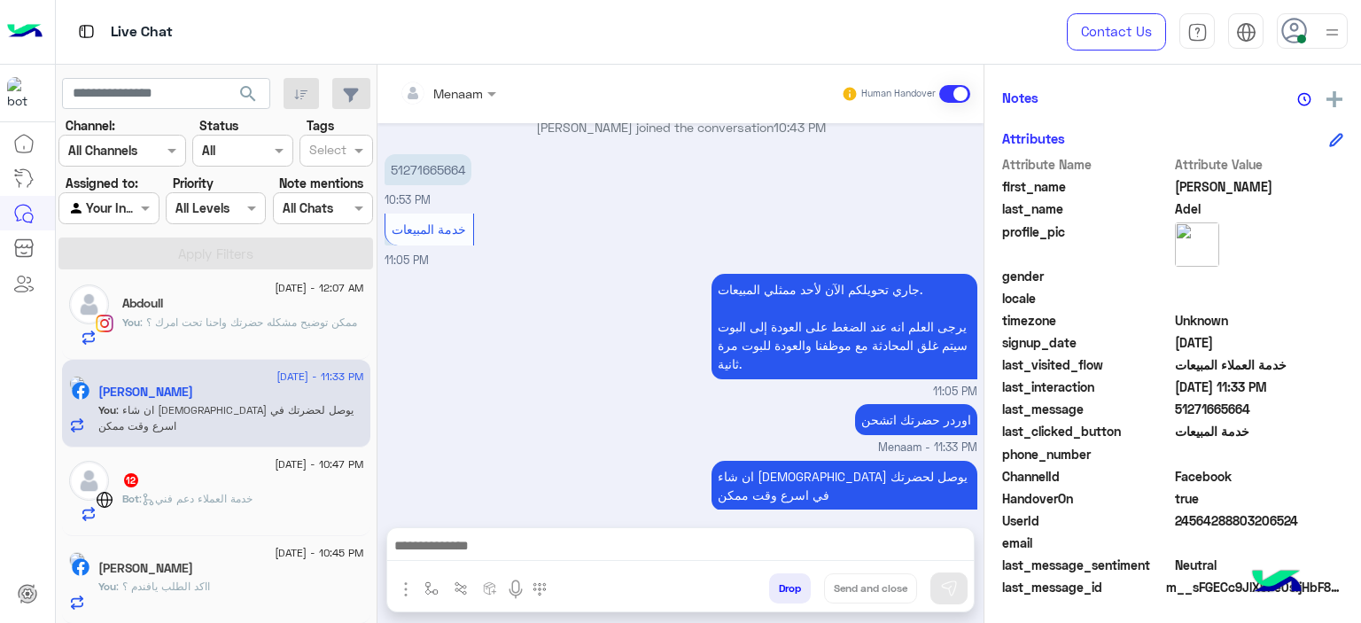
click at [176, 573] on h5 "Ahmed Abukasheek" at bounding box center [145, 568] width 95 height 15
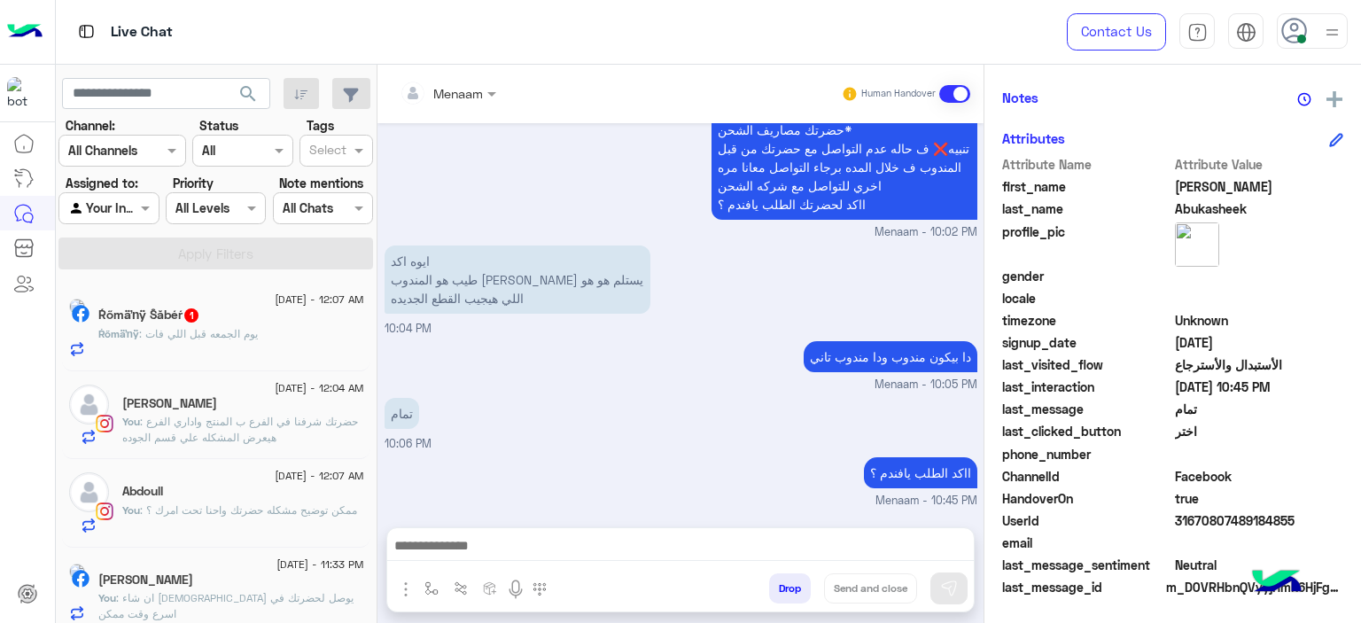
click at [212, 438] on span ": حضرتك شرفنا في الفرع ب المنتج واداري الفرع هيعرض المشكله علي قسم الجوده" at bounding box center [240, 429] width 236 height 29
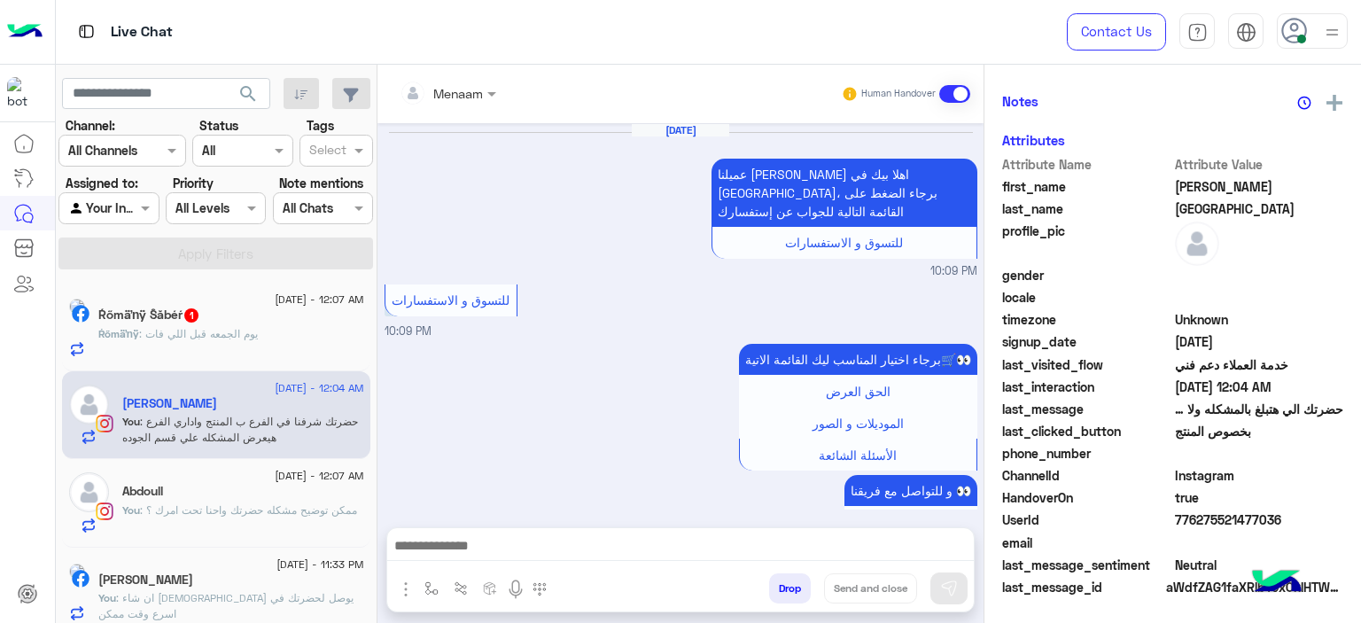
scroll to position [1546, 0]
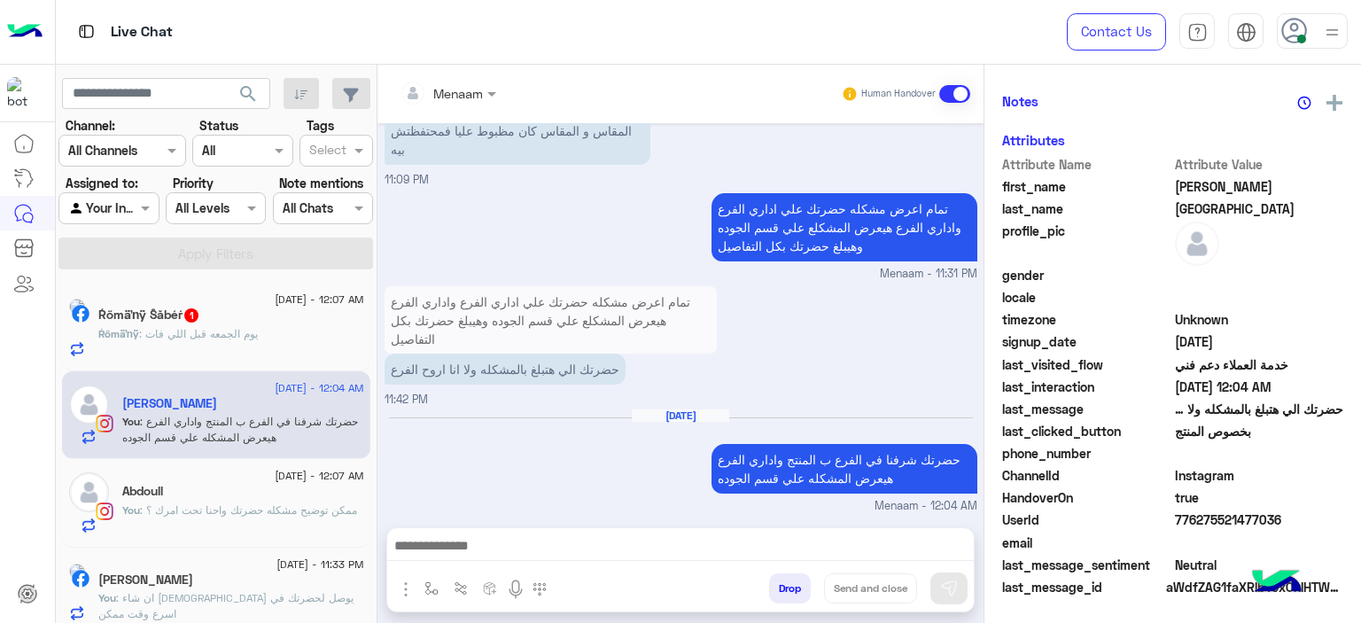
click at [219, 501] on div "Abdoull" at bounding box center [243, 493] width 242 height 19
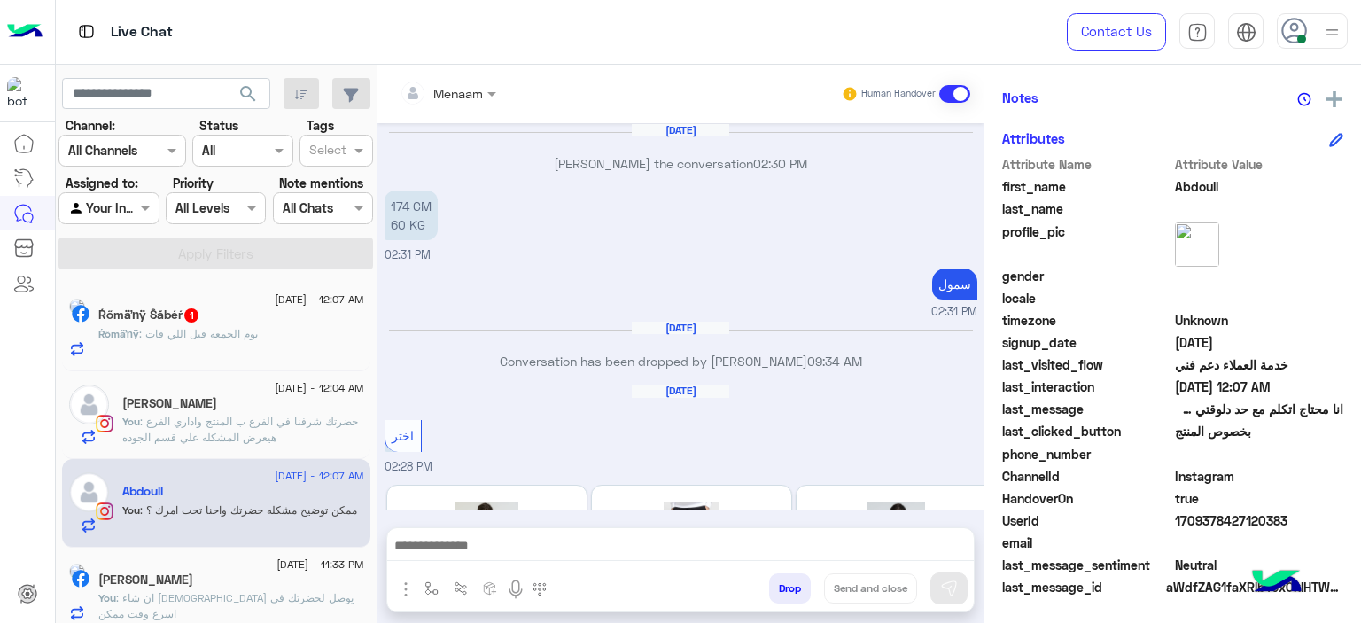
scroll to position [1481, 0]
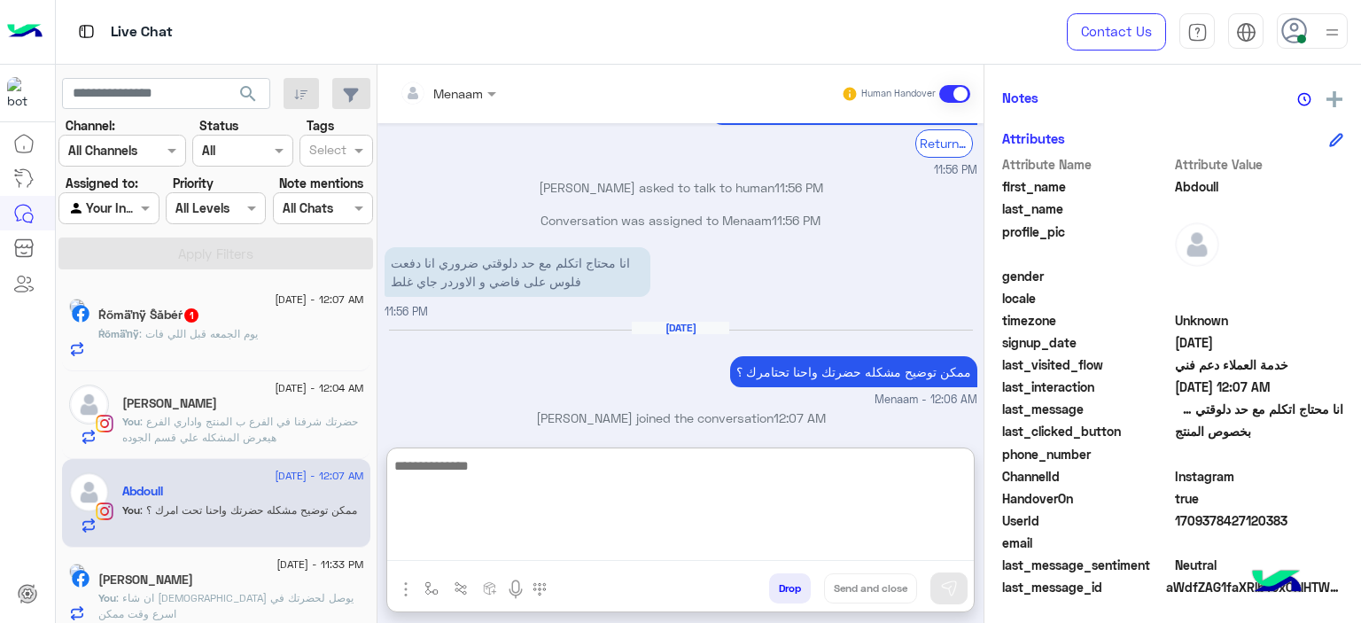
click at [503, 536] on textarea at bounding box center [680, 508] width 587 height 106
type textarea "**********"
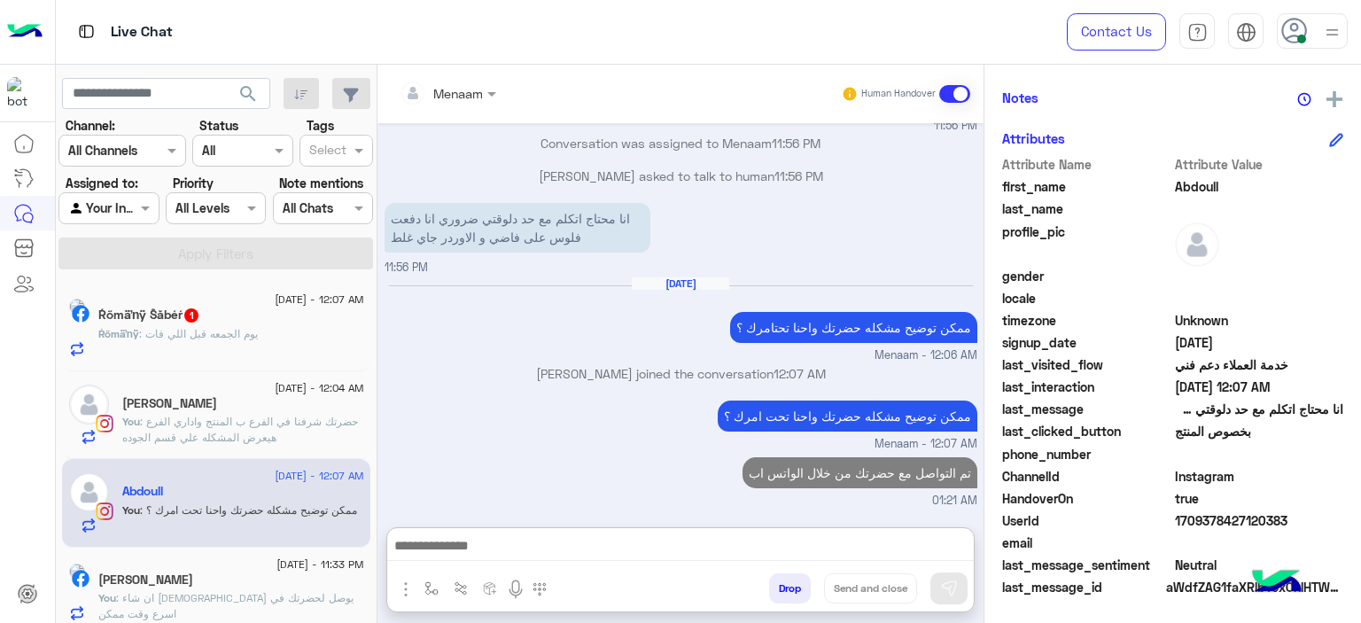
click at [782, 584] on button "Drop" at bounding box center [790, 588] width 42 height 30
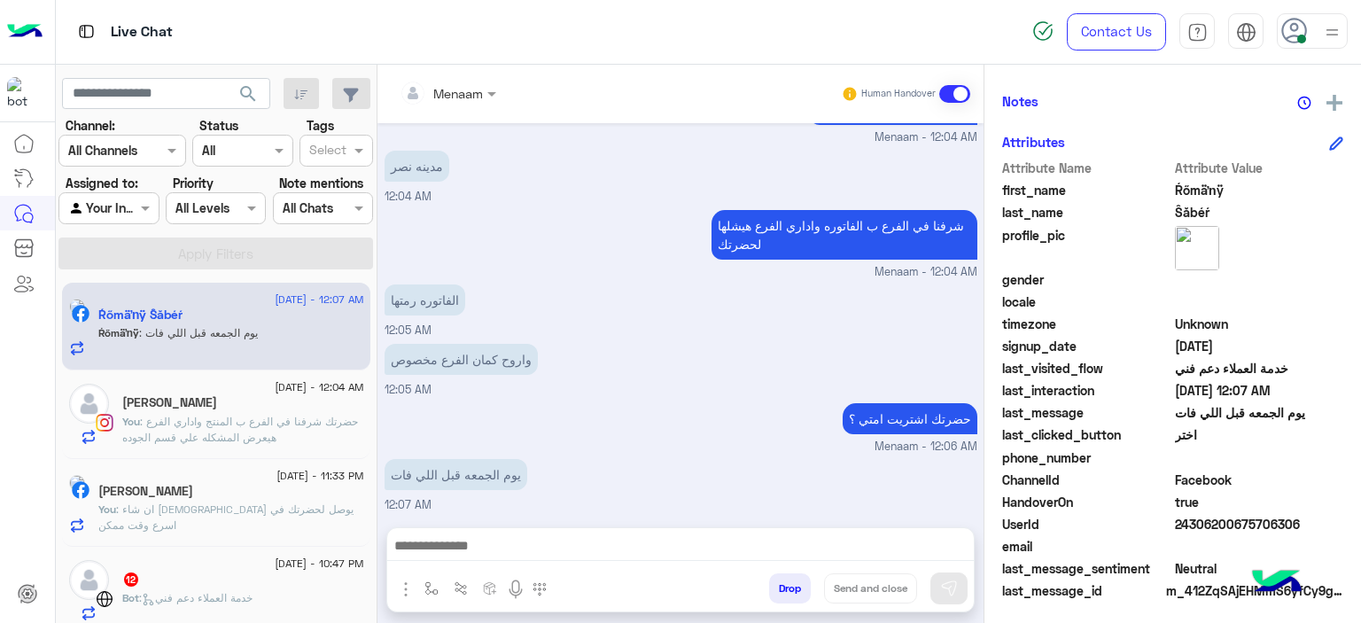
scroll to position [404, 0]
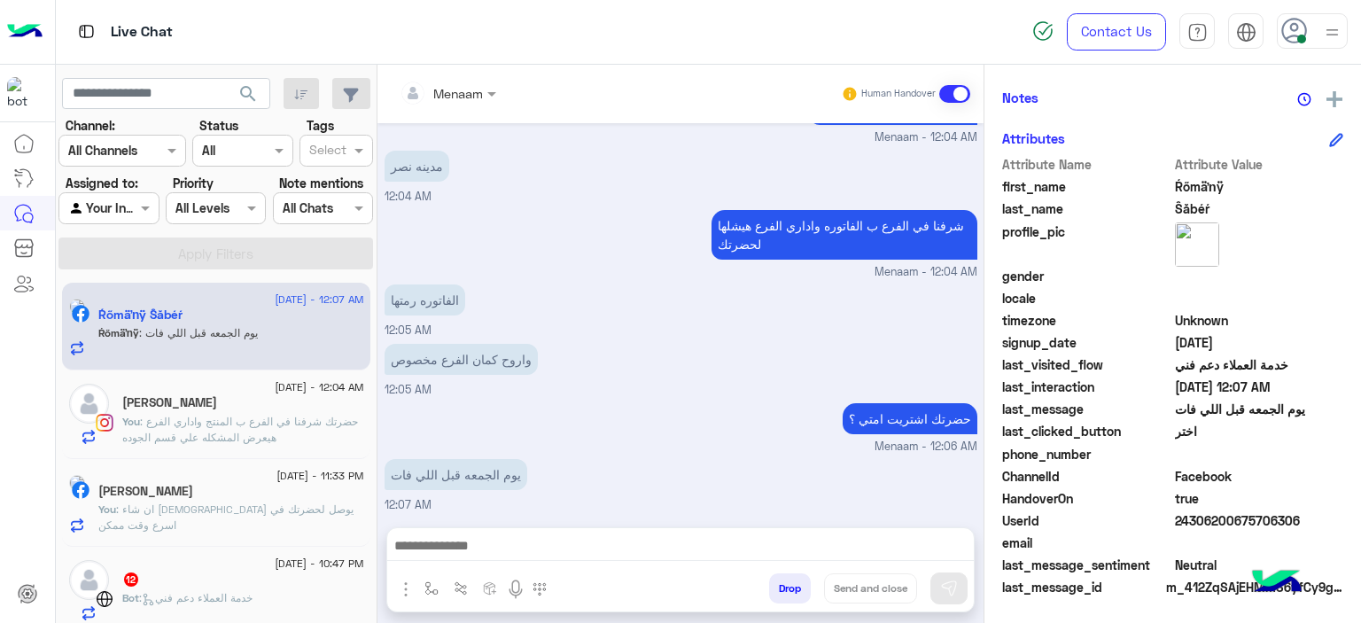
click at [184, 426] on span ": حضرتك شرفنا في الفرع ب المنتج واداري الفرع هيعرض المشكله علي قسم الجوده" at bounding box center [240, 429] width 236 height 29
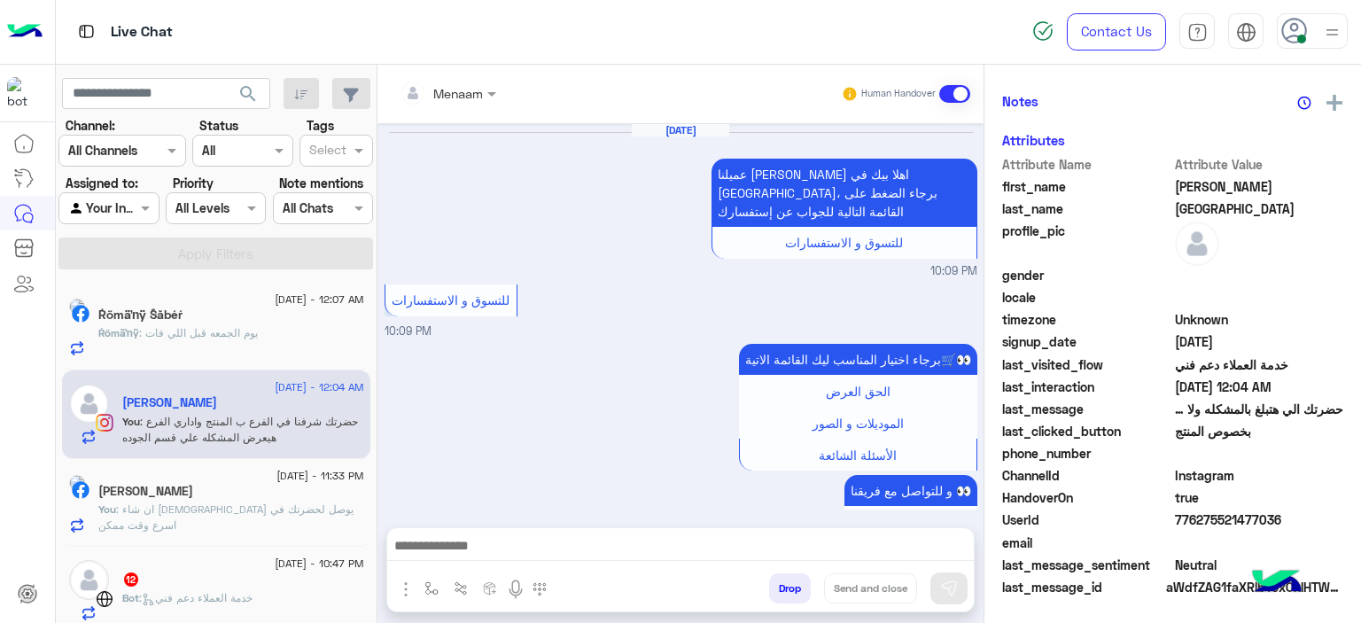
scroll to position [1546, 0]
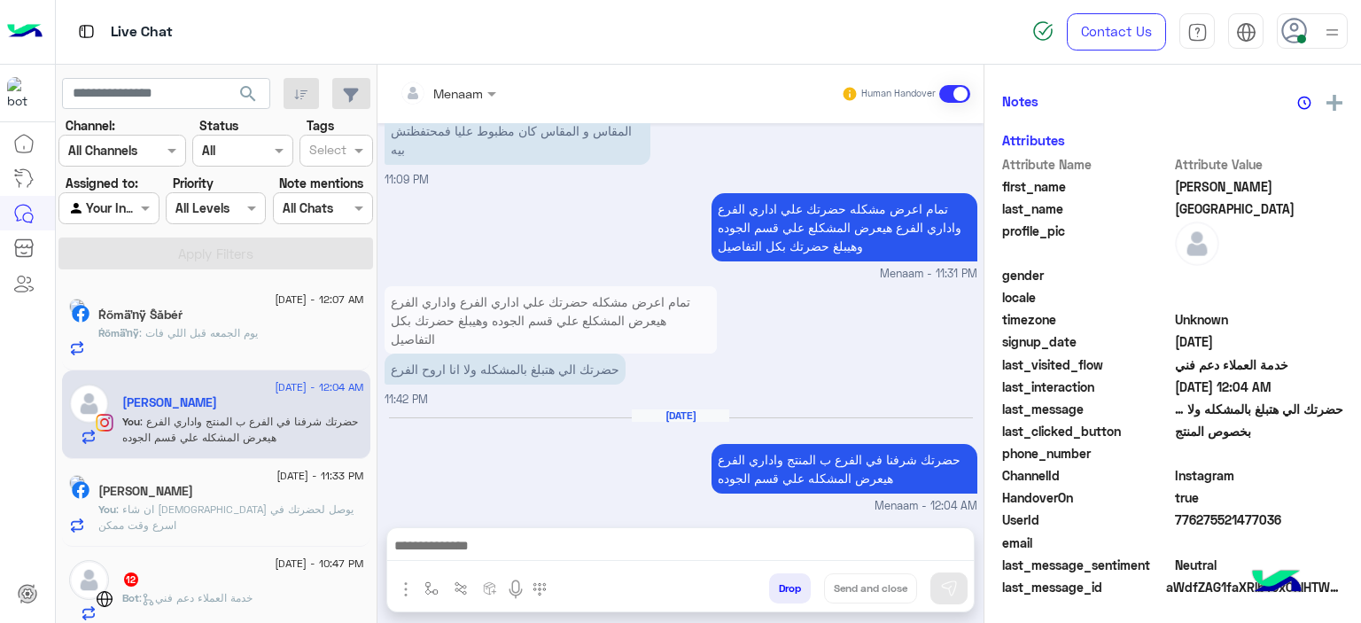
click at [258, 512] on span ": ان شاء الله يوصل لحضرتك في اسرع وقت ممكن" at bounding box center [225, 516] width 255 height 29
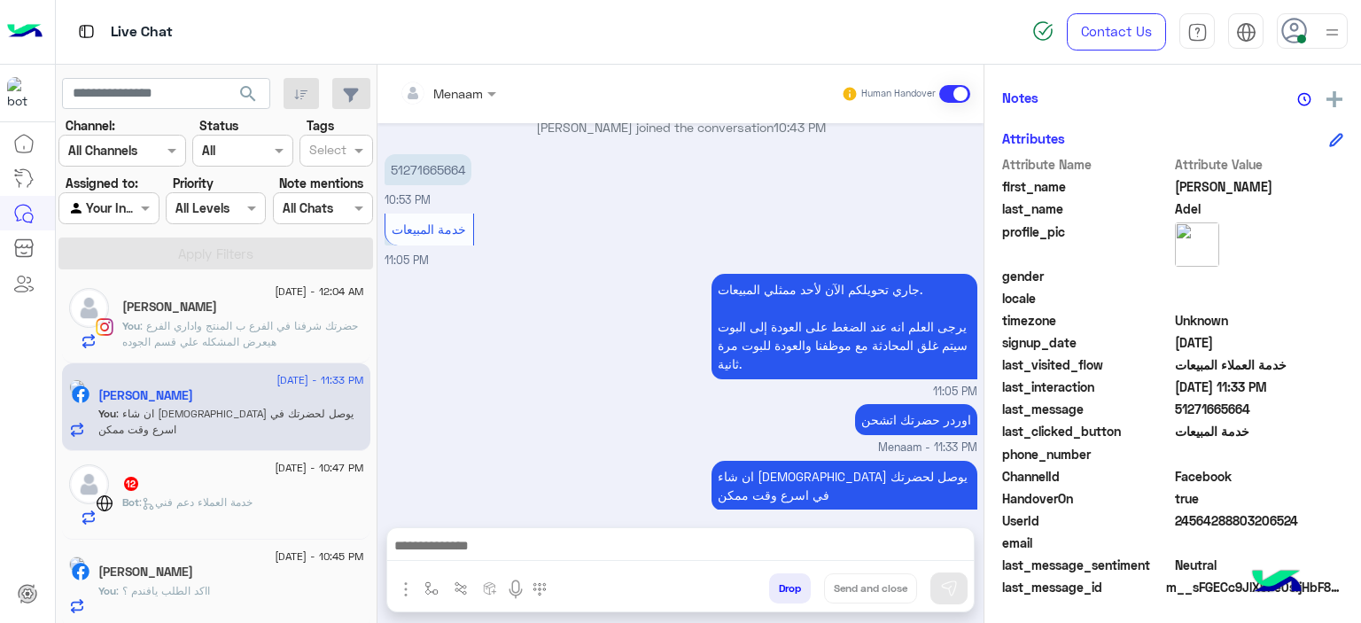
scroll to position [99, 0]
click at [195, 494] on span ": خدمة العملاء دعم فني" at bounding box center [195, 498] width 113 height 13
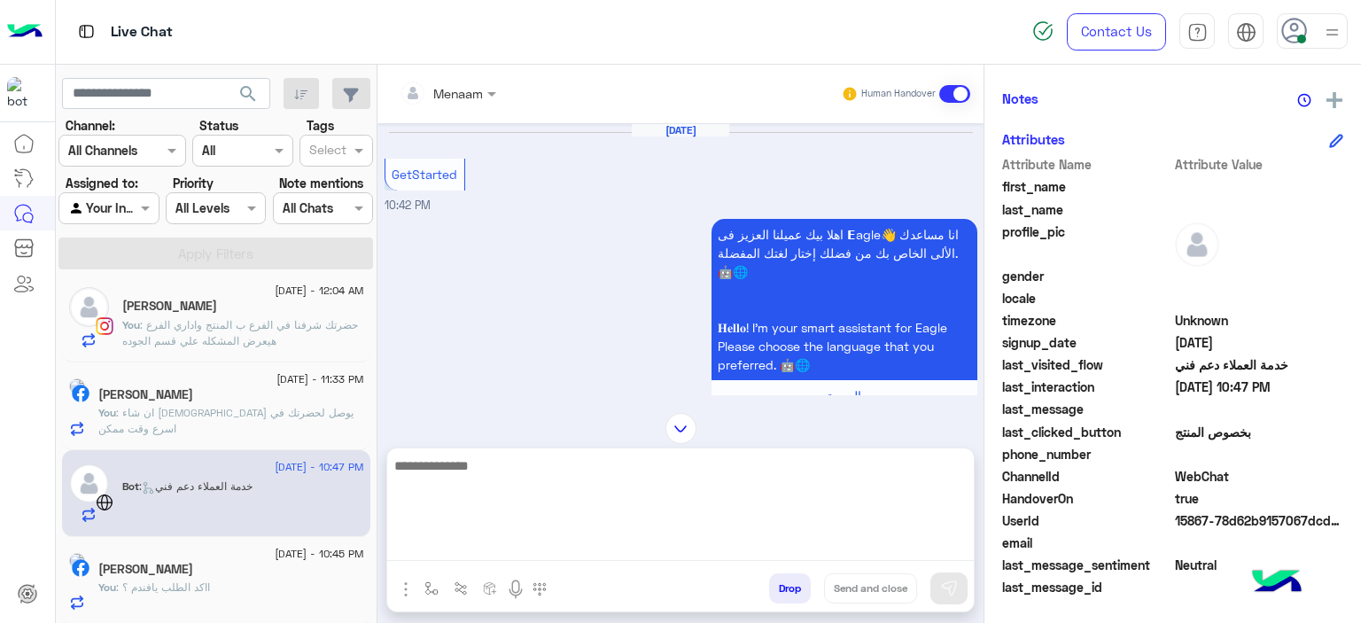
click at [452, 552] on textarea at bounding box center [680, 508] width 587 height 106
type textarea "*"
type textarea "**********"
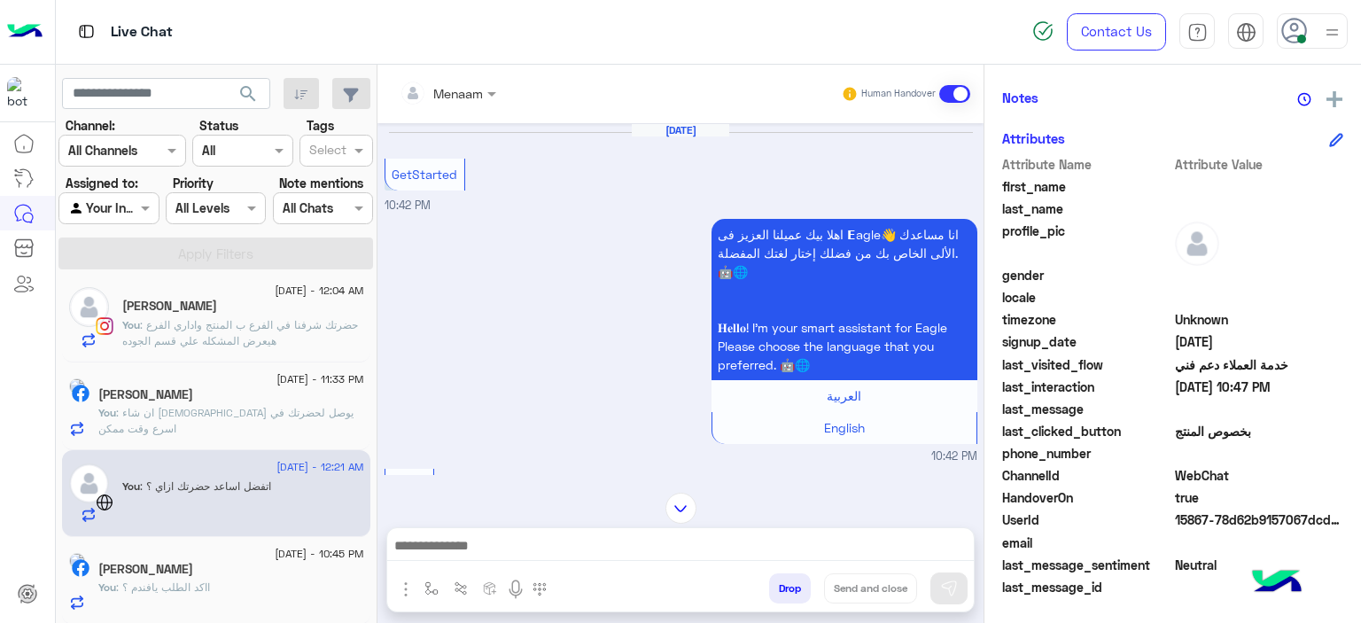
click at [269, 580] on div "You : ااكد الطلب يافندم ؟" at bounding box center [231, 594] width 266 height 31
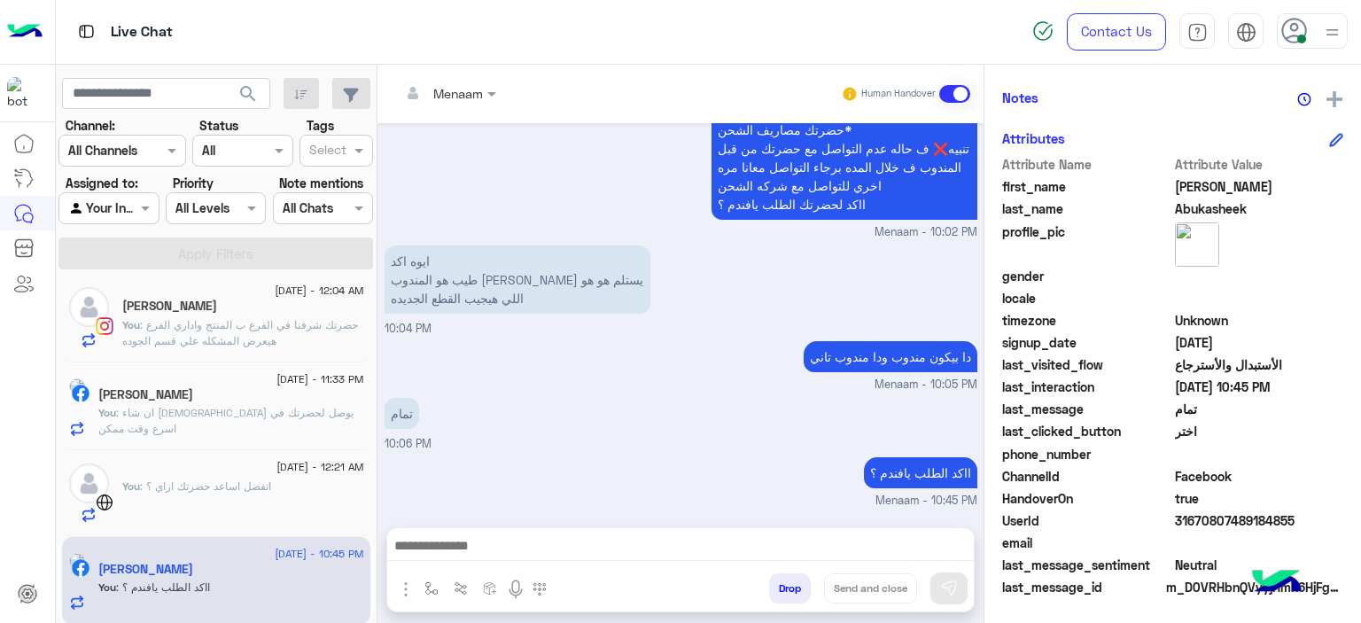
click at [152, 484] on span ": اتفضل اساعد حضرتك ازاي ؟" at bounding box center [205, 485] width 131 height 13
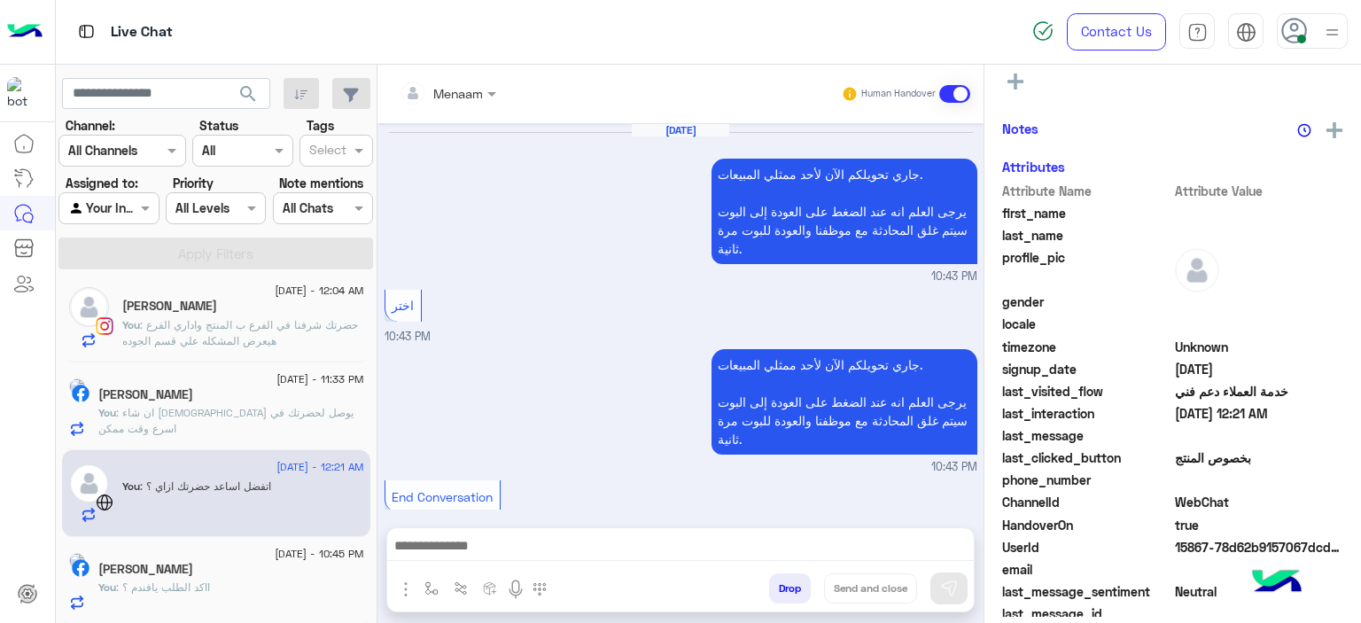
scroll to position [1515, 0]
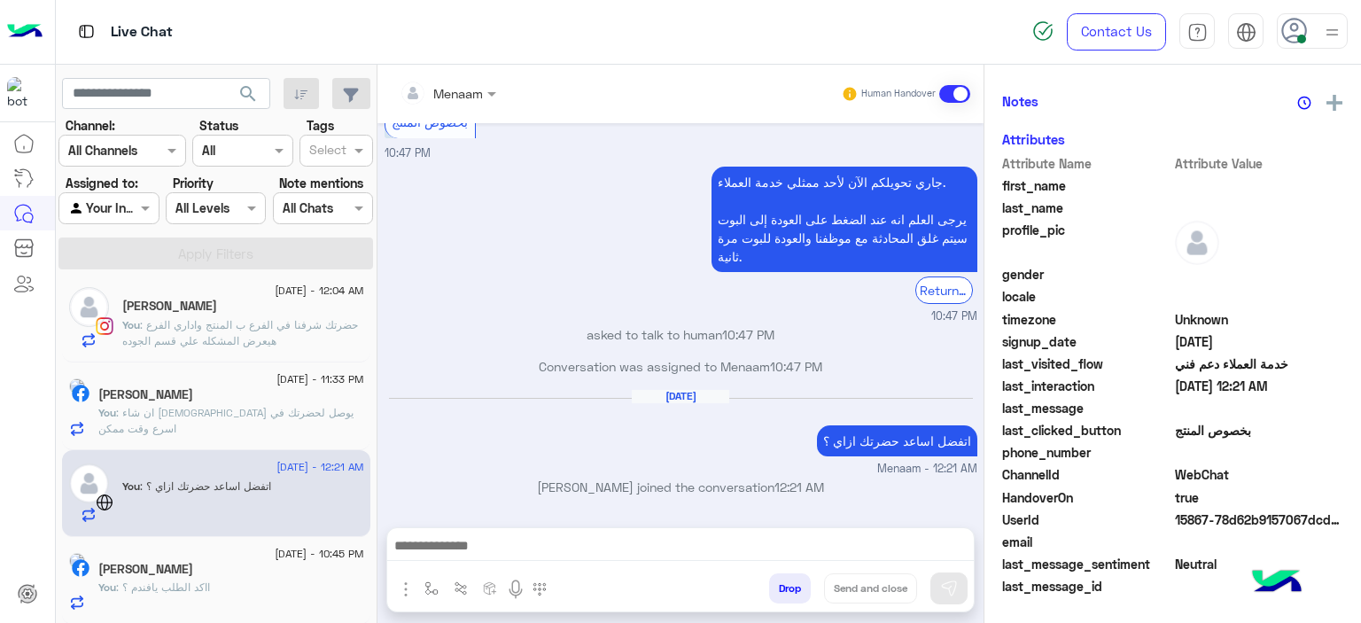
click at [212, 407] on span ": ان شاء الله يوصل لحضرتك في اسرع وقت ممكن" at bounding box center [225, 420] width 255 height 29
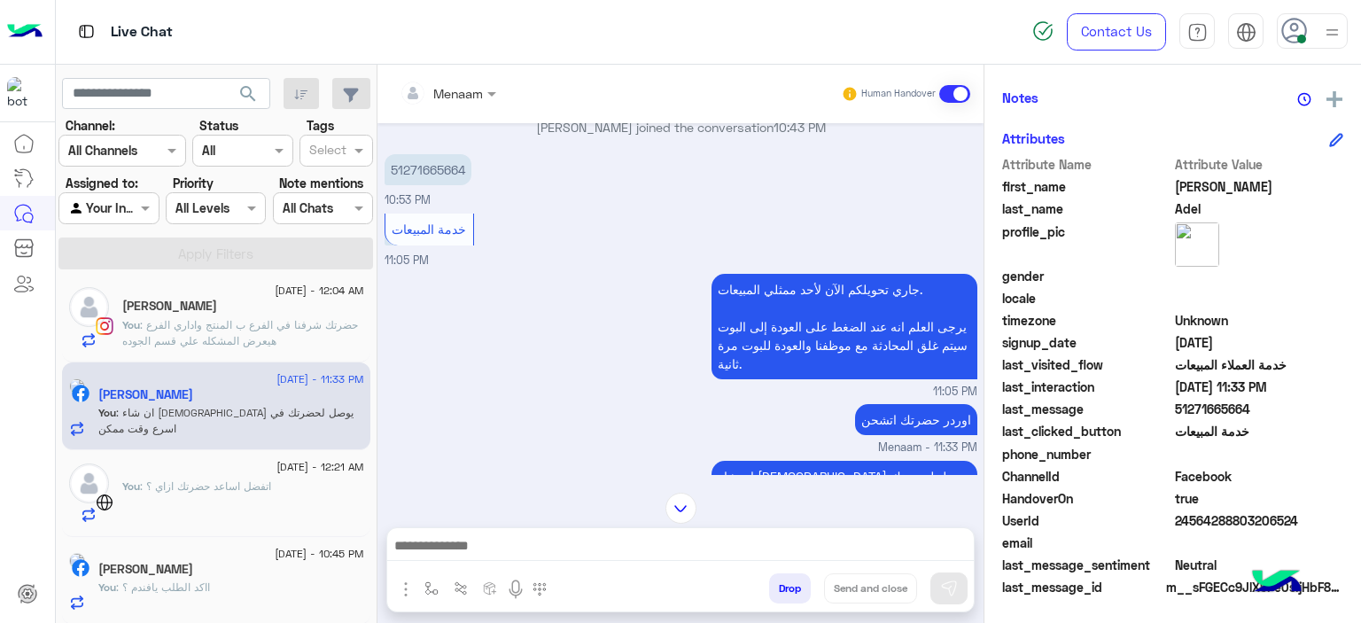
scroll to position [874, 0]
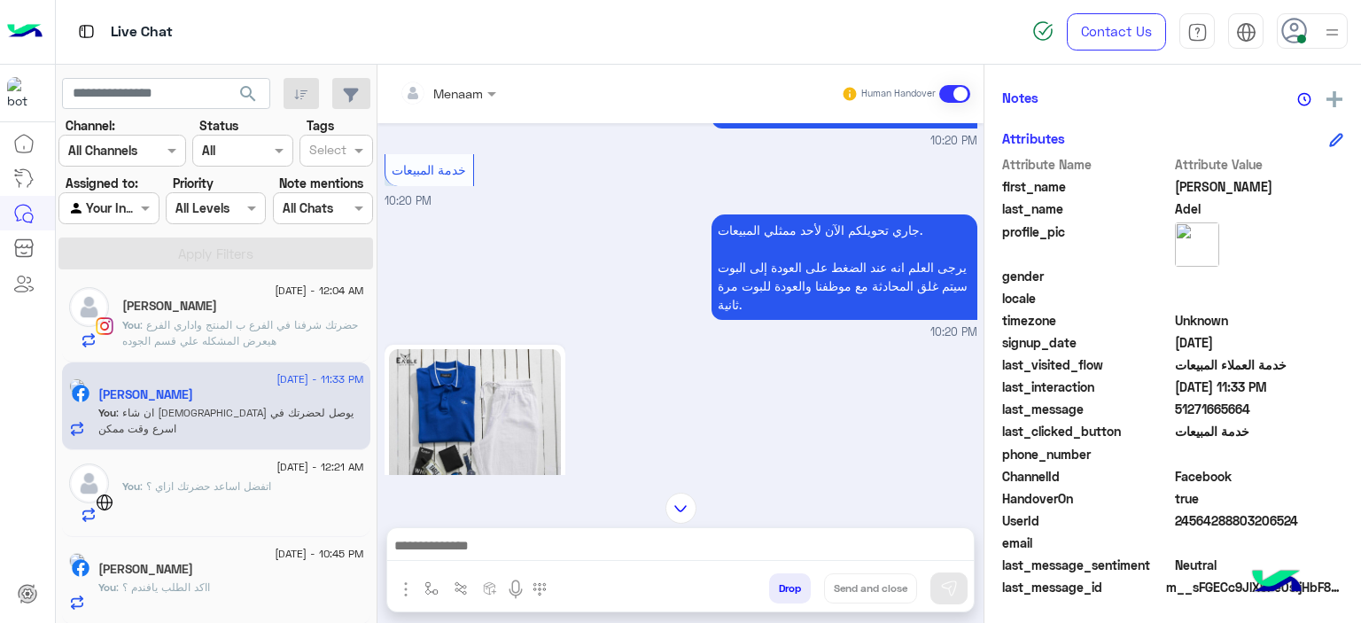
click at [252, 307] on div "Youssef Salem" at bounding box center [243, 308] width 242 height 19
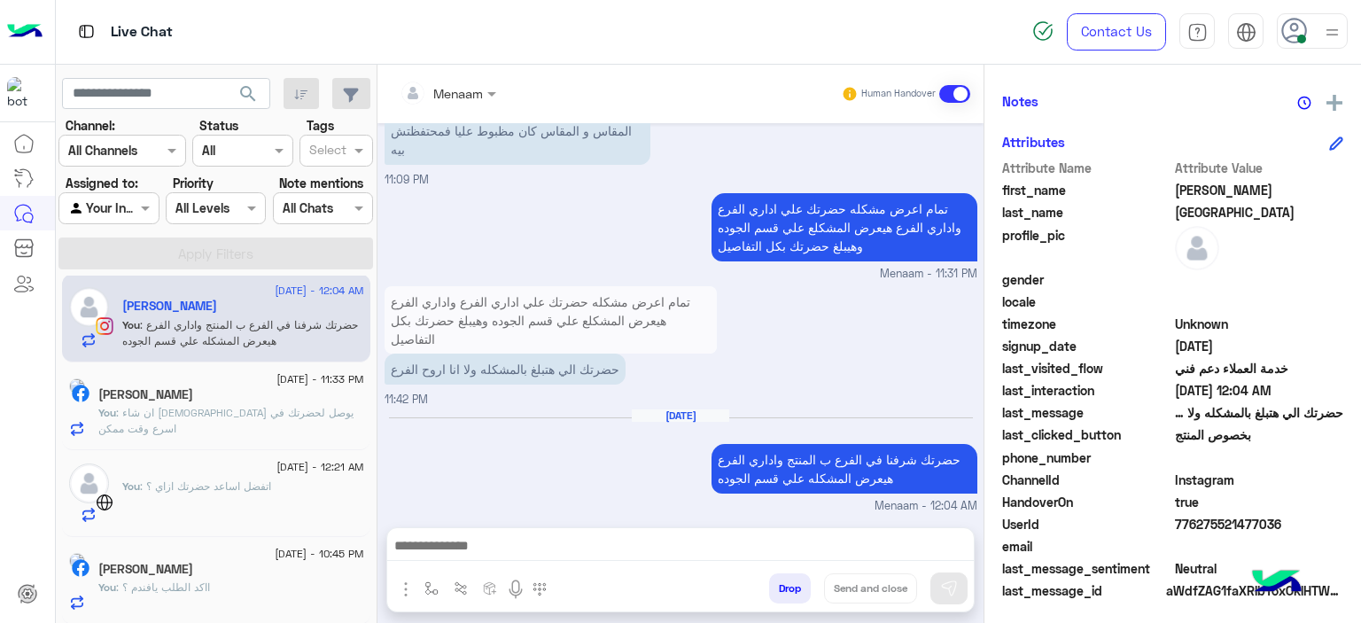
scroll to position [404, 0]
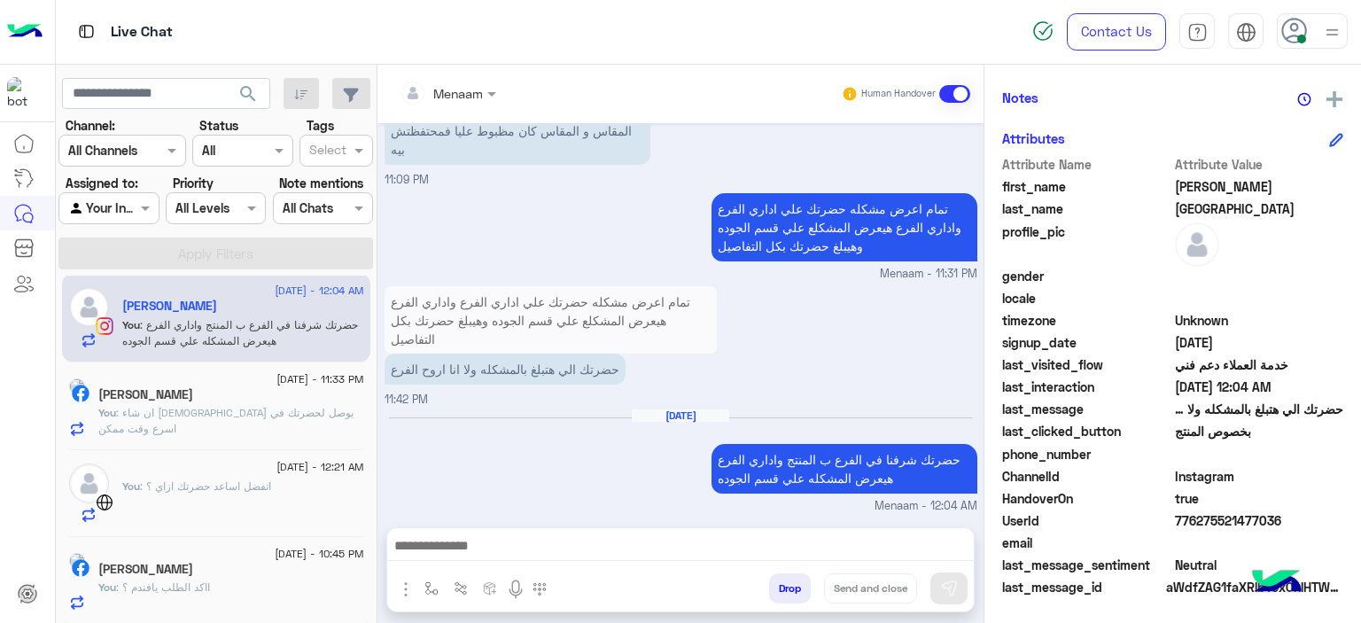
click at [202, 379] on div "23 August - 11:33 PM" at bounding box center [231, 382] width 266 height 12
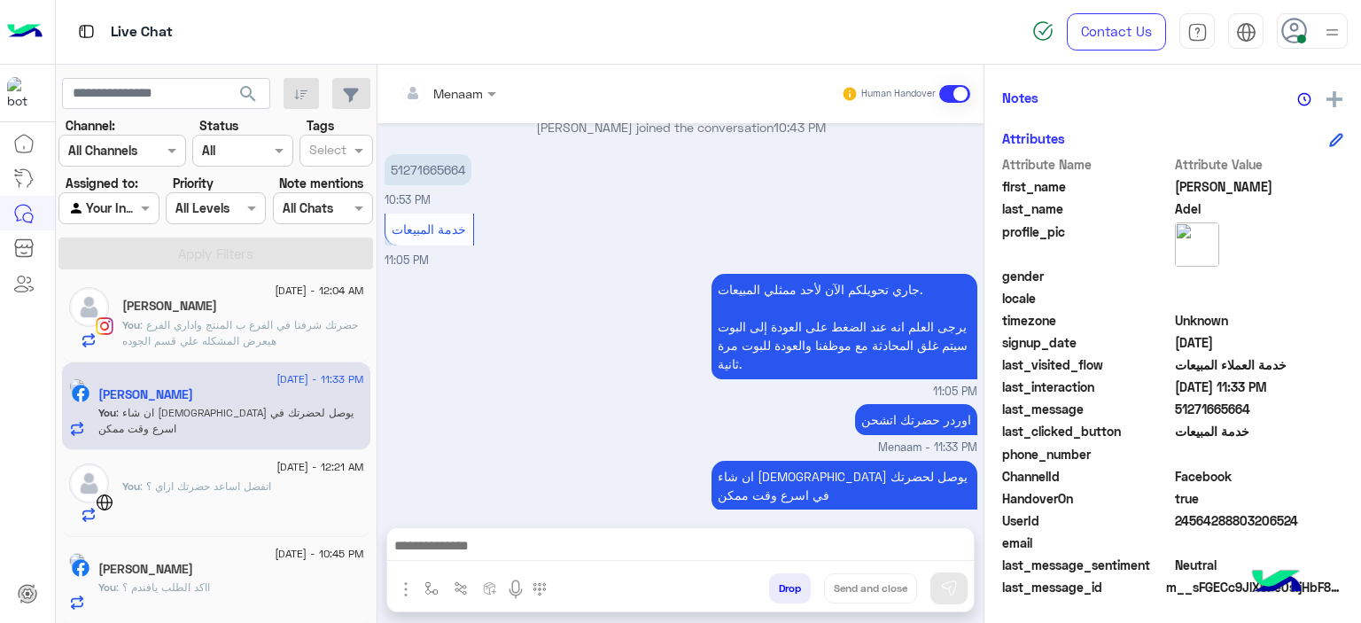
scroll to position [1405, 0]
click at [801, 591] on button "Drop" at bounding box center [790, 588] width 42 height 30
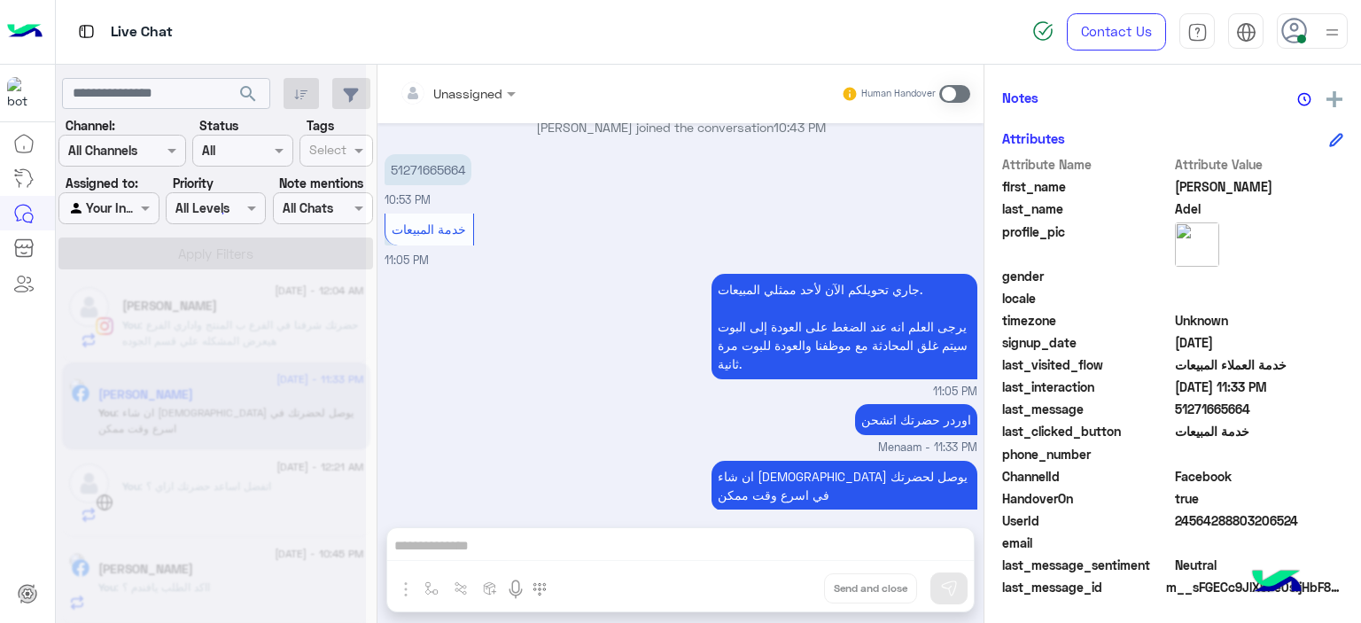
scroll to position [1469, 0]
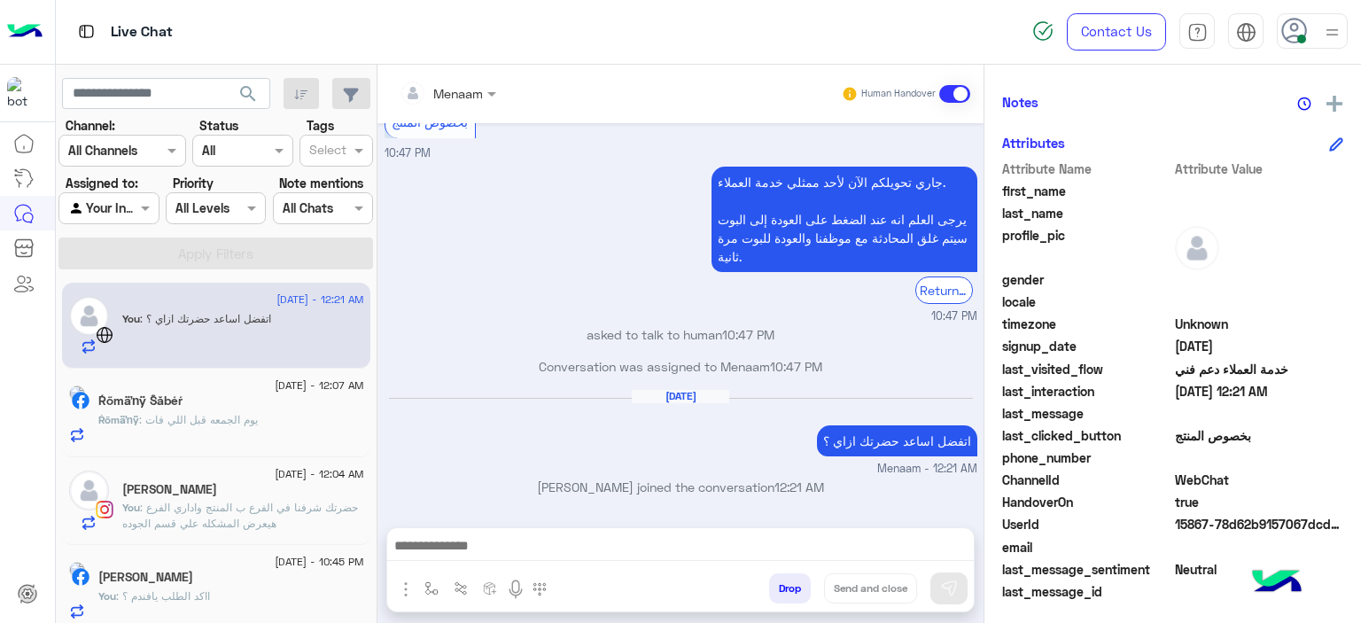
scroll to position [385, 0]
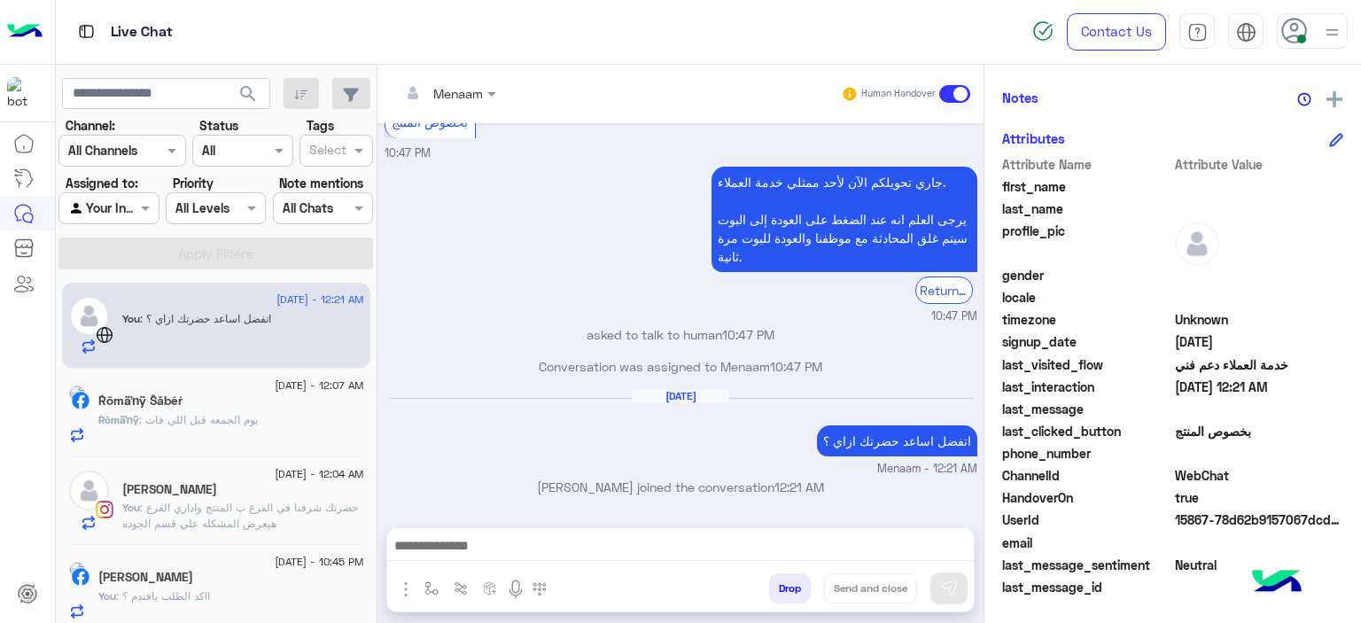
click at [223, 403] on div "Ŕőmäŉÿ Ŝăbéŕ" at bounding box center [231, 402] width 266 height 19
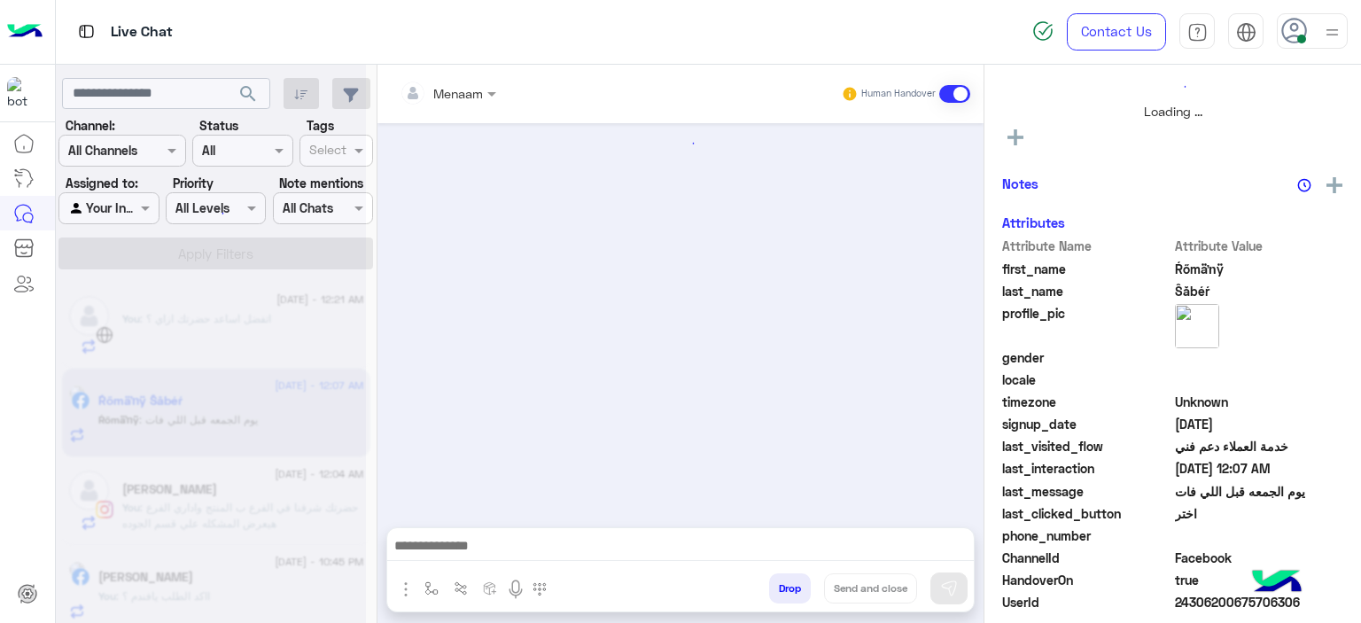
scroll to position [1412, 0]
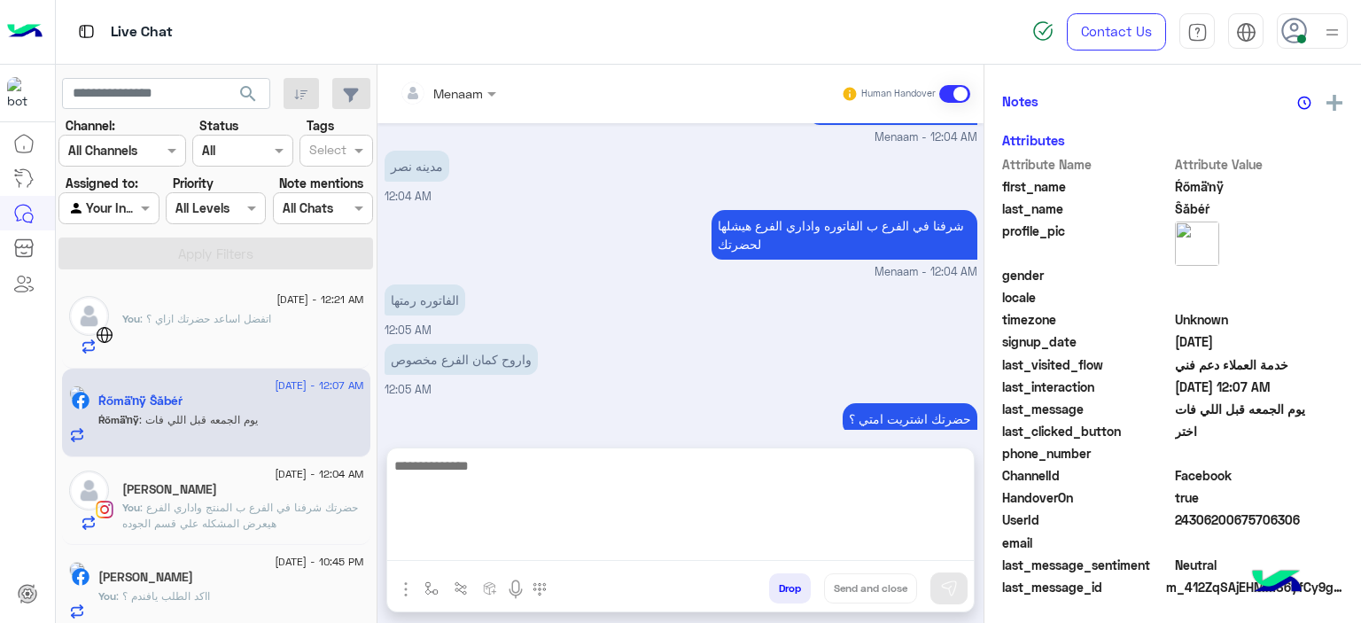
click at [539, 551] on textarea at bounding box center [680, 508] width 587 height 106
type textarea "*"
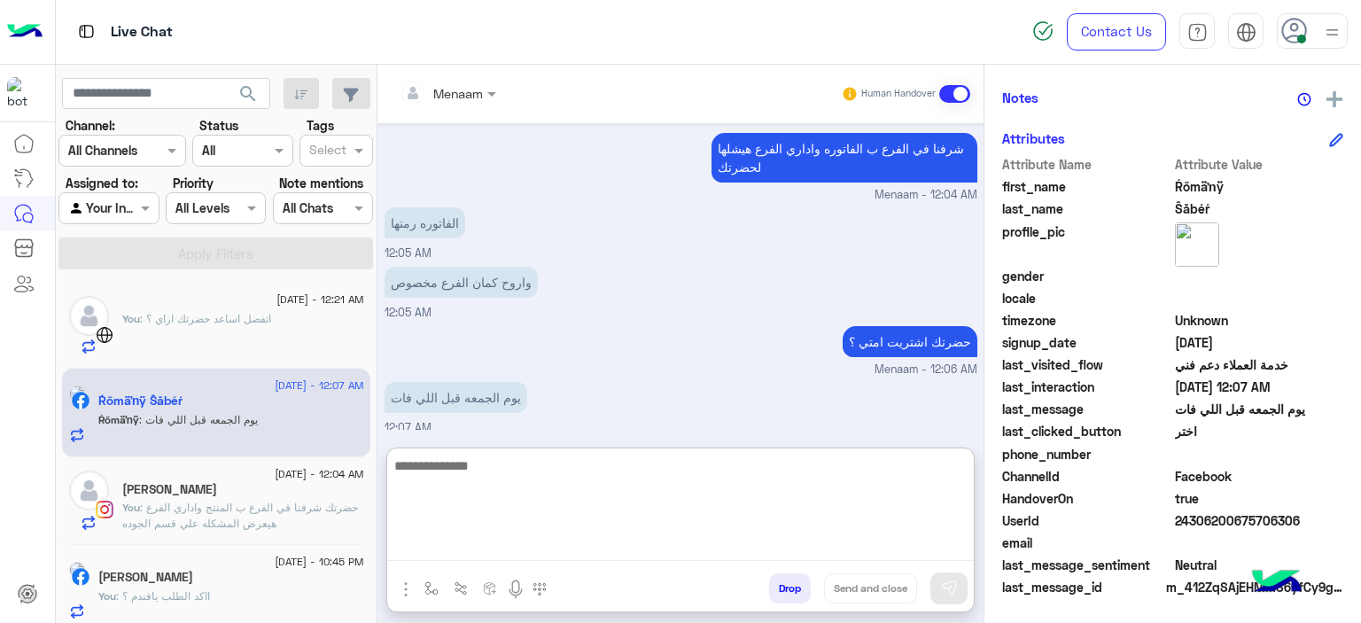
scroll to position [1492, 0]
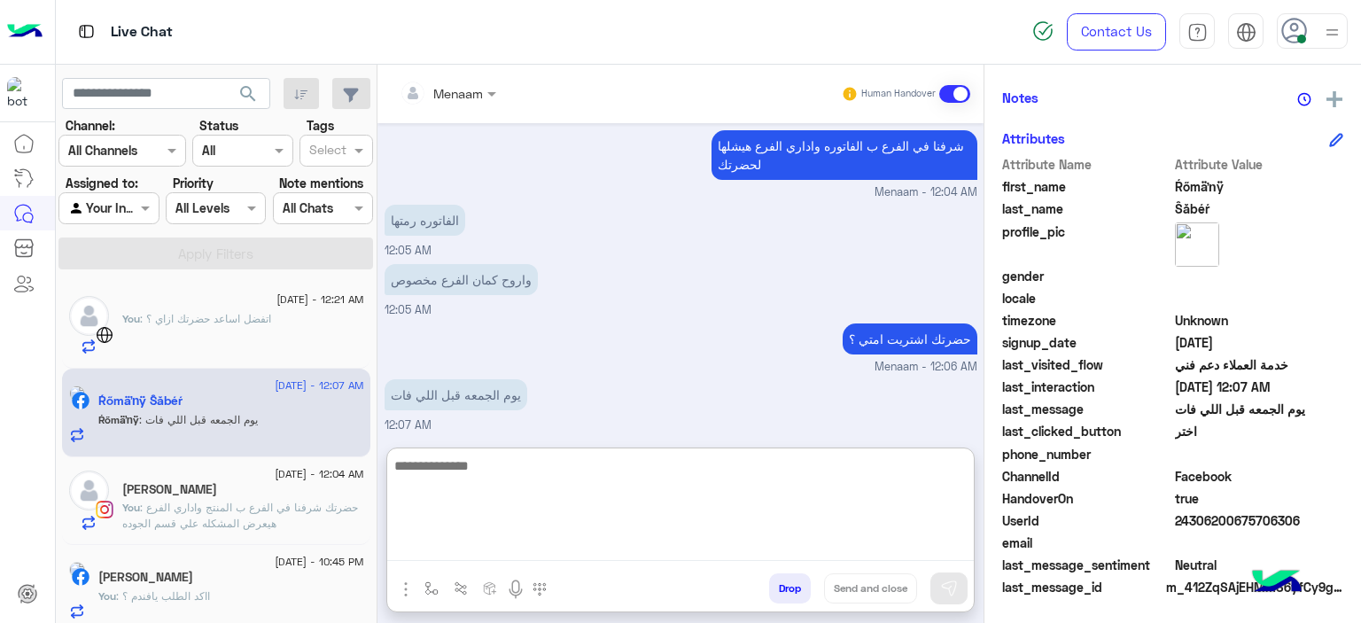
click at [499, 470] on textarea at bounding box center [680, 508] width 587 height 106
type textarea "*"
click at [446, 479] on textarea at bounding box center [680, 508] width 587 height 106
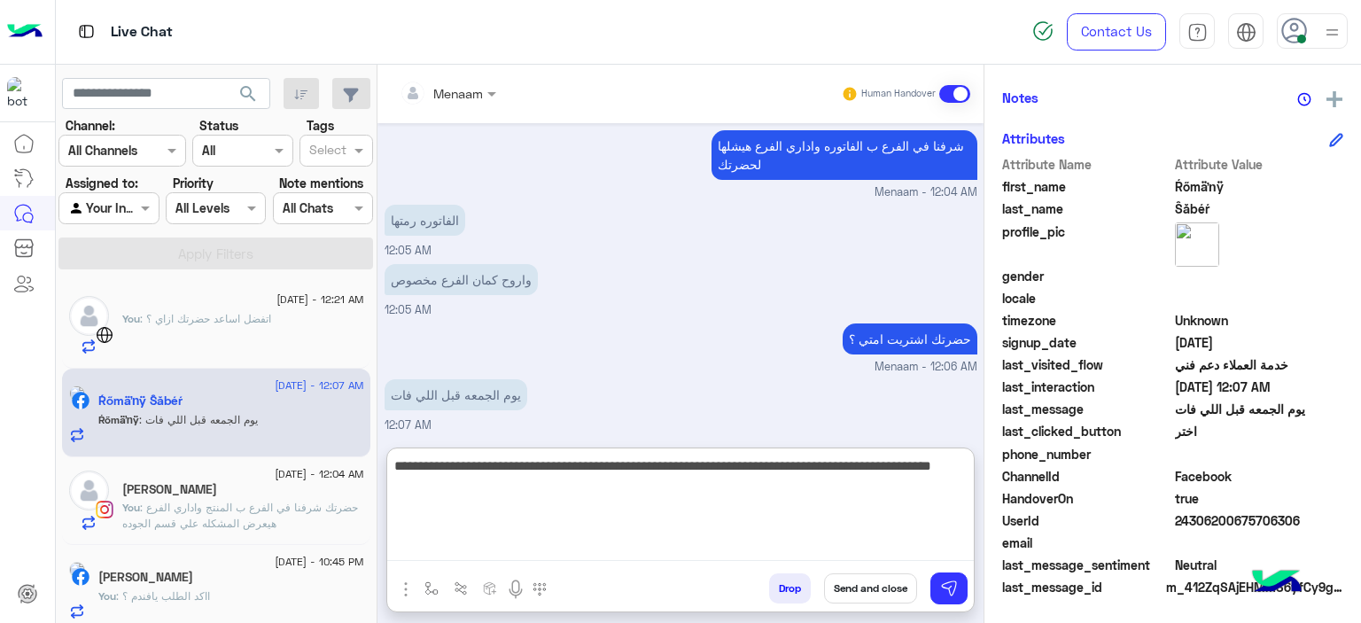
type textarea "**********"
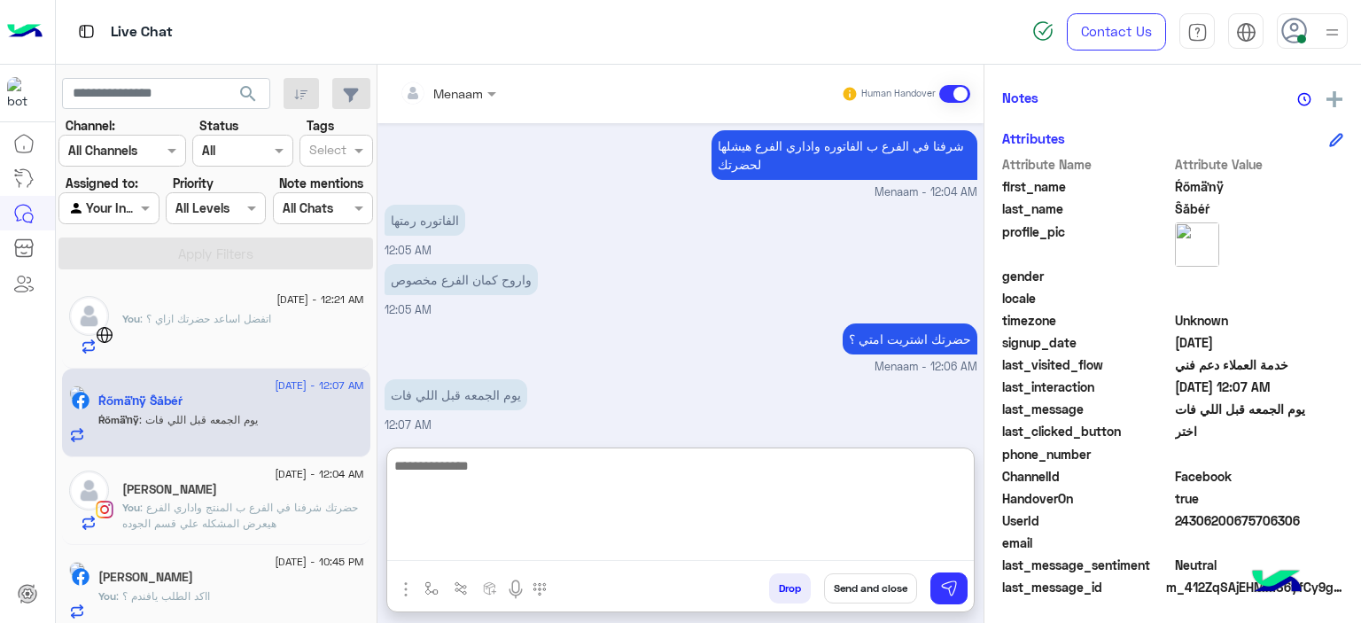
scroll to position [1586, 0]
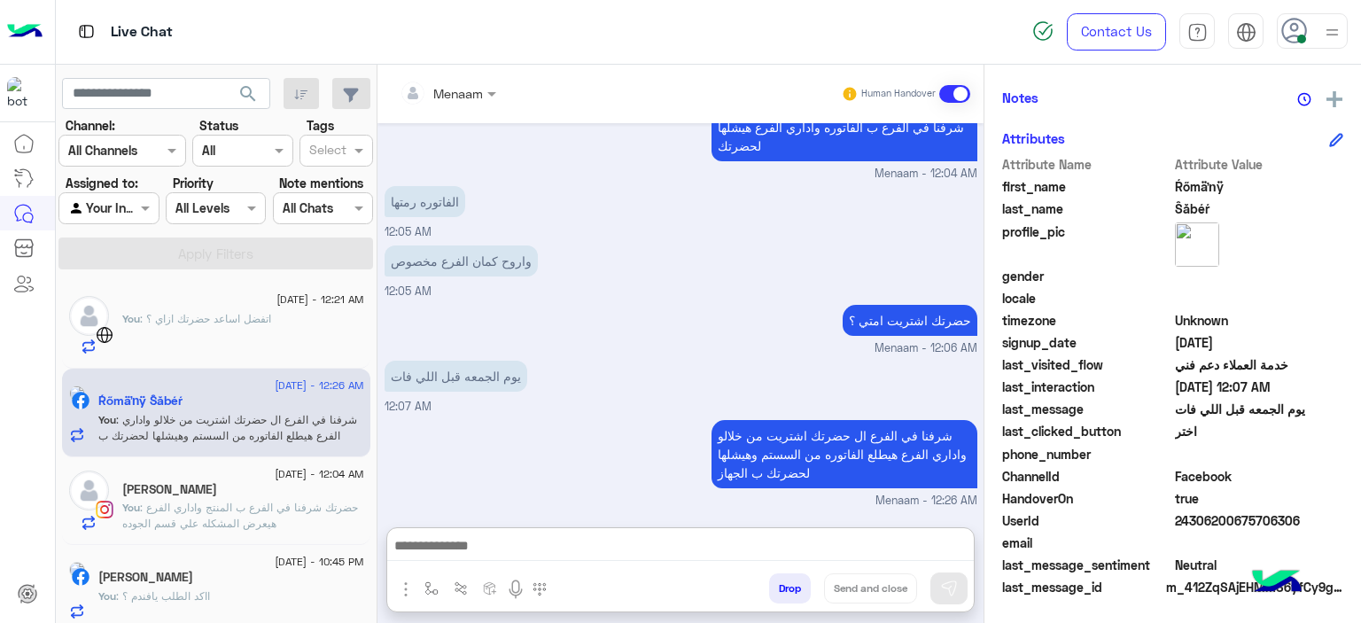
click at [233, 333] on div "You : اتفضل اساعد حضرتك ازاي ؟" at bounding box center [243, 333] width 242 height 44
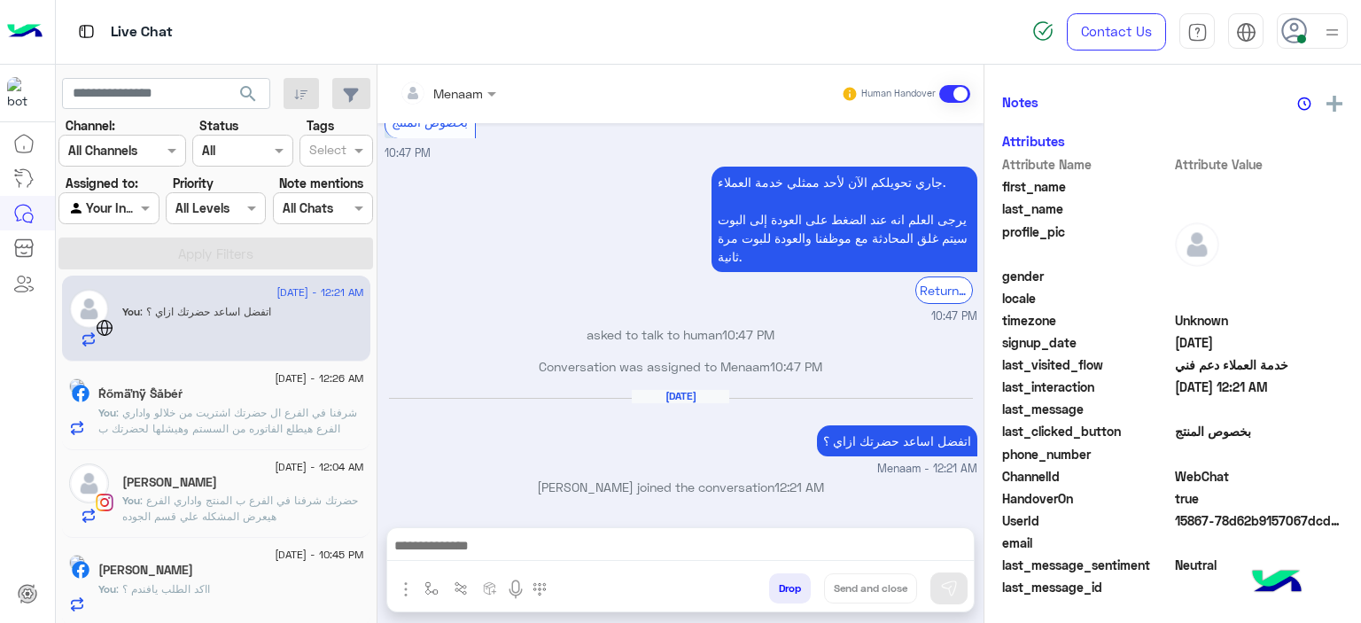
scroll to position [9, 0]
click at [268, 495] on span ": حضرتك شرفنا في الفرع ب المنتج واداري الفرع هيعرض المشكله علي قسم الجوده" at bounding box center [240, 506] width 236 height 29
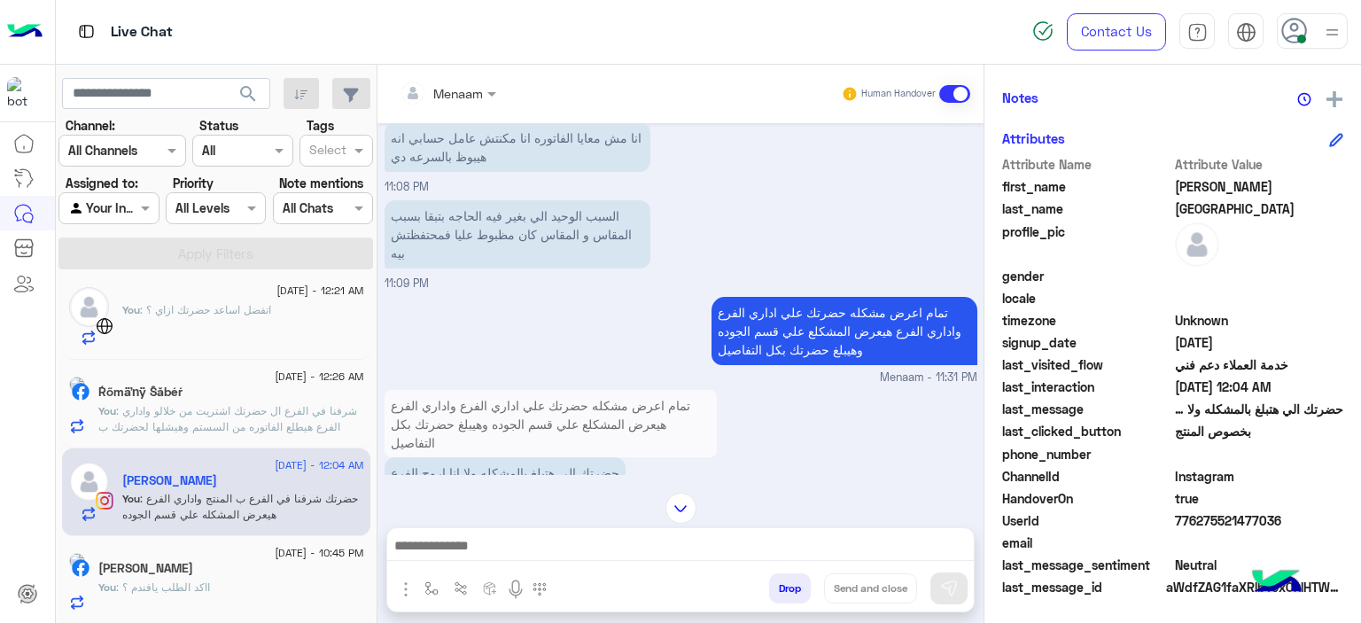
scroll to position [1546, 0]
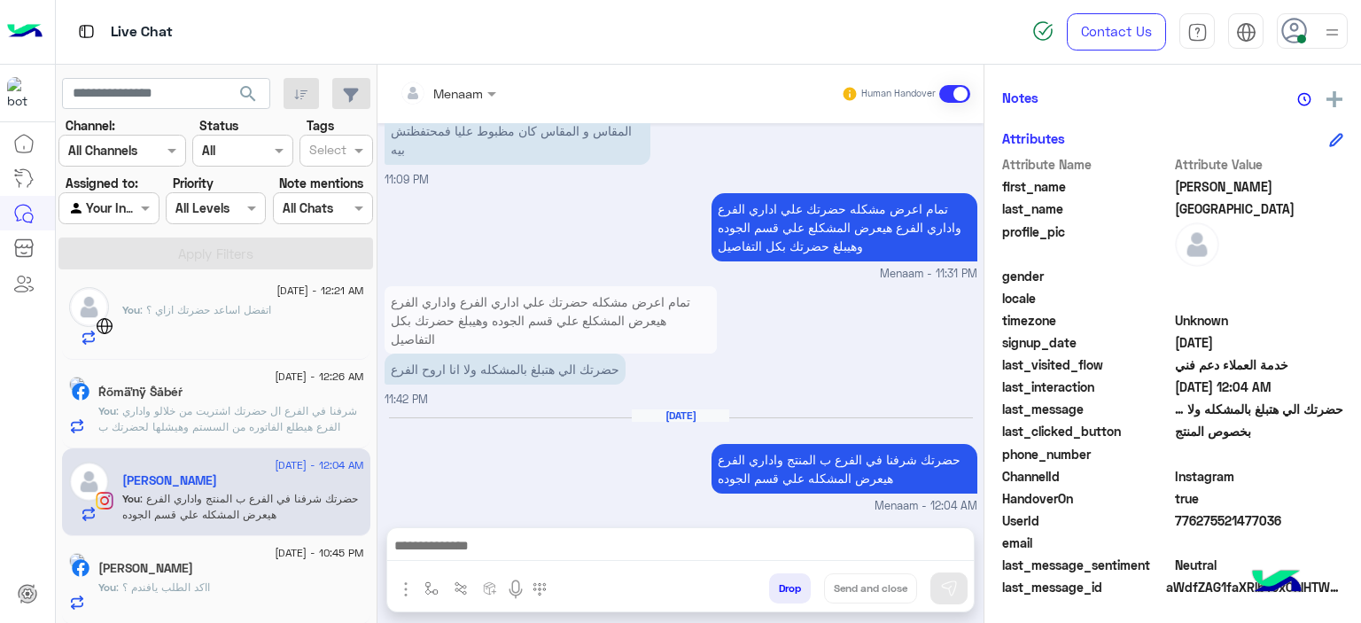
click at [784, 585] on button "Drop" at bounding box center [790, 588] width 42 height 30
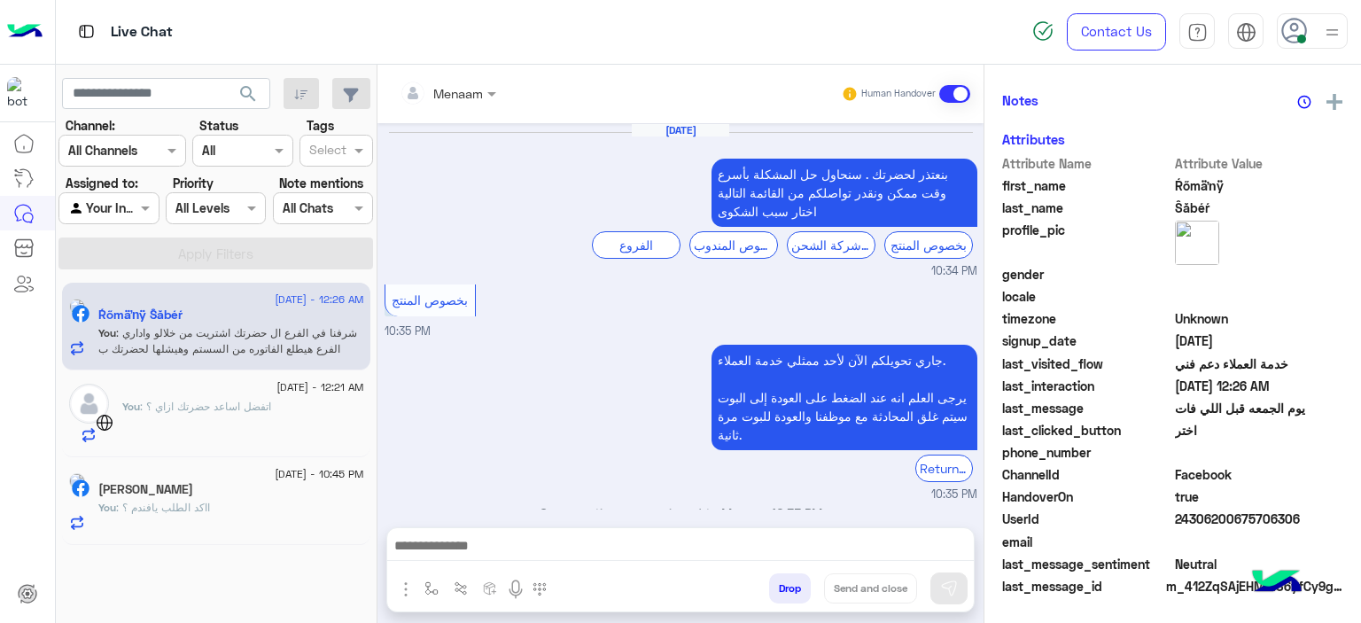
scroll to position [1446, 0]
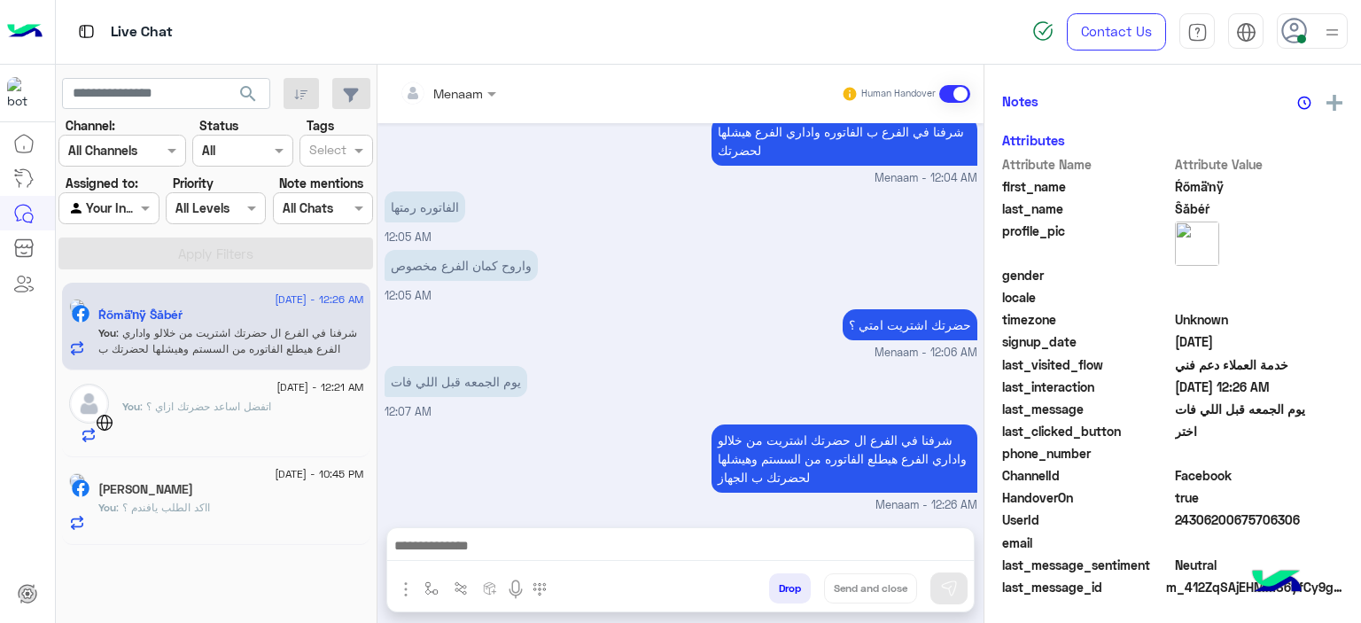
click at [230, 421] on div "You : اتفضل اساعد حضرتك ازاي ؟" at bounding box center [243, 421] width 242 height 44
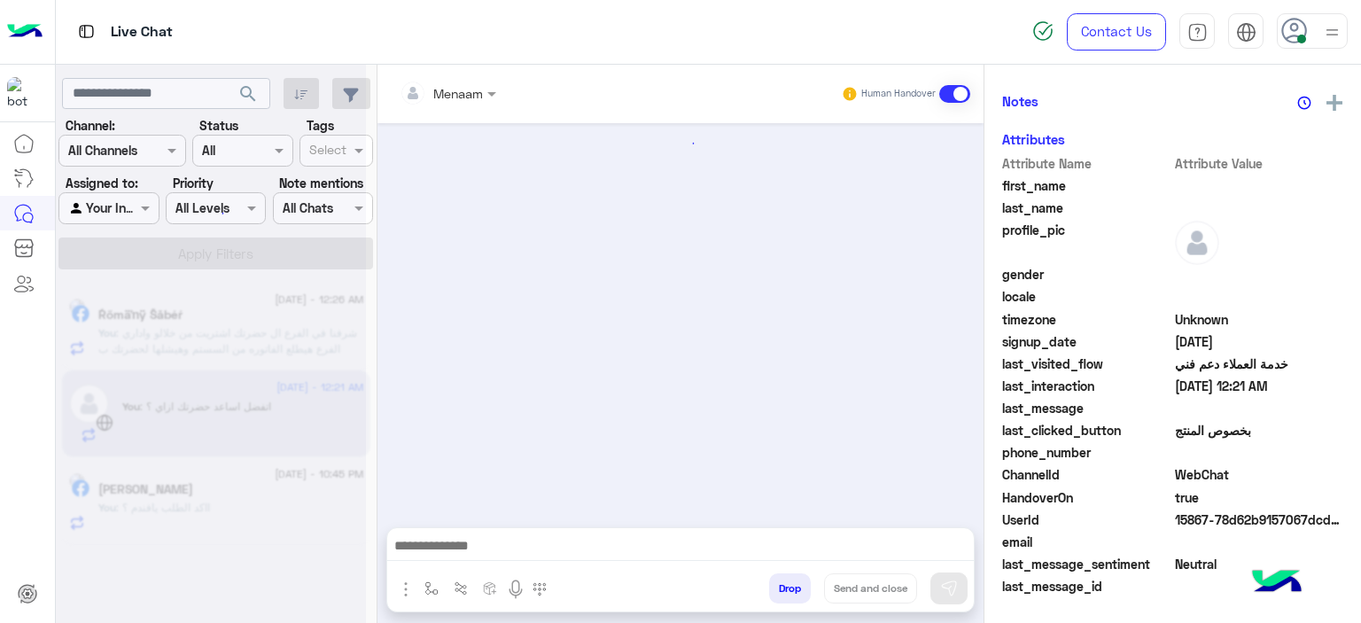
click at [213, 492] on div at bounding box center [211, 318] width 310 height 623
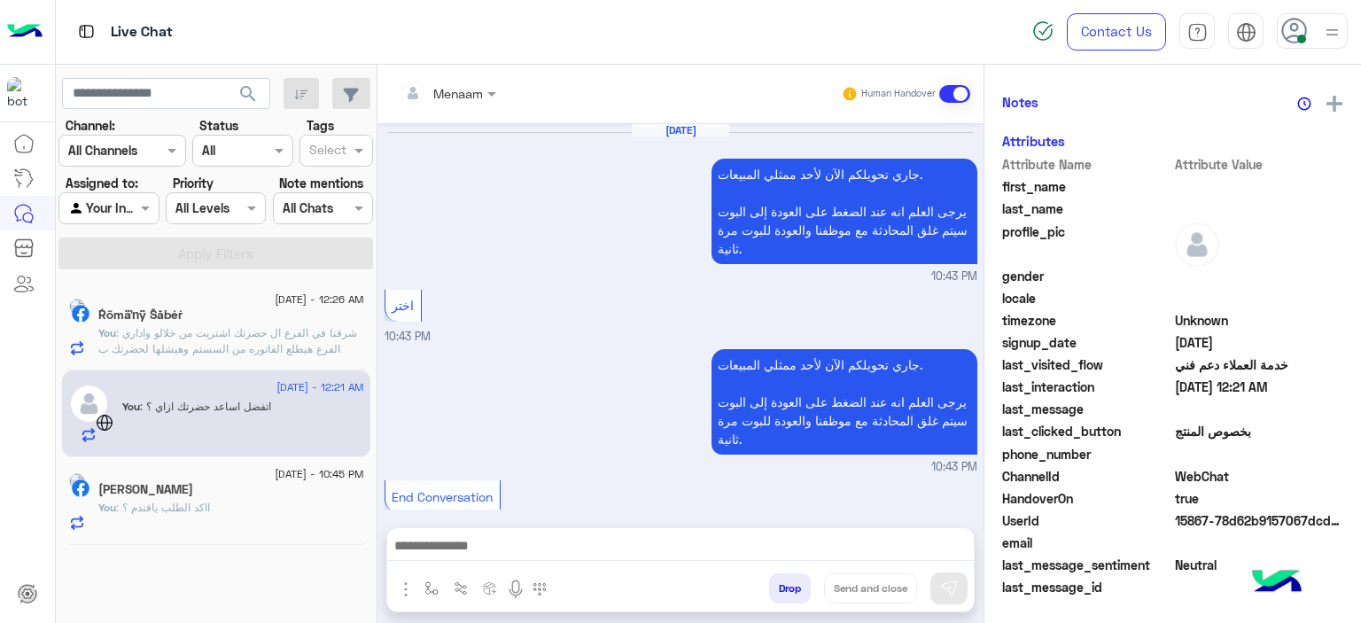
scroll to position [1515, 0]
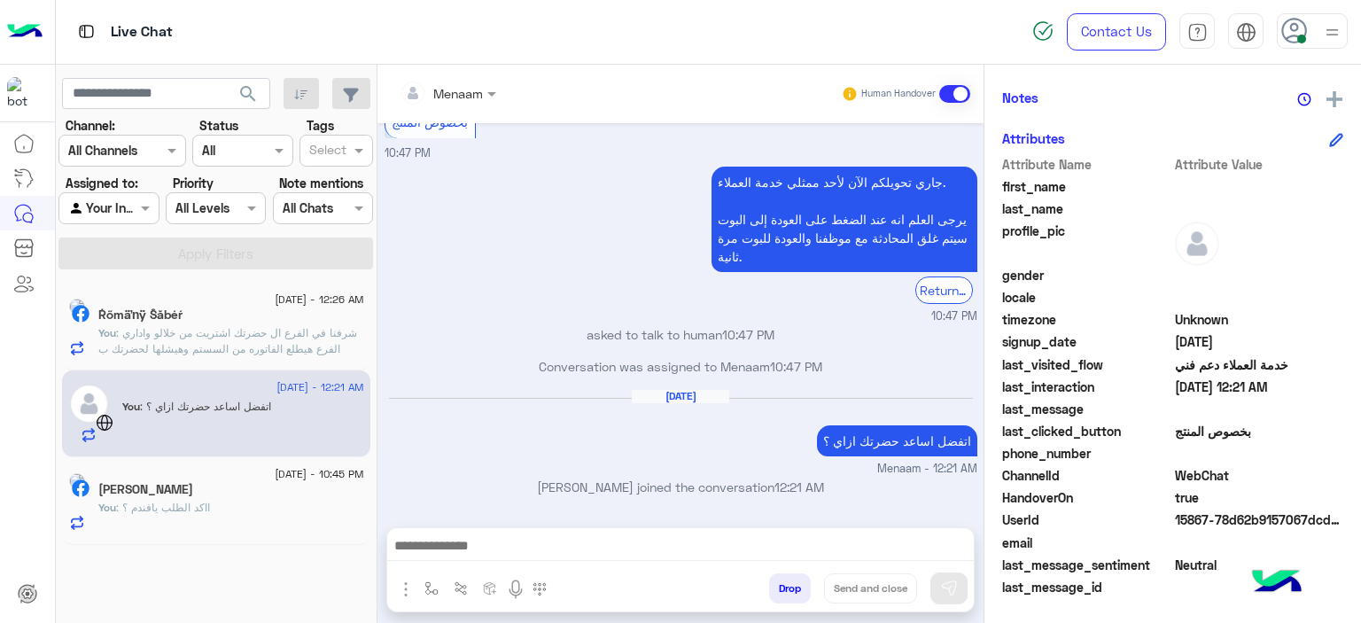
click at [193, 493] on h5 "Ahmed Abukasheek" at bounding box center [145, 489] width 95 height 15
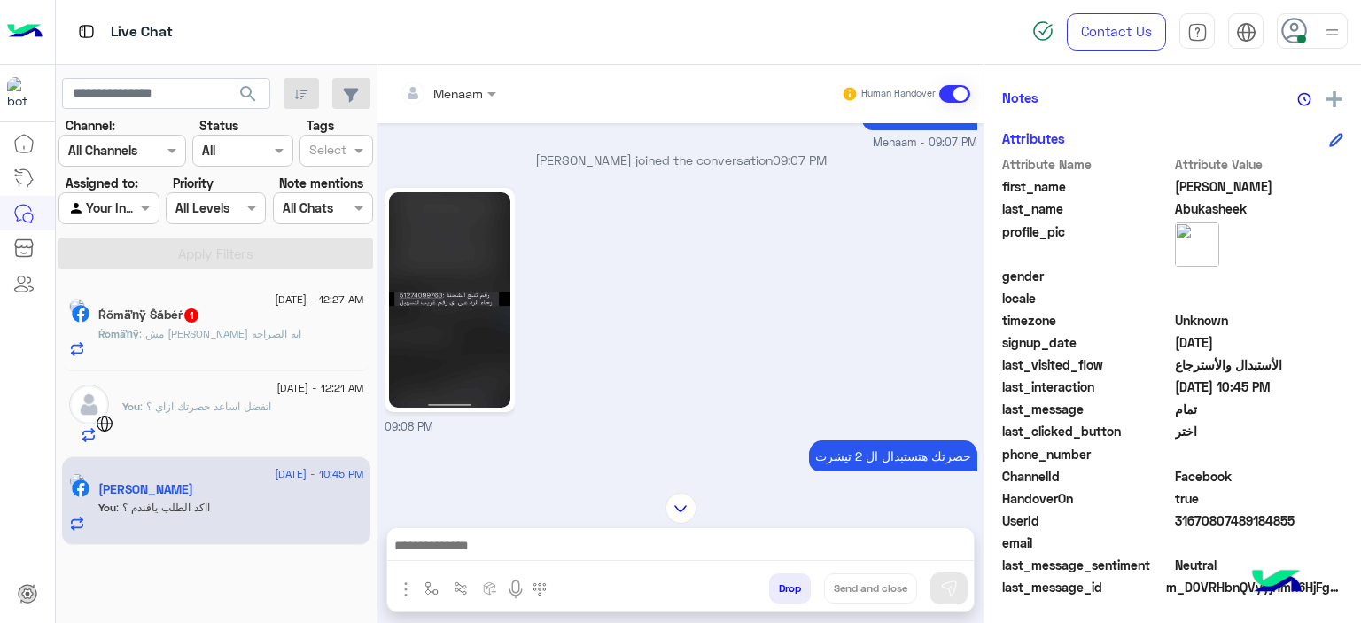
scroll to position [1230, 0]
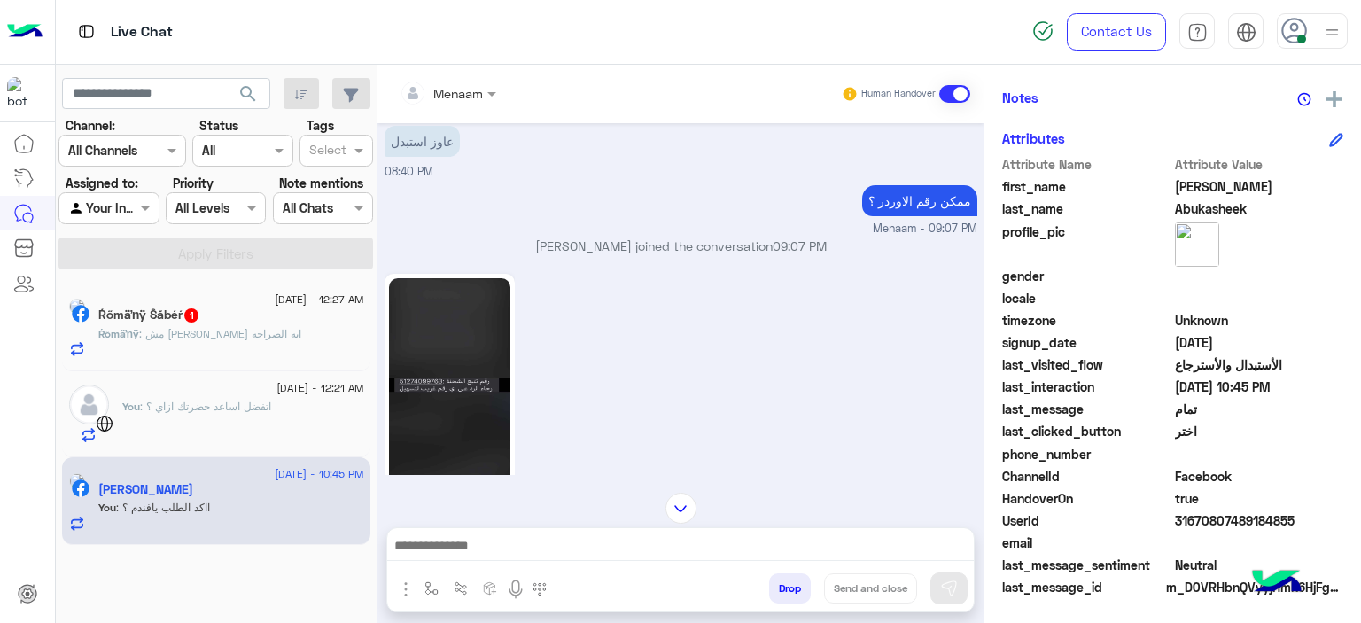
click at [464, 367] on img at bounding box center [449, 385] width 121 height 215
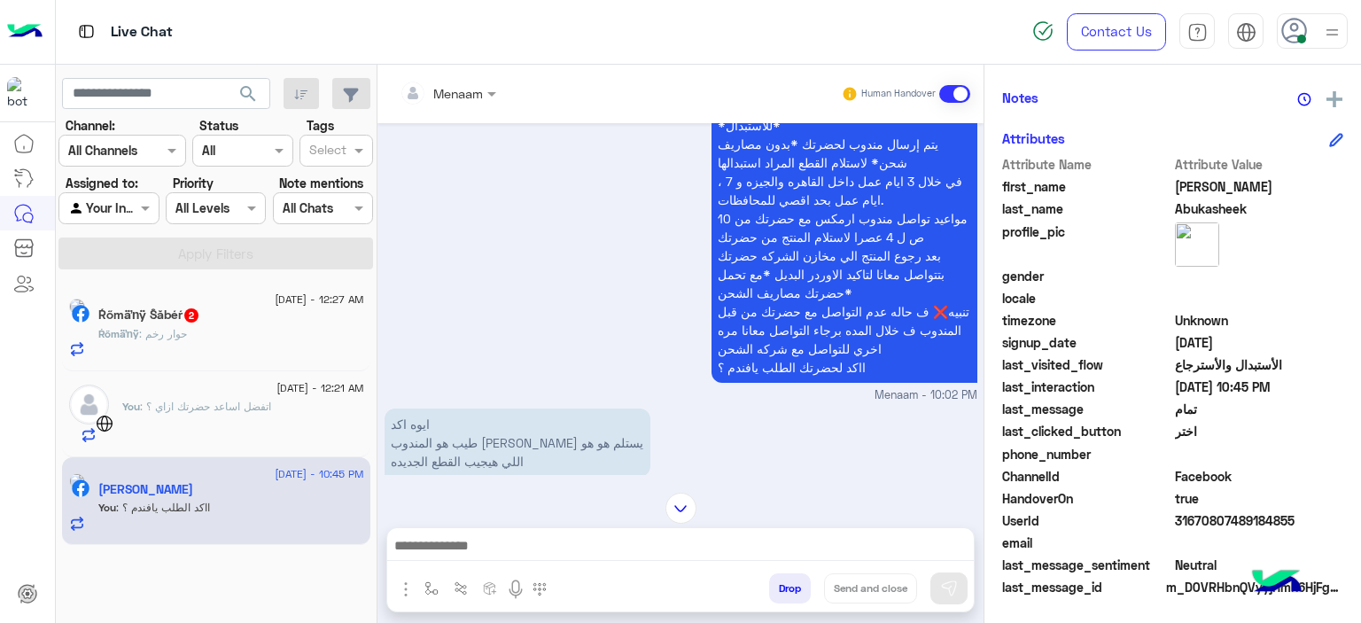
scroll to position [1407, 0]
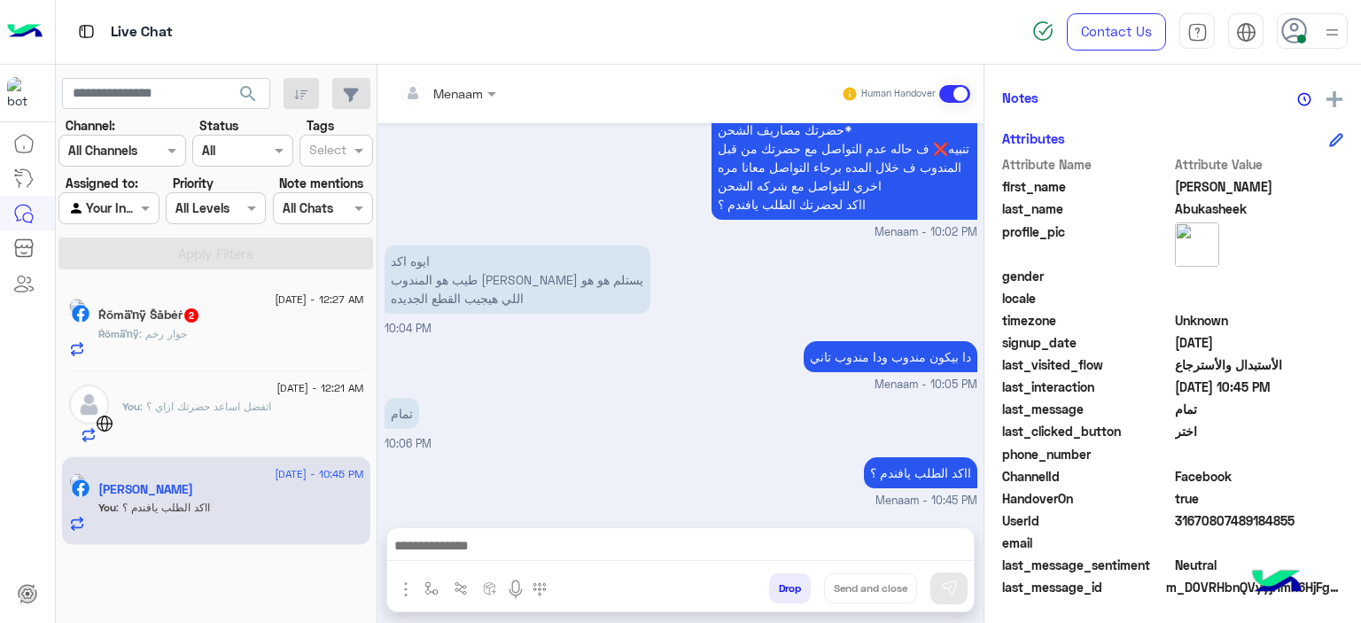
click at [222, 344] on div "Ŕőmäŉÿ : حوار رخم" at bounding box center [231, 341] width 266 height 31
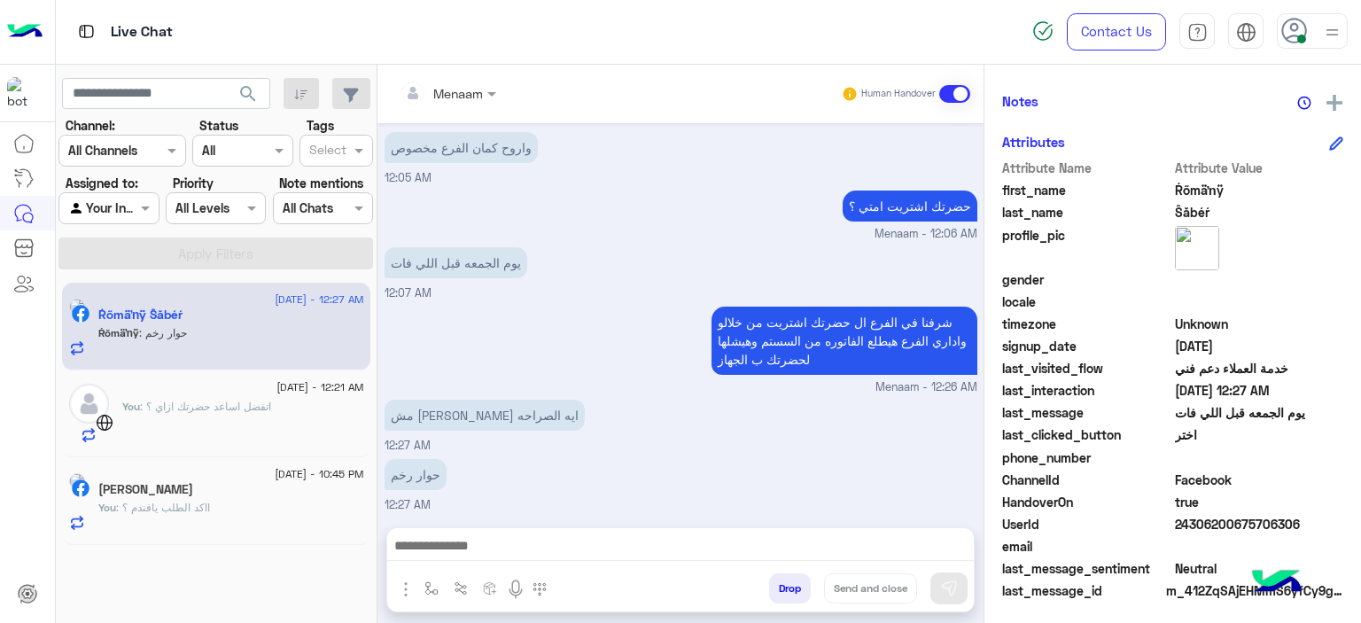
scroll to position [404, 0]
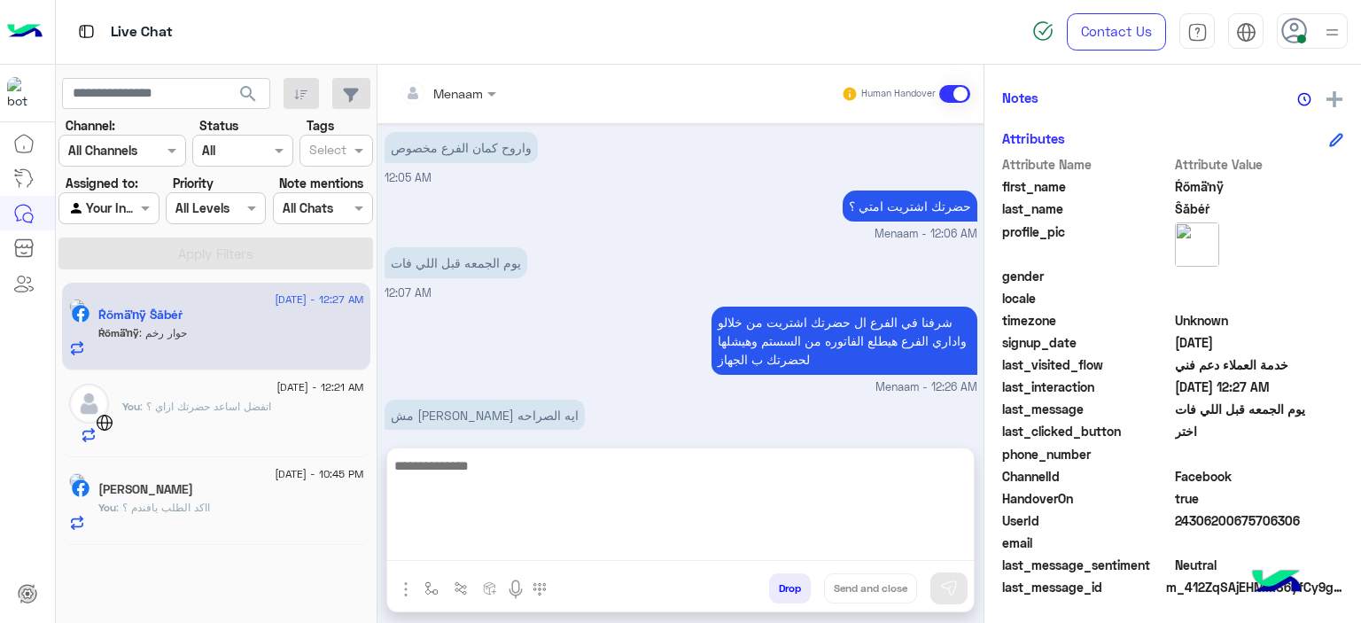
click at [473, 538] on textarea at bounding box center [680, 508] width 587 height 106
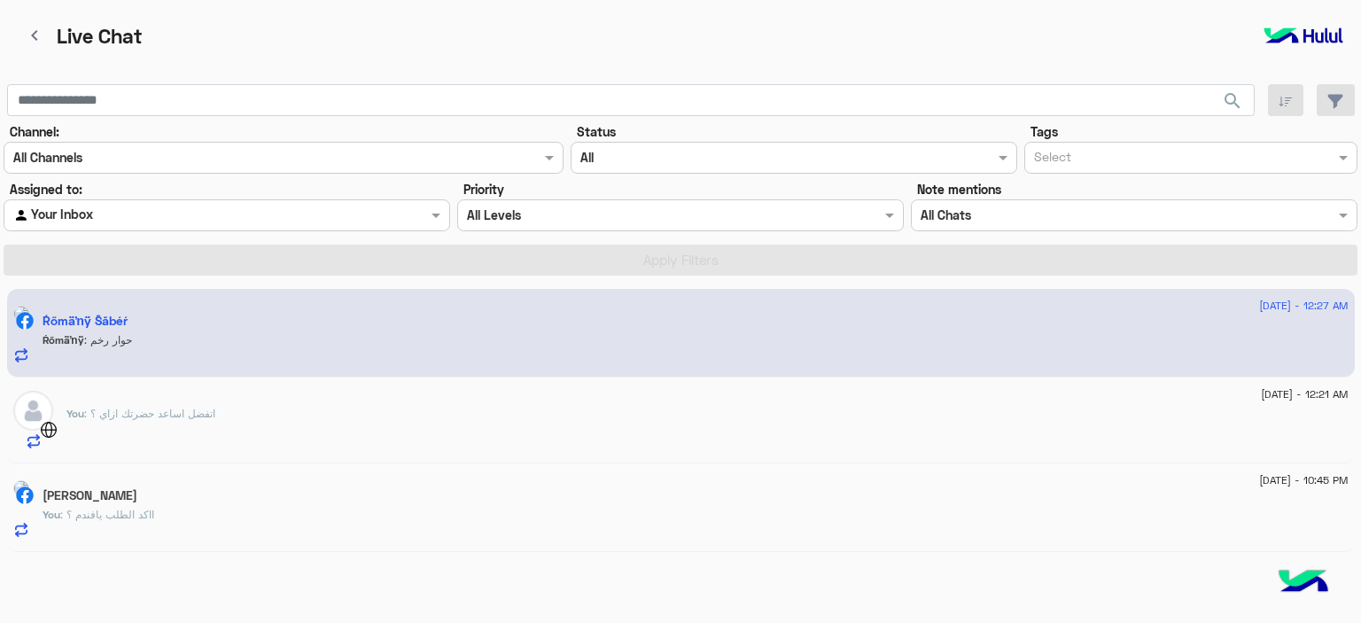
scroll to position [1379, 0]
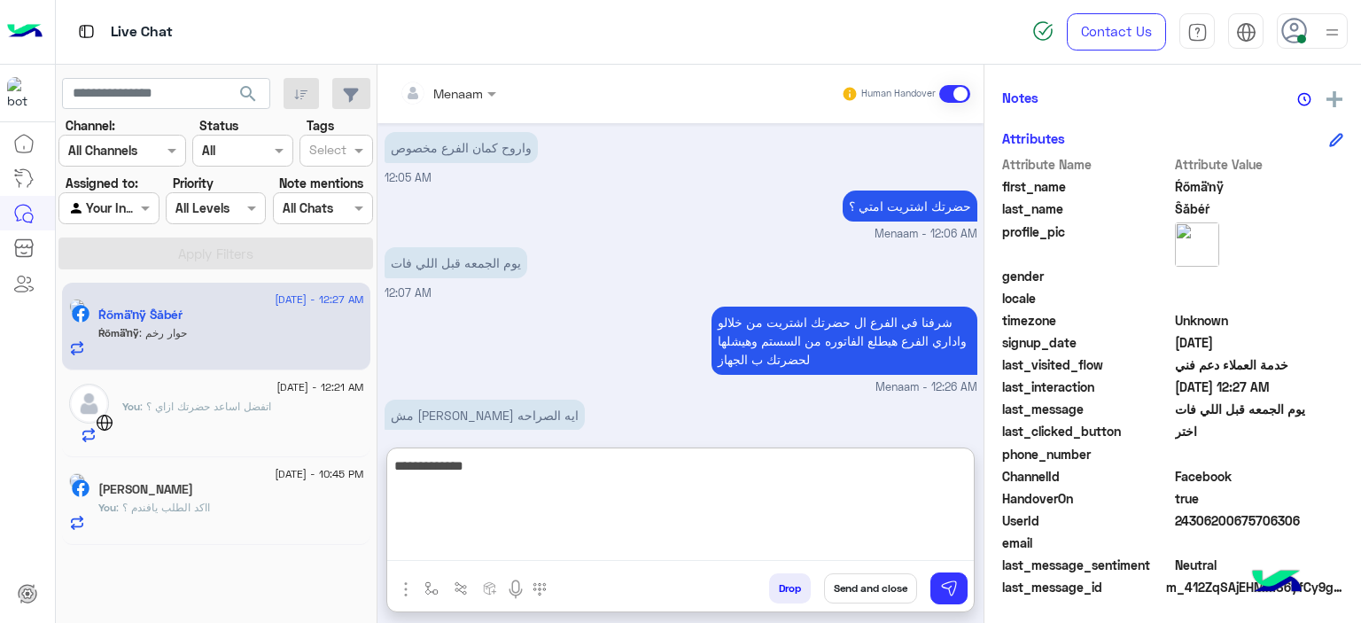
click at [878, 553] on textarea "**********" at bounding box center [680, 508] width 587 height 106
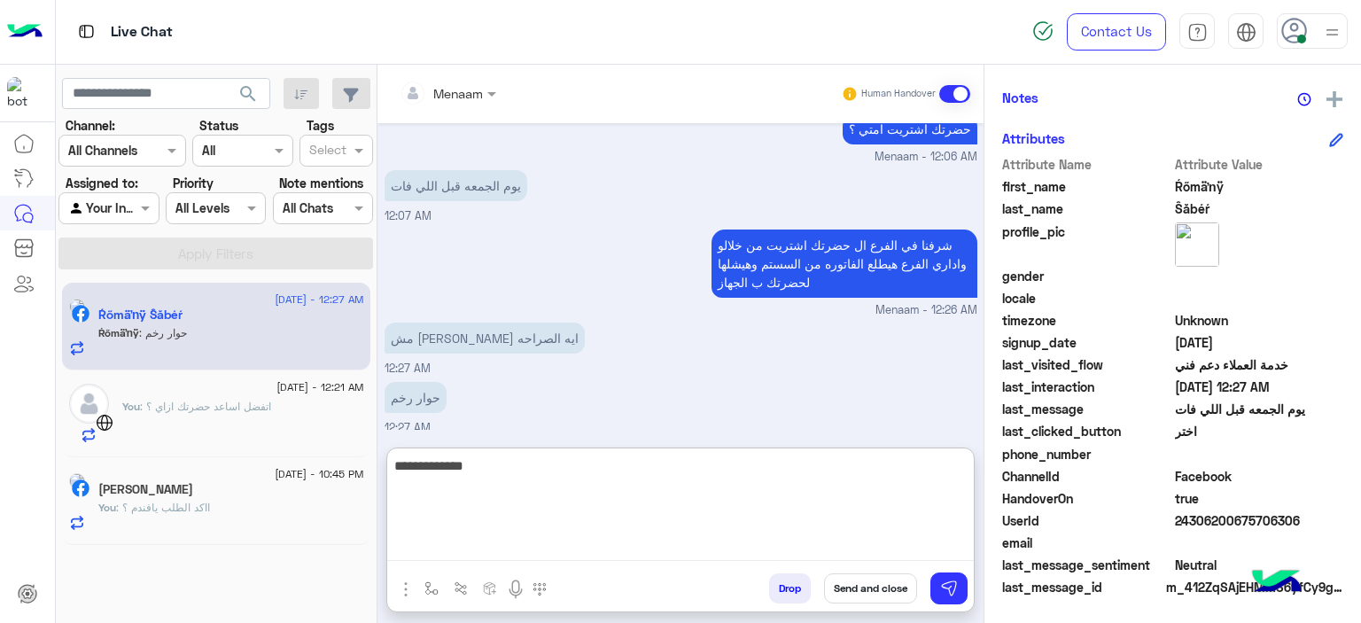
scroll to position [1459, 0]
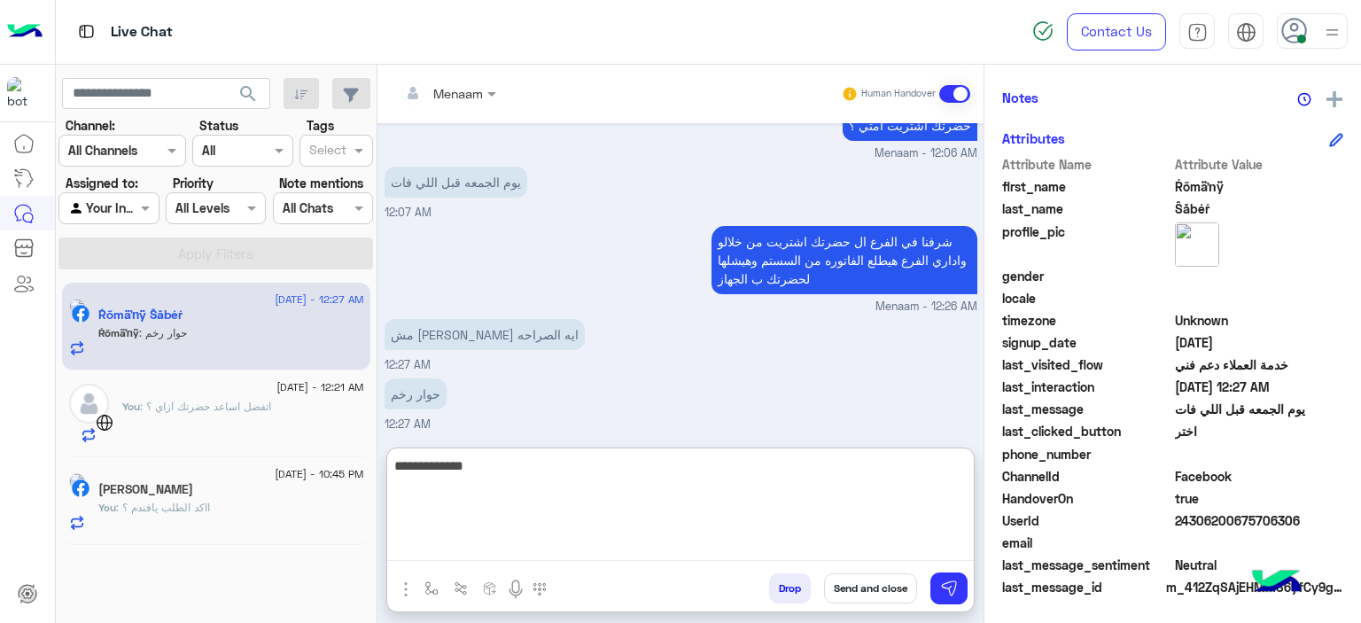
click at [863, 474] on textarea "**********" at bounding box center [680, 508] width 587 height 106
type textarea "**********"
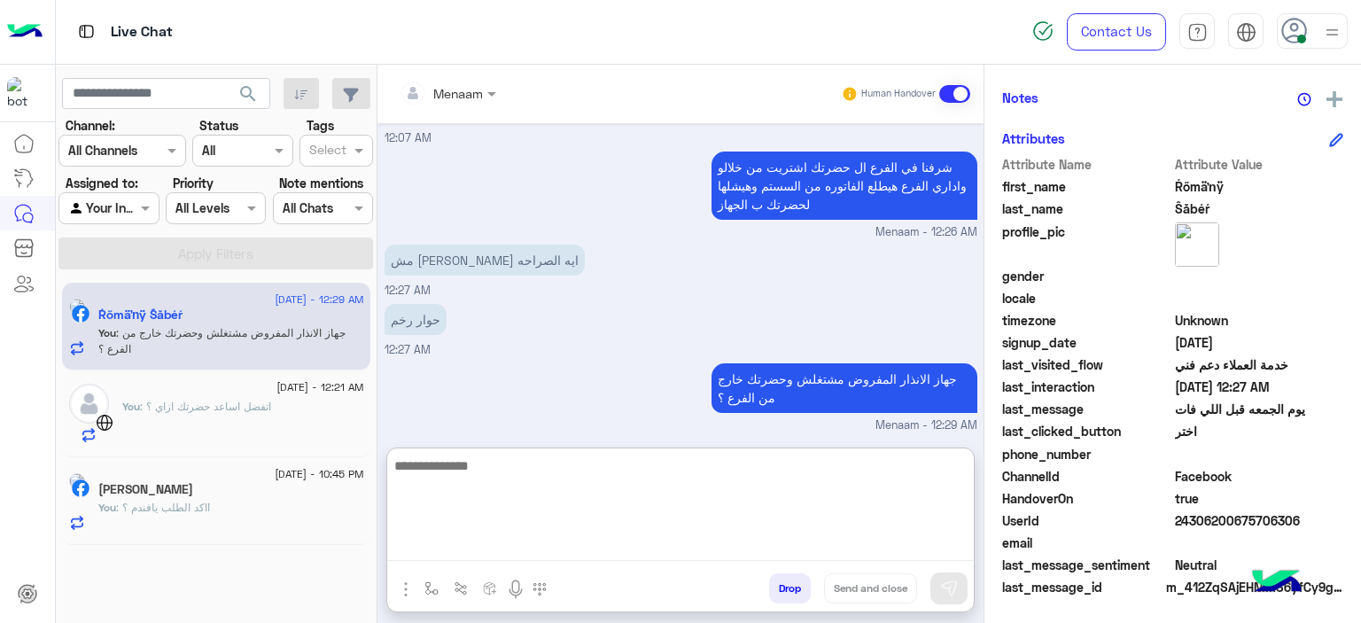
click at [688, 470] on textarea at bounding box center [680, 508] width 587 height 106
type textarea "*"
click at [637, 470] on textarea at bounding box center [680, 508] width 587 height 106
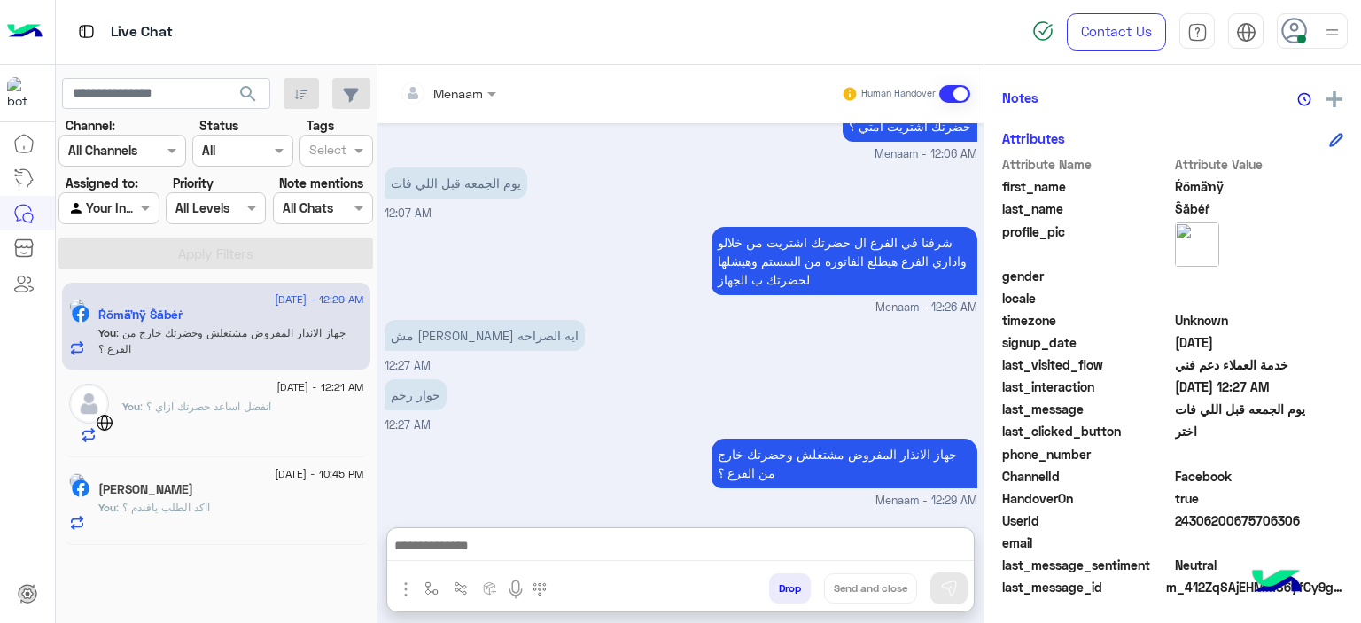
click at [897, 439] on p "جهاز الانذار المفروض مشتغلش وحضرتك خارج من الفرع ؟" at bounding box center [844, 464] width 266 height 50
click at [897, 368] on div "Aug 23, 2025 جاري تحويلكم الآن لأحد ممثلي خدمة العملاء. يرجى العلم انه عند الضغ…" at bounding box center [680, 316] width 606 height 386
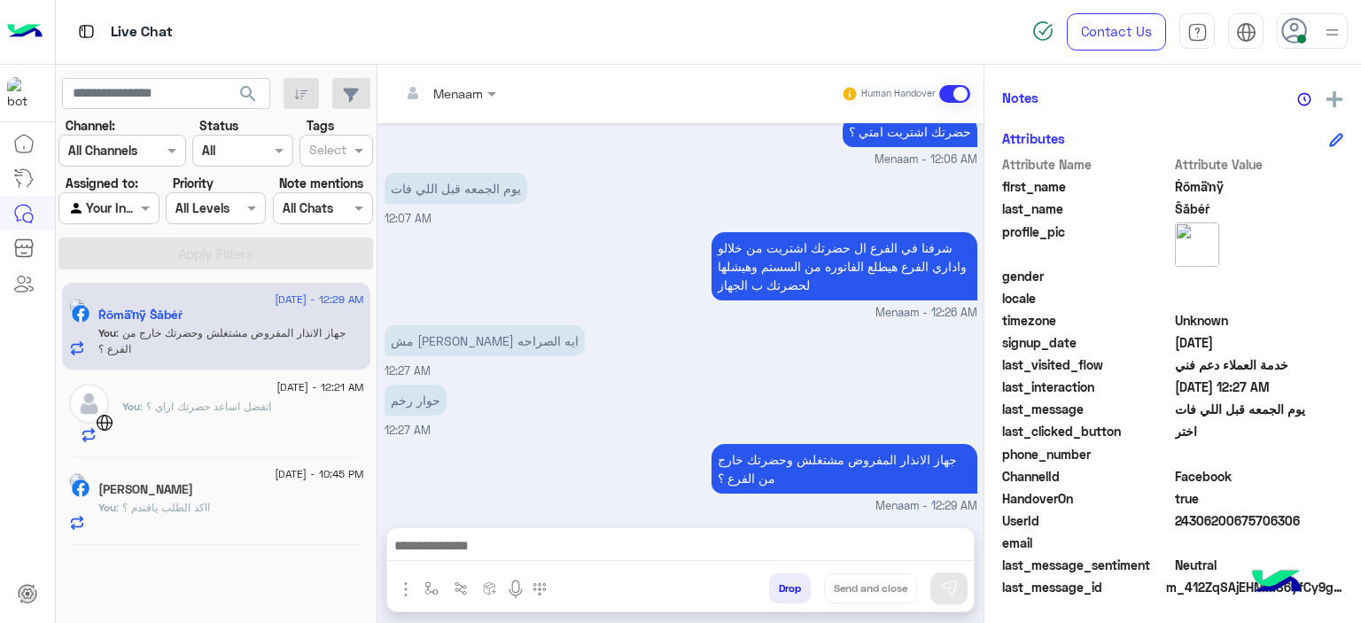
click at [843, 446] on p "جهاز الانذار المفروض مشتغلش وحضرتك خارج من الفرع ؟" at bounding box center [844, 469] width 266 height 50
drag, startPoint x: 843, startPoint y: 446, endPoint x: 846, endPoint y: 477, distance: 31.2
click at [846, 477] on p "جهاز الانذار المفروض مشتغلش وحضرتك خارج من الفرع ؟" at bounding box center [844, 469] width 266 height 50
copy app-message "جهاز الانذار المفروض مشتغلش وحضرتك خارج من الفرع ؟"
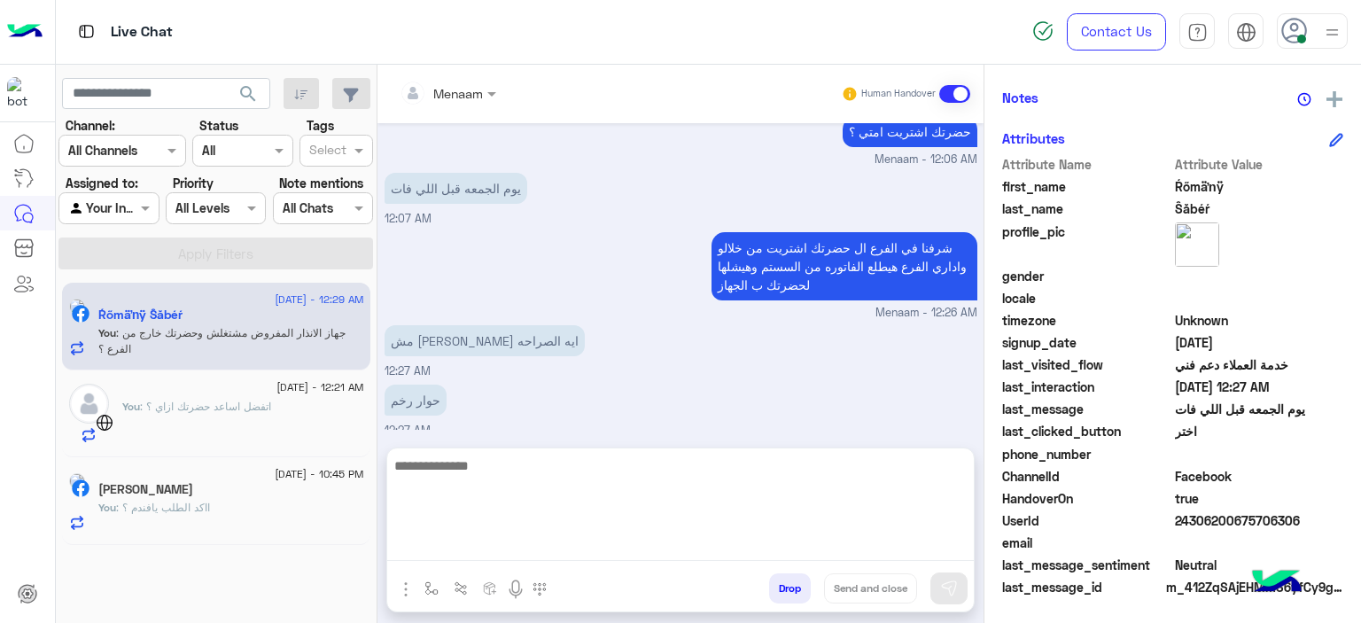
click at [571, 550] on textarea at bounding box center [680, 508] width 587 height 106
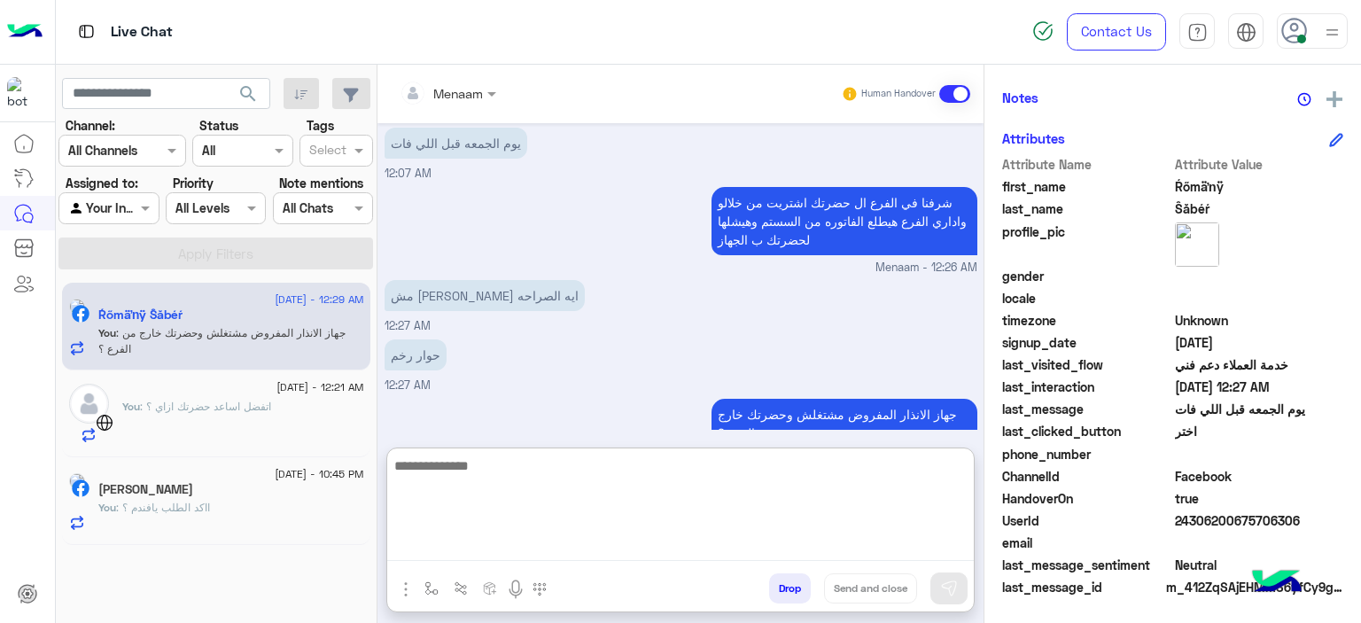
paste textarea "**********"
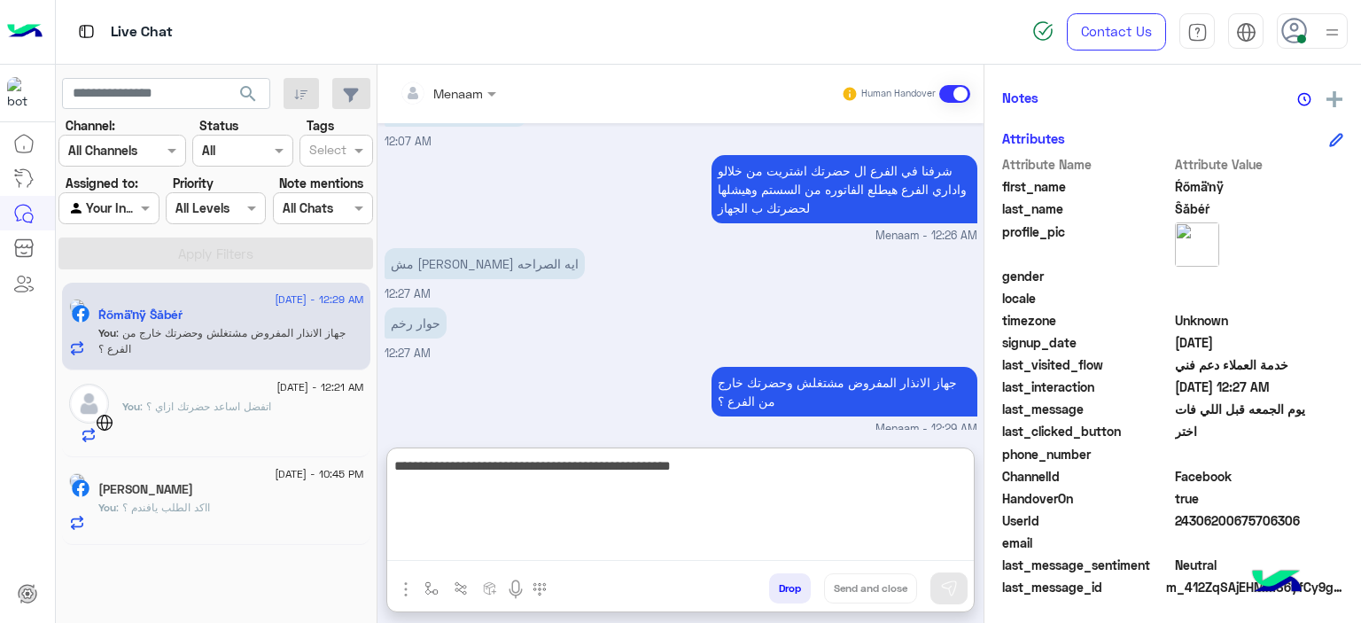
scroll to position [1534, 0]
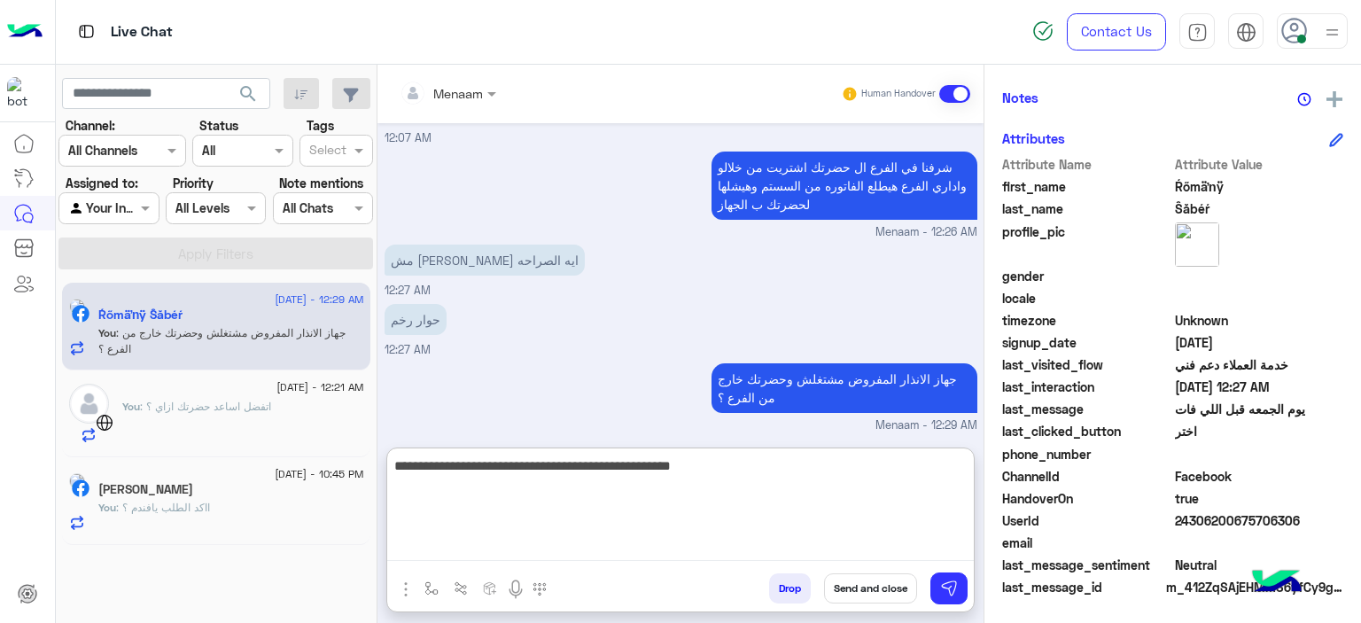
click at [886, 470] on textarea "**********" at bounding box center [680, 508] width 587 height 106
type textarea "**********"
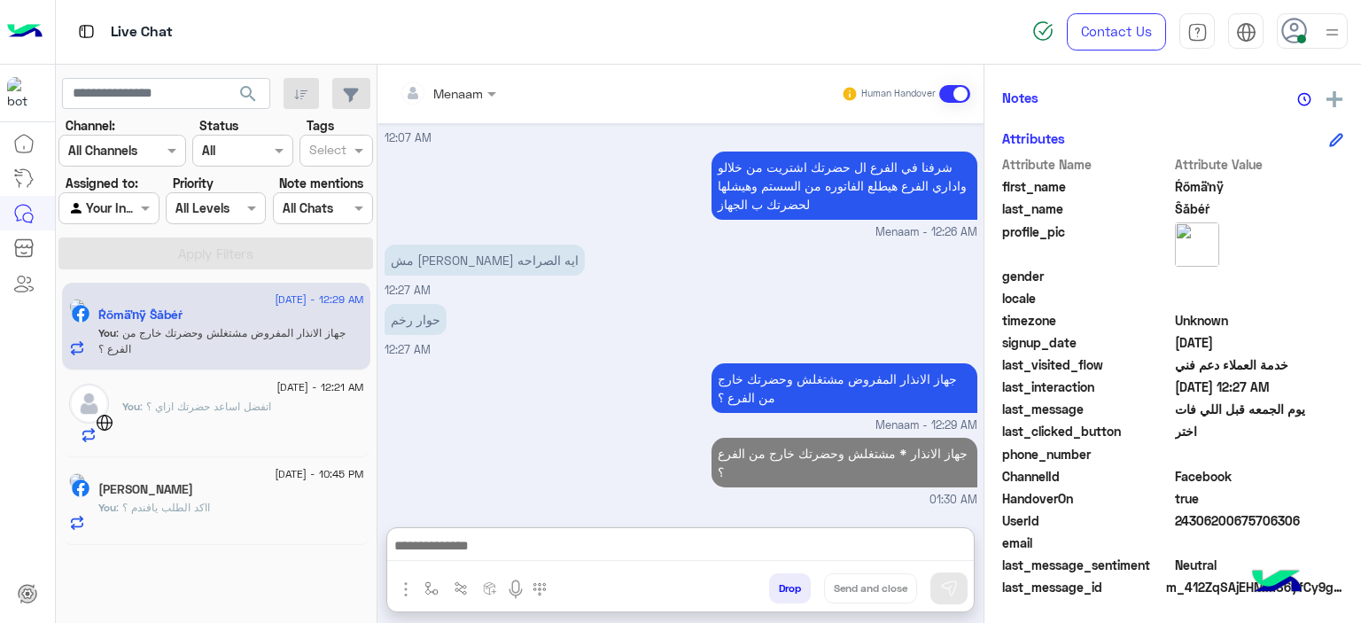
click at [268, 408] on span ": اتفضل اساعد حضرتك ازاي ؟" at bounding box center [205, 406] width 131 height 13
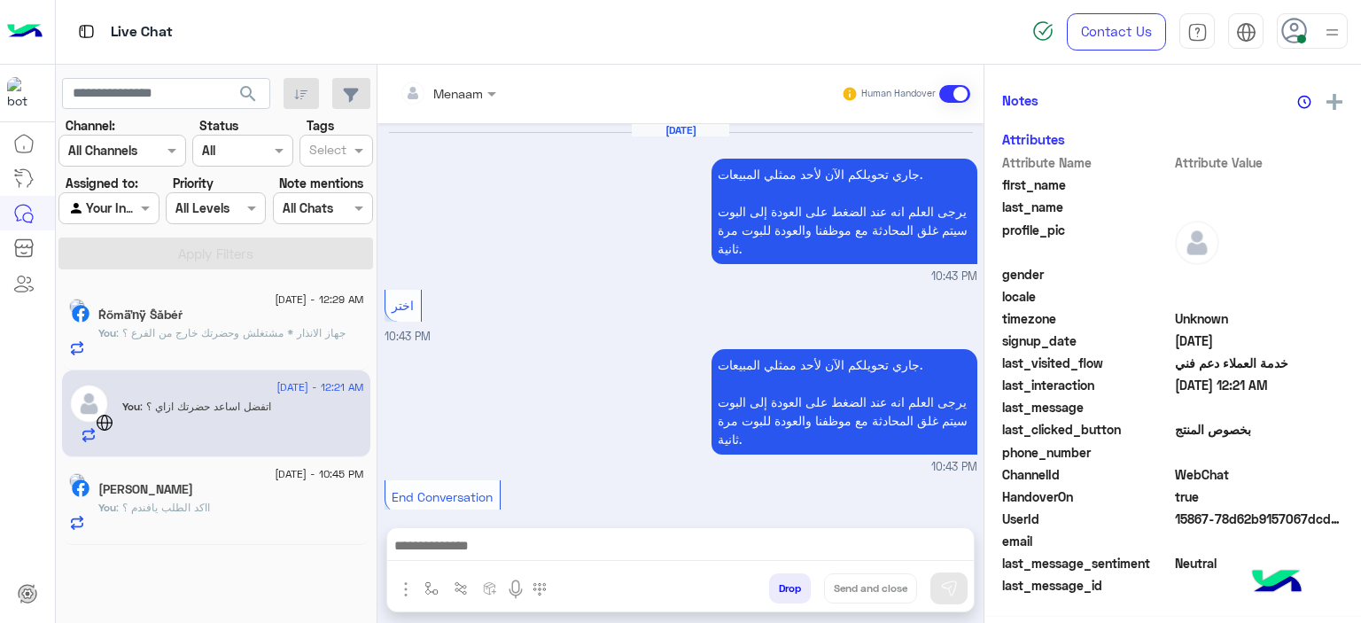
click at [207, 307] on div "Ŕőmäŉÿ Ŝăbéŕ" at bounding box center [231, 316] width 266 height 19
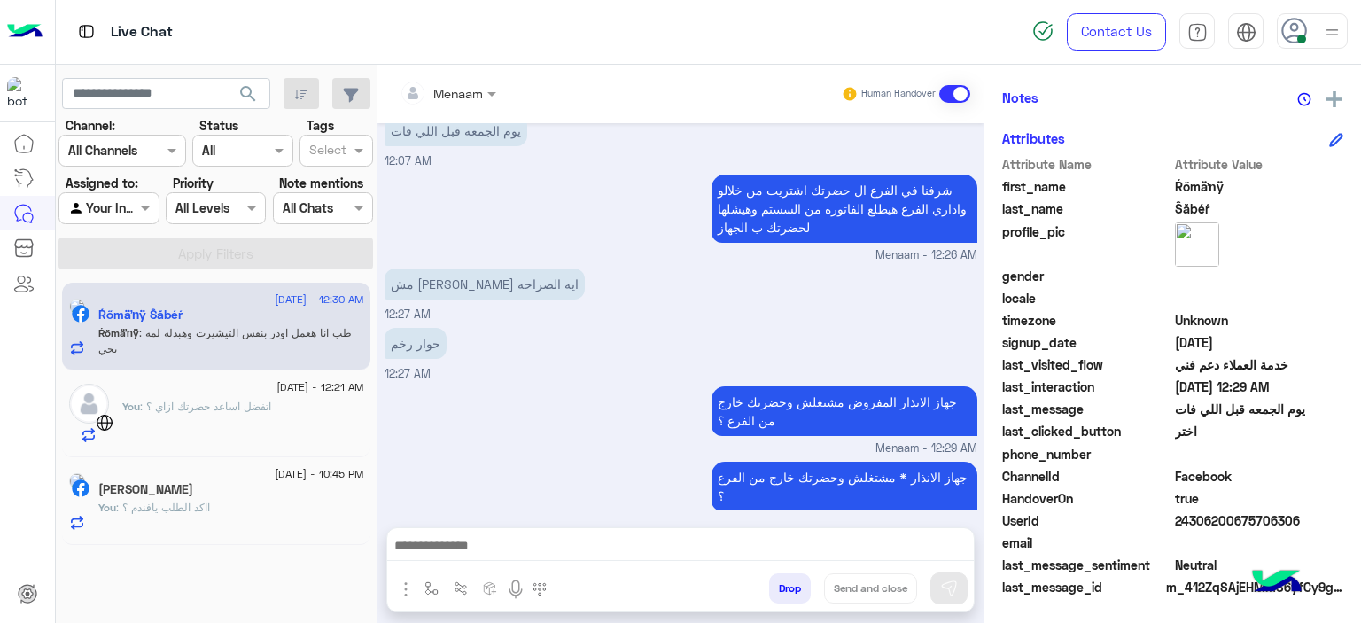
scroll to position [1451, 0]
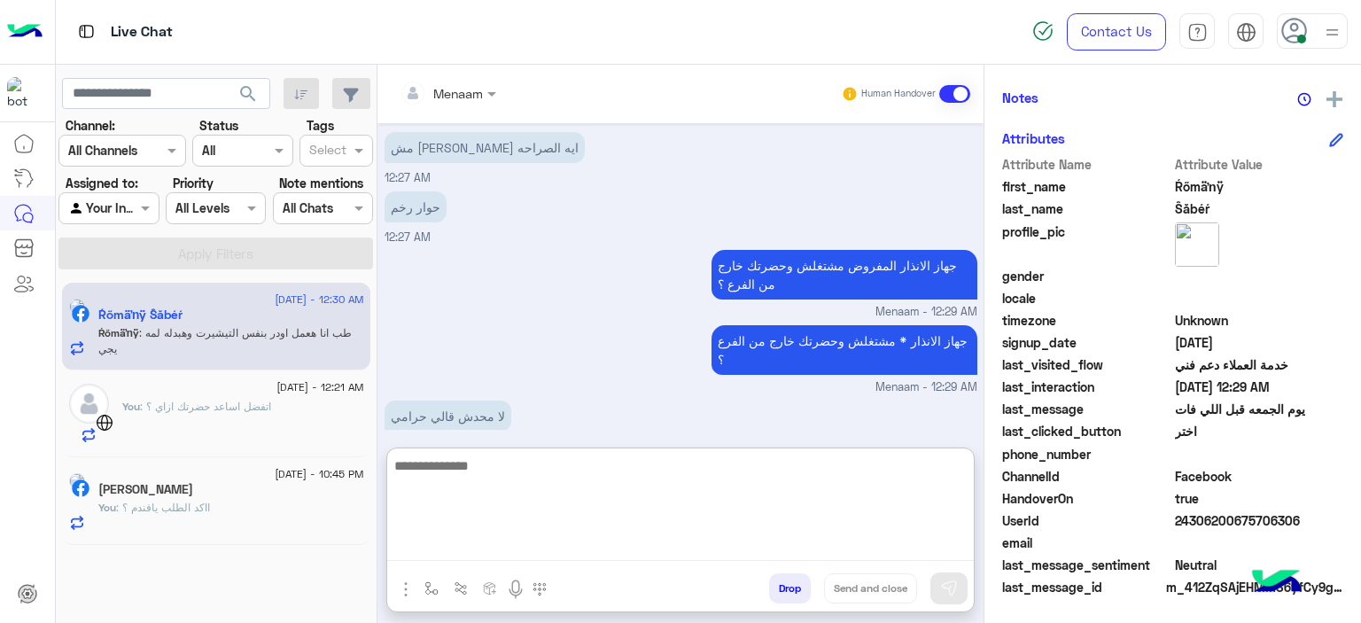
click at [477, 556] on textarea at bounding box center [680, 508] width 587 height 106
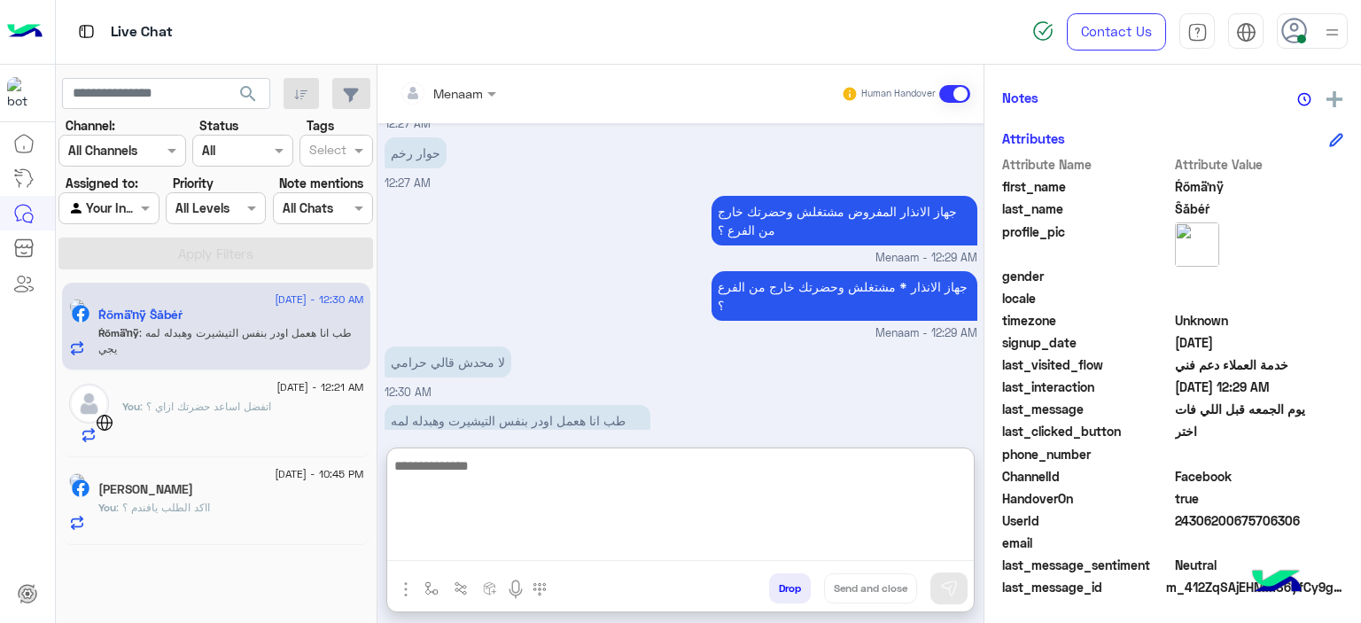
scroll to position [1531, 0]
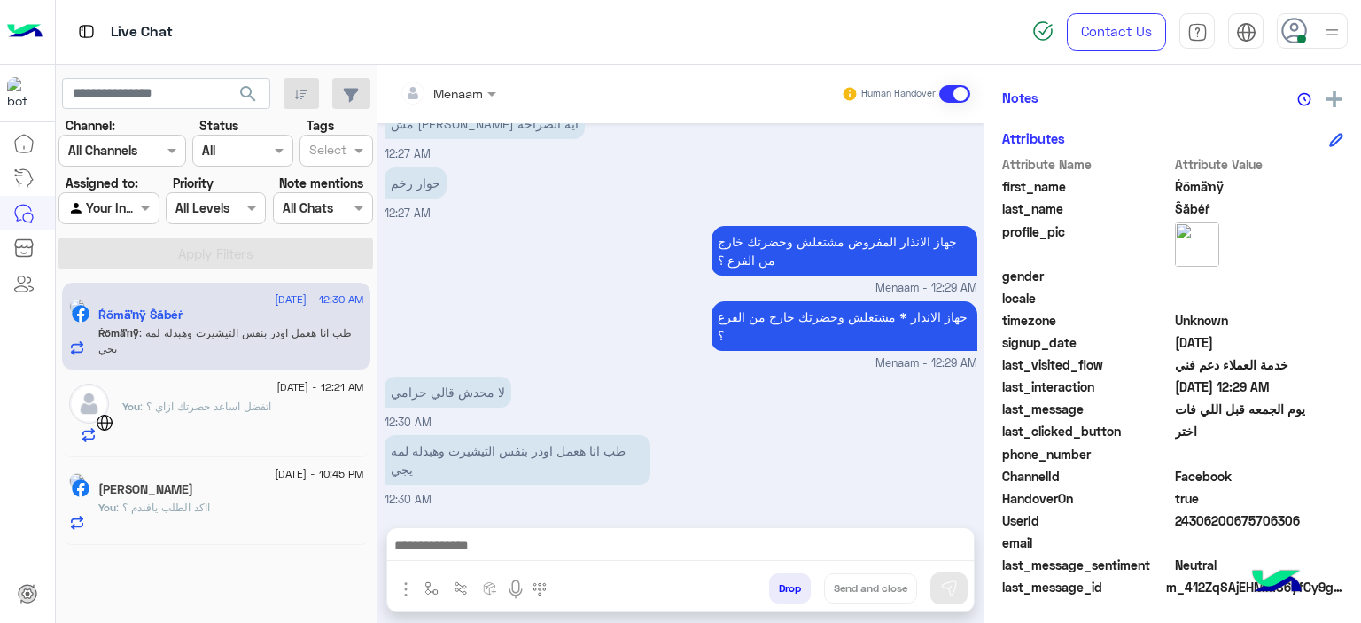
click at [200, 411] on span ": اتفضل اساعد حضرتك ازاي ؟" at bounding box center [205, 406] width 131 height 13
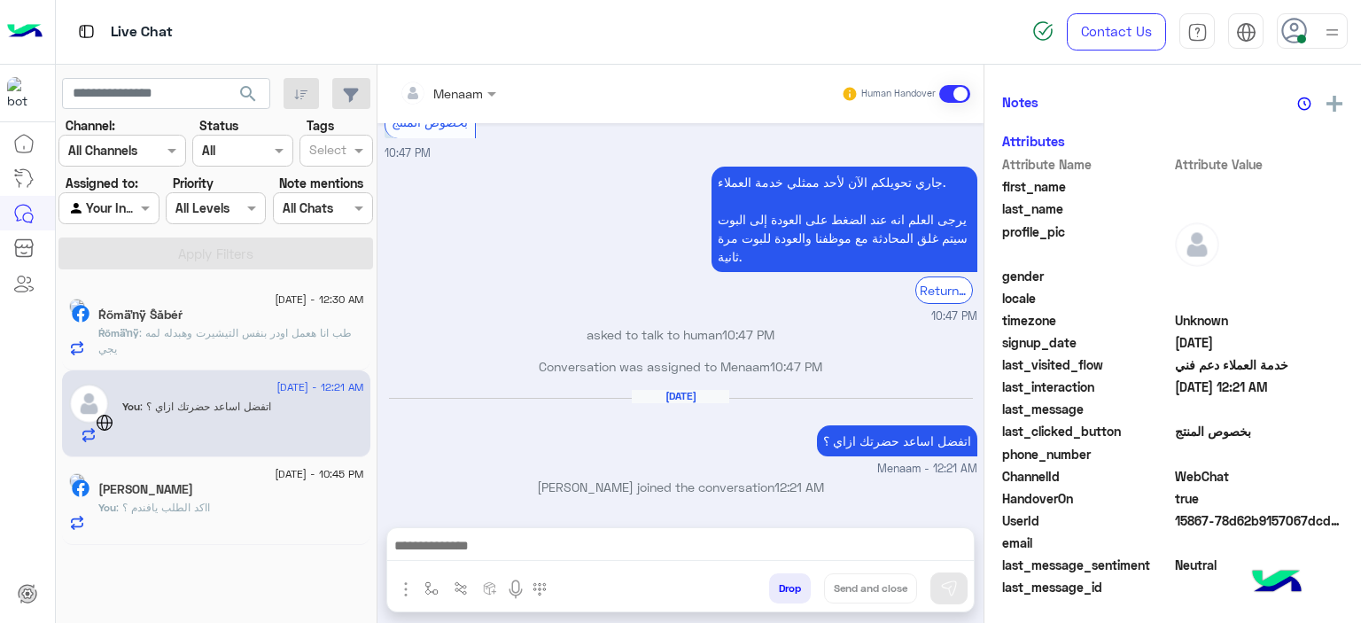
scroll to position [385, 0]
click at [227, 331] on span ": طب انا هعمل اودر بنفس التيشيرت وهبدله لمه يجي" at bounding box center [225, 340] width 254 height 29
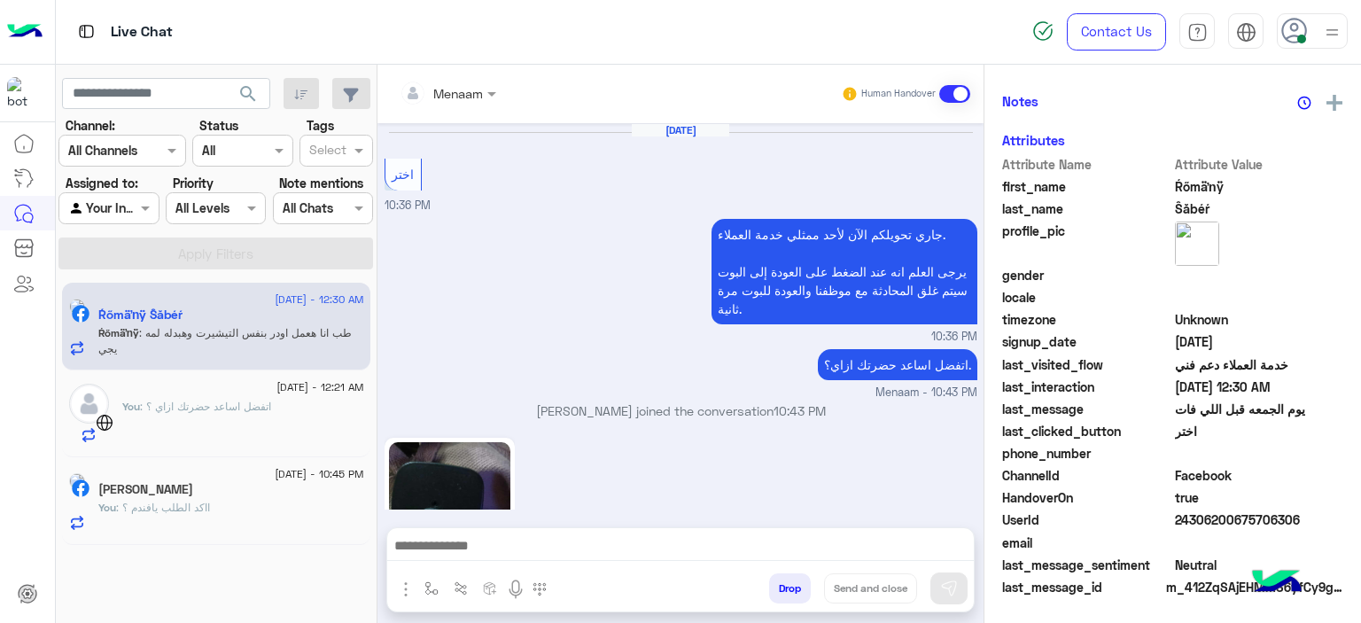
scroll to position [1167, 0]
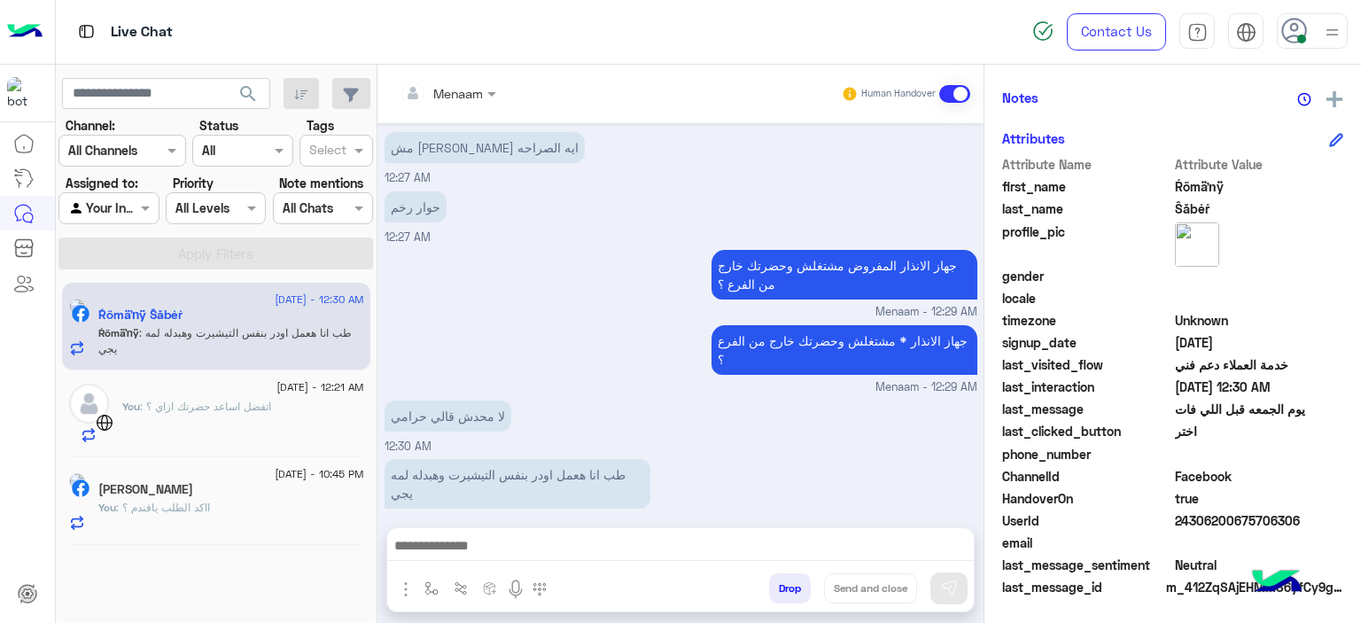
click at [191, 424] on div "You : اتفضل اساعد حضرتك ازاي ؟" at bounding box center [243, 421] width 242 height 44
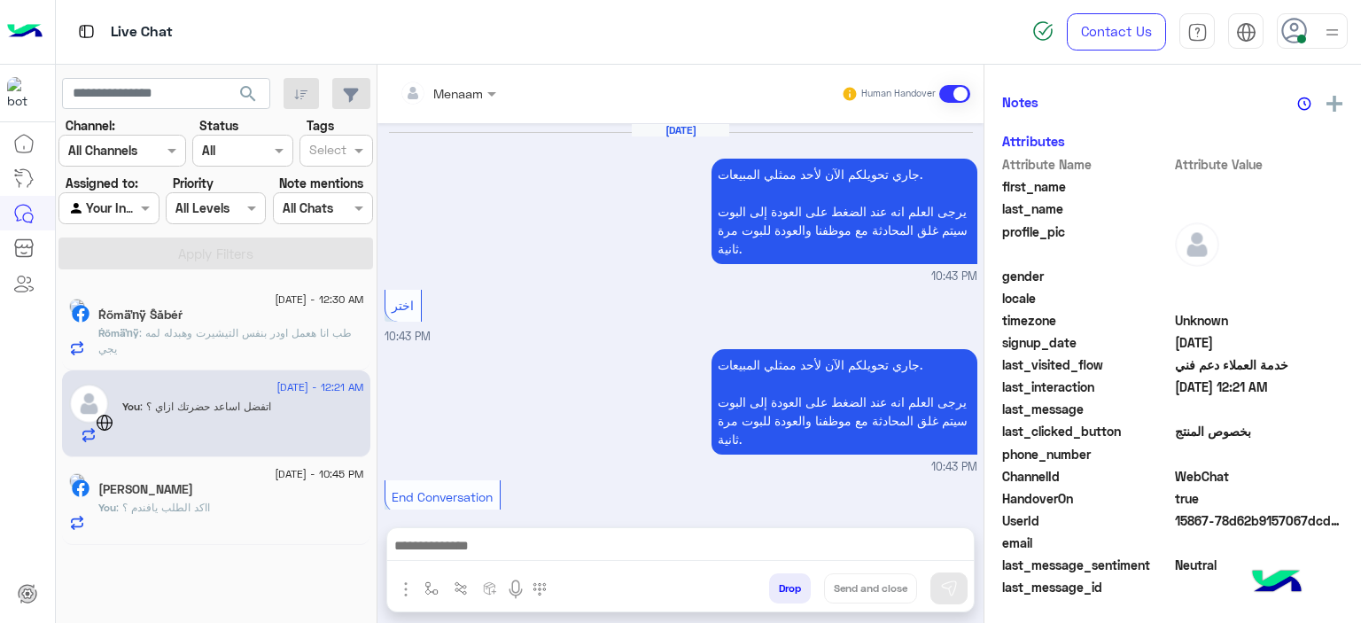
scroll to position [1515, 0]
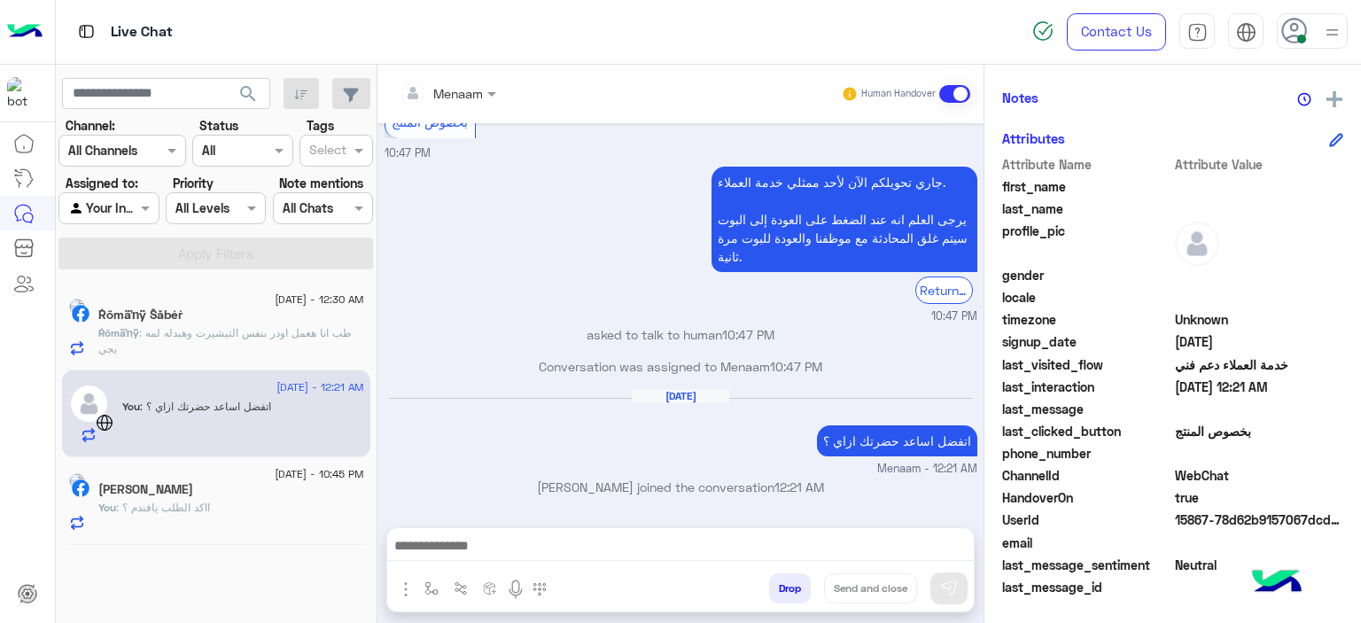
click at [266, 493] on div "Ahmed Abukasheek" at bounding box center [231, 491] width 266 height 19
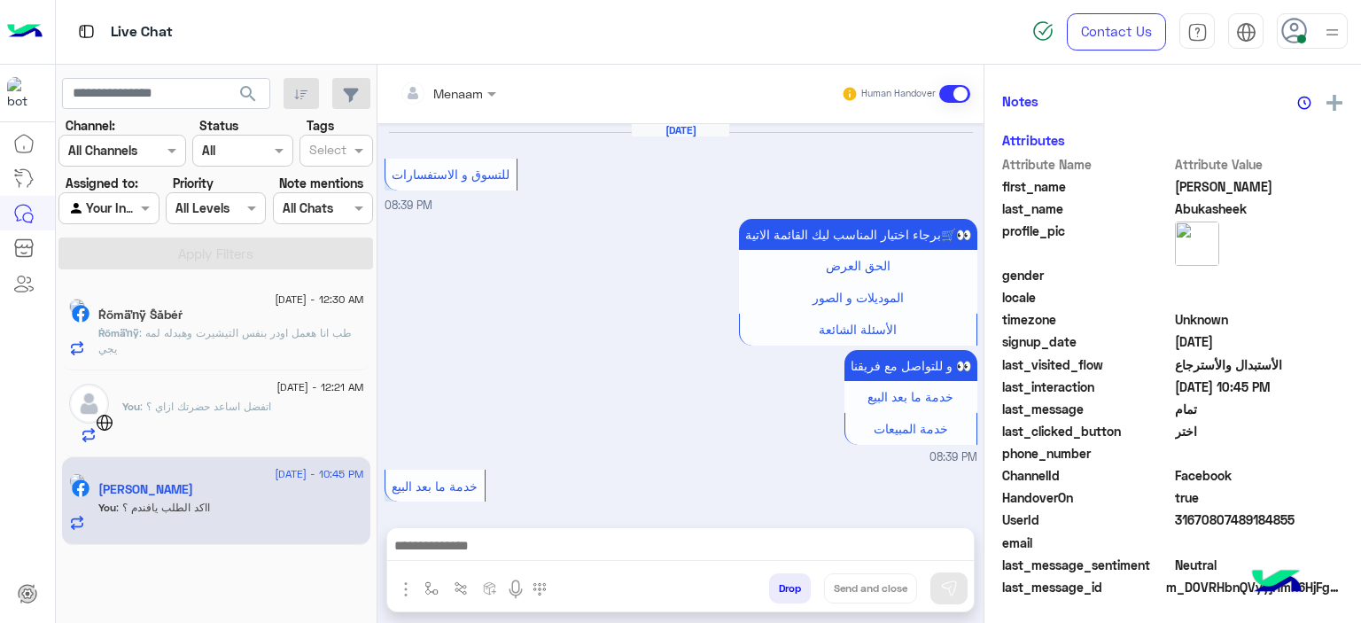
scroll to position [1939, 0]
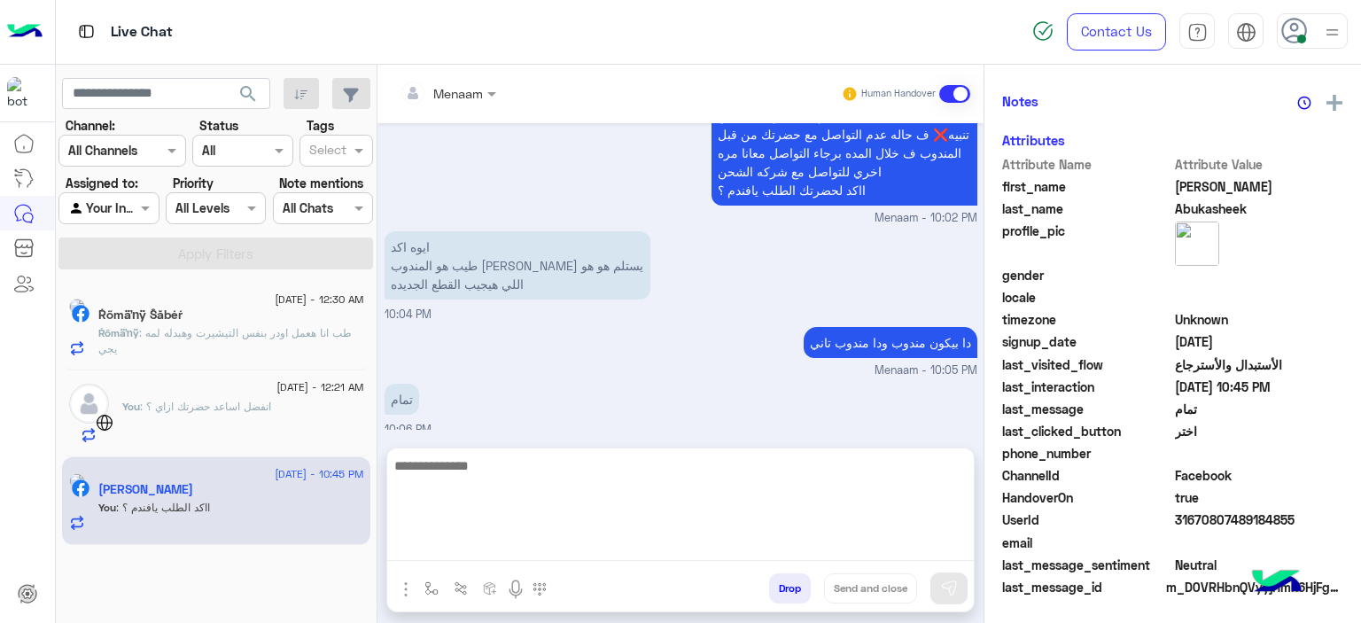
click at [495, 548] on textarea at bounding box center [680, 508] width 587 height 106
paste textarea "**********"
type textarea "**********"
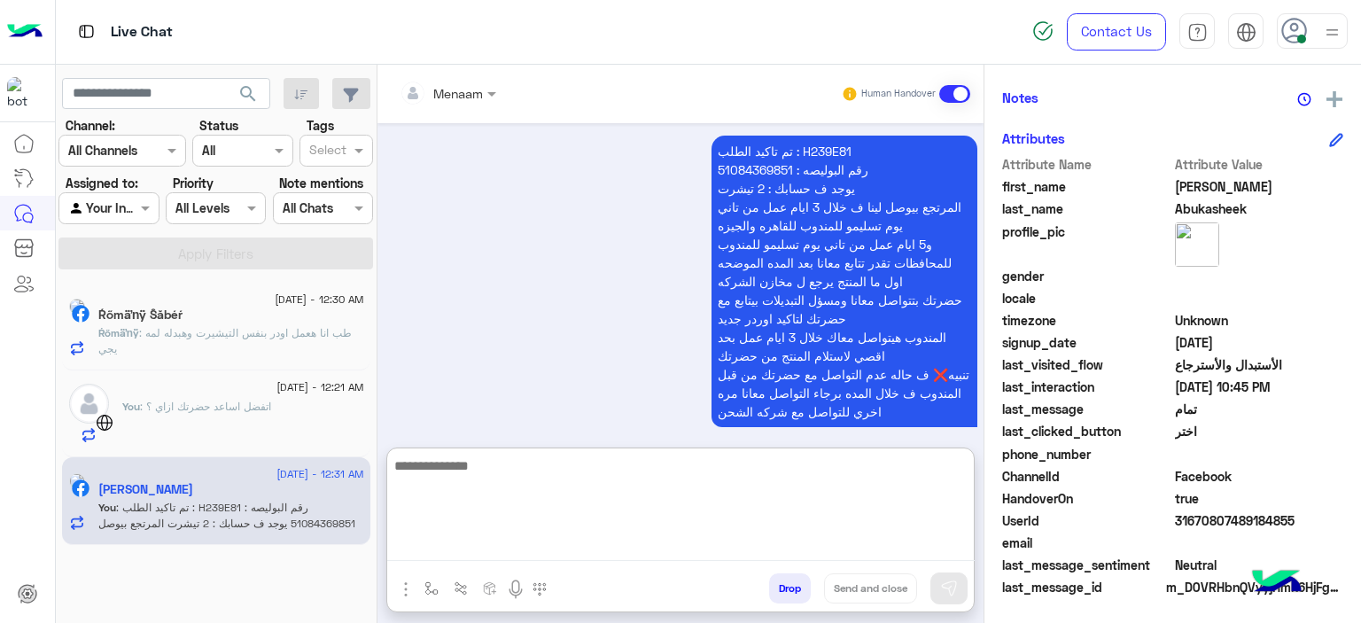
scroll to position [2278, 0]
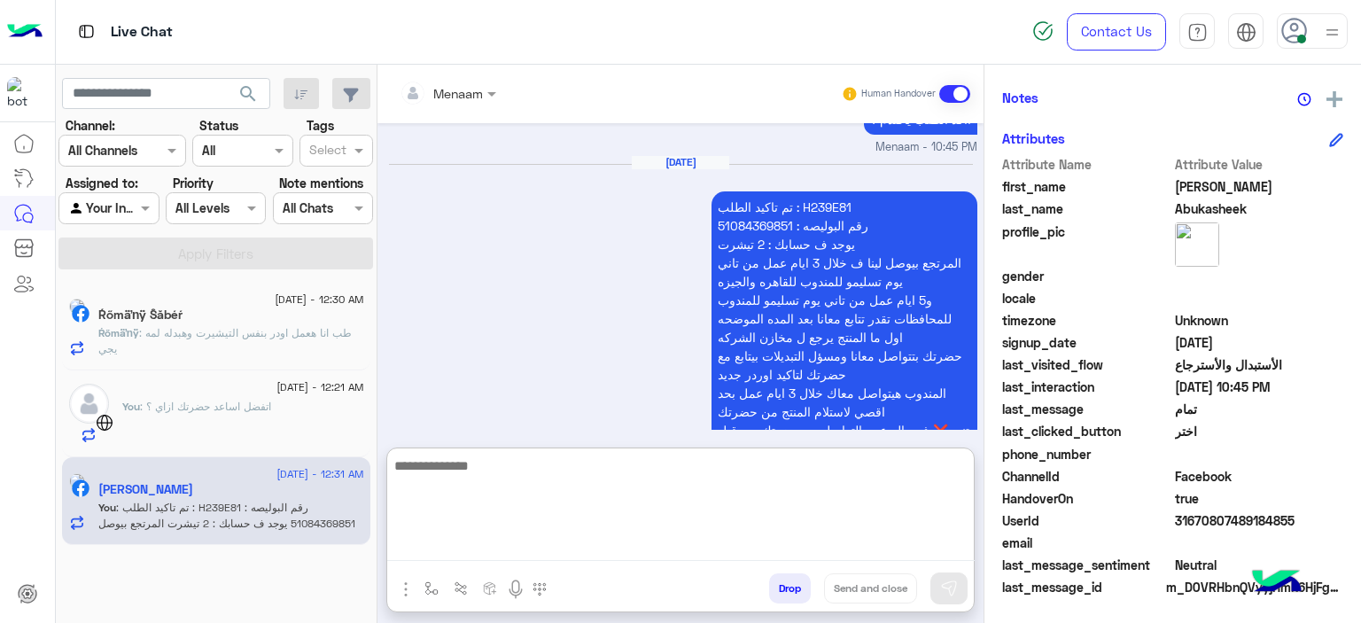
click at [753, 246] on p "تم تاكيد الطلب : H239E81 رقم البوليصه : 51084369851 يوجد ف حسابك : 2 تيشرت المر…" at bounding box center [844, 336] width 266 height 291
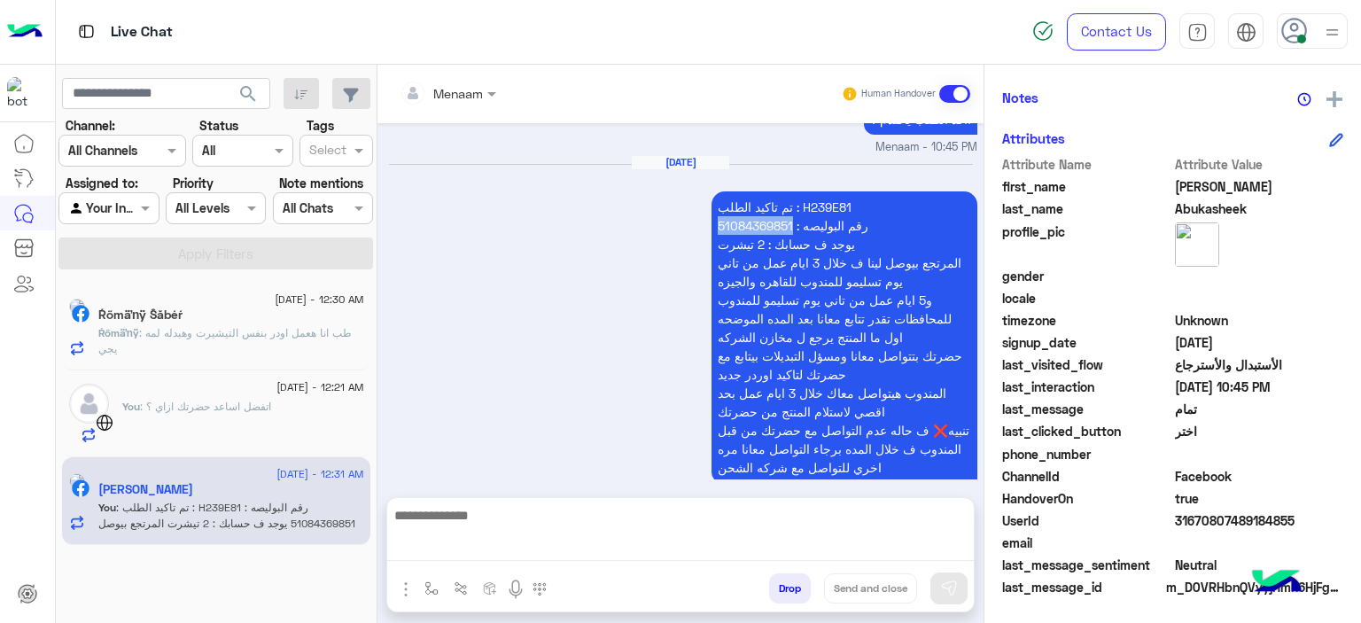
click at [753, 246] on p "تم تاكيد الطلب : H239E81 رقم البوليصه : 51084369851 يوجد ف حسابك : 2 تيشرت المر…" at bounding box center [844, 336] width 266 height 291
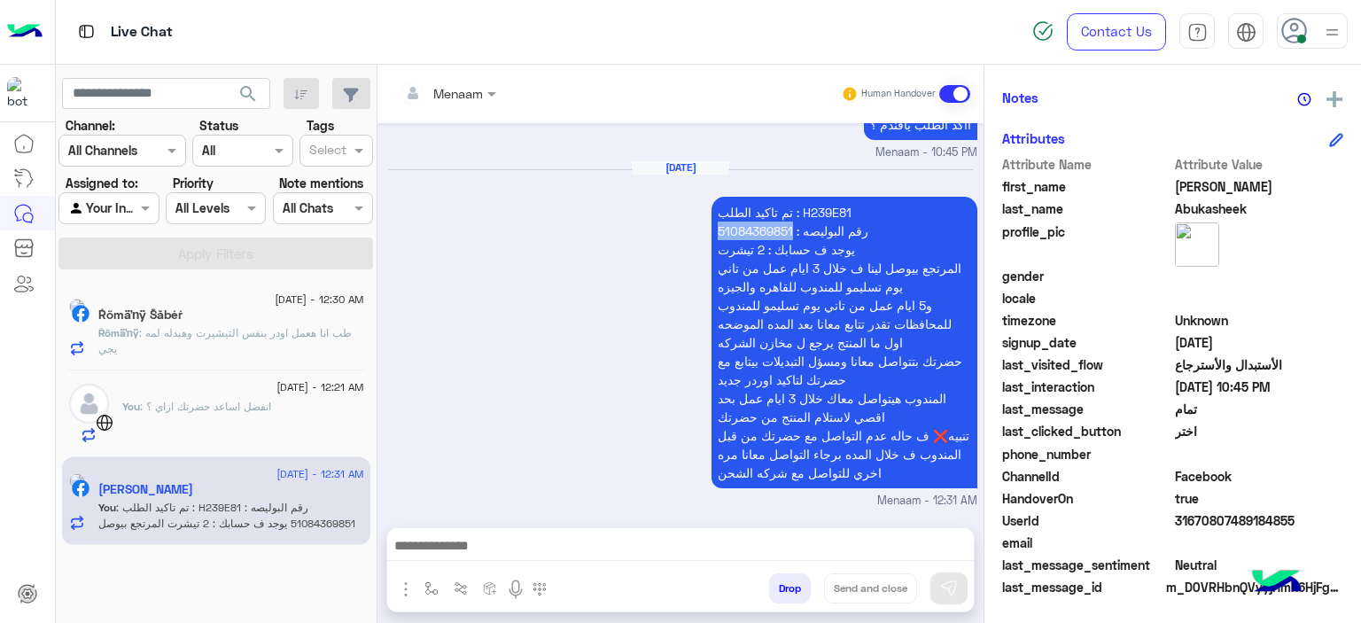
copy p "51084369851"
click at [209, 327] on span ": طب انا هعمل اودر بنفس التيشيرت وهبدله لمه يجي" at bounding box center [225, 340] width 254 height 29
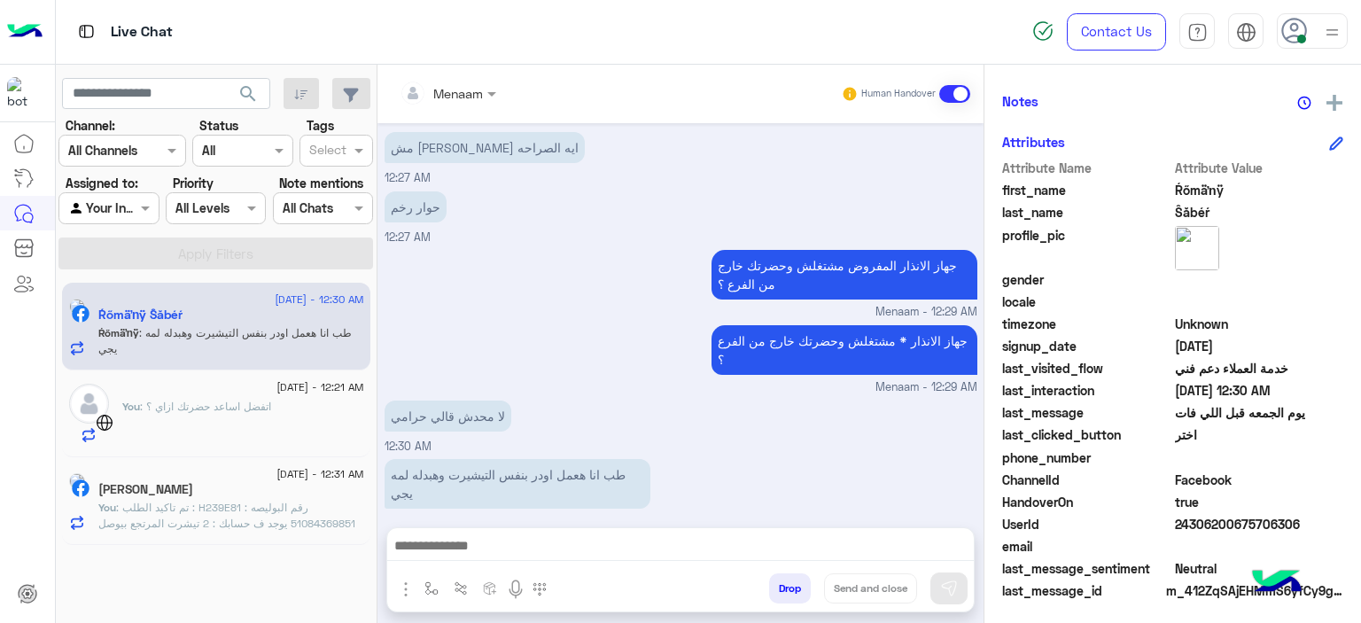
scroll to position [404, 0]
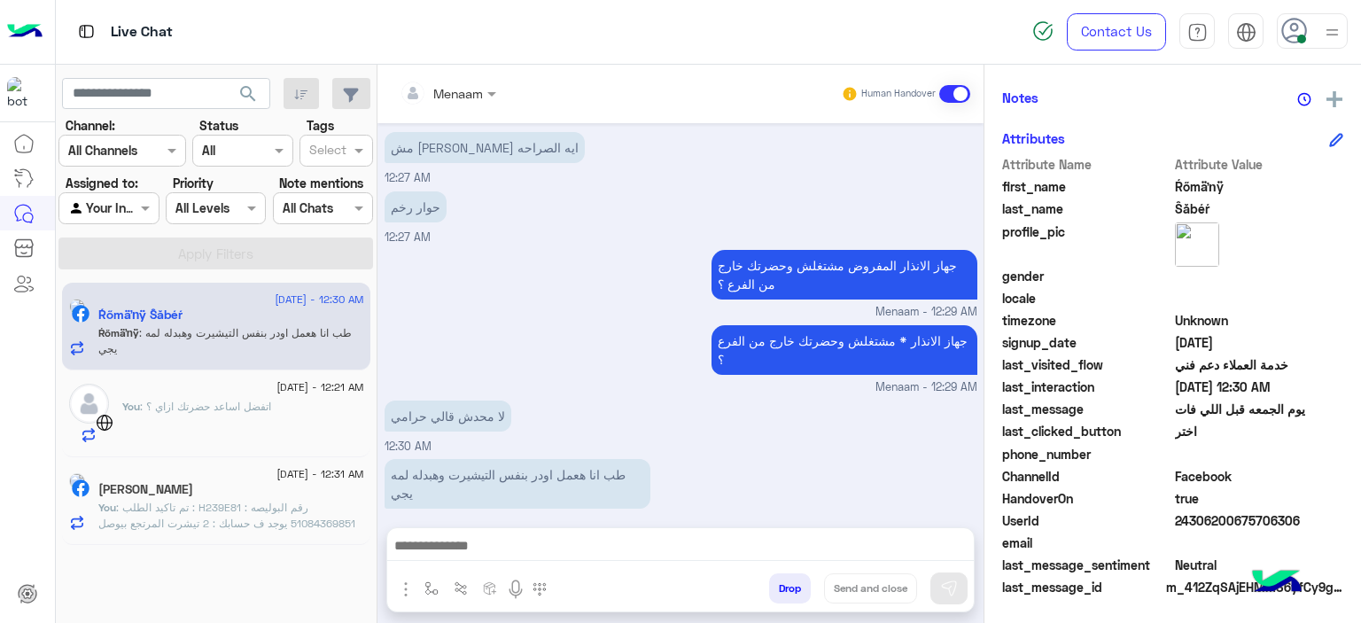
click at [492, 545] on textarea at bounding box center [680, 547] width 587 height 27
paste textarea "**"
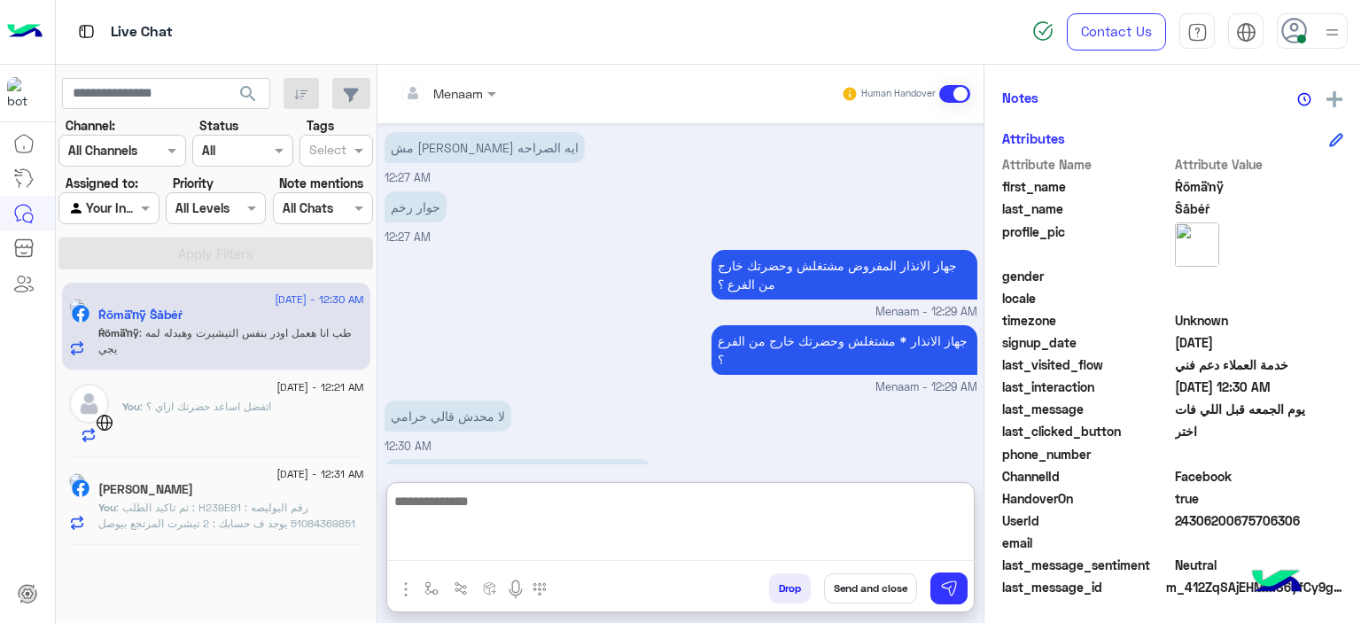
type textarea "**"
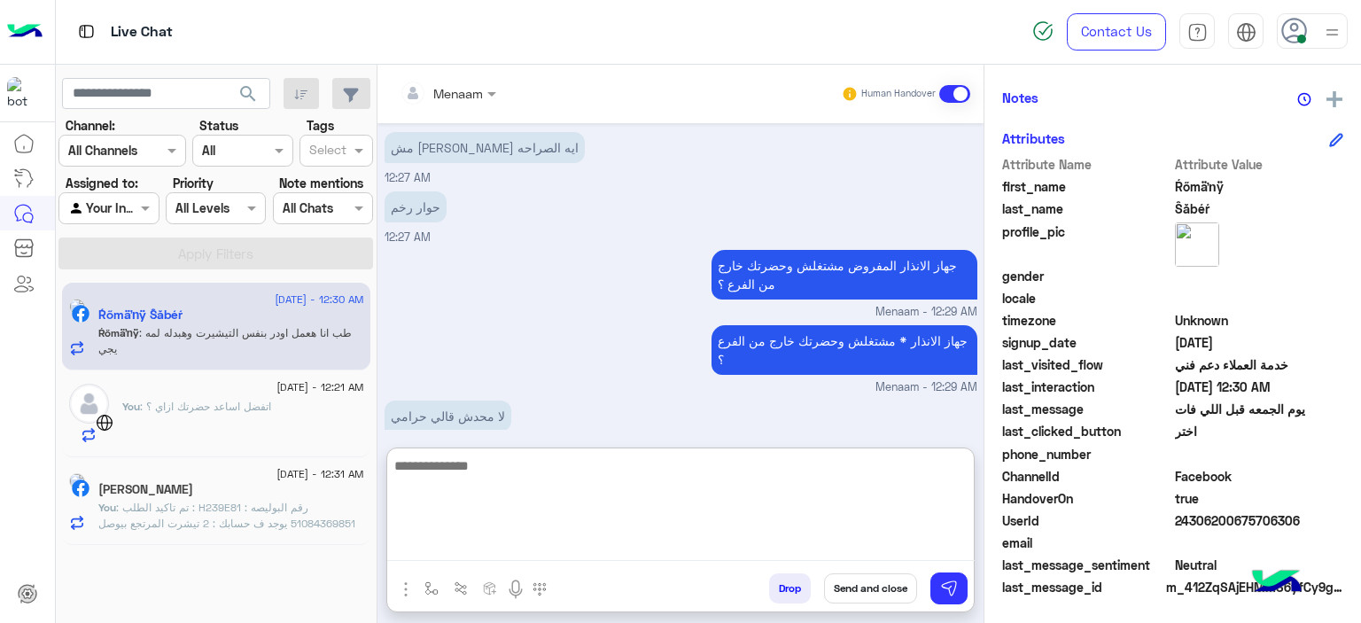
scroll to position [1304, 0]
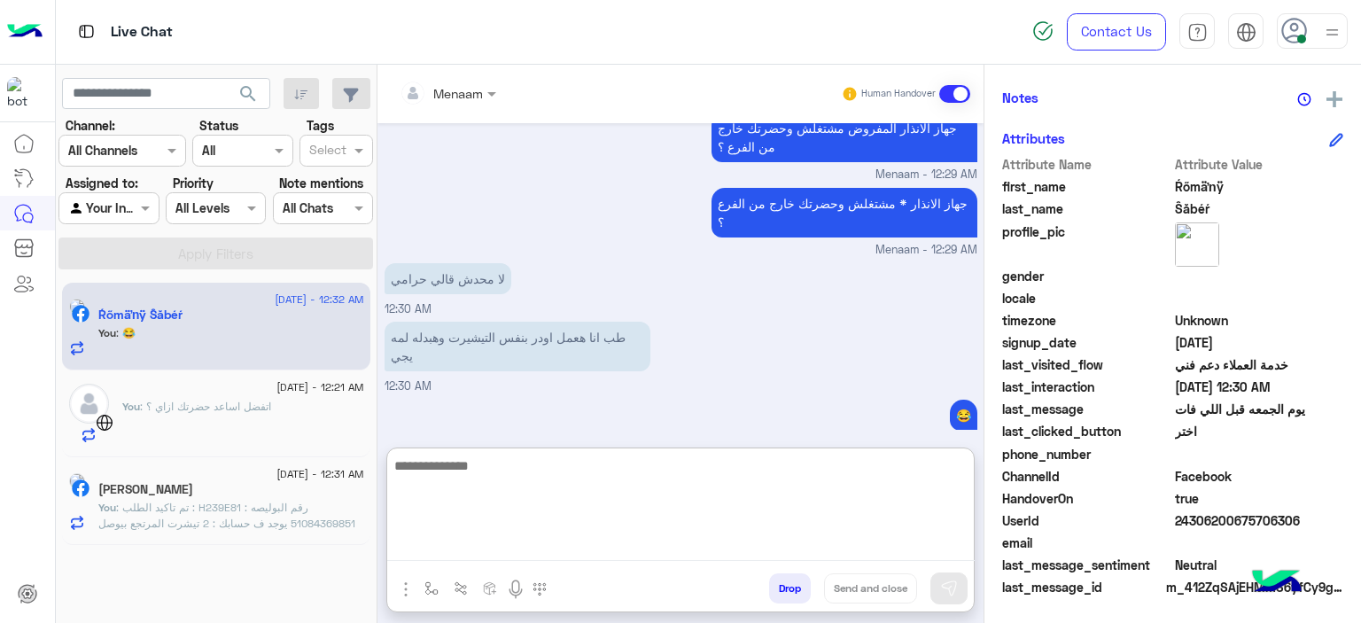
click at [453, 468] on textarea at bounding box center [680, 508] width 587 height 106
click at [493, 475] on textarea at bounding box center [680, 508] width 587 height 106
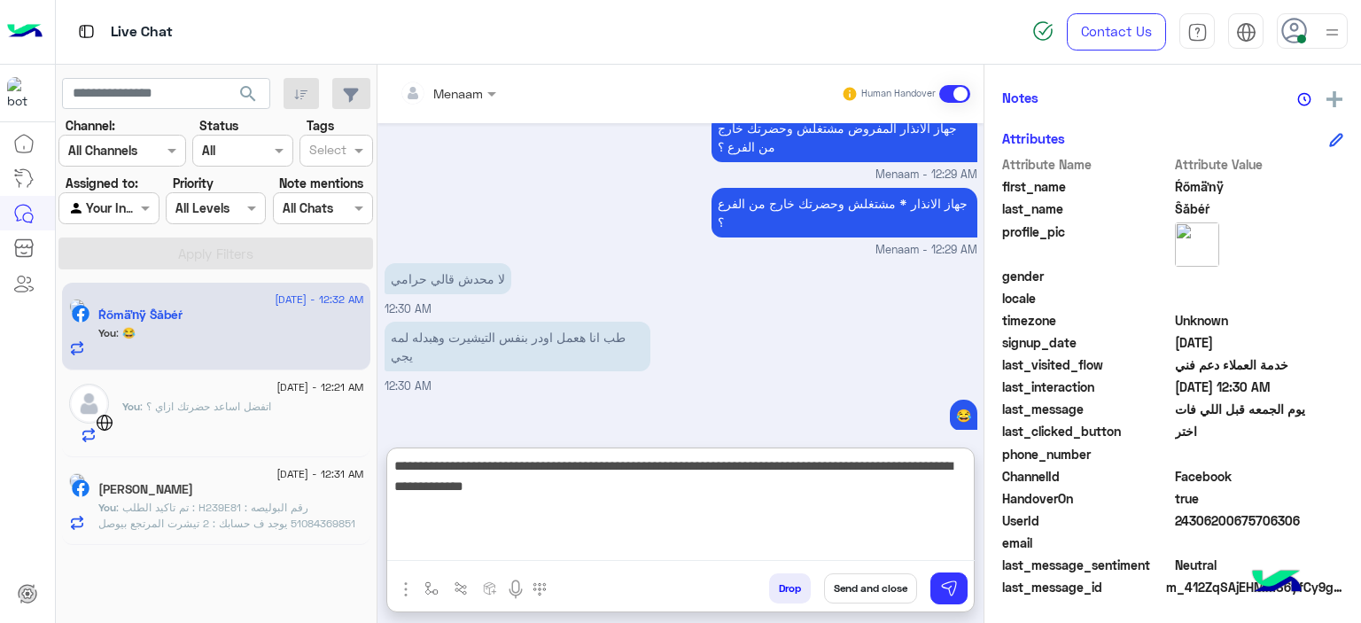
type textarea "**********"
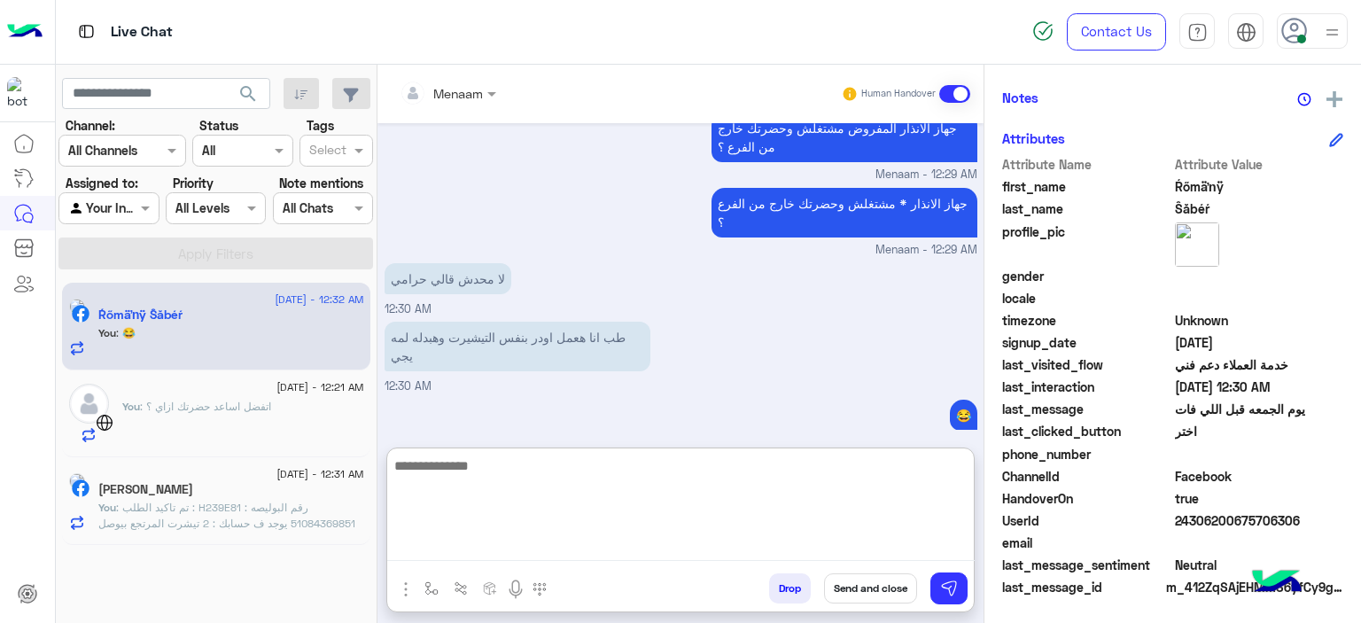
scroll to position [1397, 0]
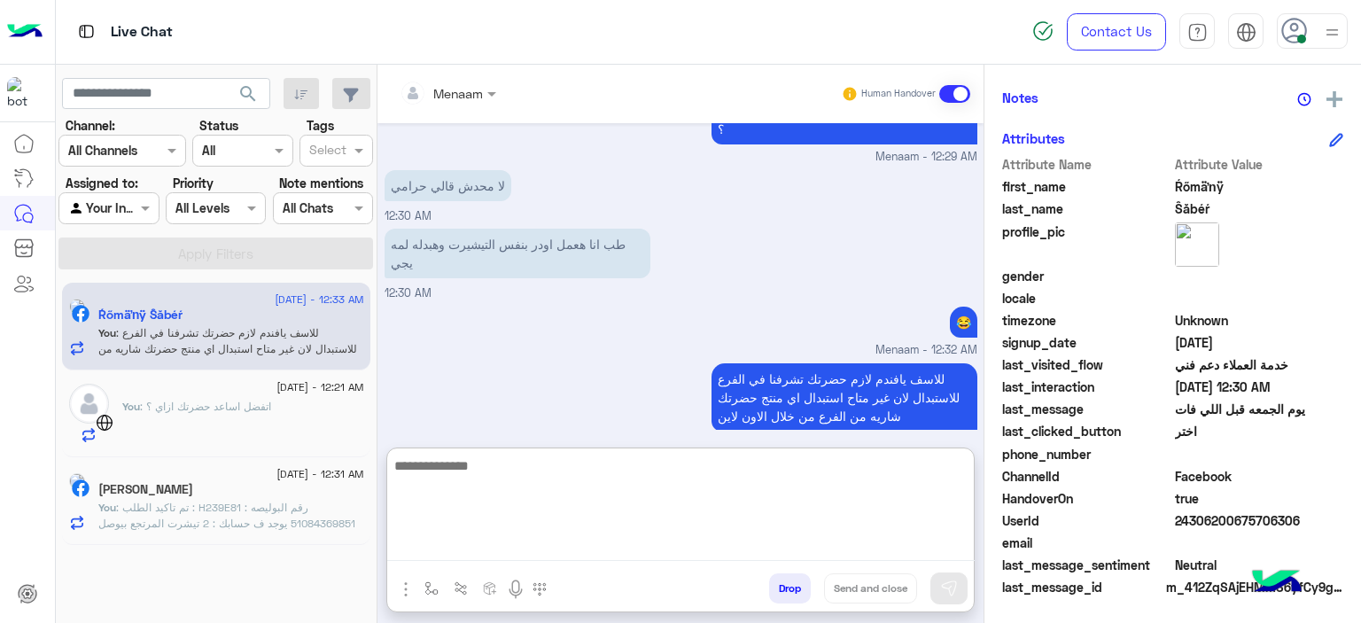
click at [205, 406] on span ": اتفضل اساعد حضرتك ازاي ؟" at bounding box center [205, 406] width 131 height 13
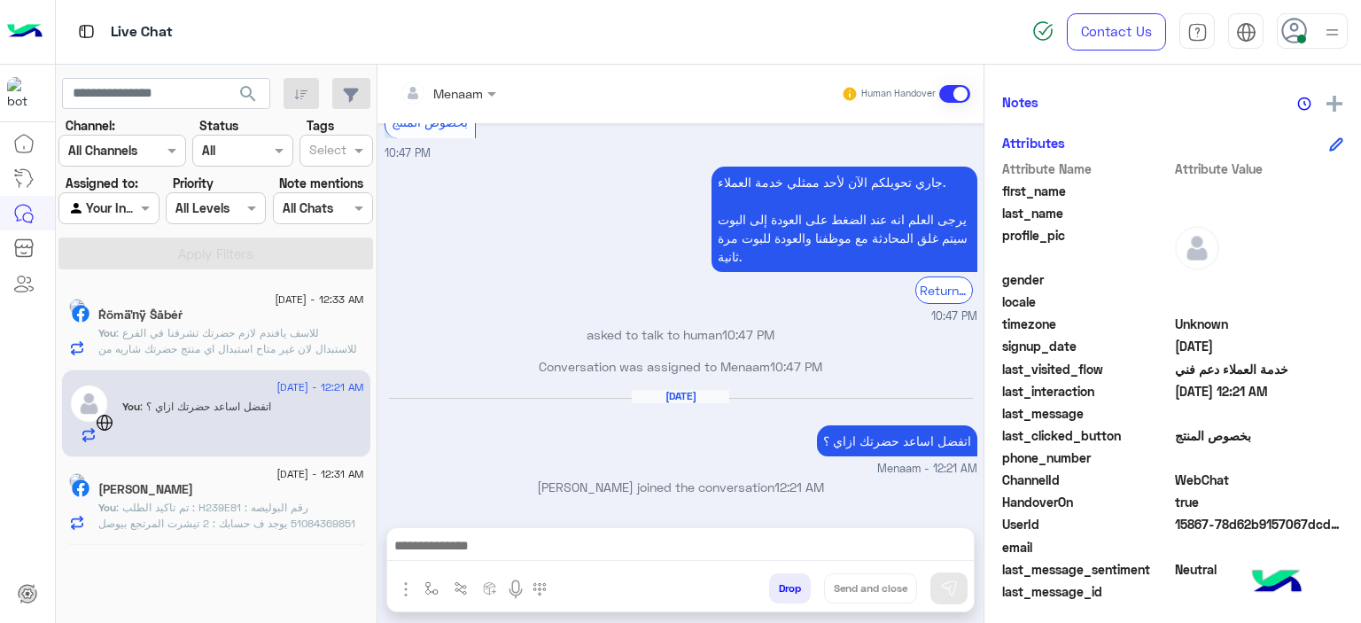
scroll to position [385, 0]
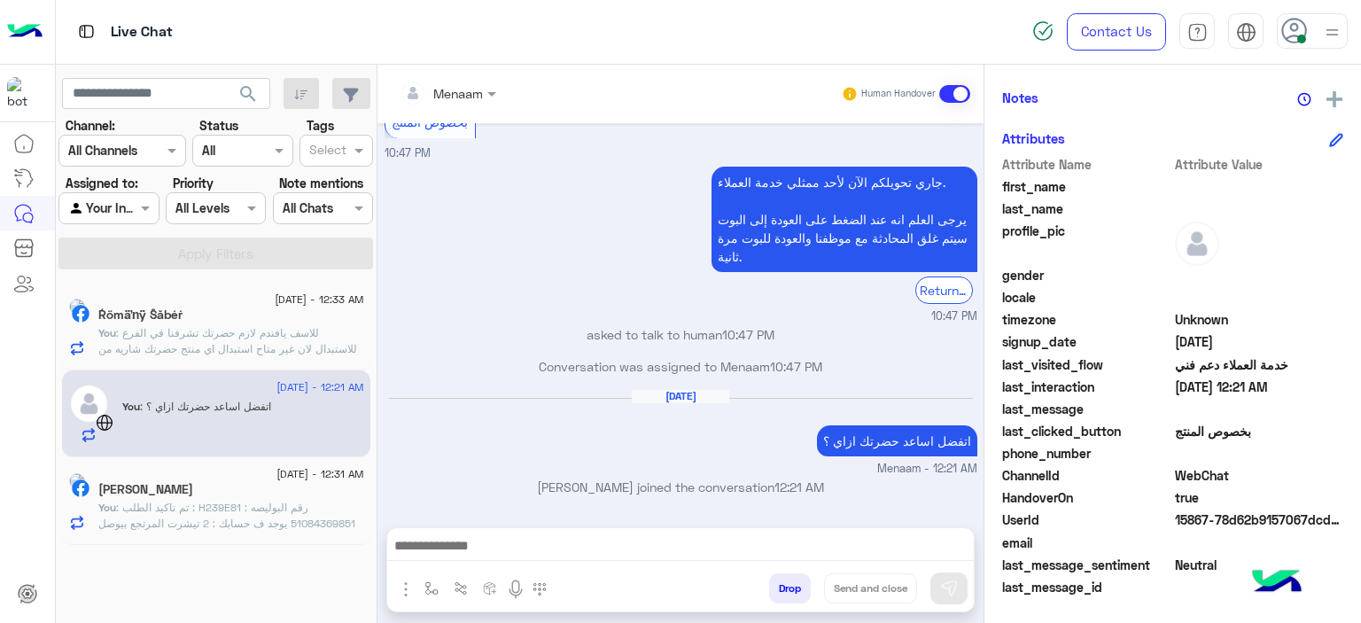
click at [276, 479] on span "24 August - 12:31 AM" at bounding box center [319, 474] width 87 height 16
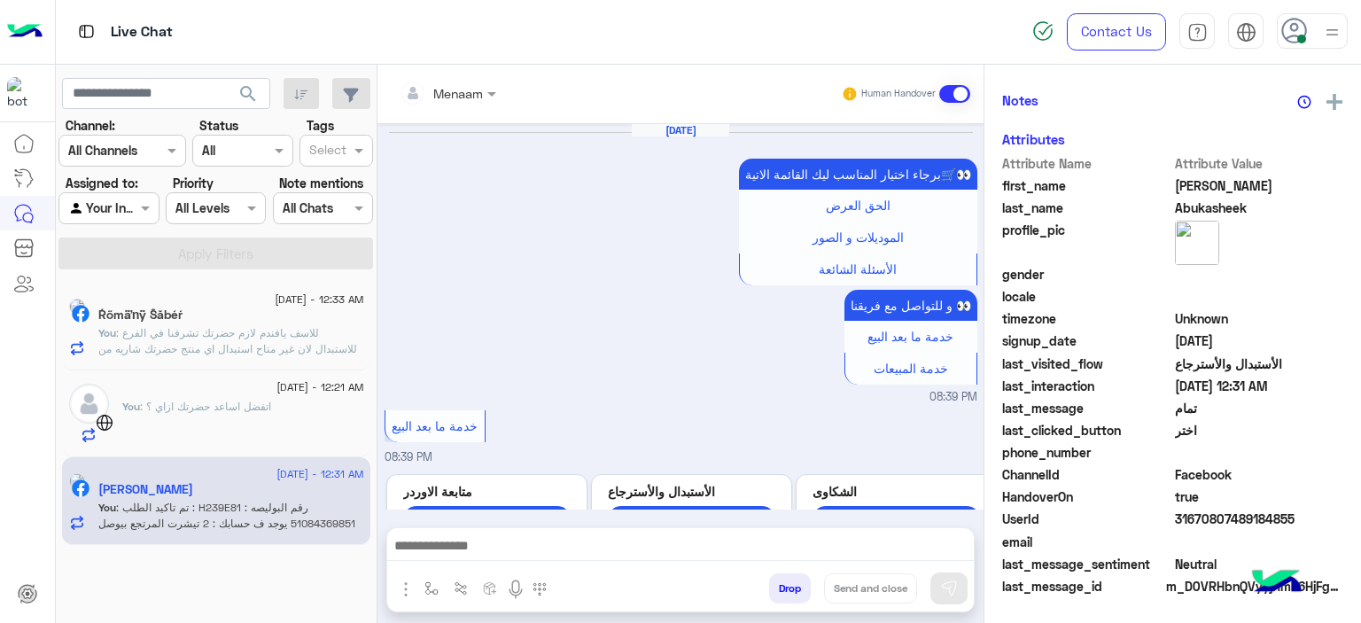
scroll to position [400, 0]
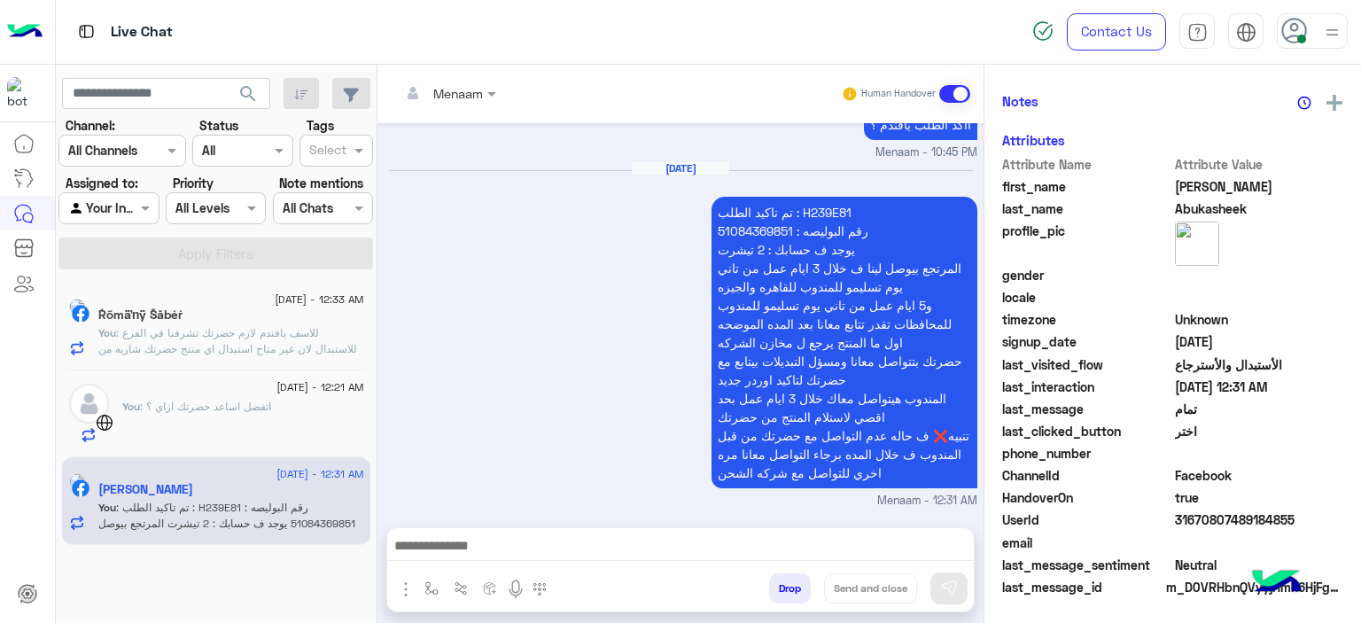
click at [793, 594] on button "Drop" at bounding box center [790, 588] width 42 height 30
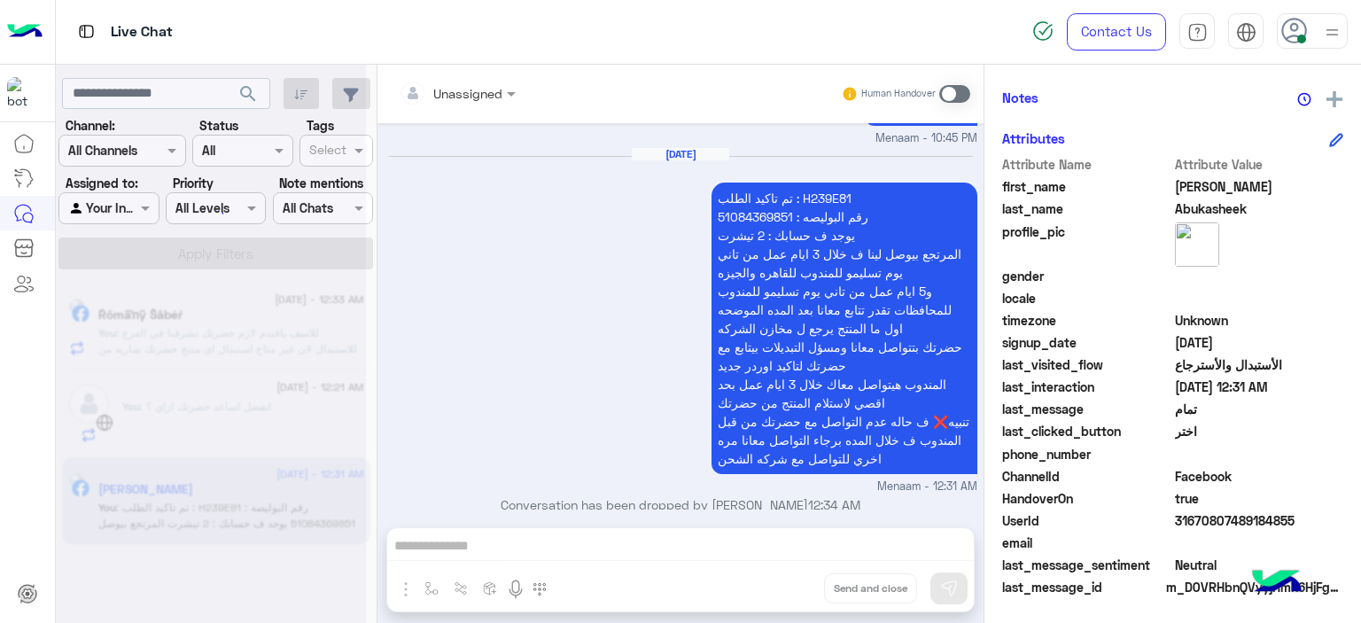
scroll to position [2258, 0]
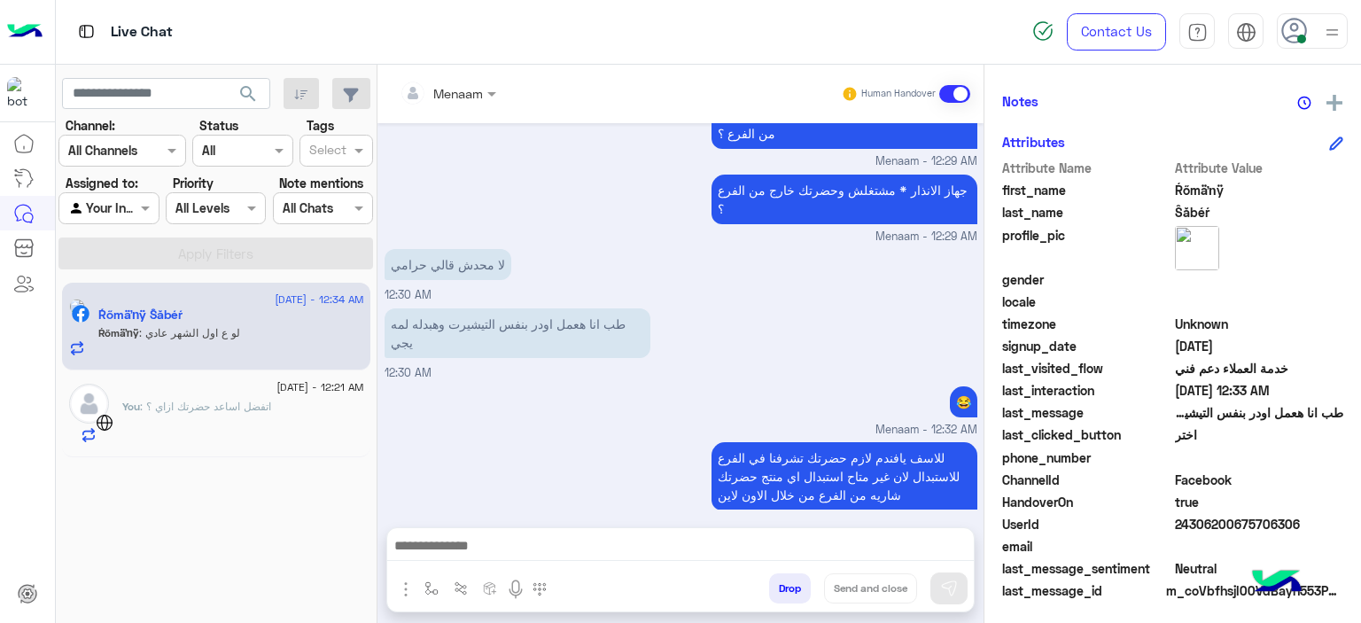
scroll to position [404, 0]
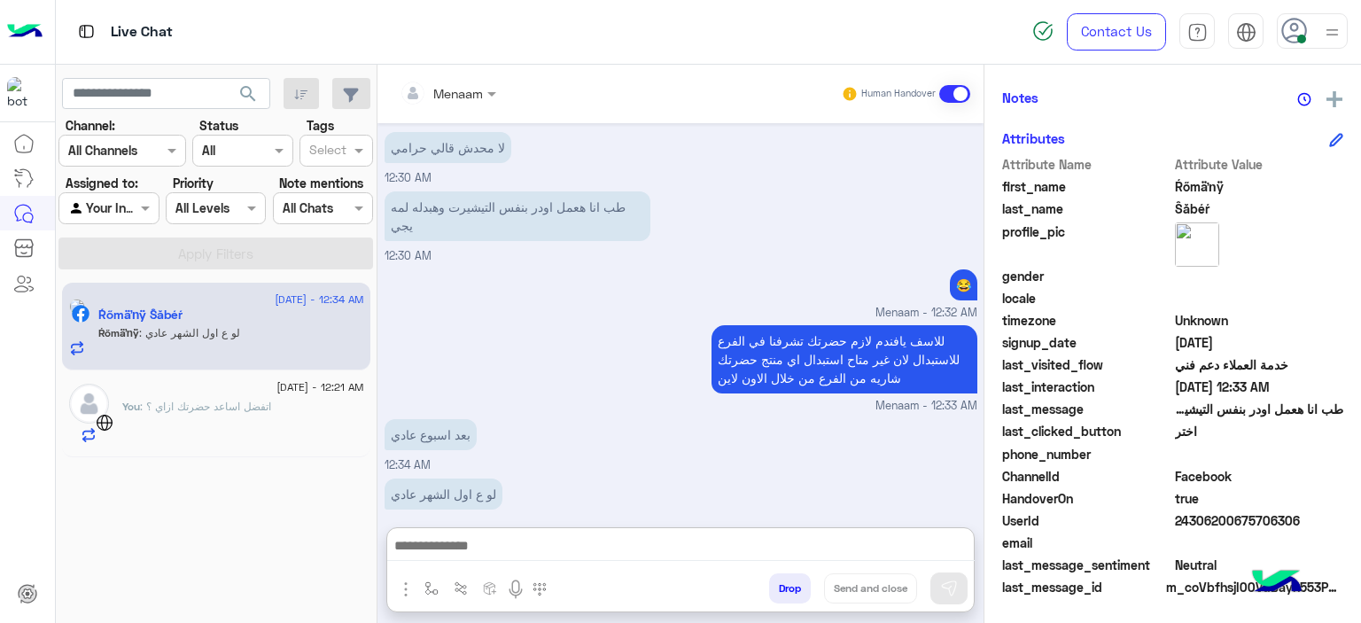
click at [461, 555] on textarea at bounding box center [680, 547] width 587 height 27
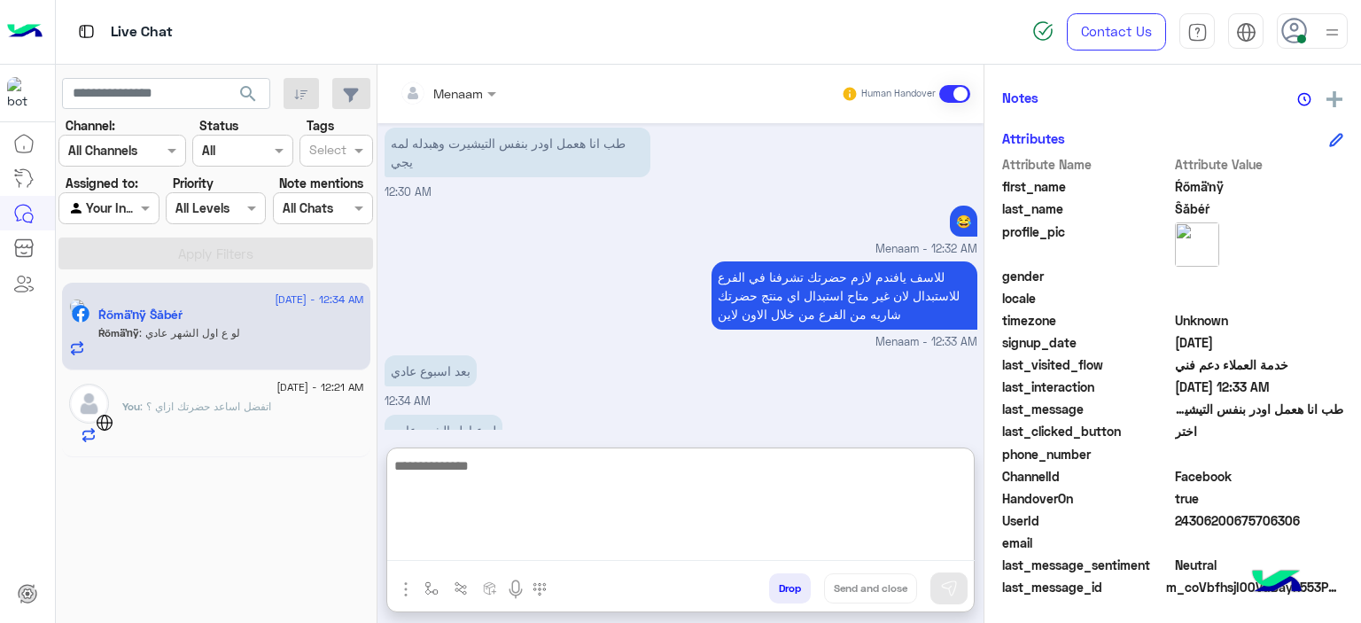
scroll to position [1325, 0]
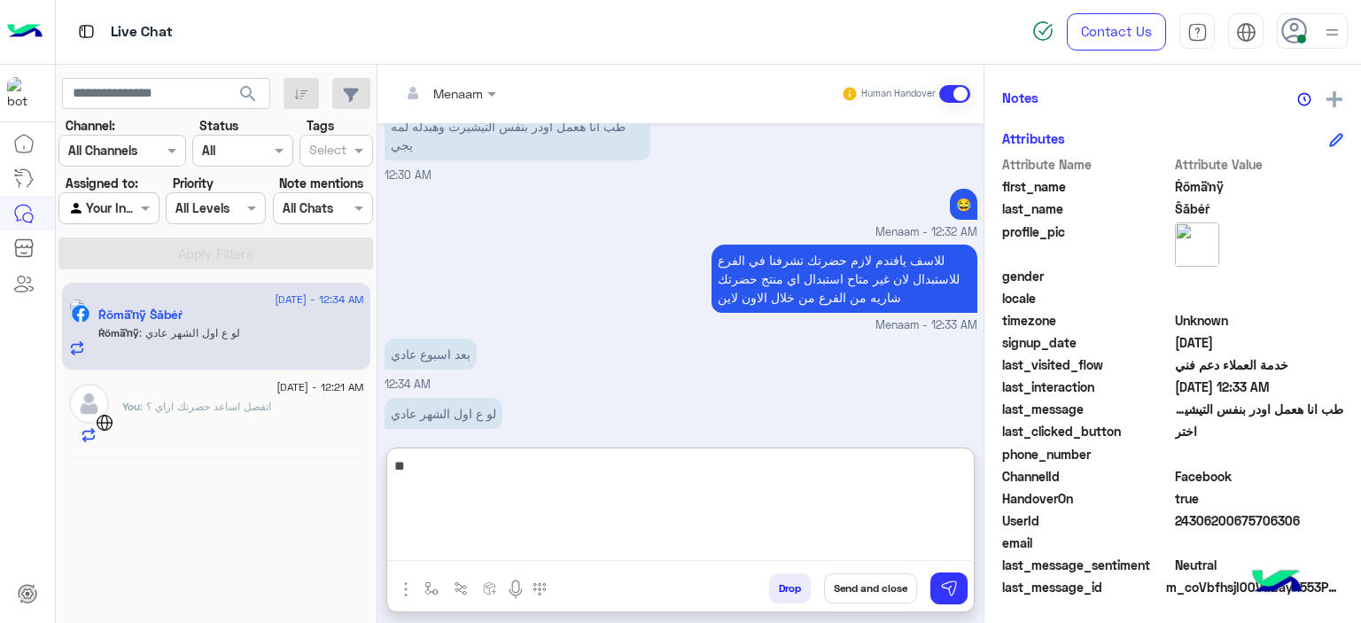
type textarea "*"
type textarea "**********"
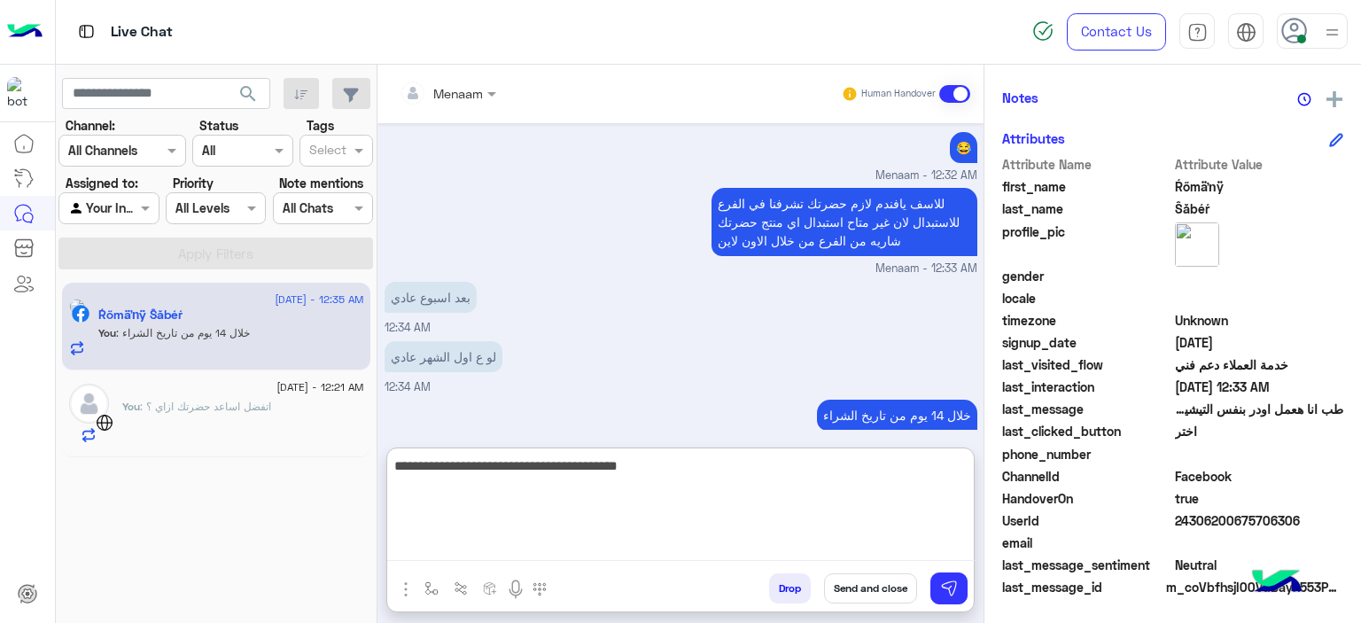
type textarea "**********"
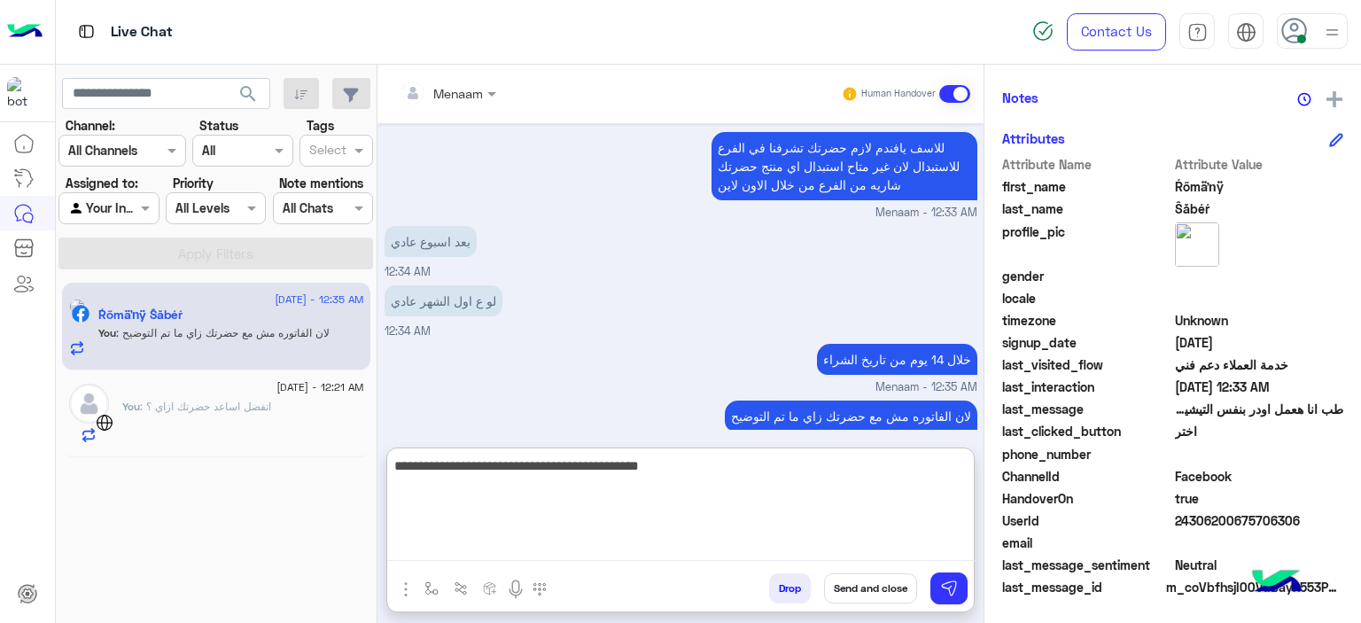
type textarea "**********"
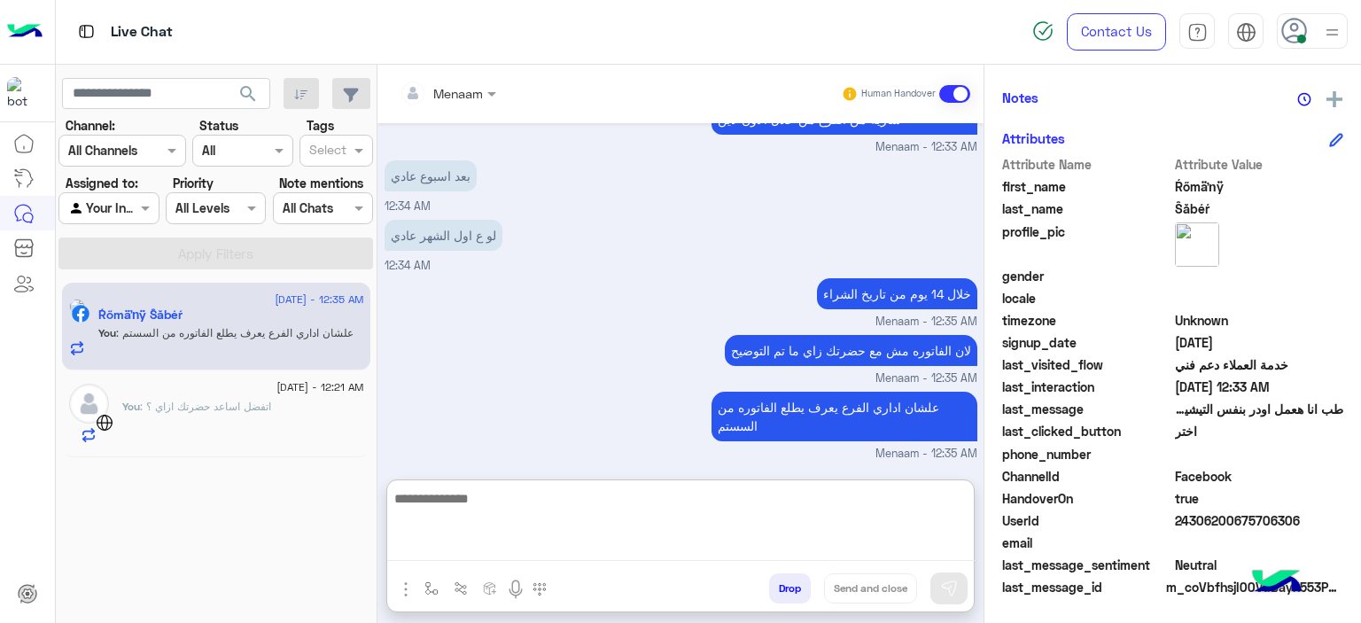
scroll to position [1512, 0]
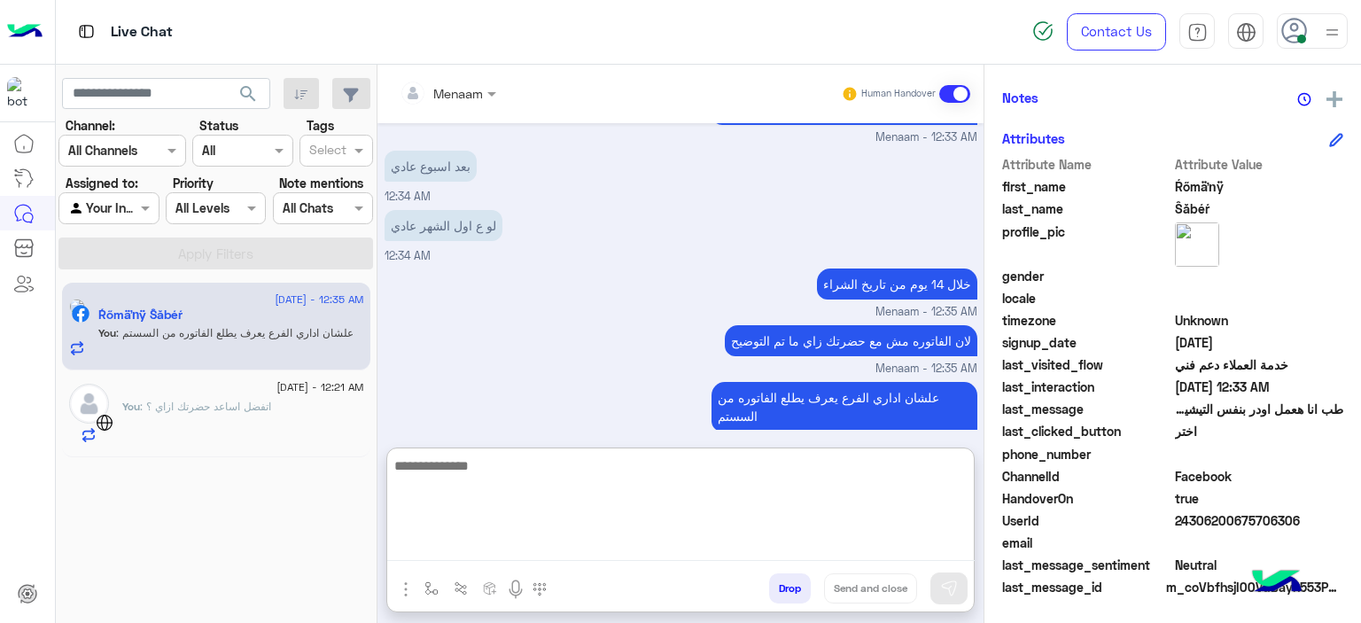
click at [215, 419] on div "You : اتفضل اساعد حضرتك ازاي ؟" at bounding box center [243, 421] width 242 height 44
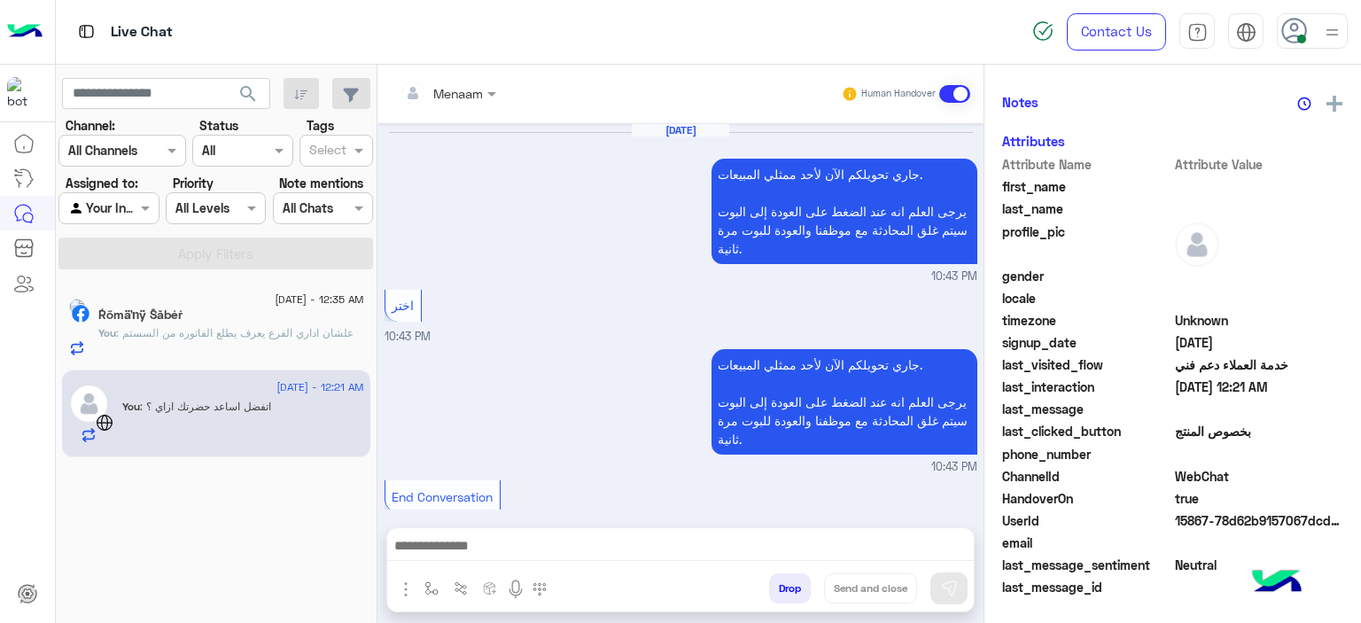
scroll to position [1515, 0]
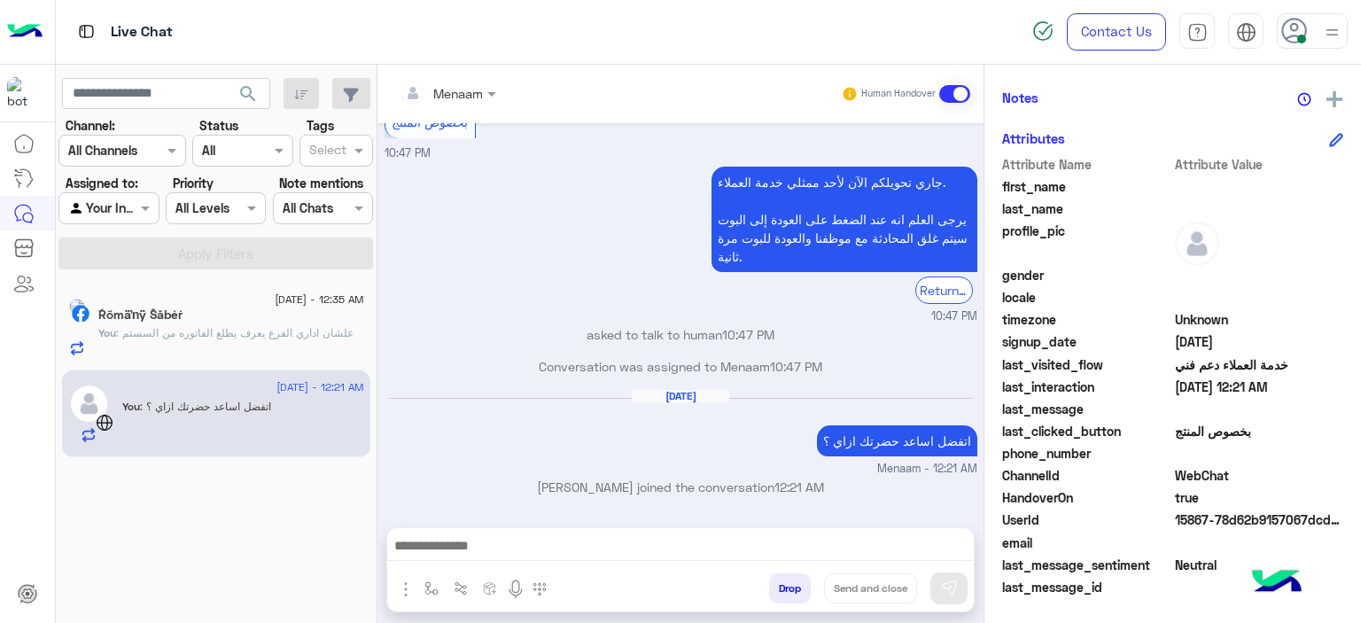
click at [206, 341] on p "You : علشان اداري الفرع يعرف يطلع الفاتوره من السستم" at bounding box center [225, 333] width 255 height 16
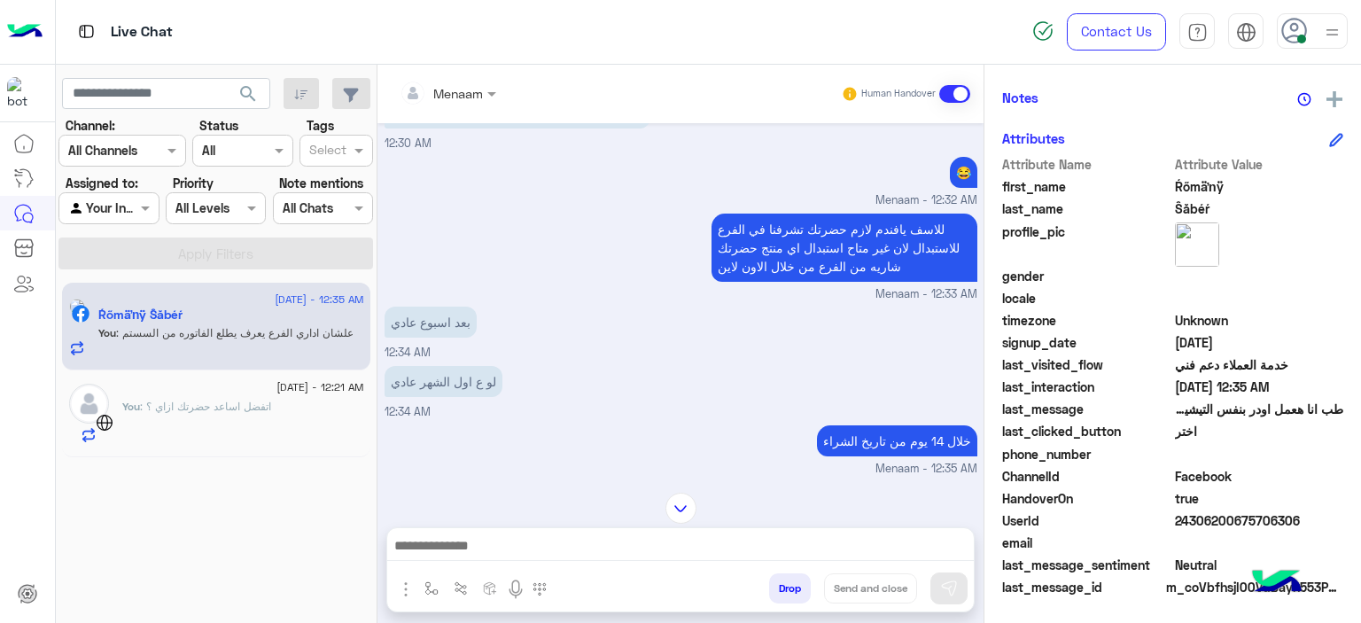
scroll to position [945, 0]
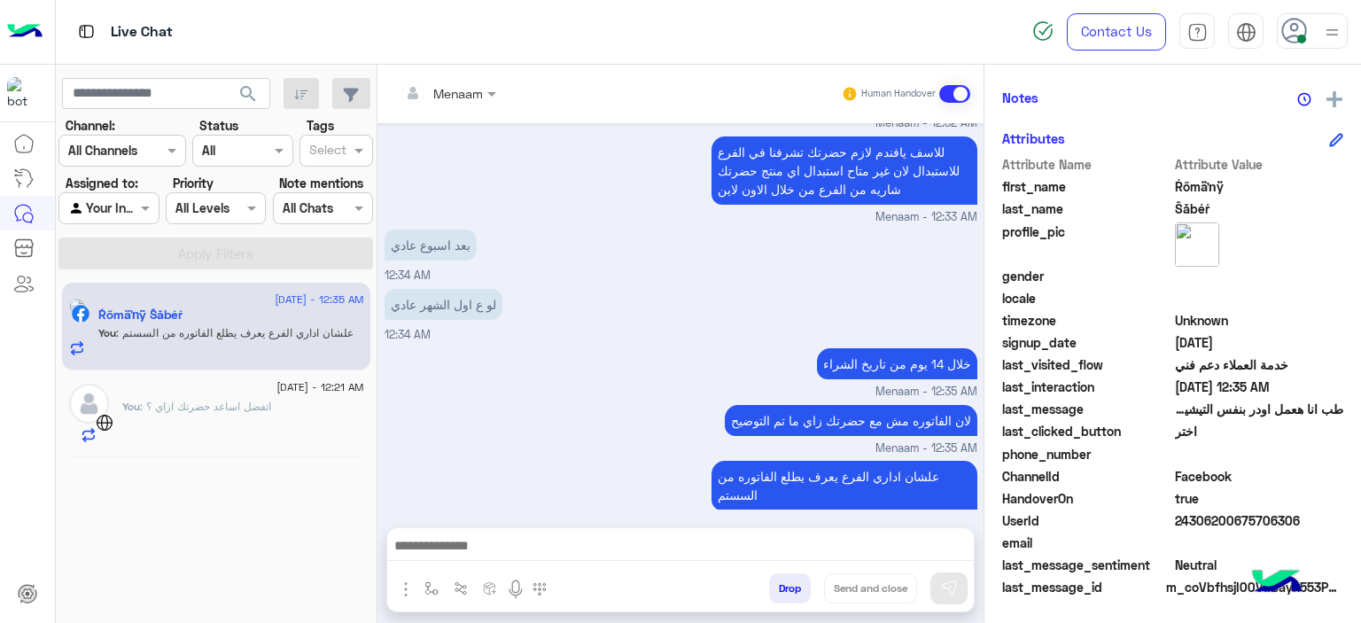
click at [794, 579] on button "Drop" at bounding box center [790, 588] width 42 height 30
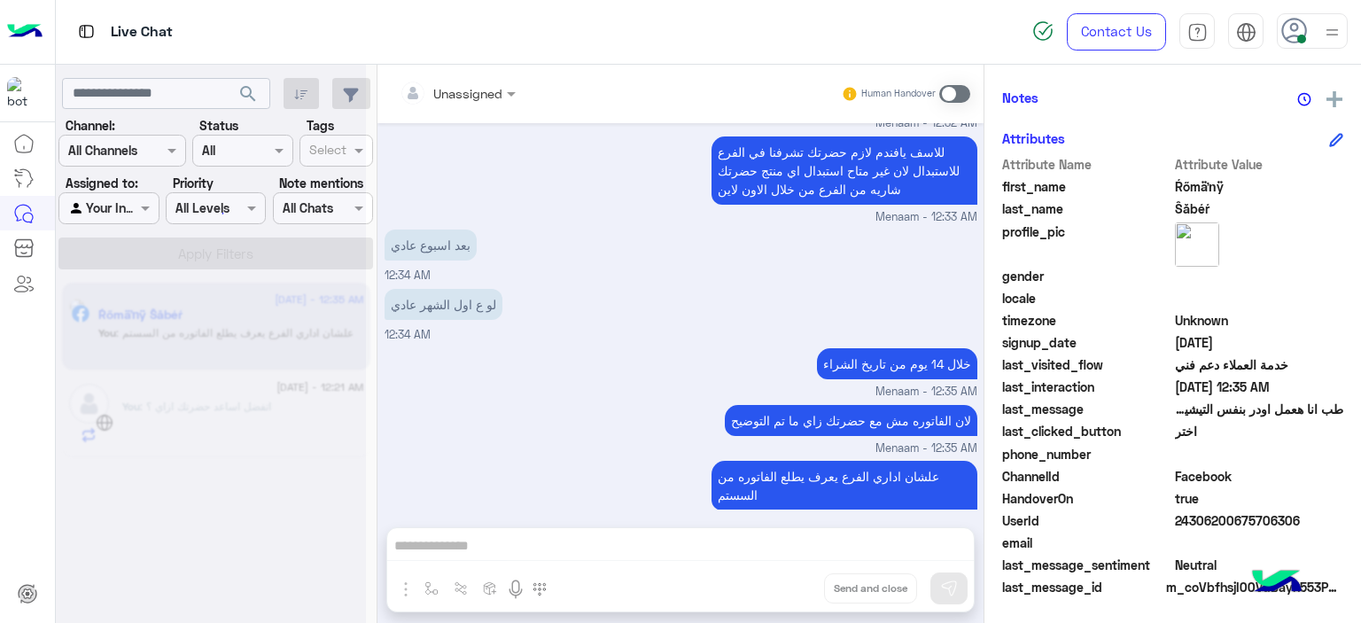
scroll to position [978, 0]
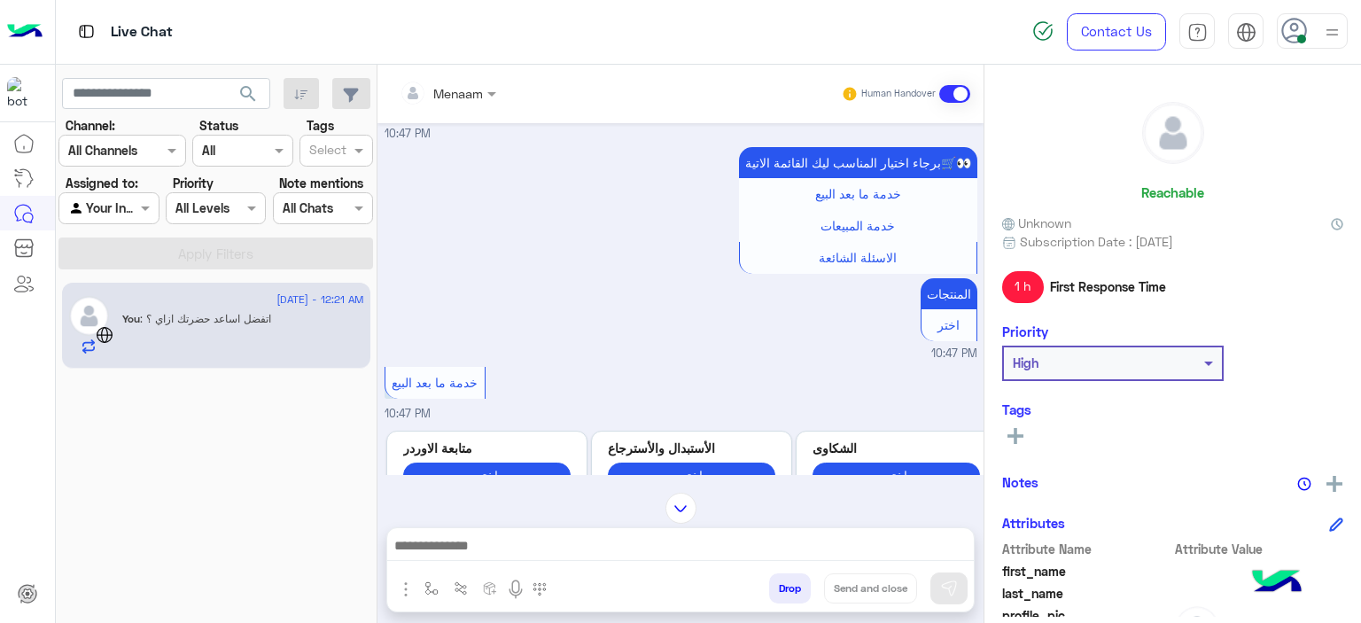
scroll to position [806, 0]
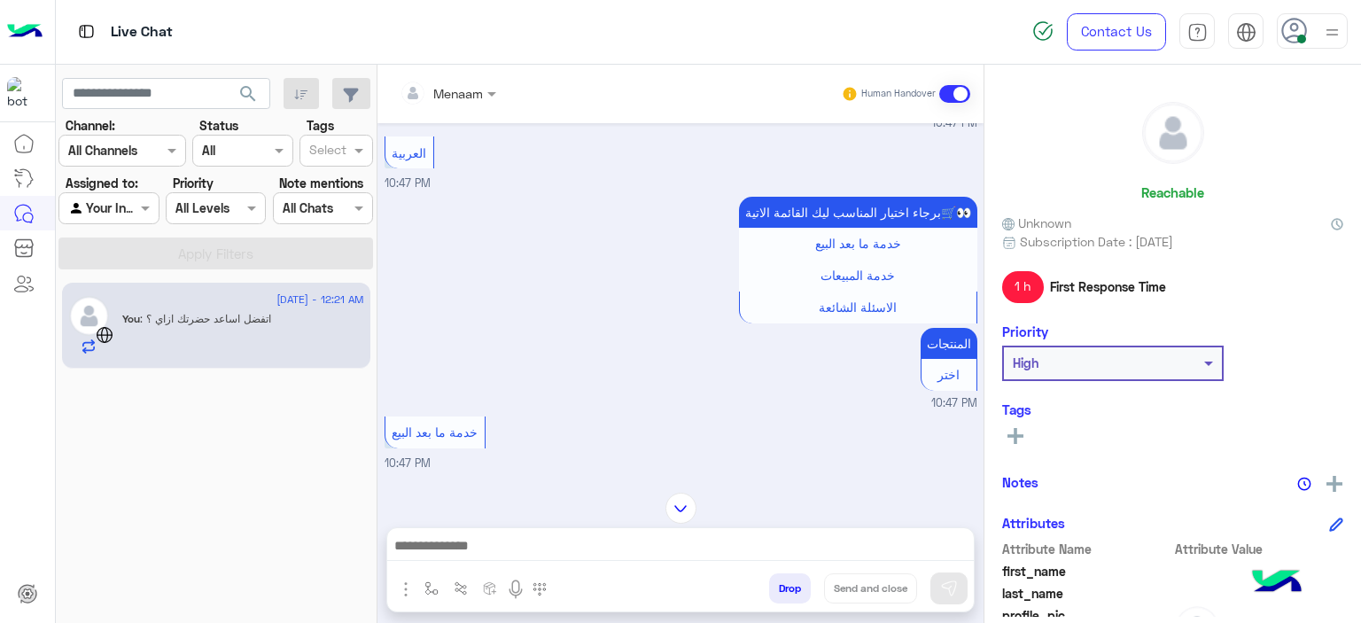
click at [783, 587] on button "Drop" at bounding box center [790, 588] width 42 height 30
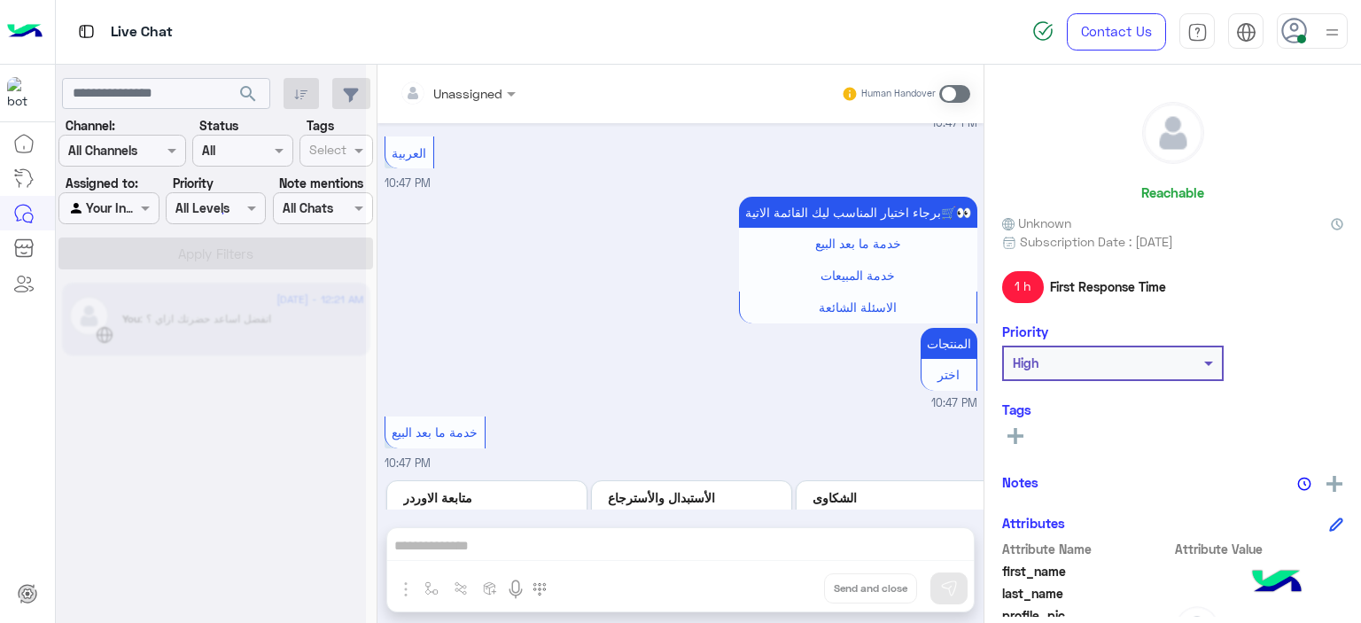
scroll to position [1547, 0]
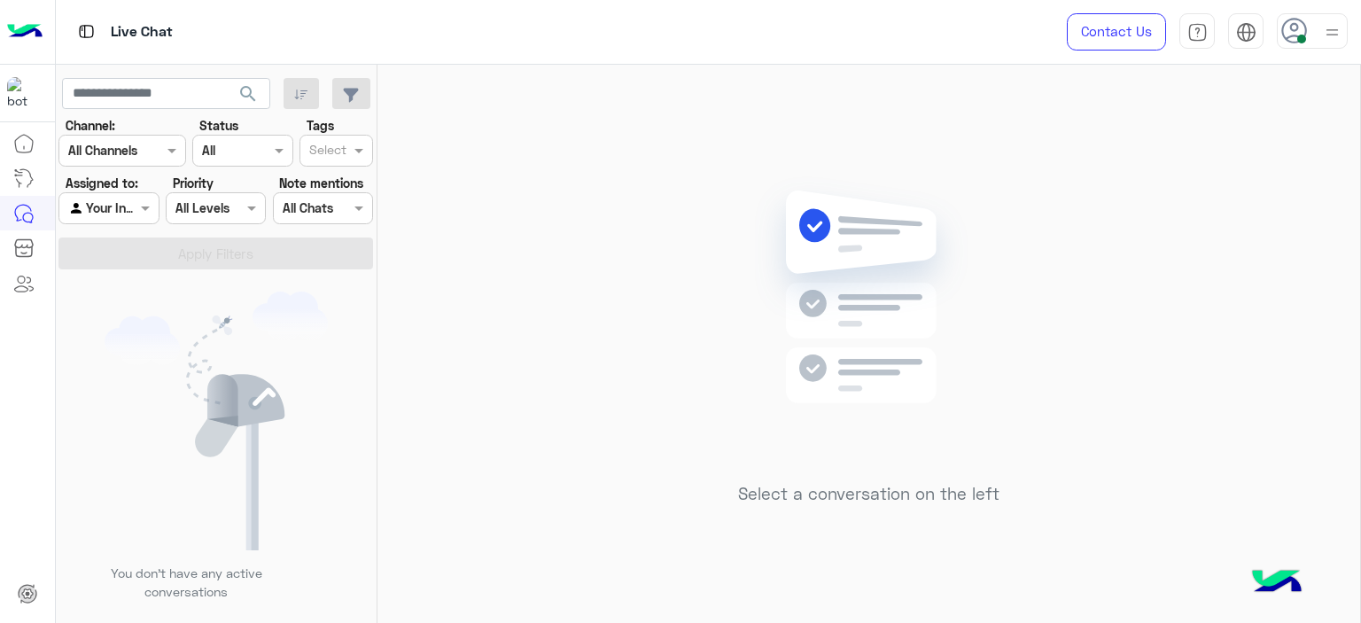
click at [1305, 29] on use at bounding box center [1294, 31] width 26 height 26
click at [1315, 258] on label "Offline" at bounding box center [1236, 252] width 193 height 32
click at [521, 190] on div "Select a conversation on the left" at bounding box center [868, 347] width 983 height 565
click at [603, 182] on div "Select a conversation on the left" at bounding box center [868, 347] width 983 height 565
